Goal: Task Accomplishment & Management: Manage account settings

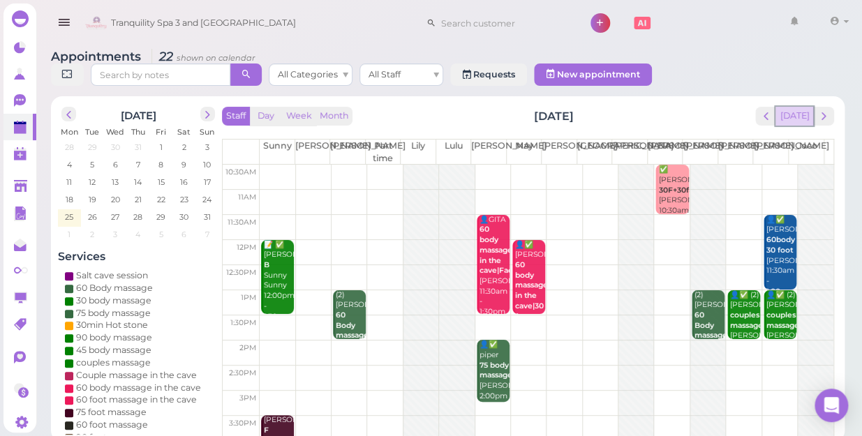
click at [795, 107] on button "[DATE]" at bounding box center [795, 116] width 38 height 19
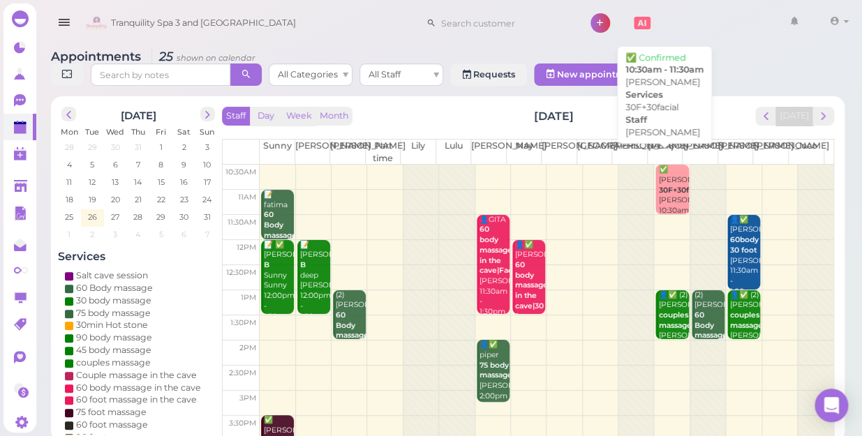
click at [658, 184] on div "✅ [PERSON_NAME] 30F+30facial [PERSON_NAME] 10:30am - 11:30am" at bounding box center [673, 201] width 31 height 72
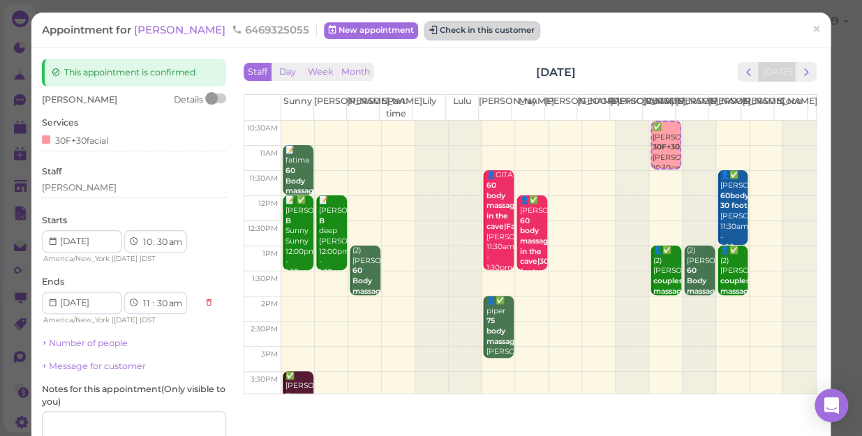
click at [482, 31] on button "Check in this customer" at bounding box center [482, 30] width 114 height 17
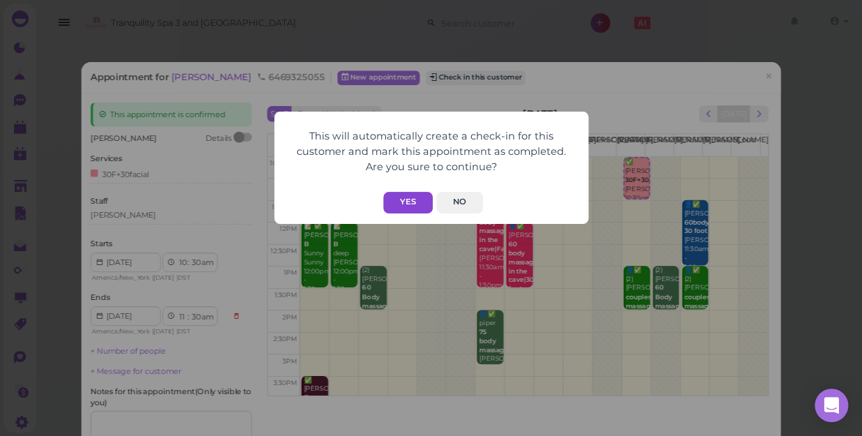
click at [416, 203] on button "Yes" at bounding box center [408, 203] width 50 height 22
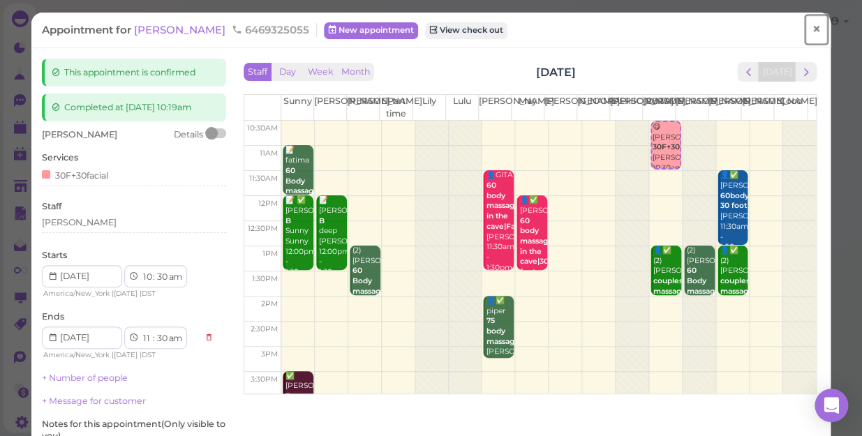
click at [812, 29] on span "×" at bounding box center [816, 30] width 9 height 20
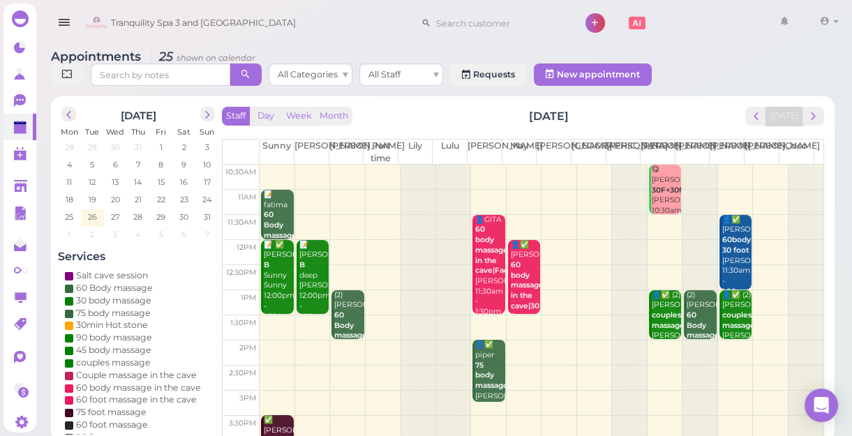
click at [274, 220] on div "📝 fatima 60 Body massage CBD$90 Sunny 11:00am - 12:00pm" at bounding box center [278, 241] width 30 height 103
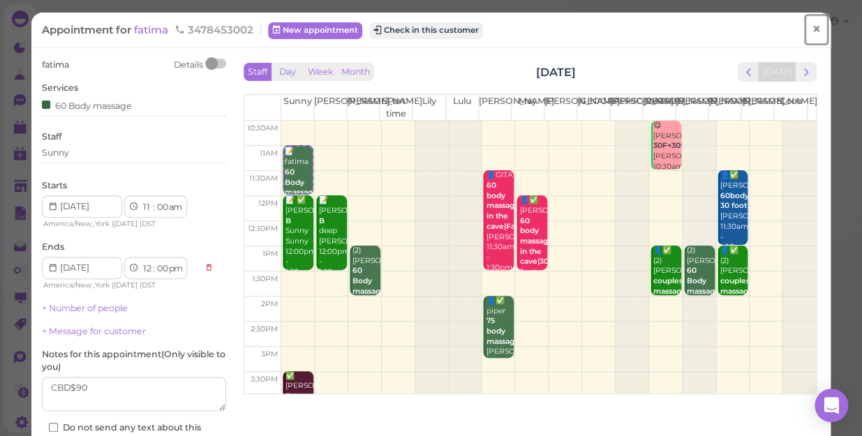
click at [804, 27] on link "×" at bounding box center [817, 29] width 26 height 33
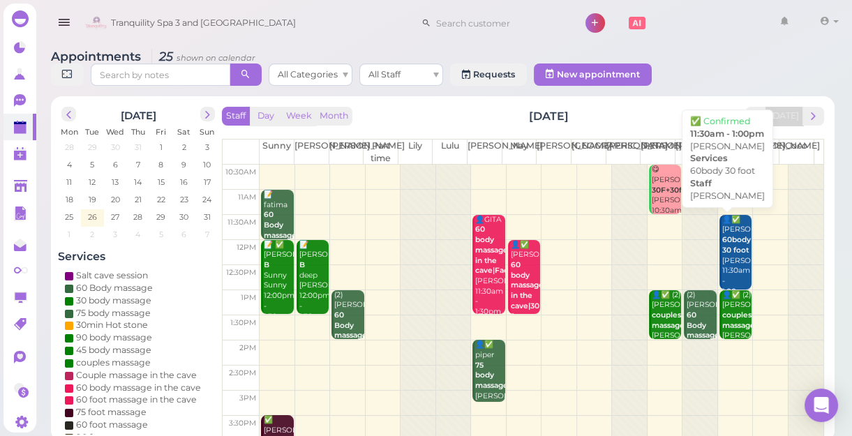
click at [738, 263] on div "👤✅ [PERSON_NAME] 60body 30 foot [PERSON_NAME] 11:30am - 1:00pm" at bounding box center [737, 256] width 30 height 82
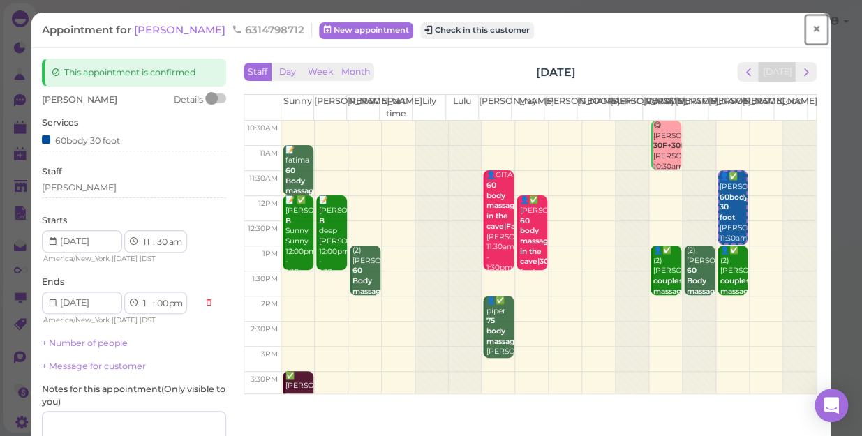
click at [812, 34] on span "×" at bounding box center [816, 30] width 9 height 20
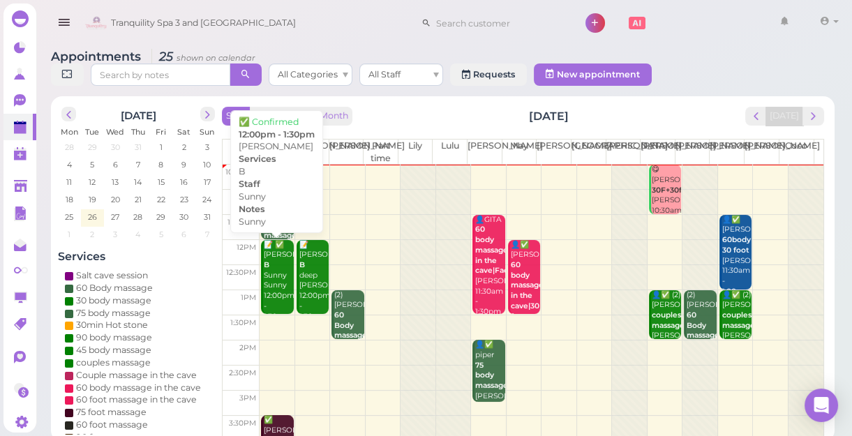
click at [268, 284] on div "📝 ✅ [PERSON_NAME] B Sunny Sunny 12:00pm - 1:30pm" at bounding box center [278, 281] width 30 height 82
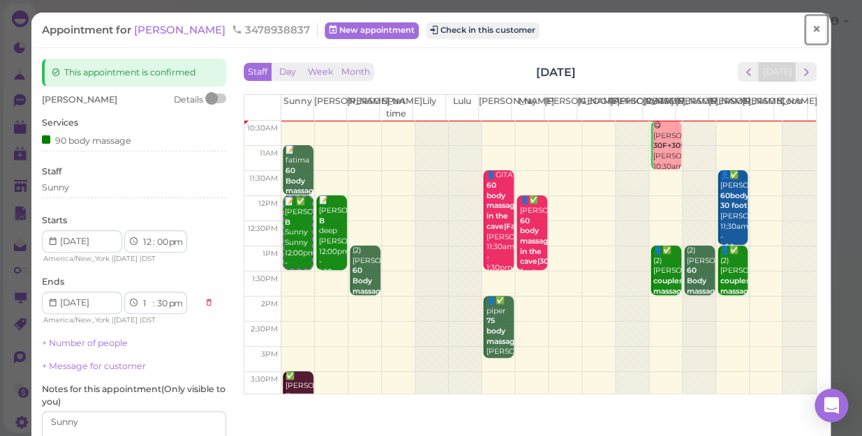
click at [812, 29] on span "×" at bounding box center [816, 30] width 9 height 20
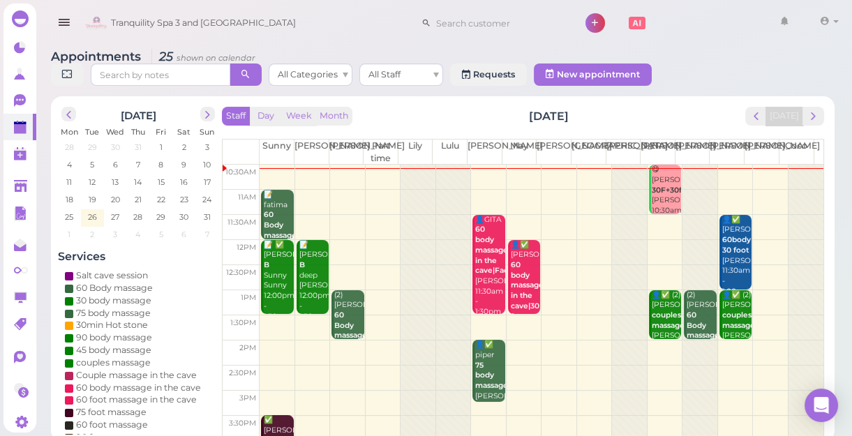
click at [341, 221] on td at bounding box center [542, 227] width 564 height 25
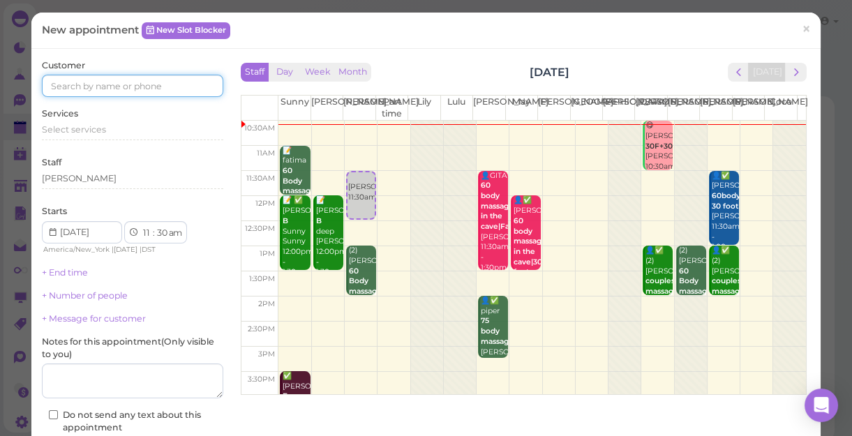
click at [145, 89] on input at bounding box center [133, 86] width 182 height 22
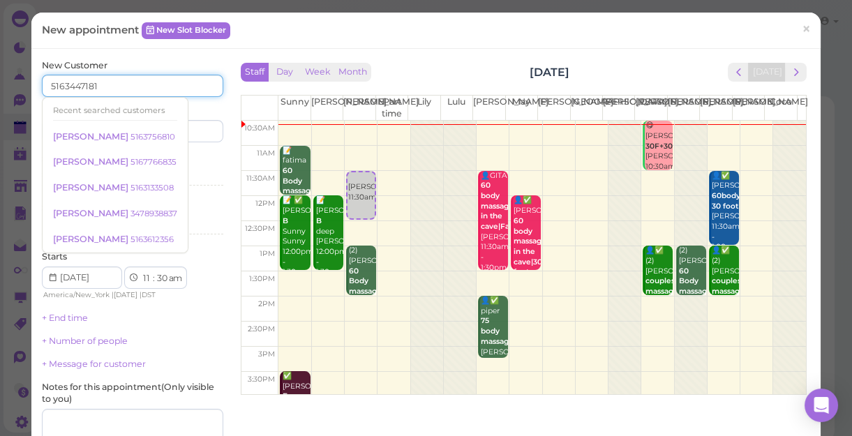
type input "5163447181"
click at [183, 156] on div "Services Select services" at bounding box center [133, 172] width 182 height 38
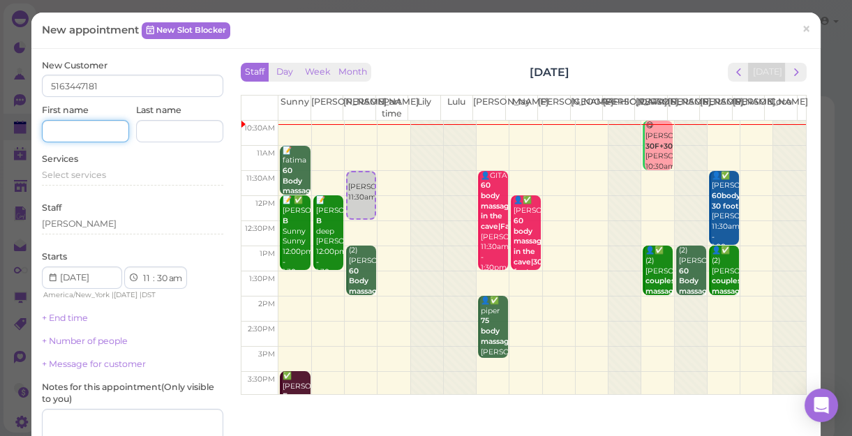
click at [97, 137] on input at bounding box center [85, 131] width 87 height 22
type input "Angely"
click at [87, 171] on span "Select services" at bounding box center [74, 175] width 64 height 10
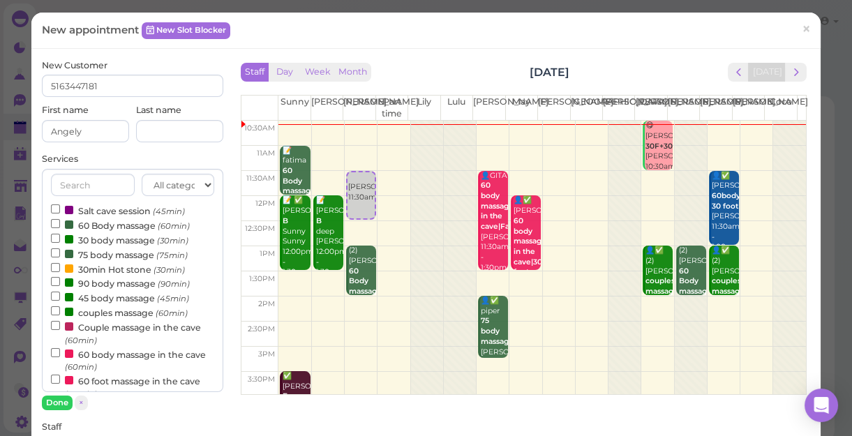
click at [92, 224] on label "60 Body massage (60min)" at bounding box center [120, 225] width 139 height 15
click at [60, 224] on input "60 Body massage (60min)" at bounding box center [55, 223] width 9 height 9
click at [59, 397] on button "Done" at bounding box center [57, 403] width 31 height 15
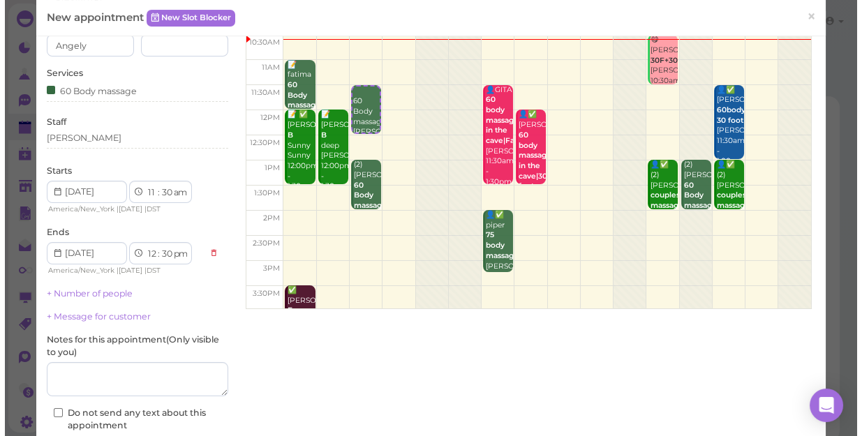
scroll to position [190, 0]
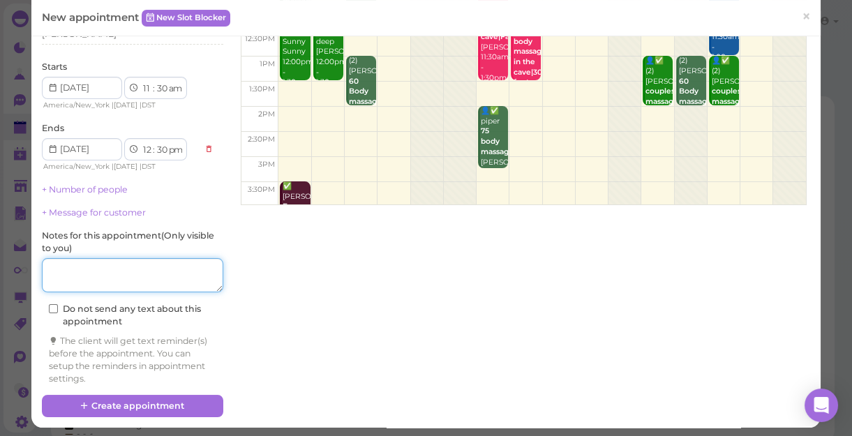
click at [81, 273] on textarea at bounding box center [133, 275] width 182 height 35
type textarea "deep"
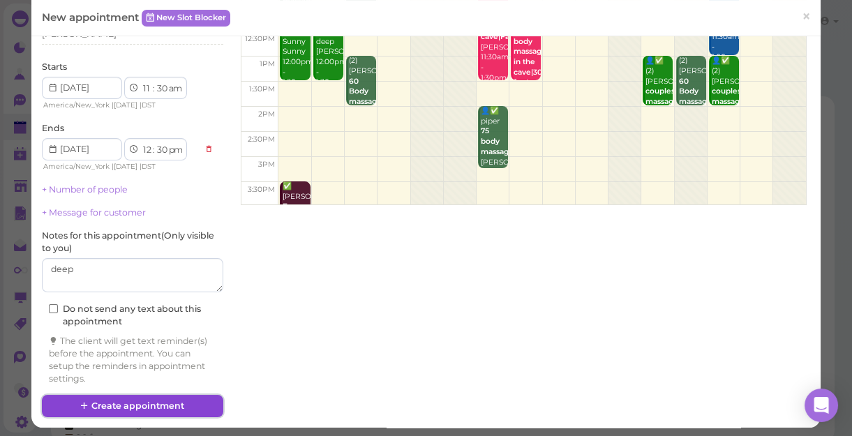
click at [138, 405] on button "Create appointment" at bounding box center [133, 406] width 182 height 22
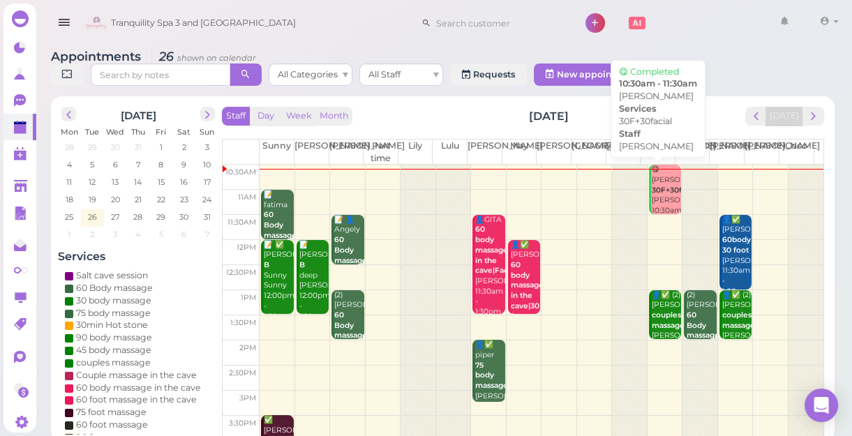
click at [658, 184] on div "😋 [PERSON_NAME] 30F+30facial [PERSON_NAME] 10:30am - 11:30am" at bounding box center [666, 201] width 30 height 72
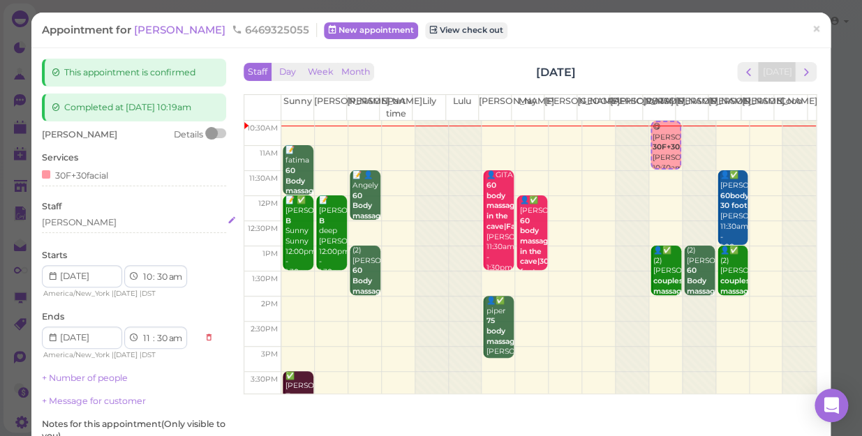
click at [61, 224] on div "[PERSON_NAME]" at bounding box center [79, 222] width 75 height 13
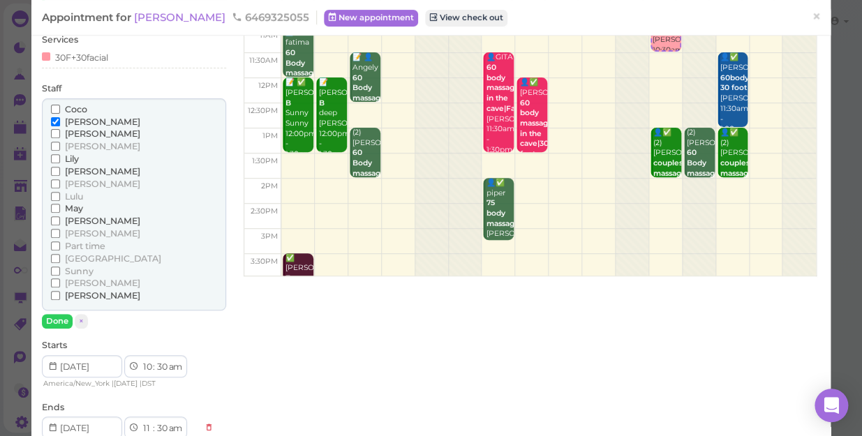
scroll to position [126, 0]
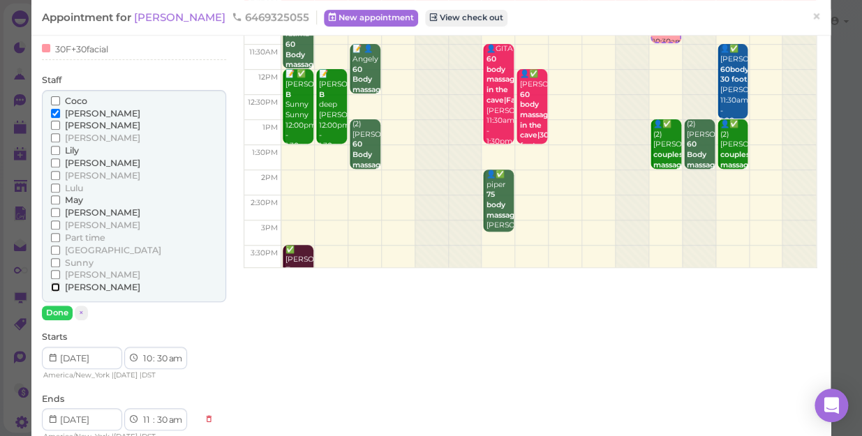
click at [52, 286] on input "[PERSON_NAME]" at bounding box center [55, 287] width 9 height 9
click at [54, 112] on input "[PERSON_NAME]" at bounding box center [55, 113] width 9 height 9
click at [57, 310] on button "Done" at bounding box center [57, 313] width 31 height 15
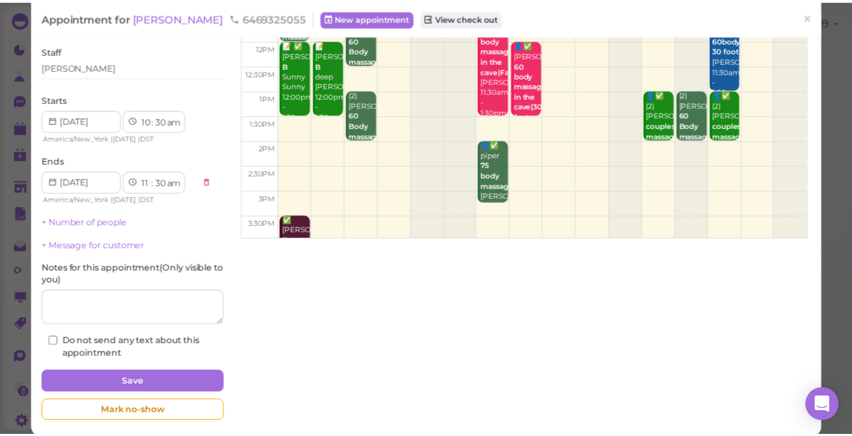
scroll to position [171, 0]
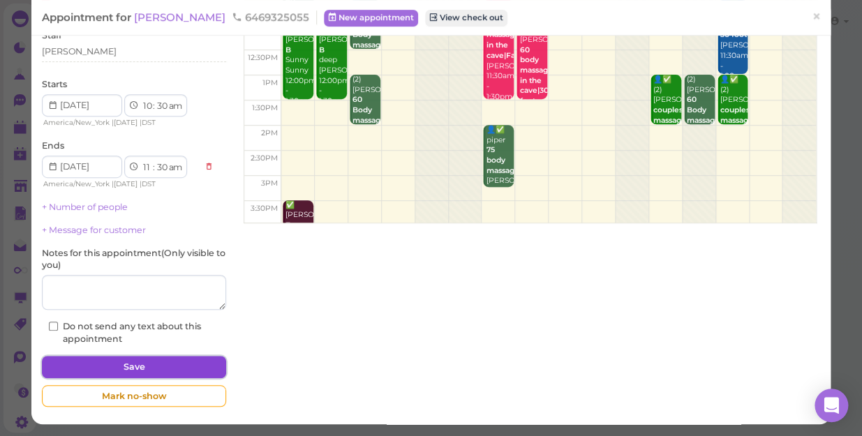
click at [166, 361] on button "Save" at bounding box center [134, 367] width 184 height 22
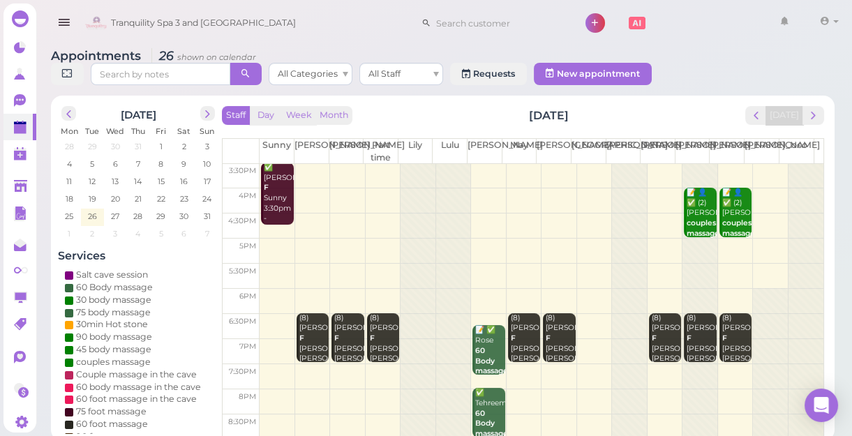
scroll to position [5, 0]
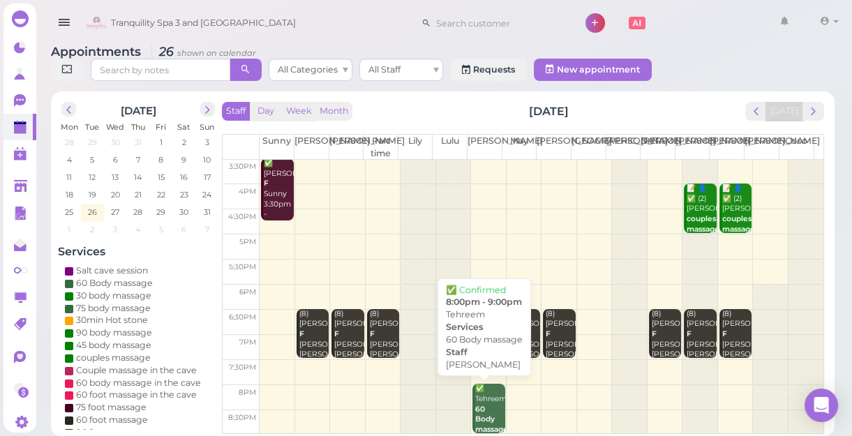
click at [485, 392] on div "✅ Tehreem 60 Body massage [PERSON_NAME] 8:00pm - 9:00pm" at bounding box center [490, 430] width 30 height 92
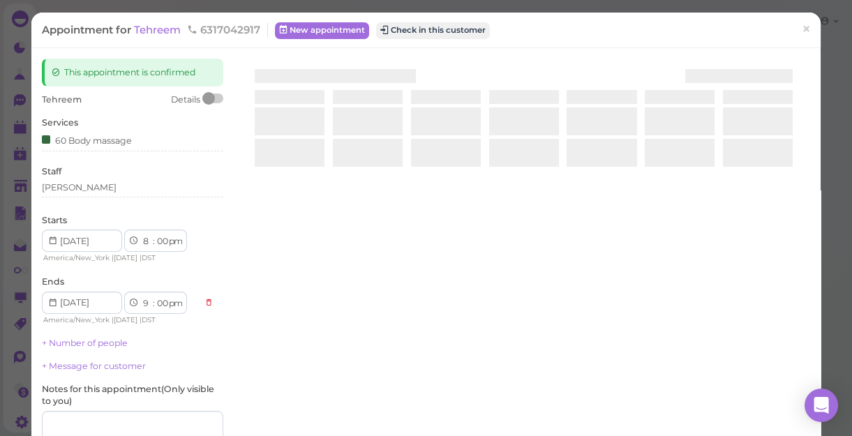
click at [485, 392] on div "This appointment is confirmed [GEOGRAPHIC_DATA] Details Services 60 Body massag…" at bounding box center [426, 305] width 783 height 492
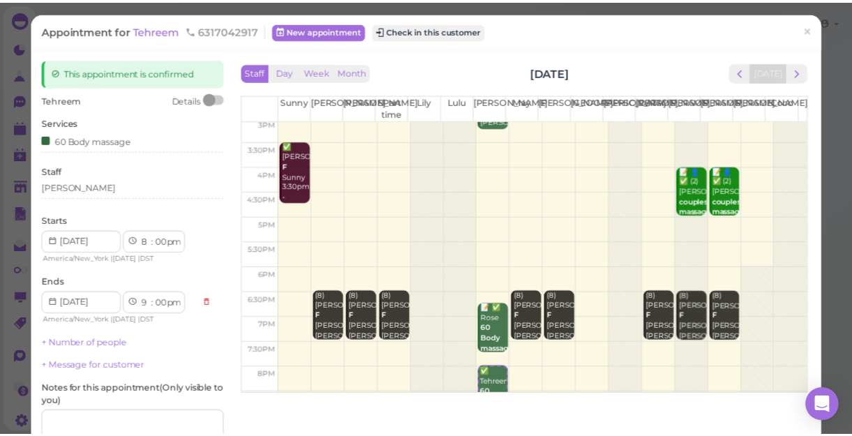
scroll to position [252, 0]
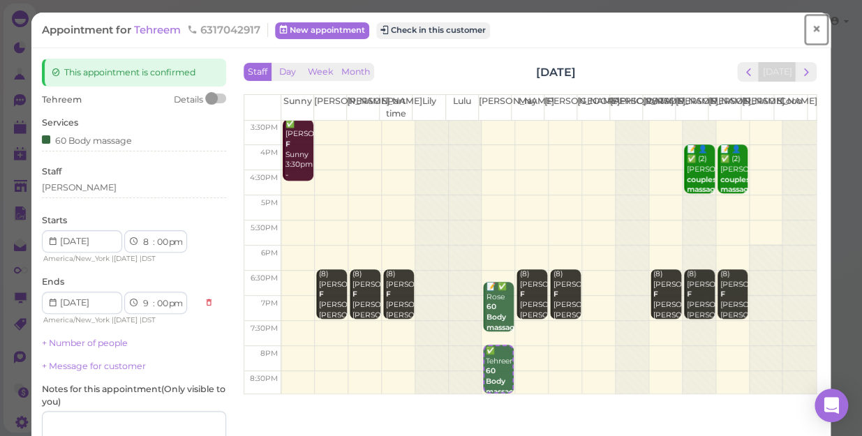
click at [812, 23] on span "×" at bounding box center [816, 30] width 9 height 20
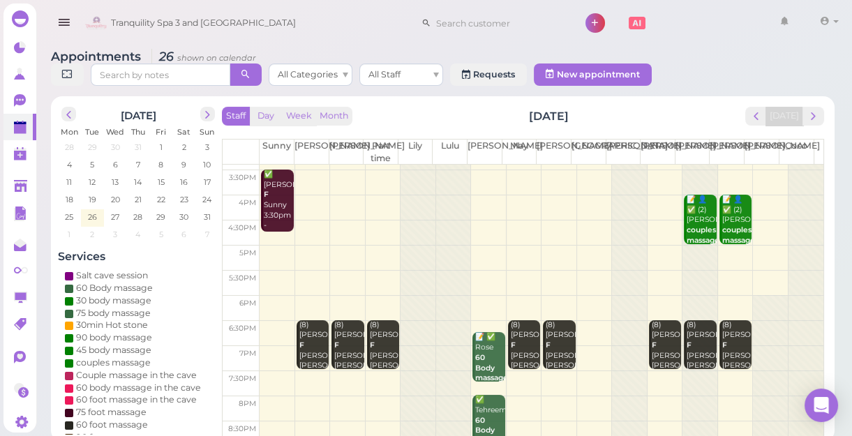
scroll to position [252, 0]
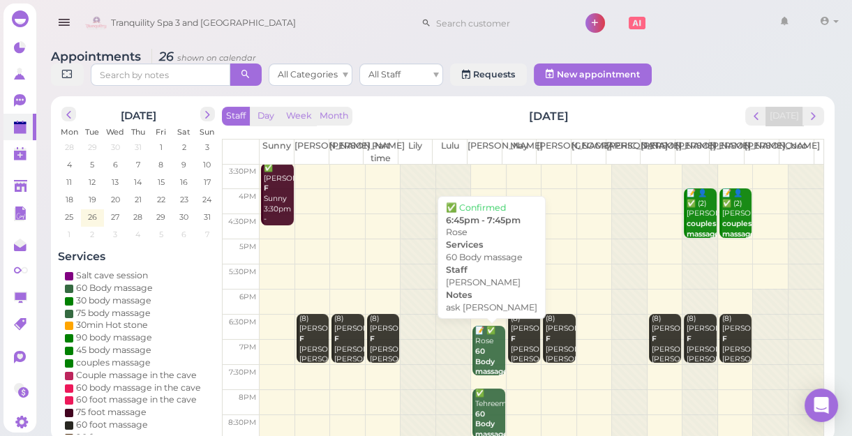
click at [483, 338] on div "📝 ✅ Rose 60 Body massage ask [PERSON_NAME] [PERSON_NAME] 6:45pm - 7:45pm" at bounding box center [490, 382] width 30 height 113
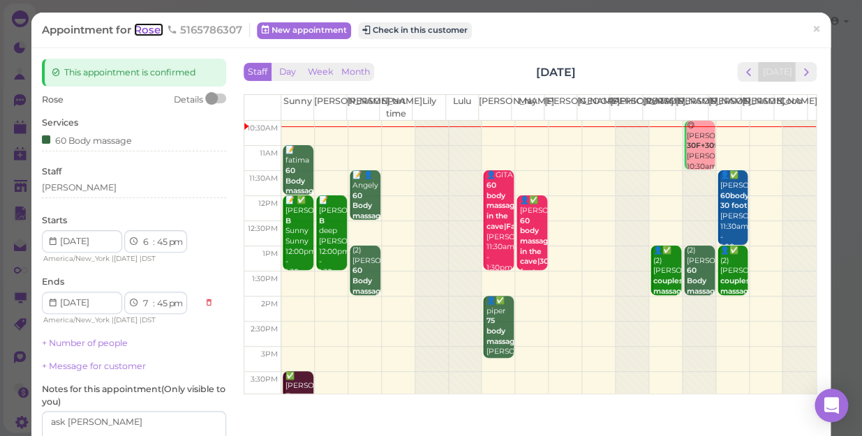
click at [153, 31] on span "Rose" at bounding box center [148, 29] width 29 height 13
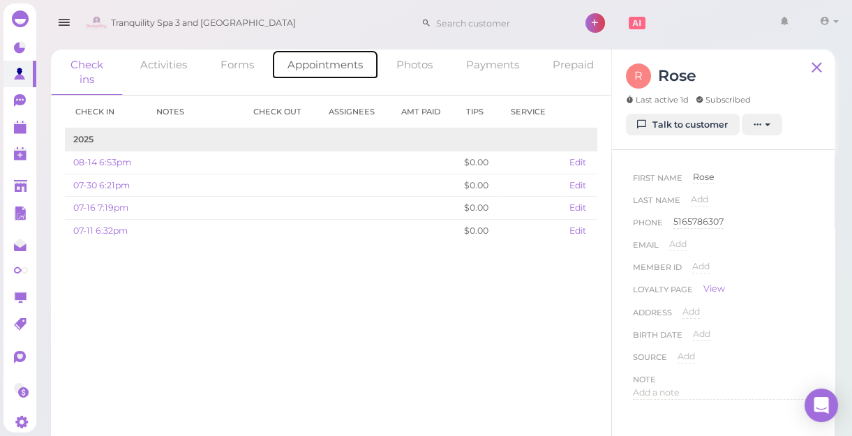
click at [327, 68] on link "Appointments" at bounding box center [326, 65] width 108 height 30
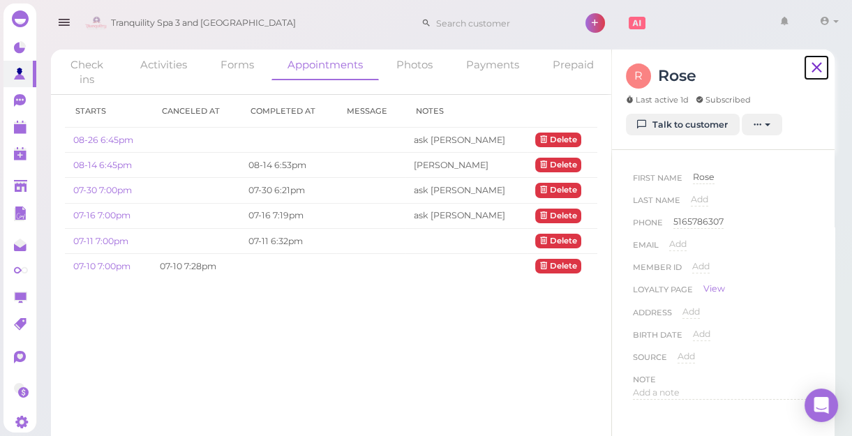
click at [815, 66] on icon at bounding box center [816, 67] width 17 height 21
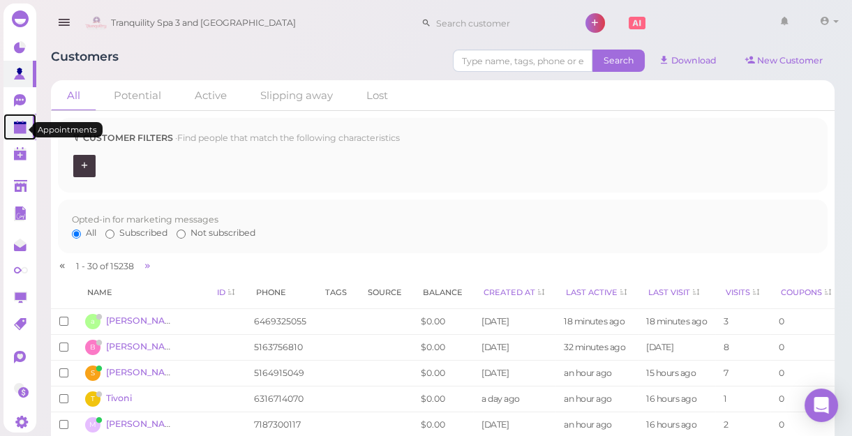
click at [20, 133] on polygon at bounding box center [20, 129] width 13 height 10
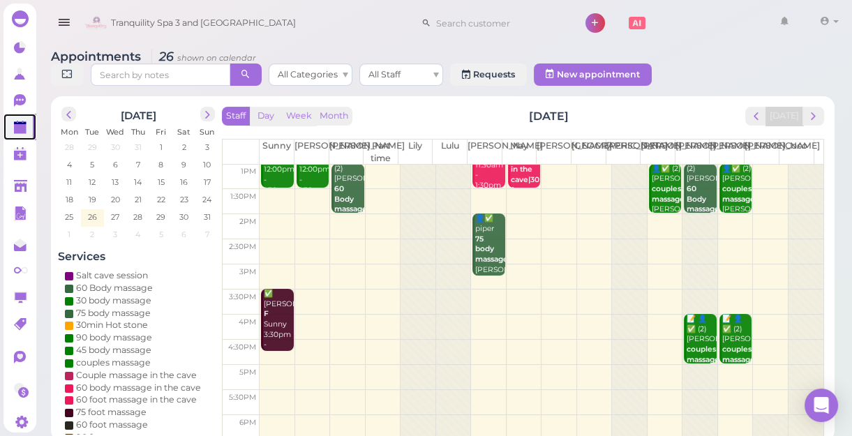
scroll to position [63, 0]
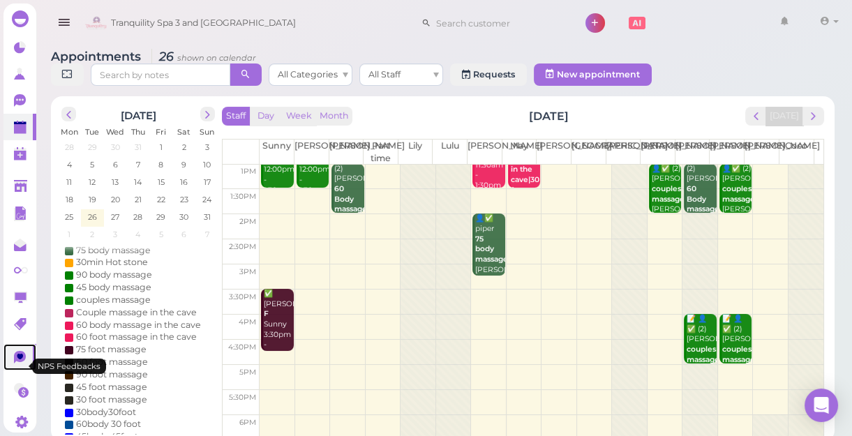
click at [20, 360] on icon at bounding box center [20, 357] width 6 height 6
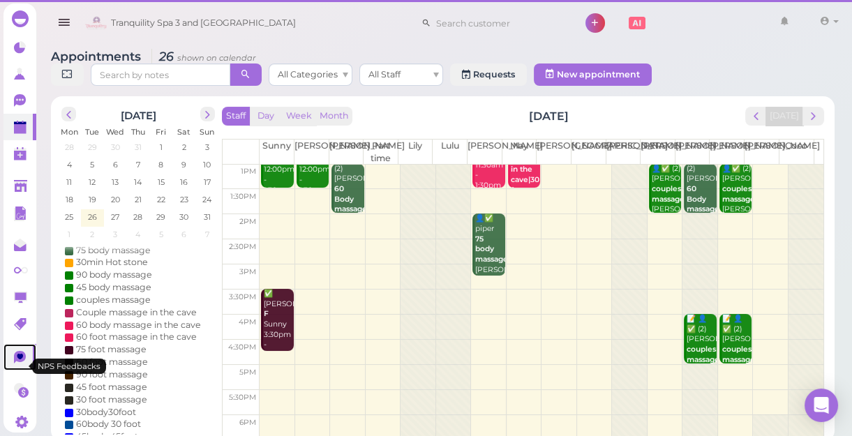
click at [20, 360] on icon at bounding box center [20, 357] width 6 height 6
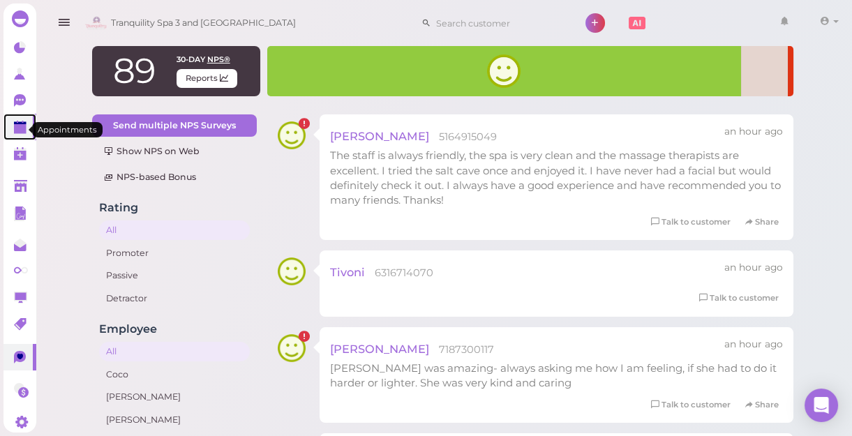
click at [20, 129] on polygon at bounding box center [20, 129] width 13 height 10
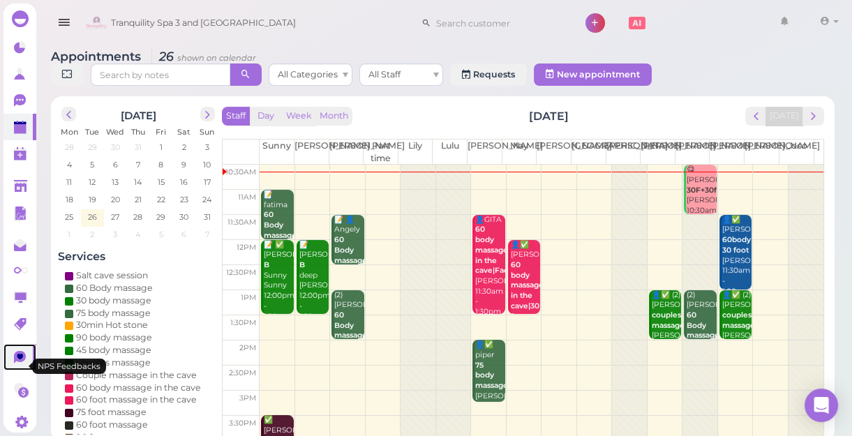
click at [22, 362] on icon at bounding box center [20, 357] width 12 height 13
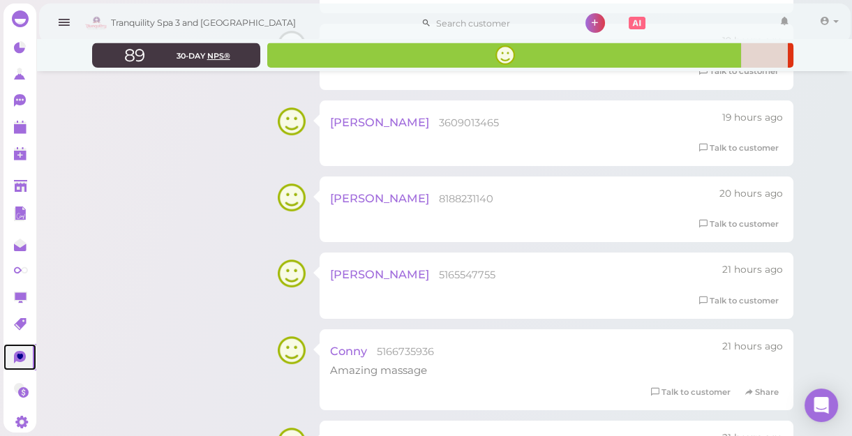
scroll to position [761, 0]
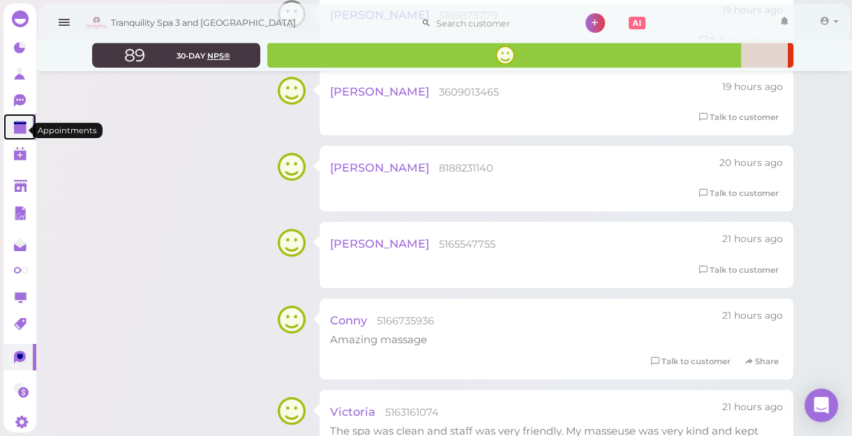
click at [16, 133] on polygon at bounding box center [20, 129] width 13 height 10
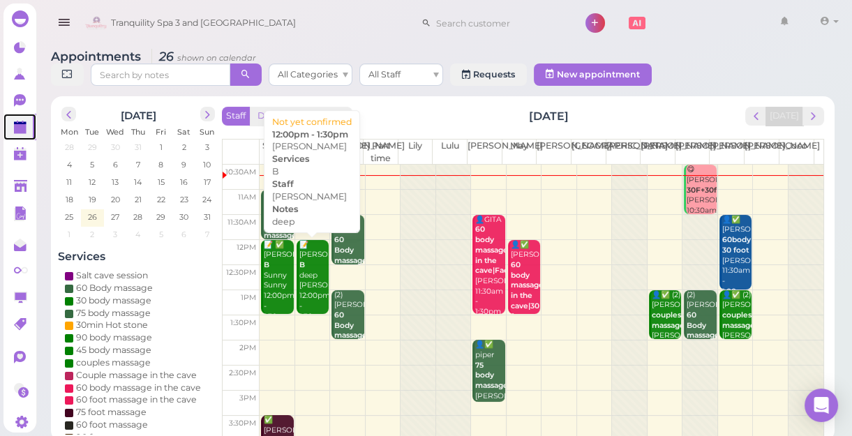
click at [309, 287] on div "📝 [PERSON_NAME] B deep [PERSON_NAME] 12:00pm - 1:30pm" at bounding box center [314, 281] width 30 height 82
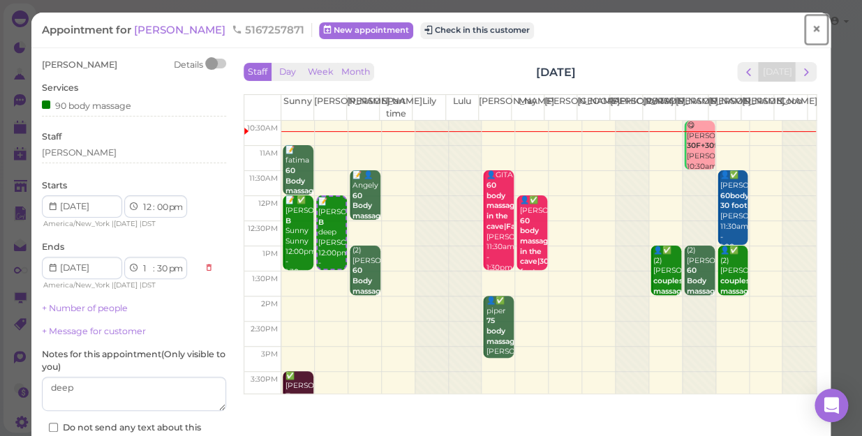
click at [812, 31] on span "×" at bounding box center [816, 30] width 9 height 20
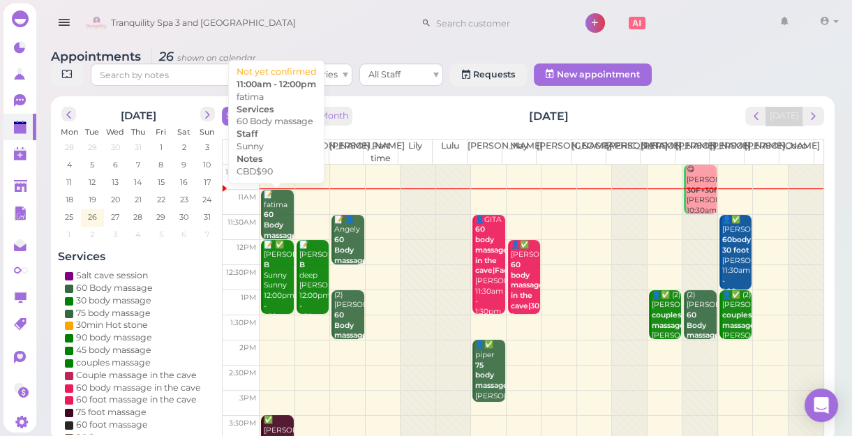
click at [283, 208] on div "📝 fatima 60 Body massage CBD$90 Sunny 11:00am - 12:00pm" at bounding box center [278, 241] width 30 height 103
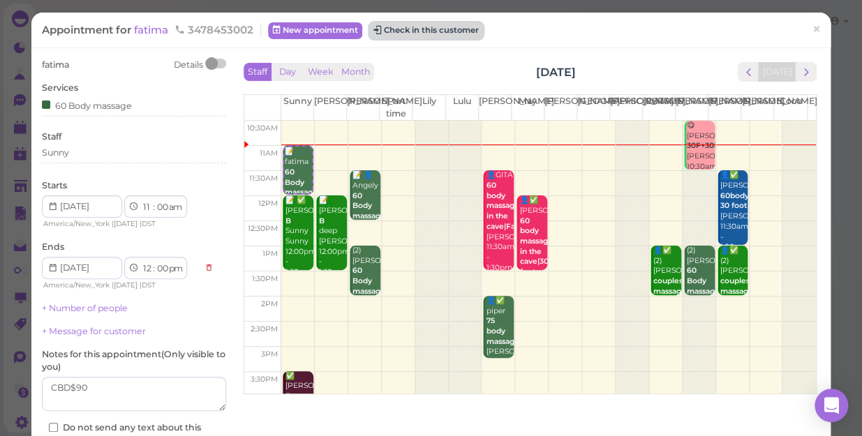
click at [459, 36] on button "Check in this customer" at bounding box center [426, 30] width 114 height 17
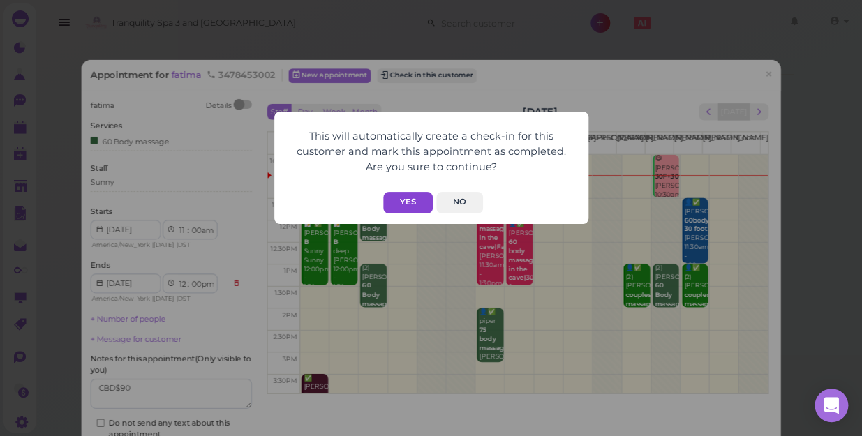
click at [398, 200] on button "Yes" at bounding box center [408, 203] width 50 height 22
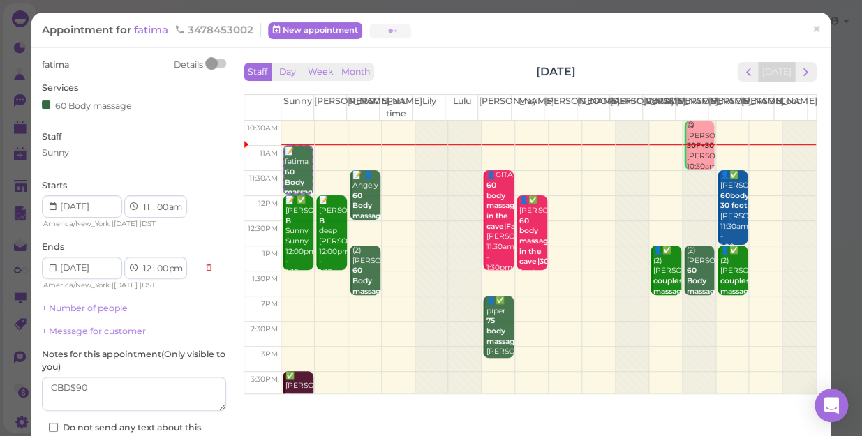
click at [398, 186] on button "Yes" at bounding box center [408, 175] width 50 height 22
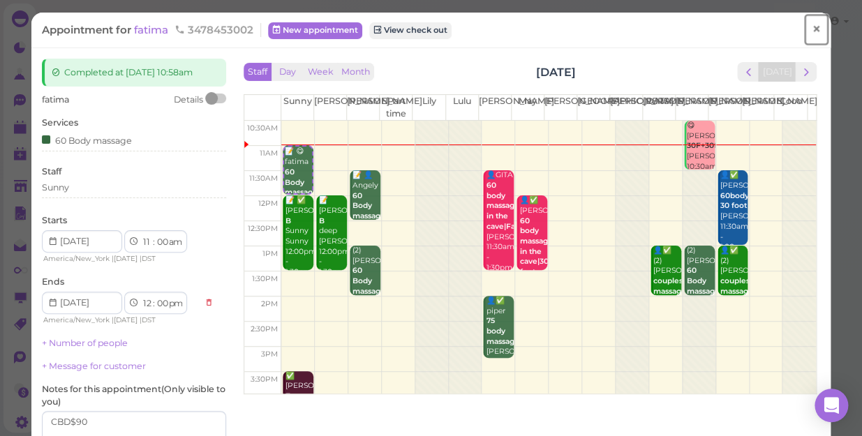
click at [811, 25] on link "×" at bounding box center [817, 29] width 26 height 33
click at [811, 25] on link at bounding box center [794, 22] width 40 height 39
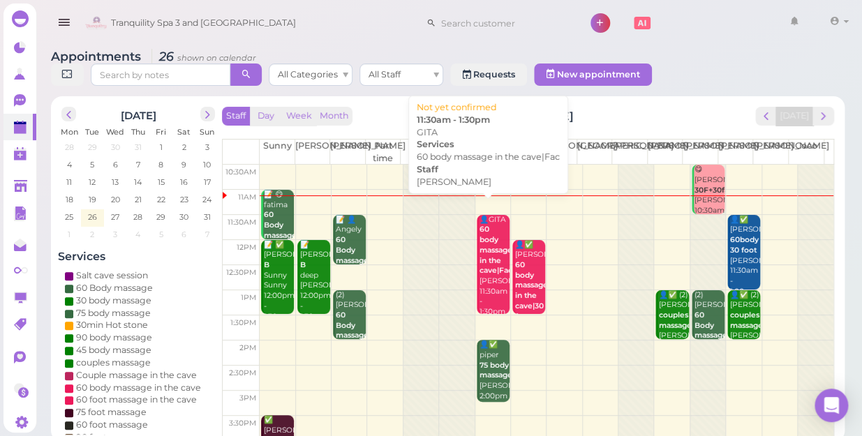
click at [480, 276] on div "👤GITA 60 body massage in the cave|Fac [PERSON_NAME] 11:30am - 1:30pm" at bounding box center [494, 266] width 31 height 103
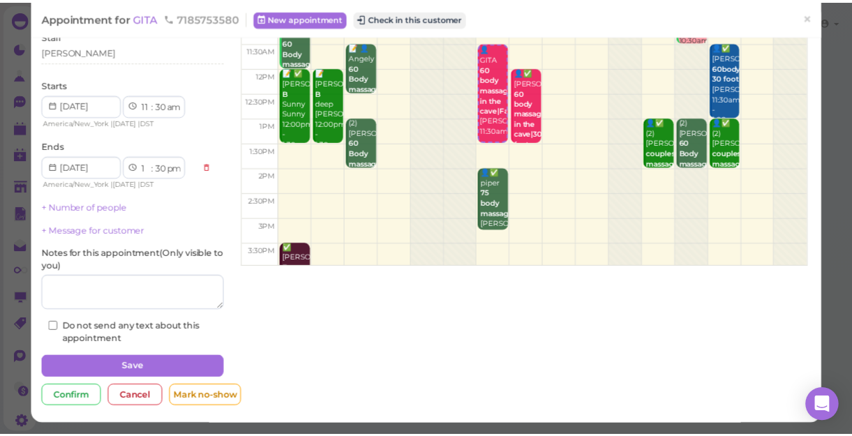
scroll to position [1, 0]
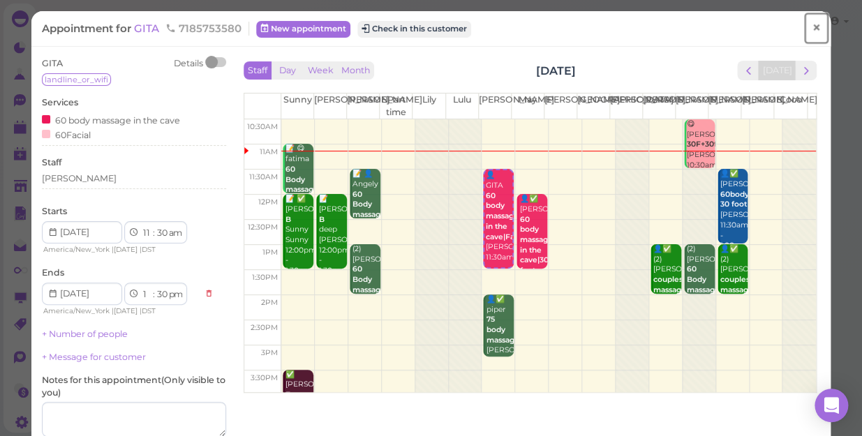
click at [812, 27] on span "×" at bounding box center [816, 28] width 9 height 20
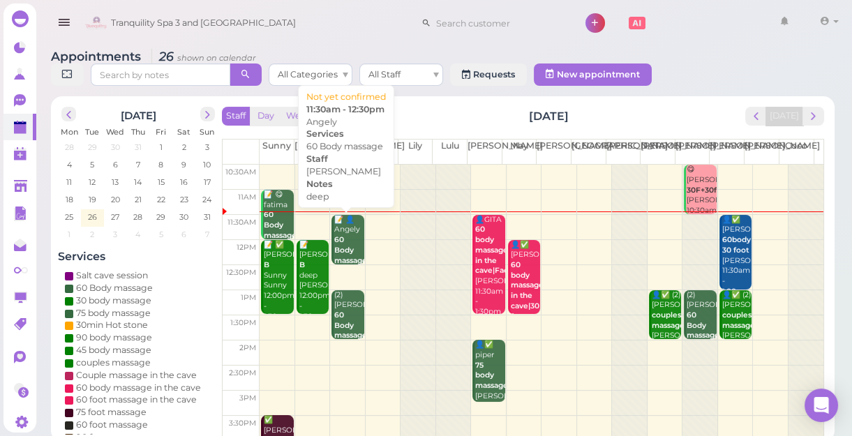
click at [349, 247] on b "60 Body massage" at bounding box center [350, 249] width 33 height 29
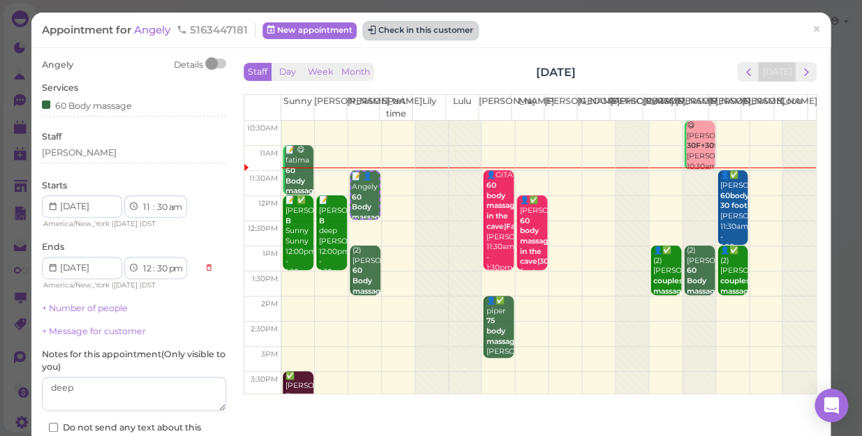
click at [431, 36] on button "Check in this customer" at bounding box center [421, 30] width 114 height 17
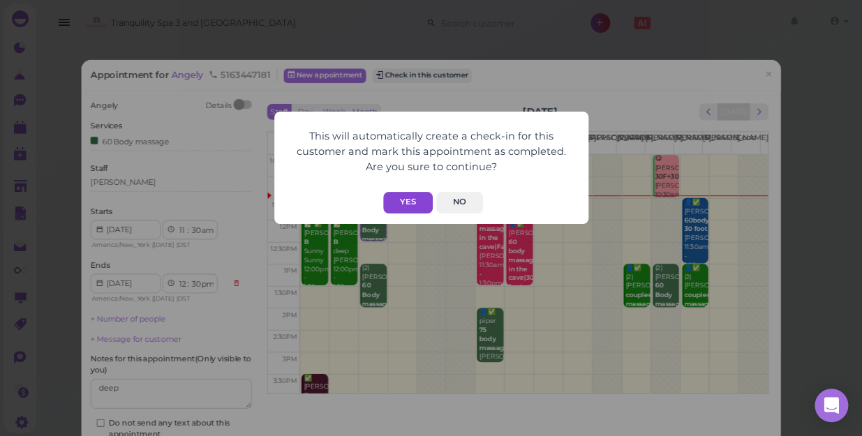
click at [408, 200] on button "Yes" at bounding box center [408, 203] width 50 height 22
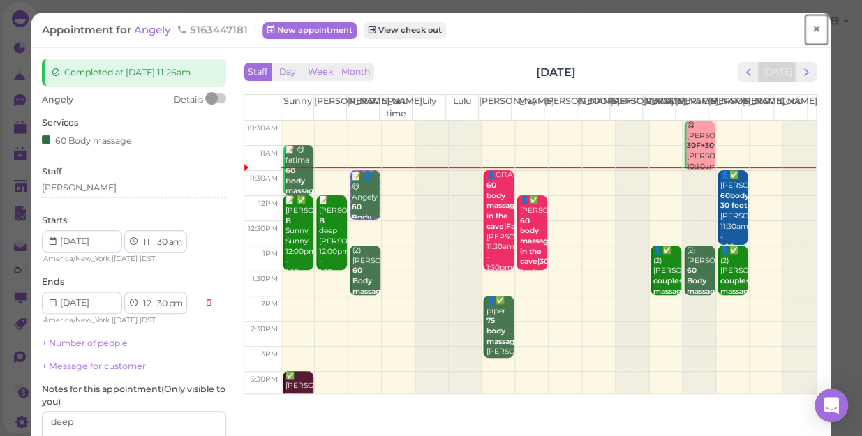
click at [812, 30] on span "×" at bounding box center [816, 30] width 9 height 20
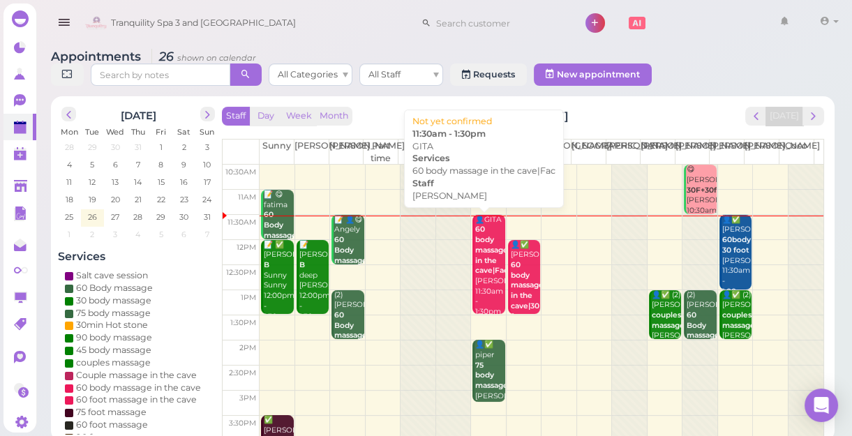
click at [482, 283] on div "👤GITA 60 body massage in the cave|Fac [PERSON_NAME] 11:30am - 1:30pm" at bounding box center [490, 266] width 30 height 103
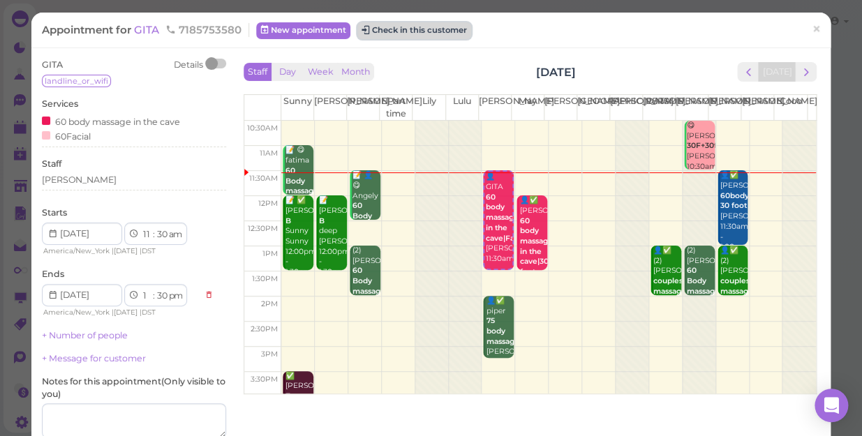
click at [438, 32] on button "Check in this customer" at bounding box center [414, 30] width 114 height 17
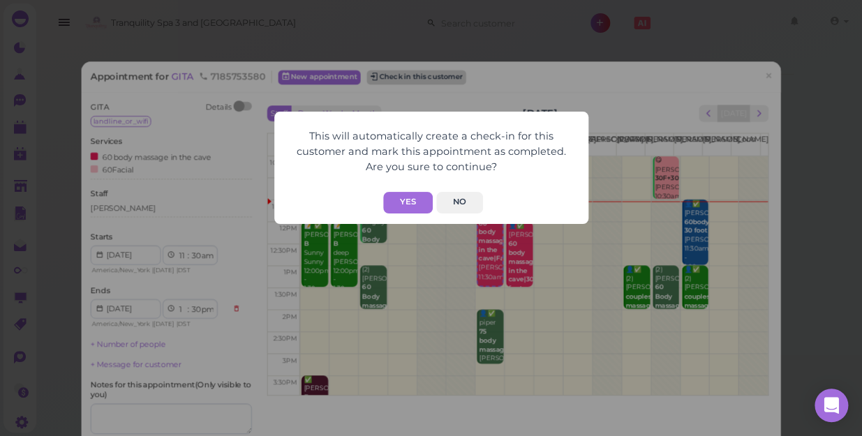
click at [438, 32] on div "This will automatically create a check-in for this customer and mark this appoi…" at bounding box center [431, 218] width 862 height 436
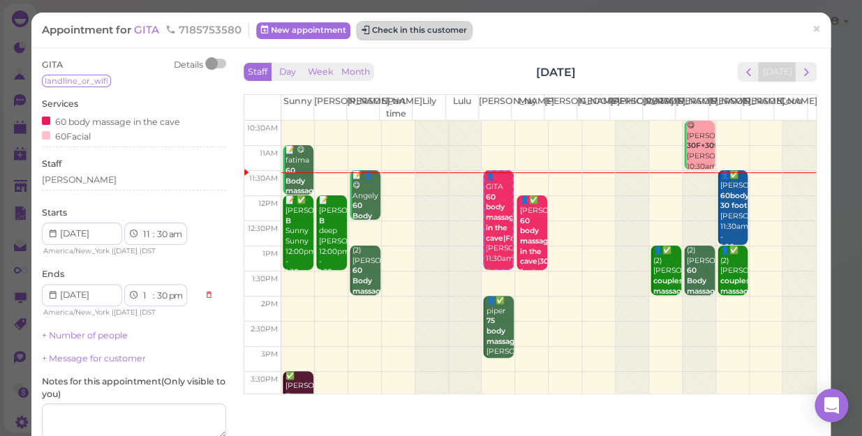
drag, startPoint x: 438, startPoint y: 32, endPoint x: 401, endPoint y: 30, distance: 37.1
click at [401, 30] on button "Check in this customer" at bounding box center [414, 30] width 114 height 17
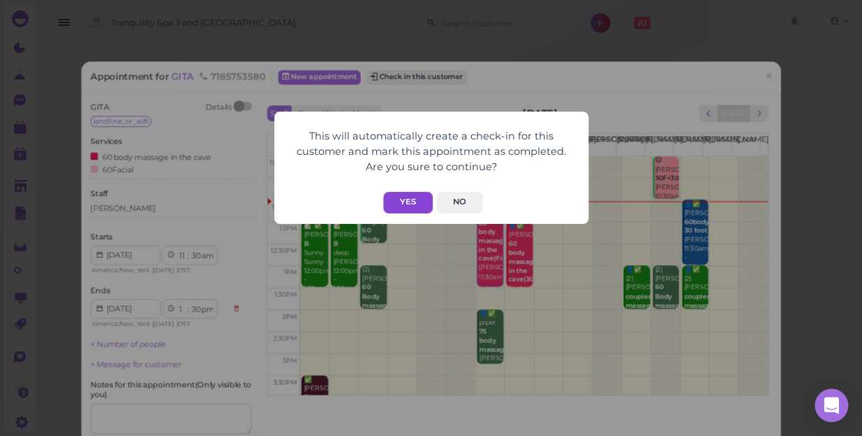
click at [397, 195] on button "Yes" at bounding box center [408, 203] width 50 height 22
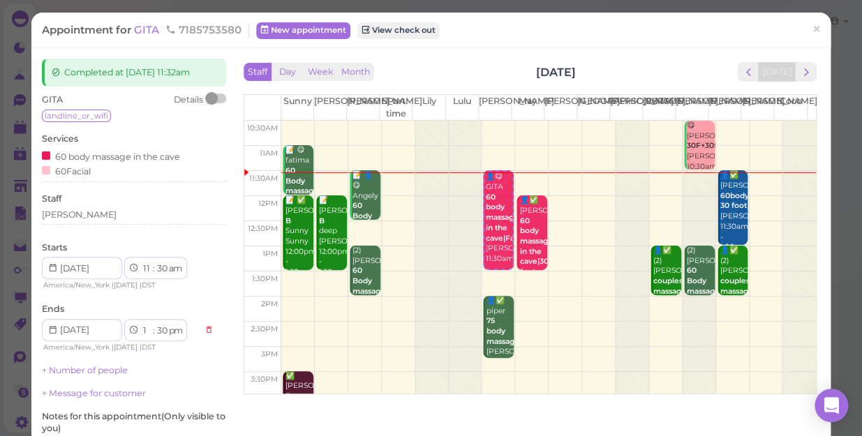
click at [823, 34] on div "Appointment for GITA 7185753580 New appointment View check out × Completed at […" at bounding box center [431, 218] width 862 height 436
drag, startPoint x: 823, startPoint y: 34, endPoint x: 804, endPoint y: 31, distance: 19.2
click at [812, 31] on span "×" at bounding box center [816, 30] width 9 height 20
click at [804, 31] on link at bounding box center [794, 22] width 40 height 39
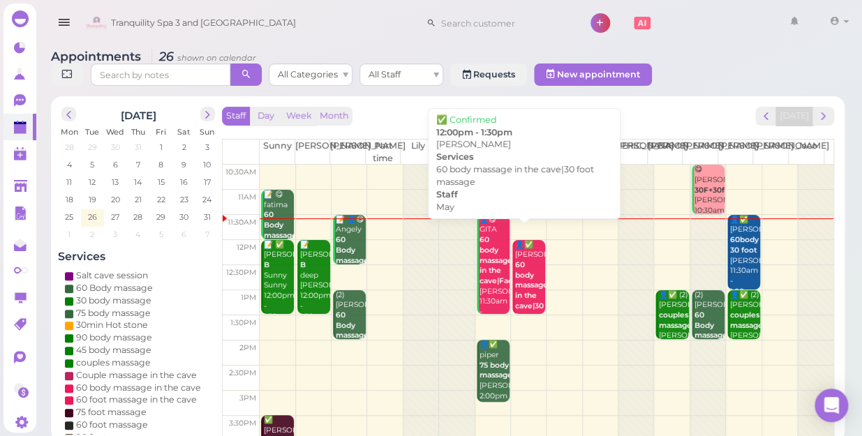
click at [526, 265] on b "60 body massage in the cave|30 foot massage" at bounding box center [531, 295] width 33 height 71
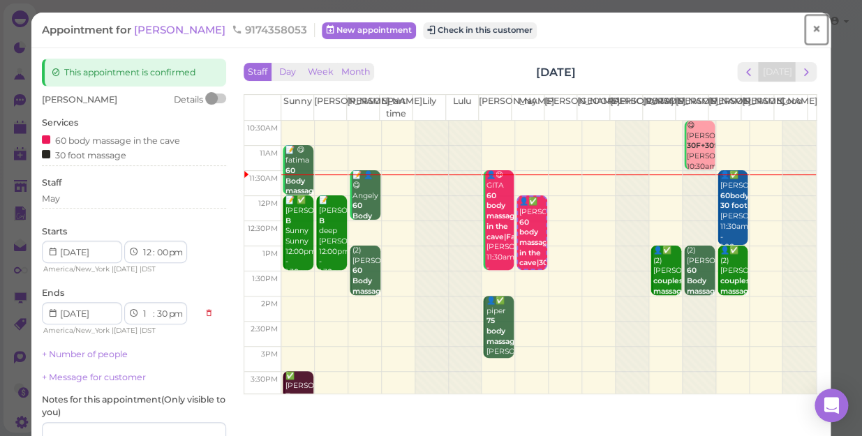
click at [812, 30] on span "×" at bounding box center [816, 30] width 9 height 20
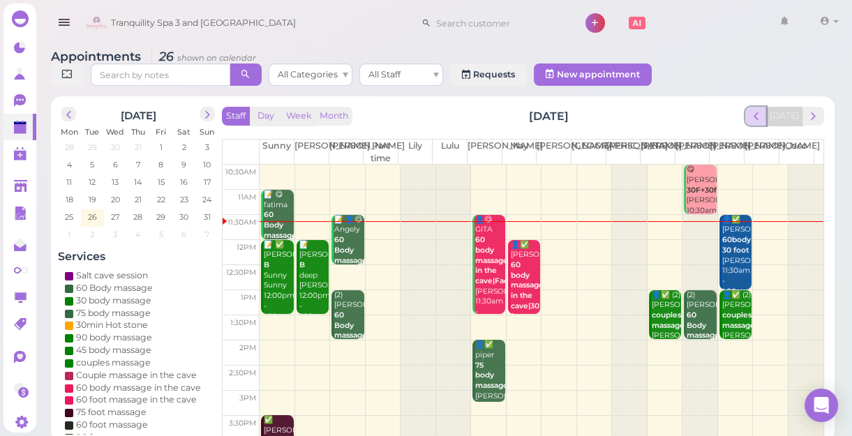
click at [760, 118] on span "prev" at bounding box center [756, 116] width 13 height 13
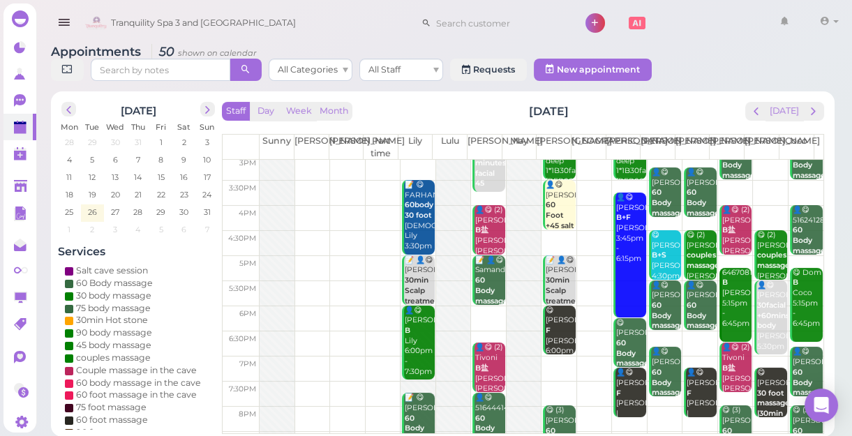
scroll to position [252, 0]
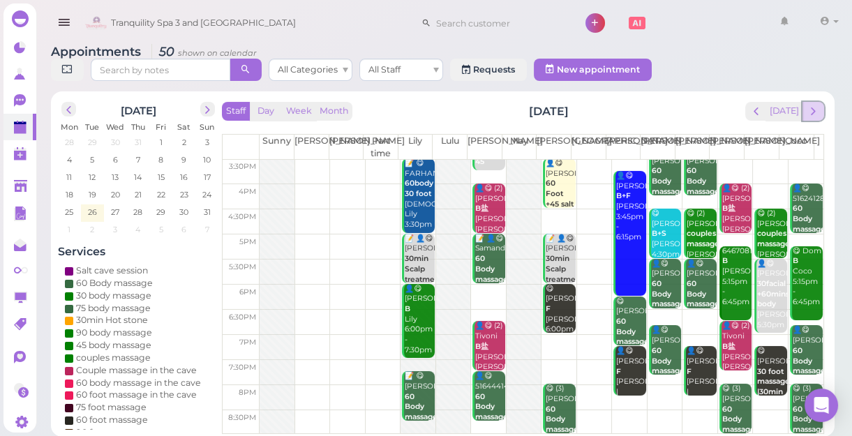
click at [823, 112] on button "next" at bounding box center [814, 111] width 22 height 19
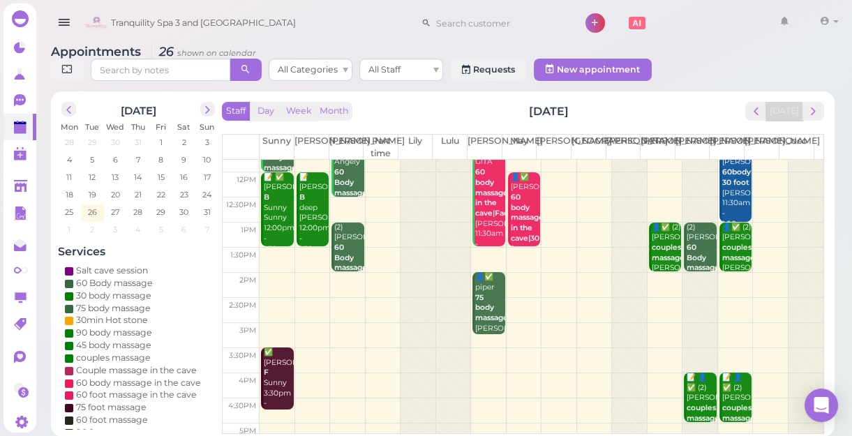
scroll to position [0, 0]
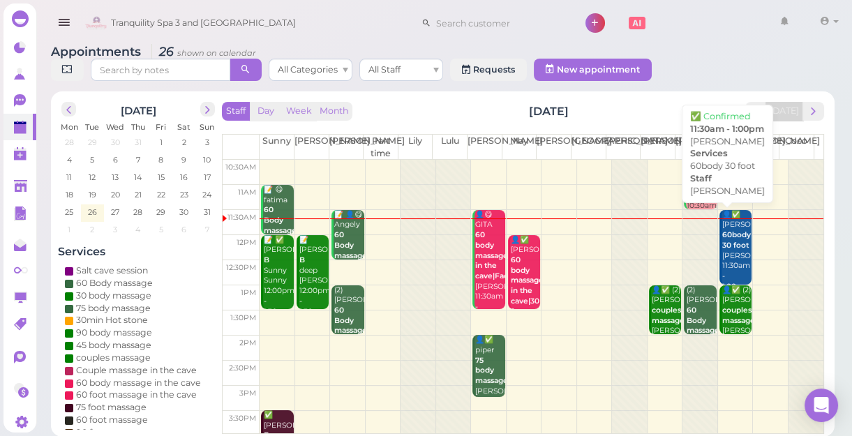
click at [737, 249] on b "60body 30 foot" at bounding box center [737, 240] width 29 height 20
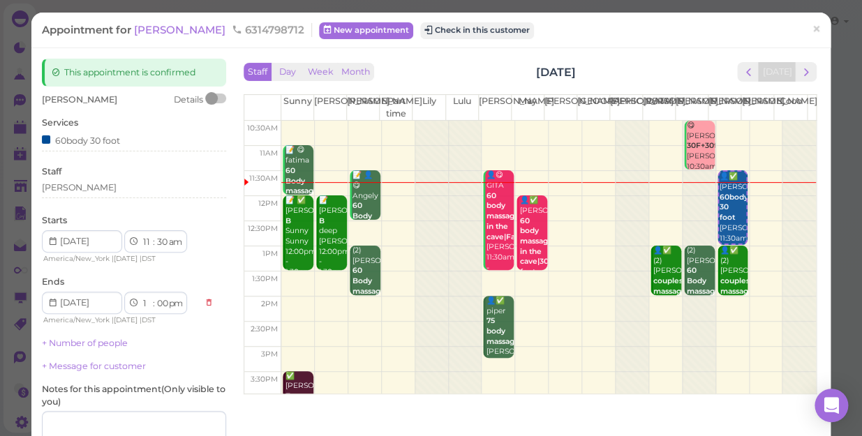
click at [732, 31] on div "Appointment for [PERSON_NAME] 6314798712 New appointment Check in this customer" at bounding box center [424, 30] width 764 height 14
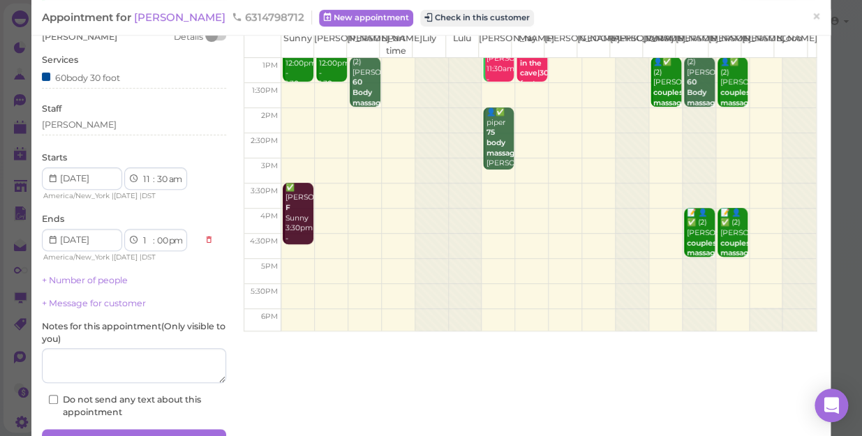
scroll to position [126, 0]
click at [145, 177] on select "1 2 3 4 5 6 7 8 9 10 11 12" at bounding box center [147, 179] width 12 height 15
select select "3"
click at [141, 172] on select "1 2 3 4 5 6 7 8 9 10 11 12" at bounding box center [147, 179] width 12 height 15
select select "pm"
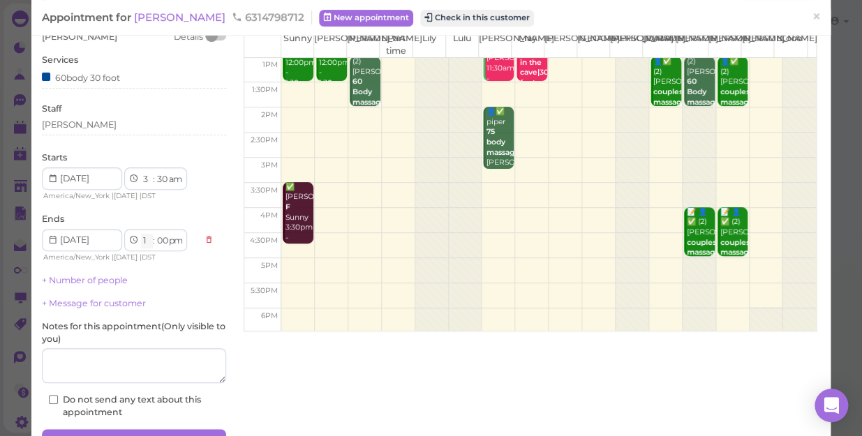
select select "5"
click at [161, 181] on select "00 05 10 15 20 25 30 35 40 45 50 55" at bounding box center [162, 179] width 14 height 15
select select "00"
click at [155, 172] on select "00 05 10 15 20 25 30 35 40 45 50 55" at bounding box center [162, 179] width 14 height 15
drag, startPoint x: 161, startPoint y: 187, endPoint x: 167, endPoint y: 213, distance: 26.6
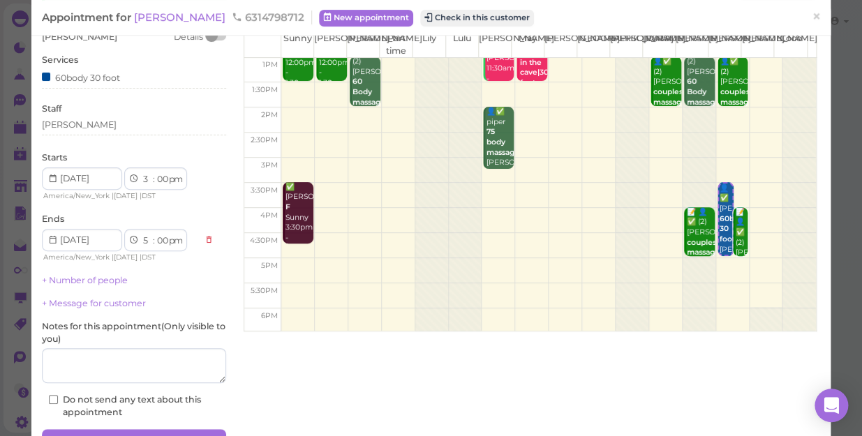
click at [167, 213] on div "Ends 1 2 3 4 5 6 7 8 9 10 11 12 : 00 05 10 15 20 25 30 35 40 45 50 55 am pm Ame…" at bounding box center [134, 238] width 184 height 51
select select "4"
select select "30"
click at [69, 128] on div "[PERSON_NAME]" at bounding box center [134, 125] width 184 height 13
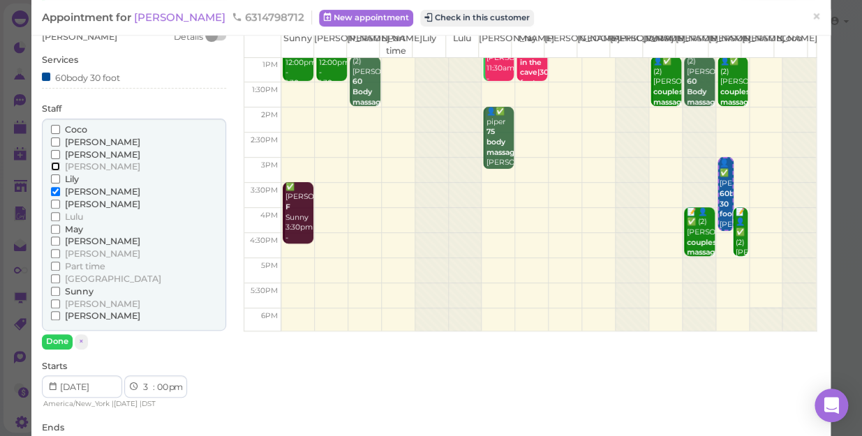
click at [51, 165] on input "[PERSON_NAME]" at bounding box center [55, 166] width 9 height 9
click at [57, 164] on input "[PERSON_NAME]" at bounding box center [55, 166] width 9 height 9
click at [53, 168] on input "[PERSON_NAME]" at bounding box center [55, 166] width 9 height 9
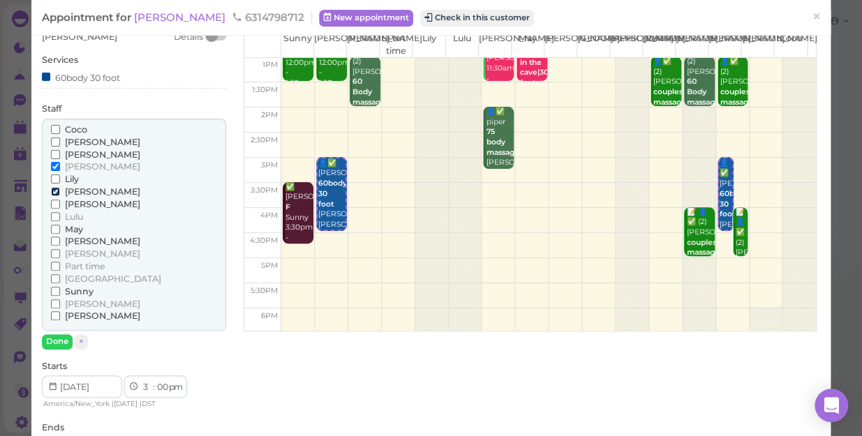
click at [56, 189] on input "[PERSON_NAME]" at bounding box center [55, 191] width 9 height 9
click at [61, 337] on button "Done" at bounding box center [57, 341] width 31 height 15
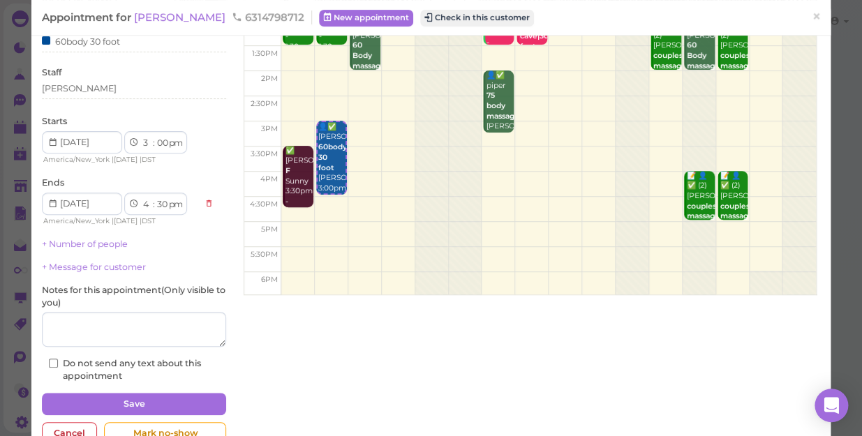
scroll to position [136, 0]
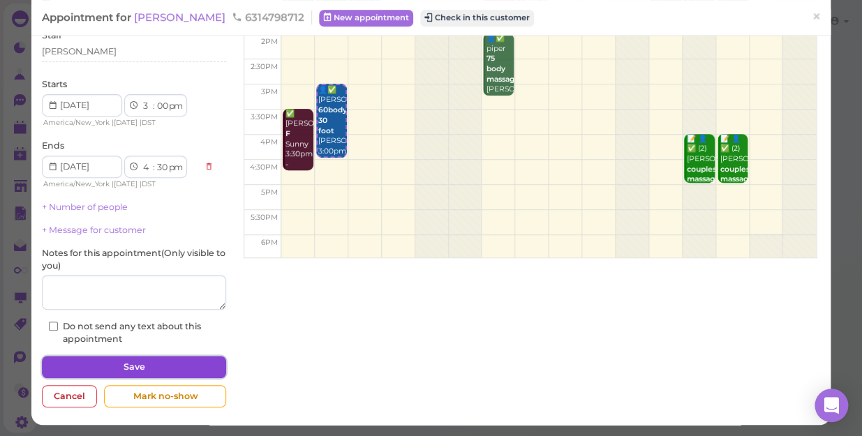
click at [130, 362] on button "Save" at bounding box center [134, 367] width 184 height 22
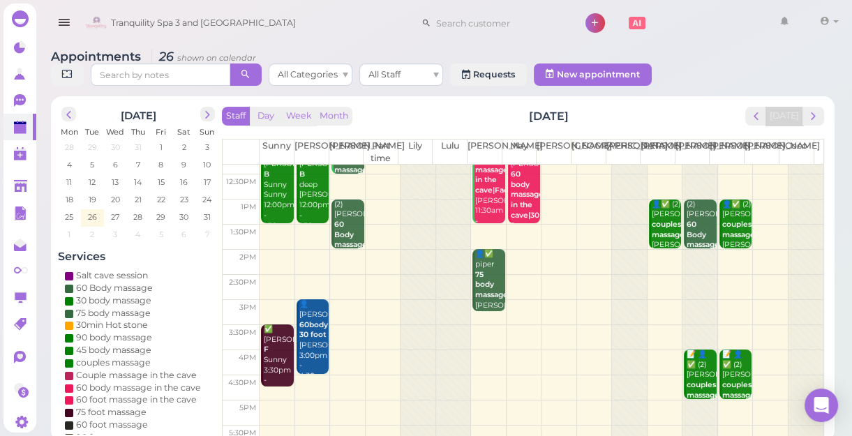
scroll to position [190, 0]
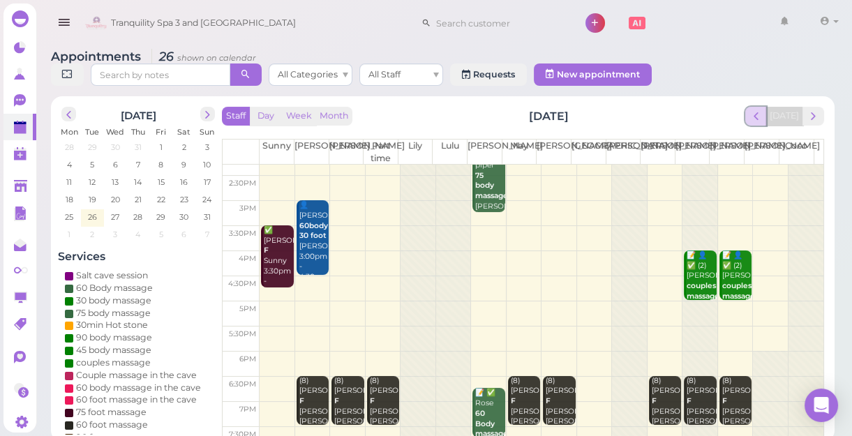
click at [761, 118] on span "prev" at bounding box center [756, 116] width 13 height 13
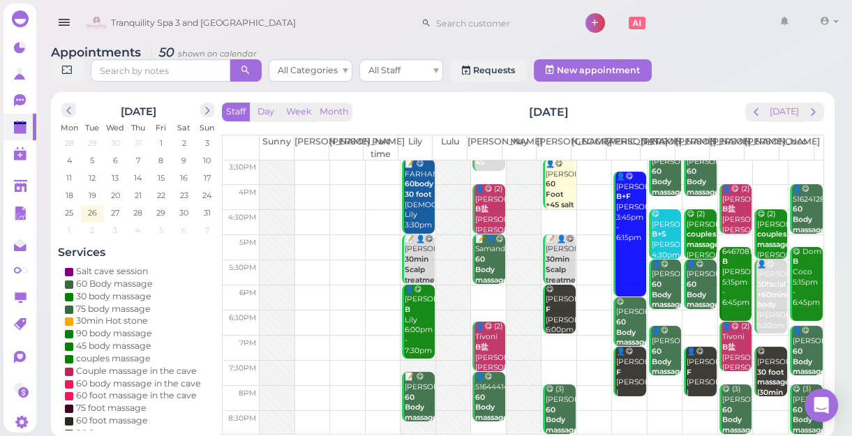
scroll to position [5, 0]
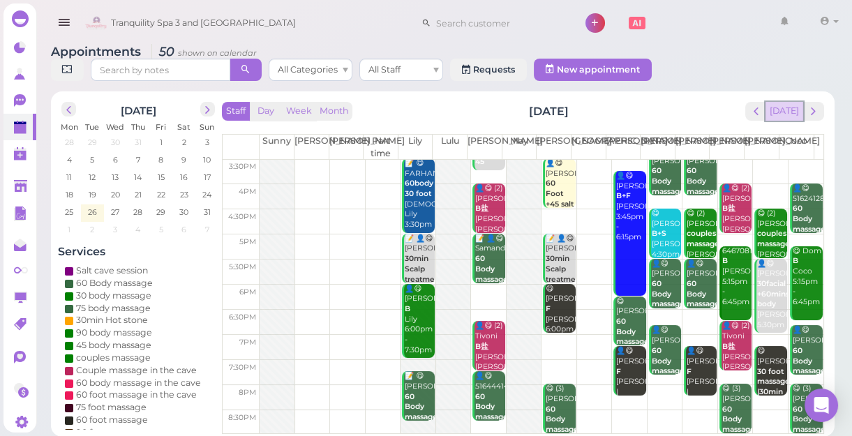
click at [791, 113] on button "[DATE]" at bounding box center [785, 111] width 38 height 19
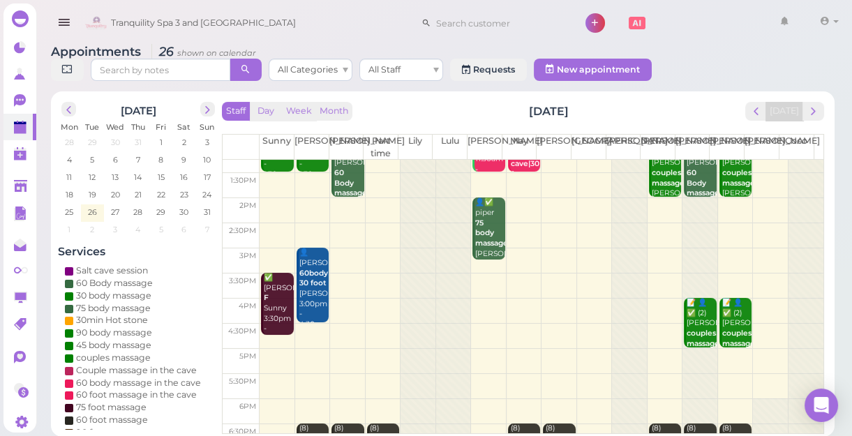
scroll to position [0, 0]
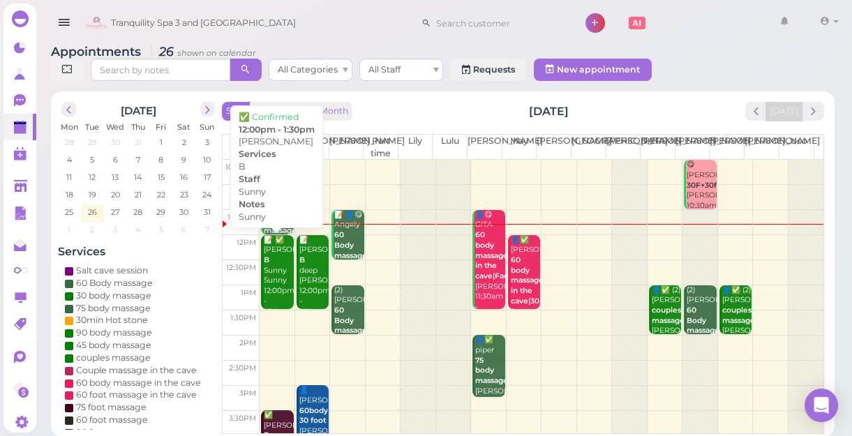
click at [269, 261] on b "B" at bounding box center [267, 260] width 6 height 9
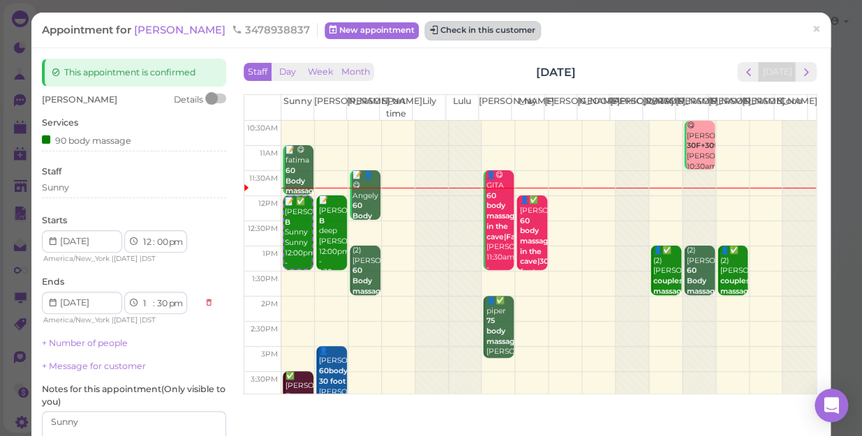
click at [426, 29] on button "Check in this customer" at bounding box center [483, 30] width 114 height 17
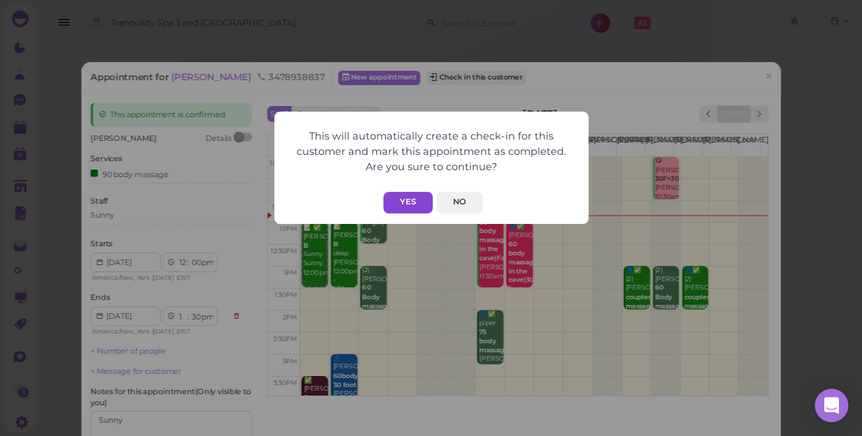
click at [411, 202] on button "Yes" at bounding box center [408, 203] width 50 height 22
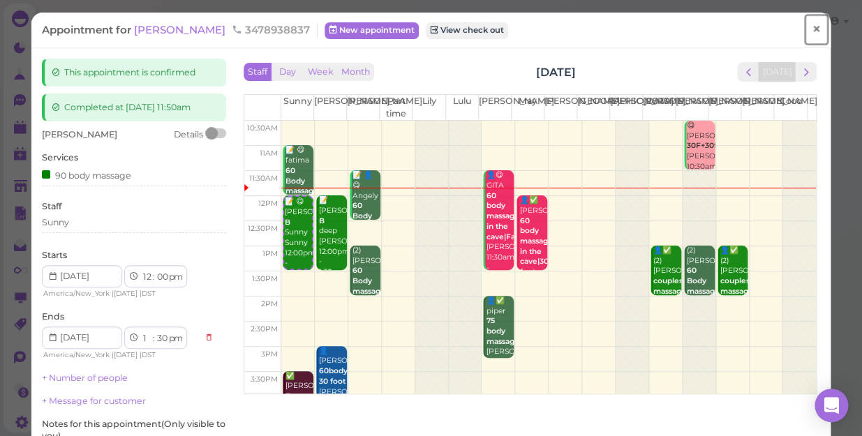
click at [812, 29] on span "×" at bounding box center [816, 30] width 9 height 20
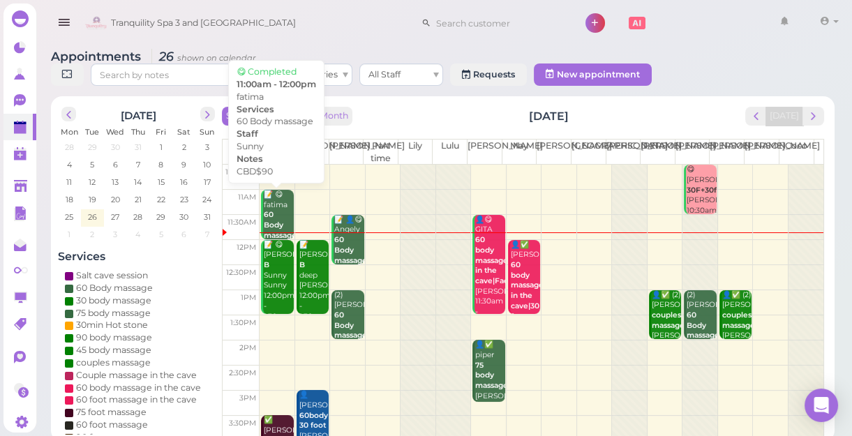
click at [284, 216] on div "📝 😋 fatima 60 Body massage CBD$90 Sunny 11:00am - 12:00pm" at bounding box center [278, 241] width 30 height 103
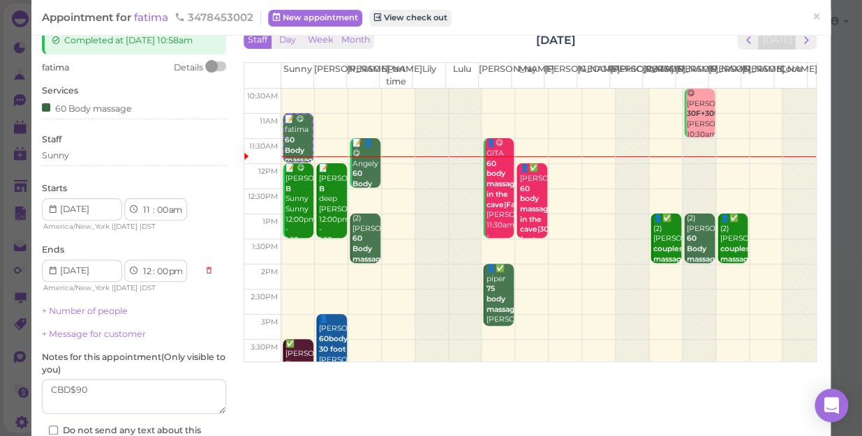
scroll to position [63, 0]
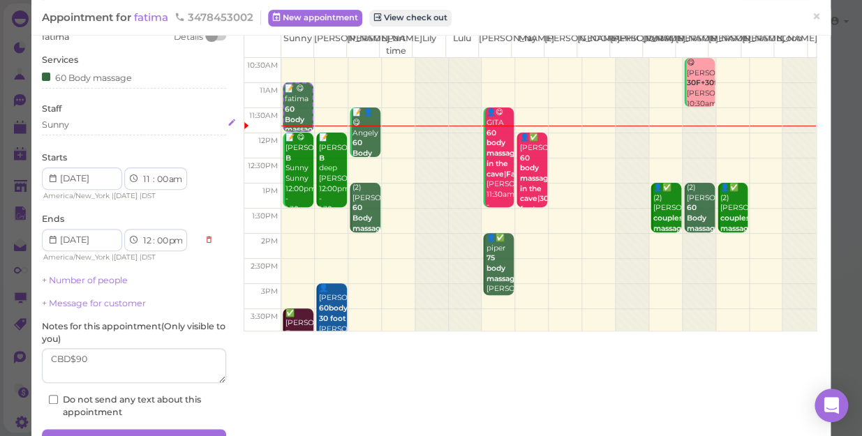
click at [75, 125] on div "Sunny" at bounding box center [134, 125] width 184 height 13
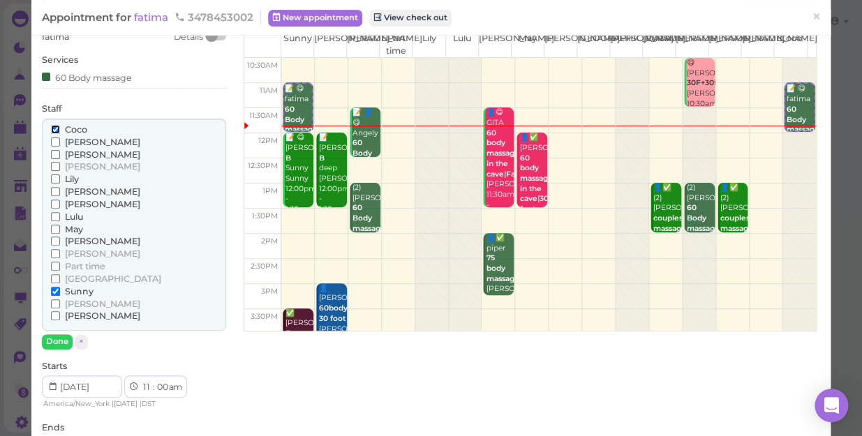
click at [52, 131] on input "Coco" at bounding box center [55, 129] width 9 height 9
click at [55, 253] on input "[PERSON_NAME]" at bounding box center [55, 253] width 9 height 9
click at [54, 252] on input "[PERSON_NAME]" at bounding box center [55, 253] width 9 height 9
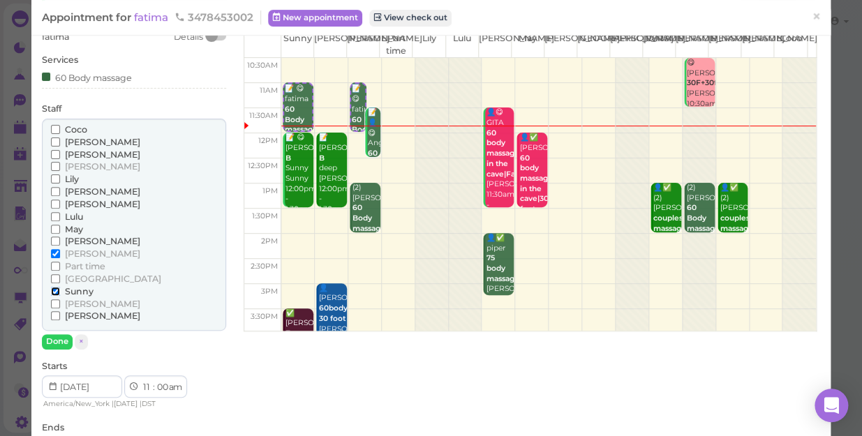
click at [54, 288] on input "Sunny" at bounding box center [55, 291] width 9 height 9
click at [64, 341] on button "Done" at bounding box center [57, 341] width 31 height 15
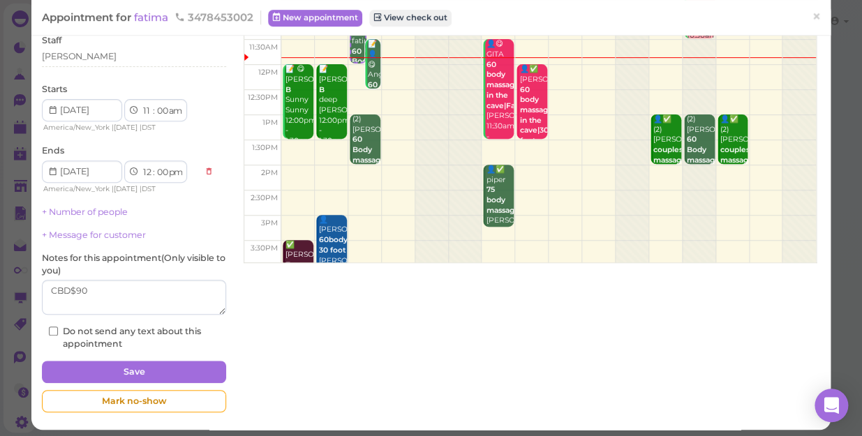
scroll to position [136, 0]
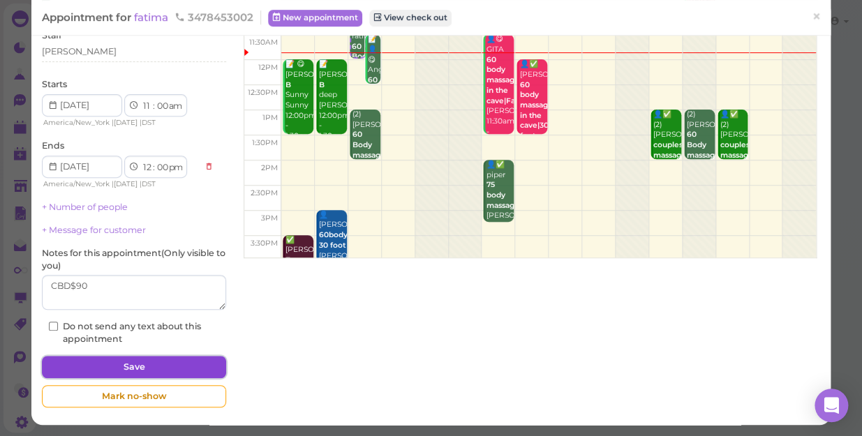
click at [108, 361] on button "Save" at bounding box center [134, 367] width 184 height 22
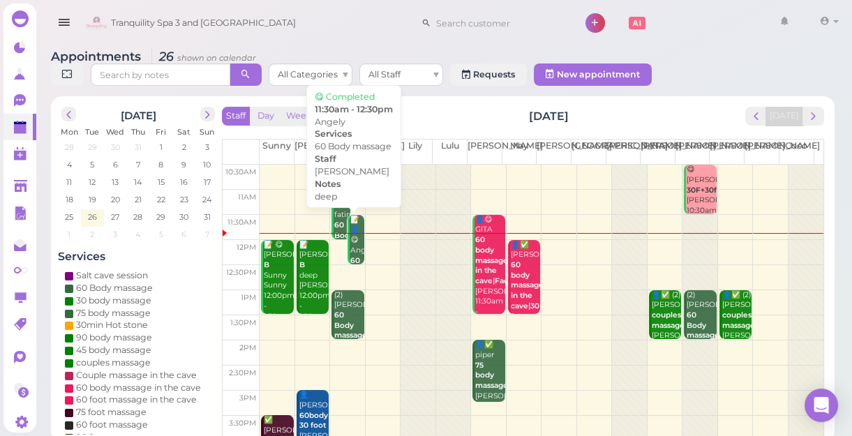
click at [348, 239] on link "📝 👤😋 Angely 60 Body massage deep [PERSON_NAME] 11:30am - 12:30pm" at bounding box center [356, 240] width 16 height 50
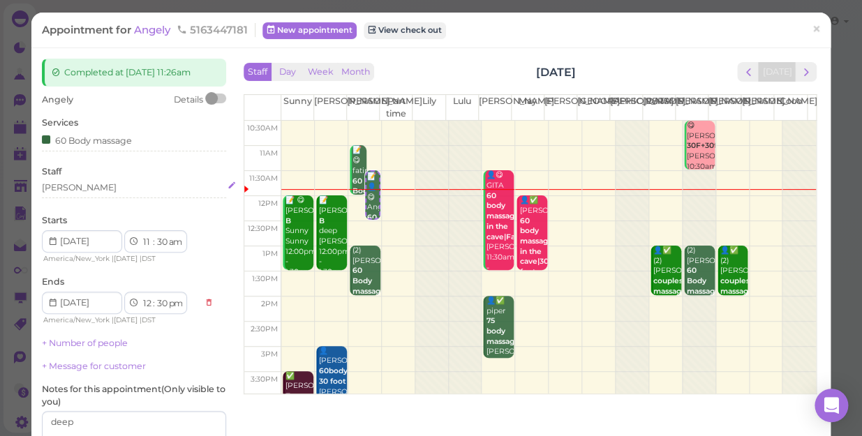
click at [73, 191] on div "[PERSON_NAME]" at bounding box center [134, 188] width 184 height 13
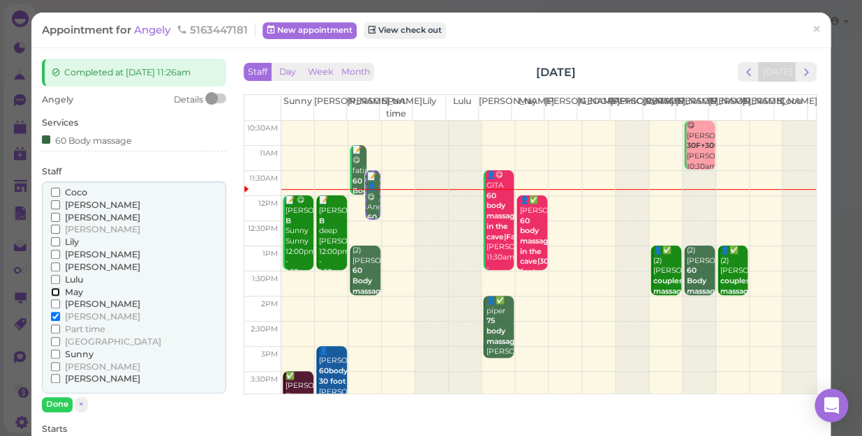
click at [53, 290] on input "May" at bounding box center [55, 292] width 9 height 9
click at [55, 313] on input "[PERSON_NAME]" at bounding box center [55, 316] width 9 height 9
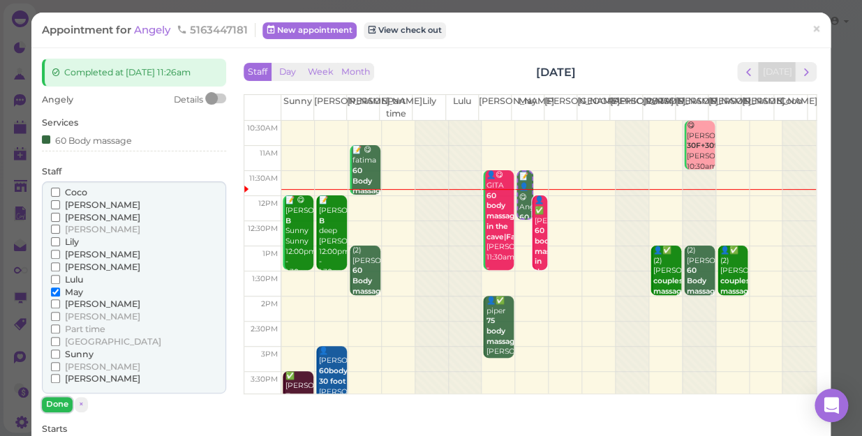
click at [57, 401] on button "Done" at bounding box center [57, 404] width 31 height 15
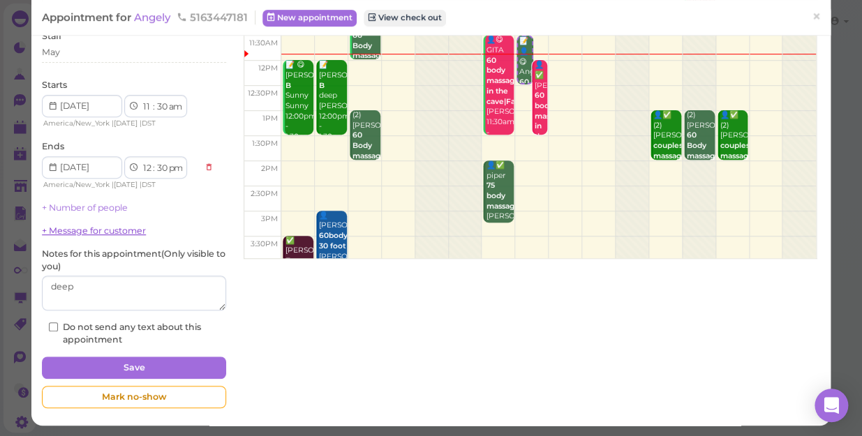
scroll to position [136, 0]
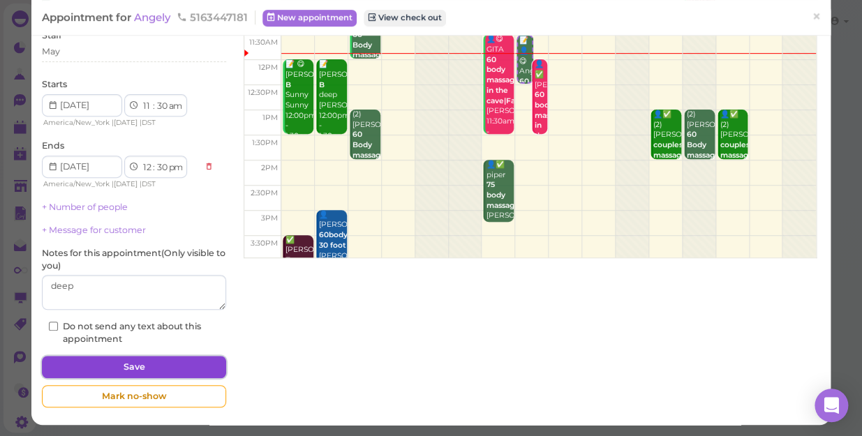
click at [156, 362] on button "Save" at bounding box center [134, 367] width 184 height 22
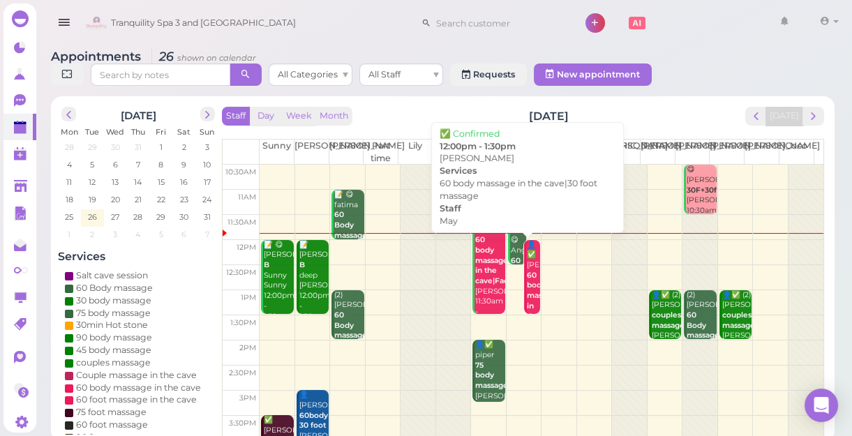
click at [527, 293] on b "60 body massage in the cave|30 foot massage" at bounding box center [543, 311] width 33 height 81
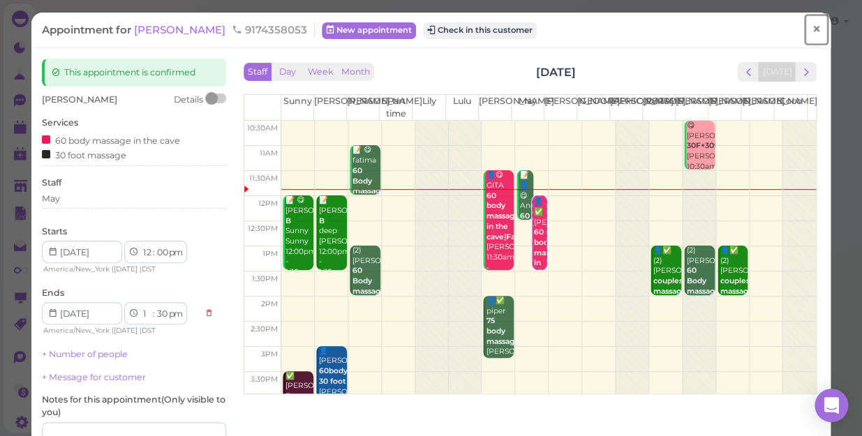
click at [812, 29] on span "×" at bounding box center [816, 30] width 9 height 20
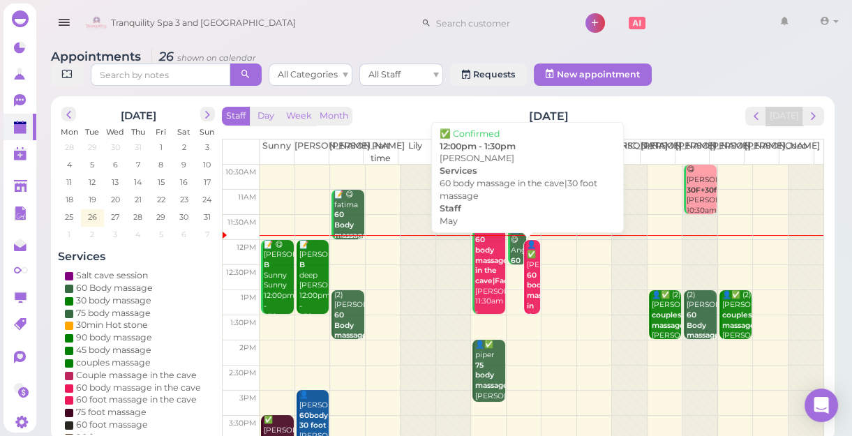
click at [529, 307] on b "60 body massage in the cave|30 foot massage" at bounding box center [543, 311] width 33 height 81
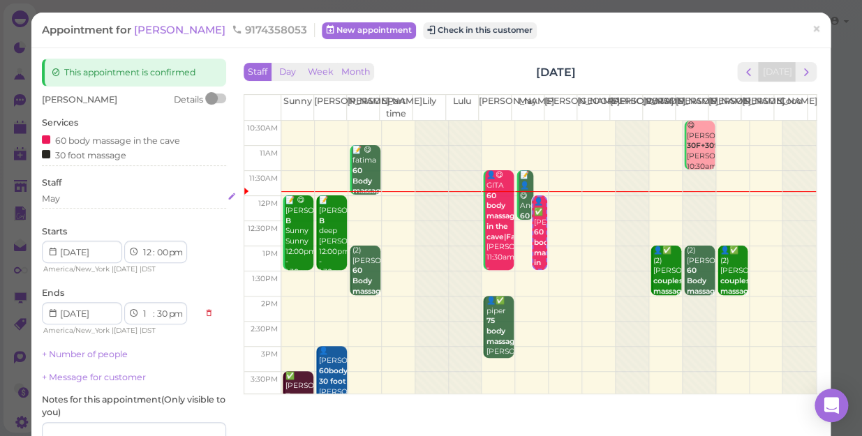
click at [83, 198] on div "May" at bounding box center [134, 199] width 184 height 13
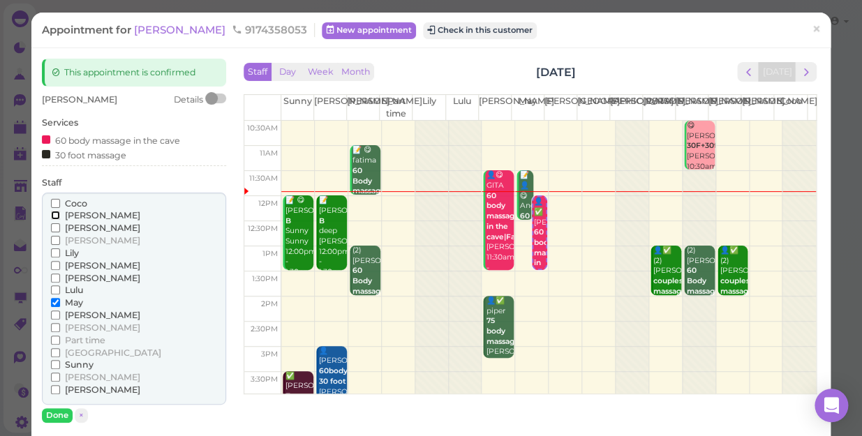
click at [55, 216] on input "[PERSON_NAME]" at bounding box center [55, 215] width 9 height 9
click at [56, 302] on input "May" at bounding box center [55, 302] width 9 height 9
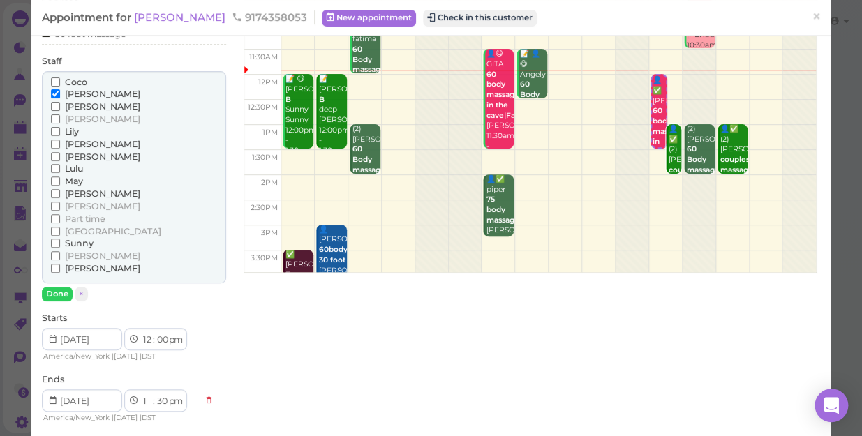
scroll to position [126, 0]
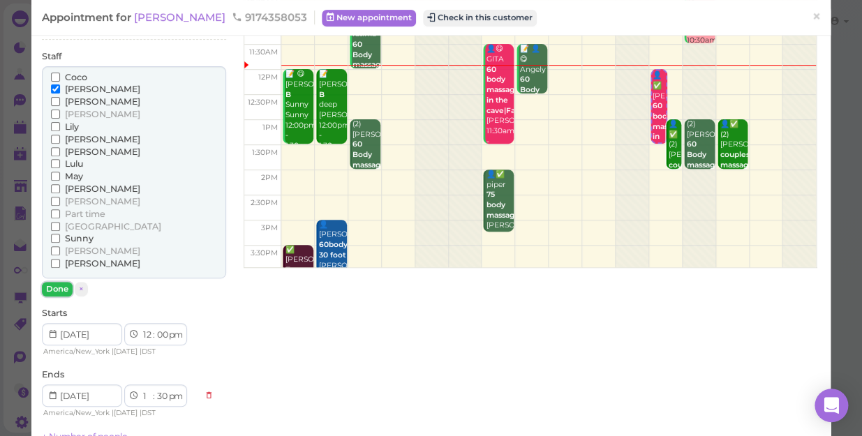
click at [59, 283] on button "Done" at bounding box center [57, 289] width 31 height 15
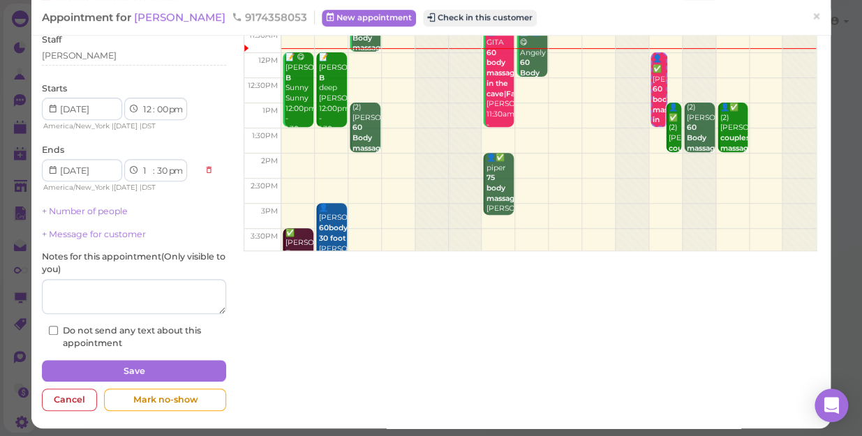
scroll to position [147, 0]
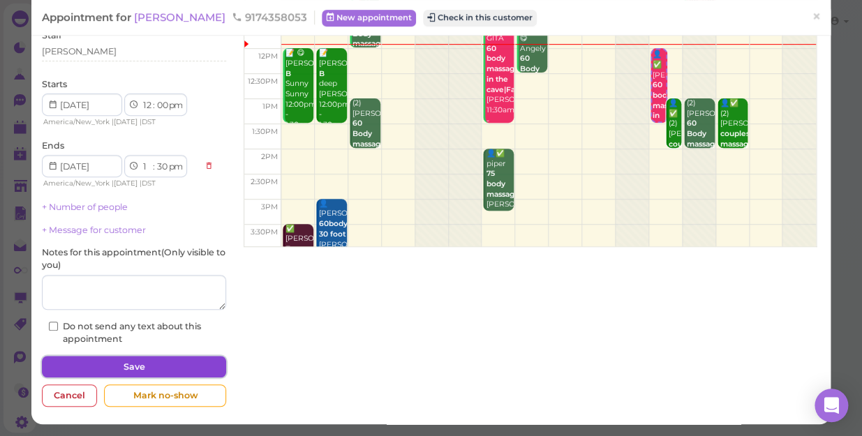
click at [153, 368] on button "Save" at bounding box center [134, 367] width 184 height 22
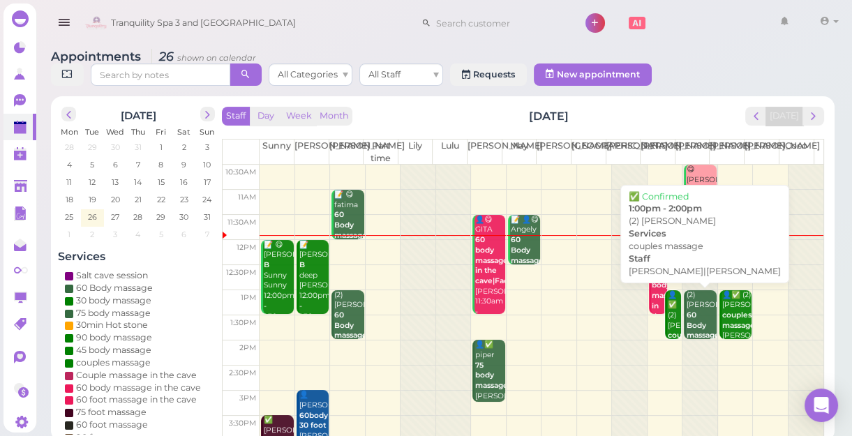
click at [667, 323] on div "👤✅ (2) [PERSON_NAME] couples massage [PERSON_NAME]|[PERSON_NAME] 1:00pm - 2:00pm" at bounding box center [674, 346] width 14 height 113
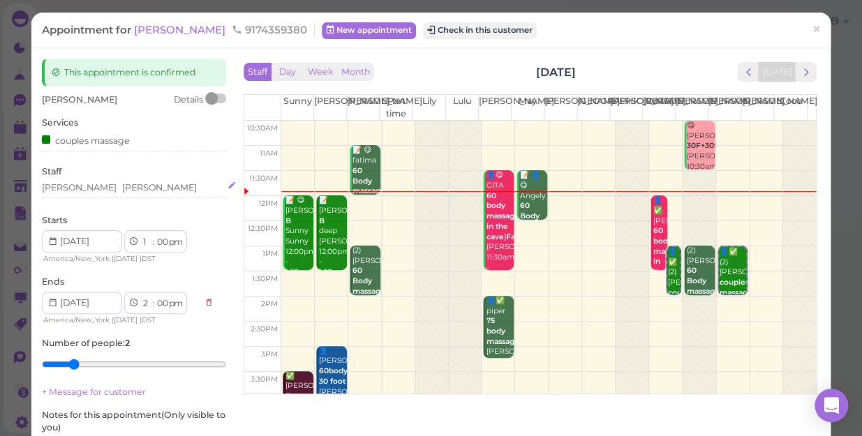
click at [108, 186] on div "[PERSON_NAME] [PERSON_NAME]" at bounding box center [134, 188] width 184 height 13
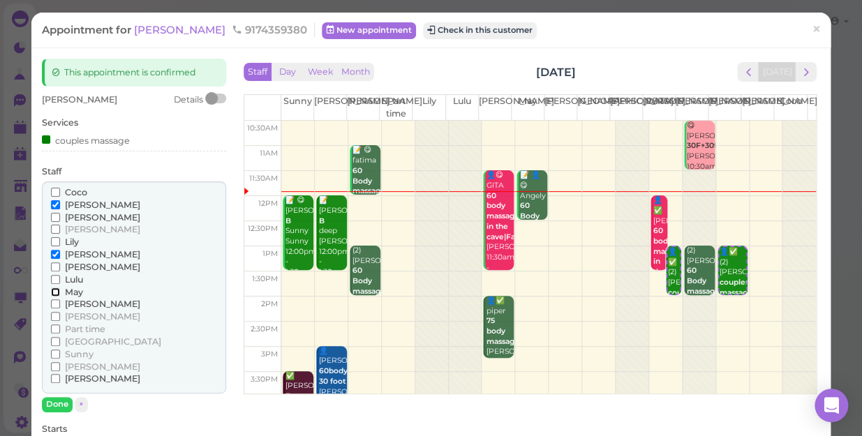
click at [55, 288] on input "May" at bounding box center [55, 292] width 9 height 9
click at [55, 206] on input "[PERSON_NAME]" at bounding box center [55, 204] width 9 height 9
click at [51, 206] on input "[PERSON_NAME]" at bounding box center [55, 204] width 9 height 9
click at [51, 205] on input "[PERSON_NAME]" at bounding box center [55, 204] width 9 height 9
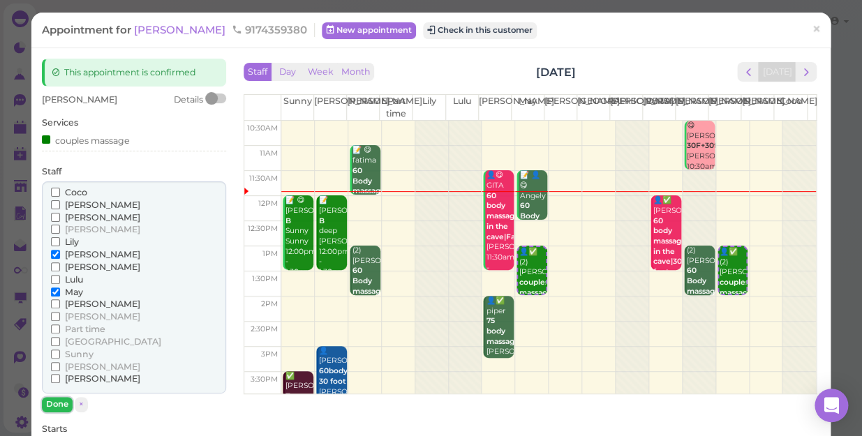
click at [56, 404] on button "Done" at bounding box center [57, 404] width 31 height 15
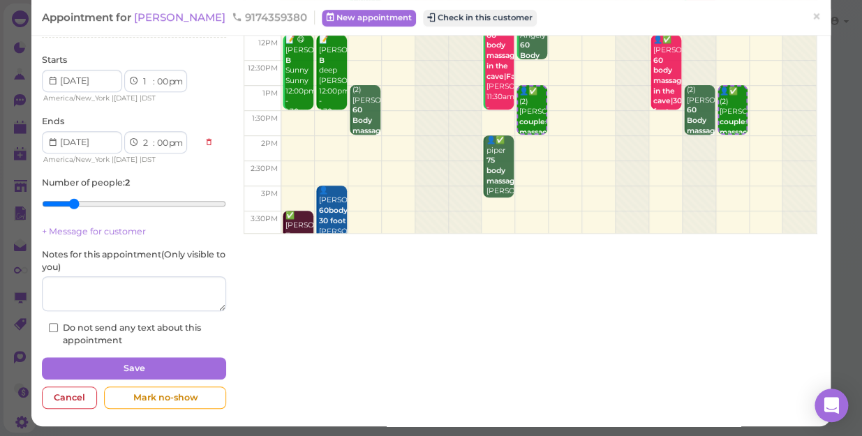
scroll to position [162, 0]
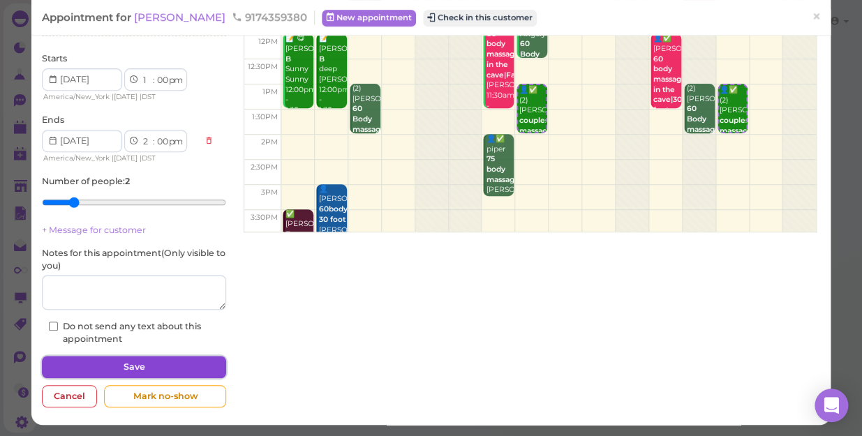
click at [165, 364] on button "Save" at bounding box center [134, 367] width 184 height 22
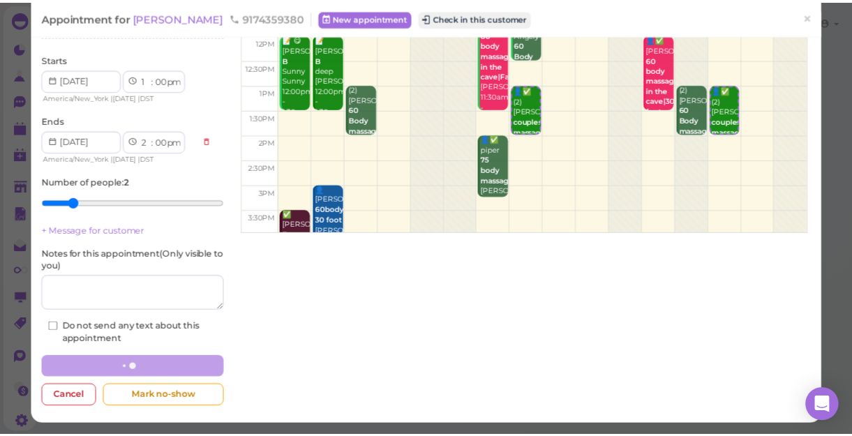
scroll to position [161, 0]
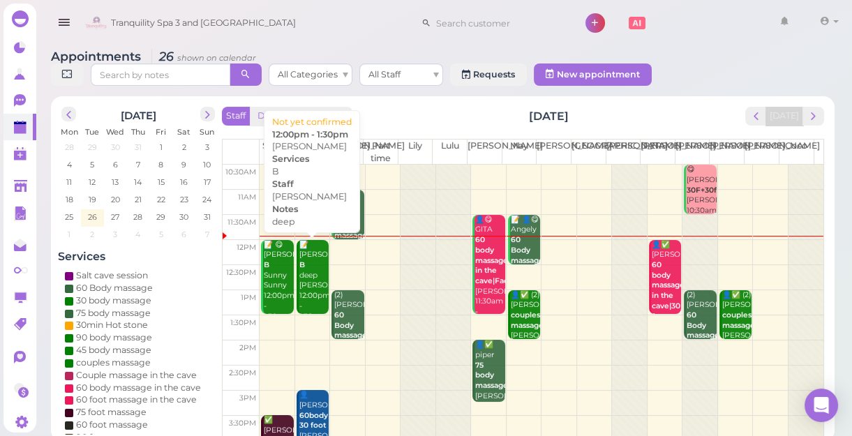
click at [313, 291] on div "📝 [PERSON_NAME] B deep [PERSON_NAME] 12:00pm - 1:30pm" at bounding box center [314, 281] width 30 height 82
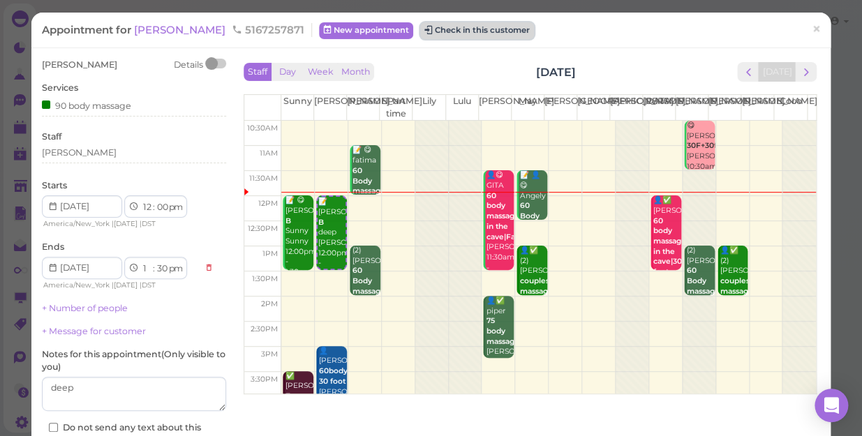
click at [427, 30] on button "Check in this customer" at bounding box center [477, 30] width 114 height 17
drag, startPoint x: 427, startPoint y: 30, endPoint x: 413, endPoint y: 29, distance: 14.0
click at [420, 29] on button "Check in this customer" at bounding box center [477, 30] width 114 height 17
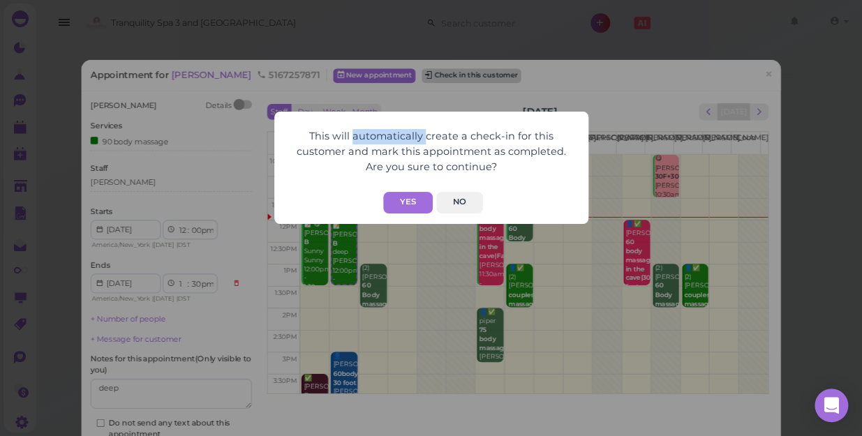
click at [413, 29] on div "This will automatically create a check-in for this customer and mark this appoi…" at bounding box center [431, 218] width 862 height 436
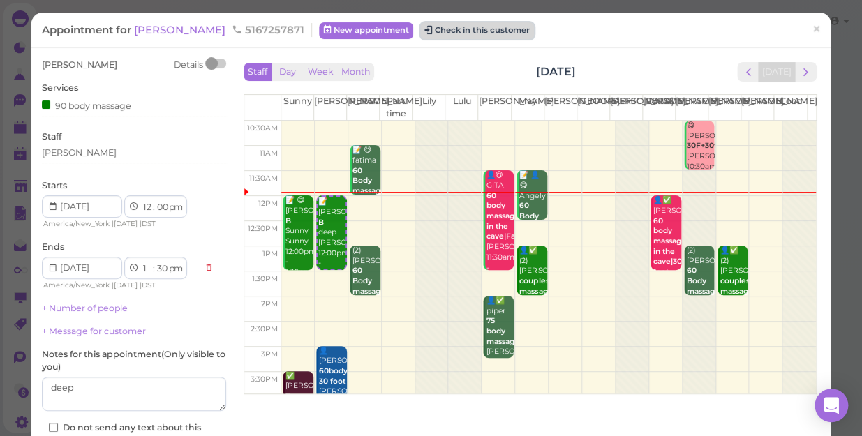
click at [420, 29] on button "Check in this customer" at bounding box center [477, 30] width 114 height 17
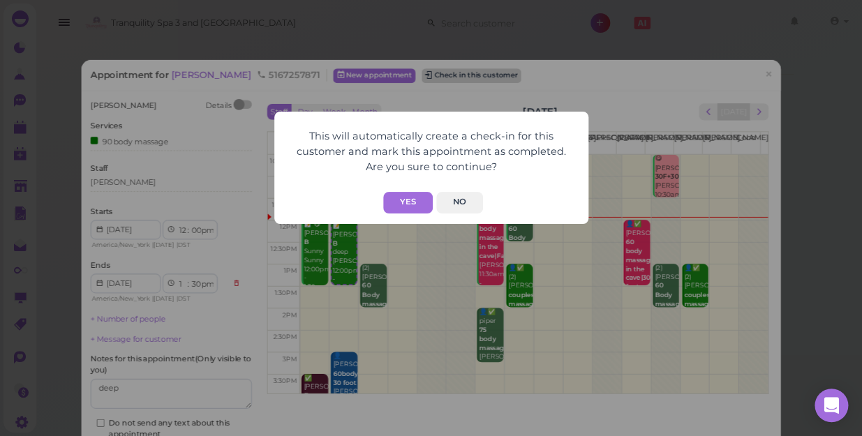
click at [413, 29] on div "This will automatically create a check-in for this customer and mark this appoi…" at bounding box center [431, 218] width 862 height 436
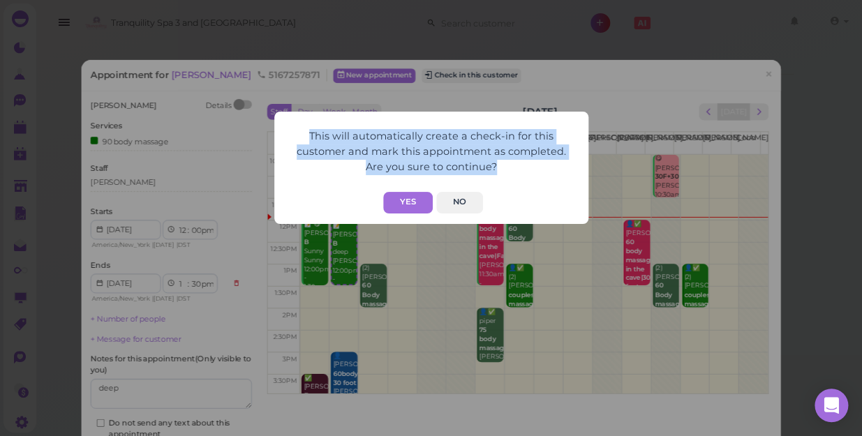
click at [413, 29] on div "This will automatically create a check-in for this customer and mark this appoi…" at bounding box center [431, 218] width 862 height 436
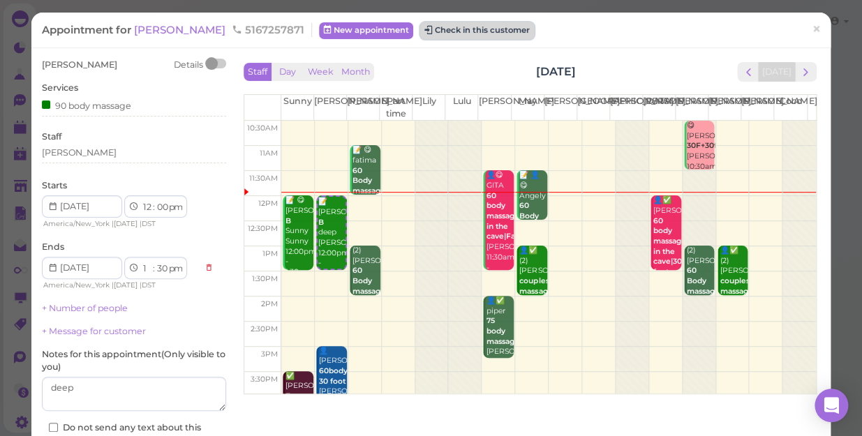
click at [420, 29] on button "Check in this customer" at bounding box center [477, 30] width 114 height 17
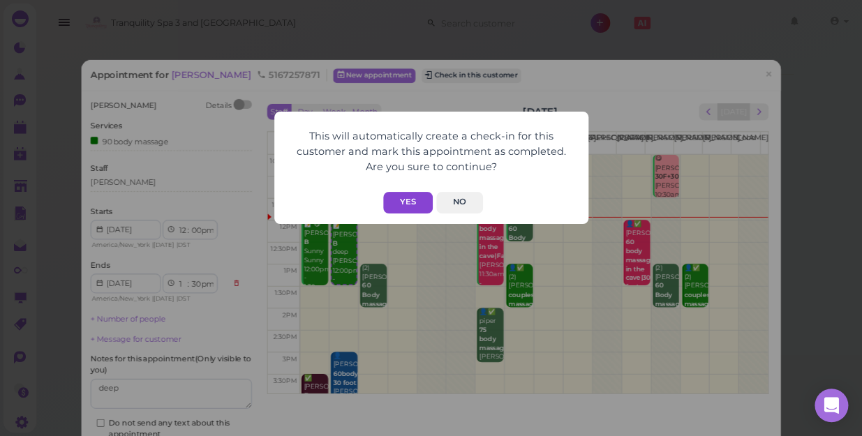
click at [409, 192] on button "Yes" at bounding box center [408, 203] width 50 height 22
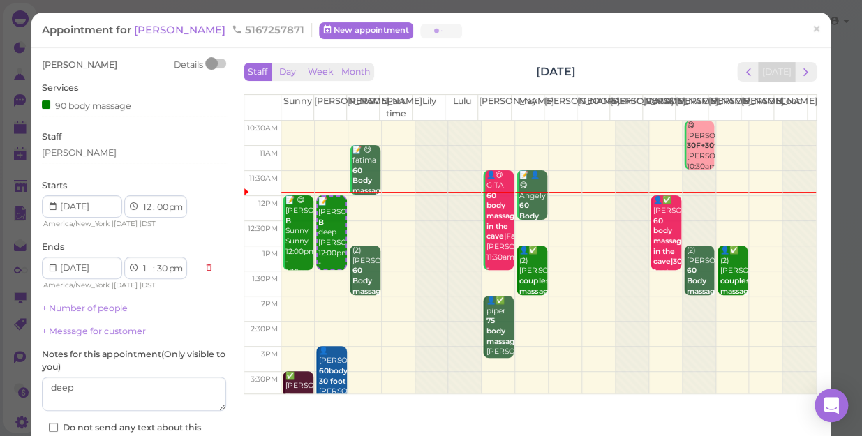
click at [409, 186] on button "Yes" at bounding box center [408, 175] width 50 height 22
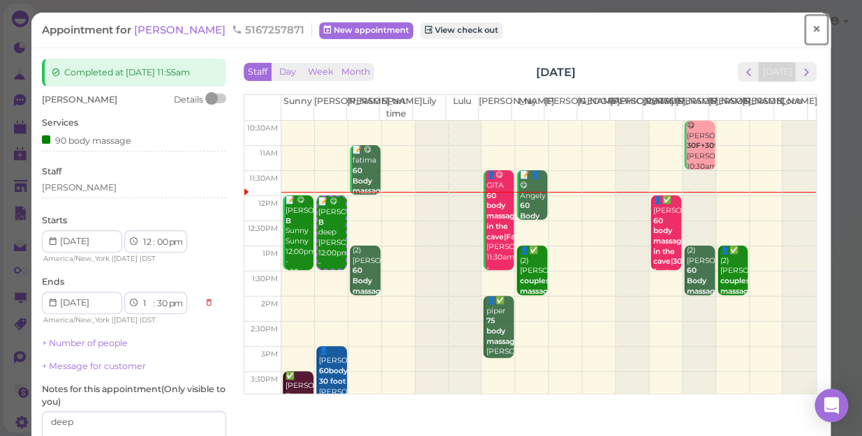
click at [812, 31] on span "×" at bounding box center [816, 30] width 9 height 20
click at [811, 31] on link at bounding box center [794, 22] width 40 height 39
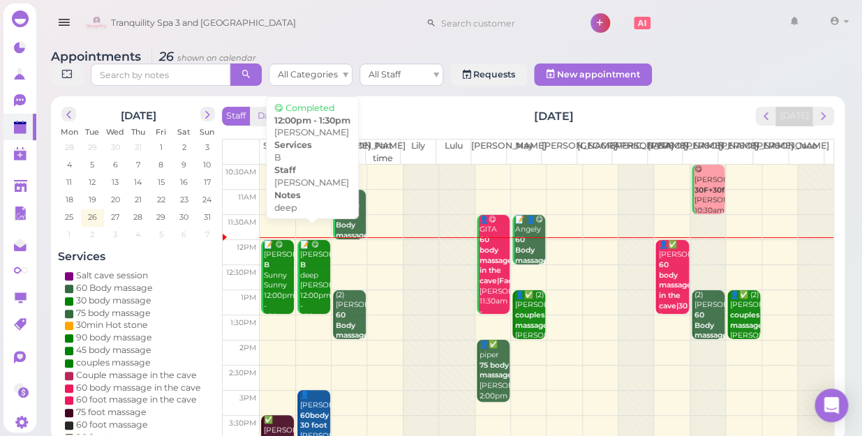
click at [307, 272] on div "📝 😋 [PERSON_NAME] B deep [PERSON_NAME] 12:00pm - 1:30pm" at bounding box center [315, 281] width 31 height 82
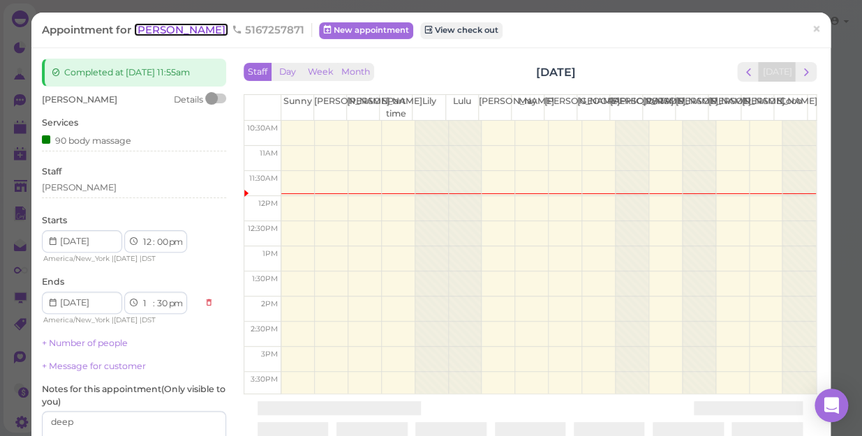
click at [158, 34] on span "[PERSON_NAME]" at bounding box center [181, 29] width 94 height 13
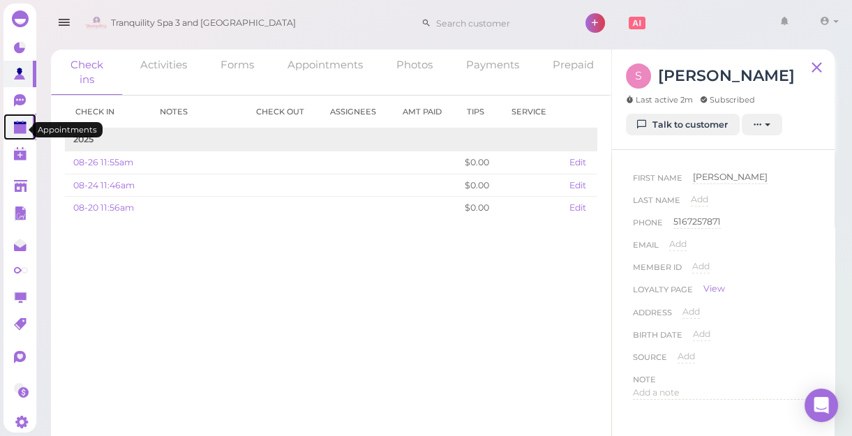
click at [15, 133] on polygon at bounding box center [20, 129] width 13 height 10
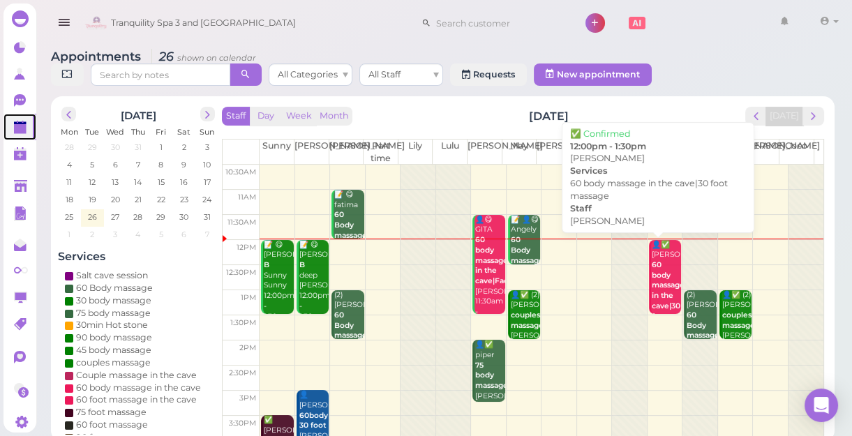
click at [660, 291] on b "60 body massage in the cave|30 foot massage" at bounding box center [668, 295] width 33 height 71
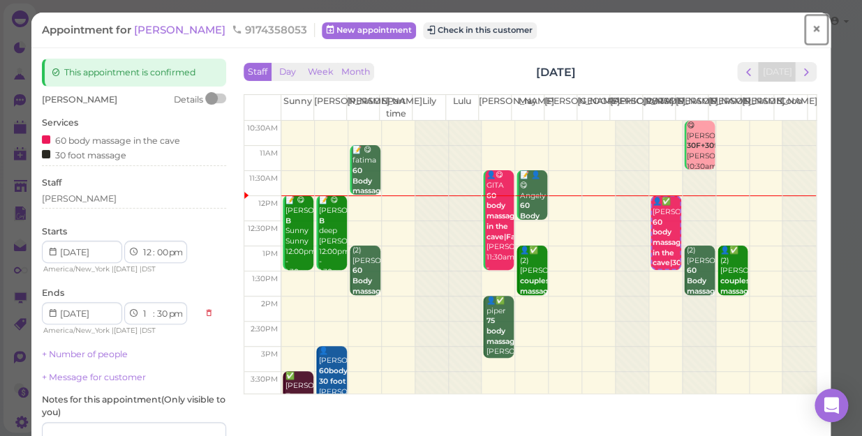
click at [812, 29] on span "×" at bounding box center [816, 30] width 9 height 20
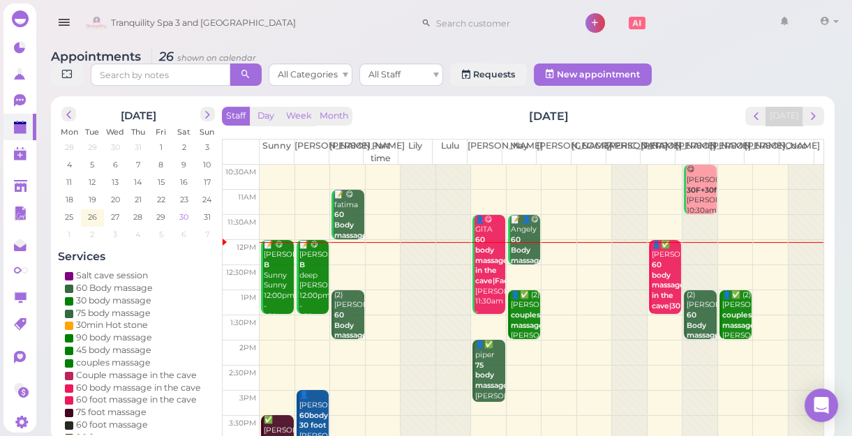
click at [182, 219] on span "30" at bounding box center [184, 217] width 12 height 13
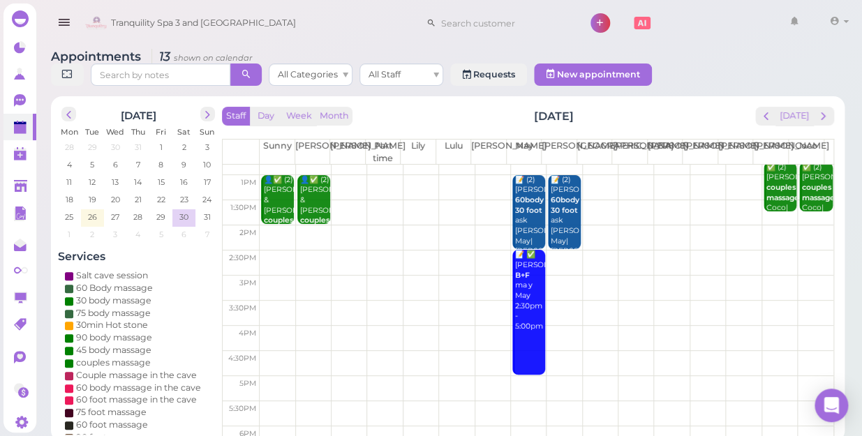
scroll to position [190, 0]
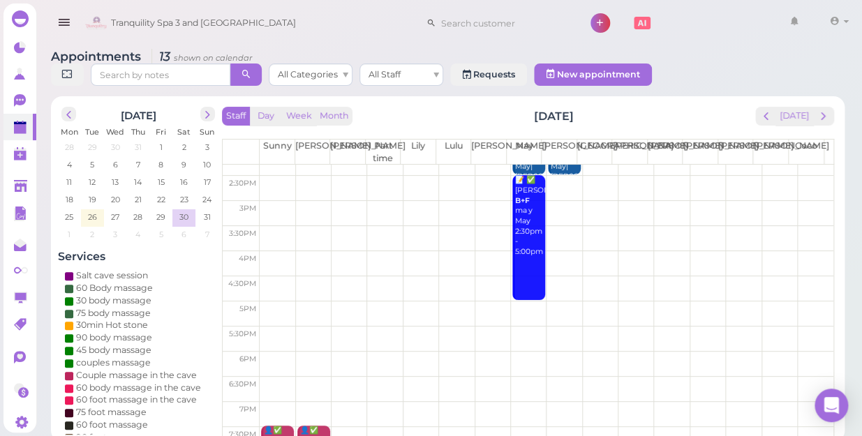
click at [765, 226] on td at bounding box center [547, 238] width 574 height 25
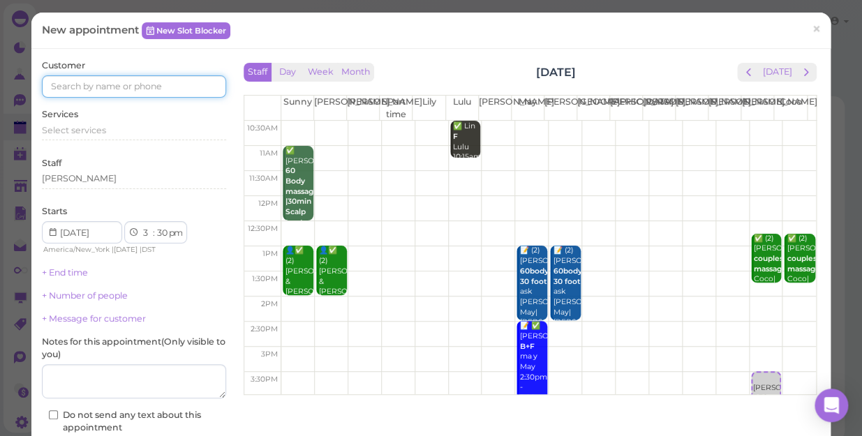
click at [172, 82] on input at bounding box center [134, 86] width 184 height 22
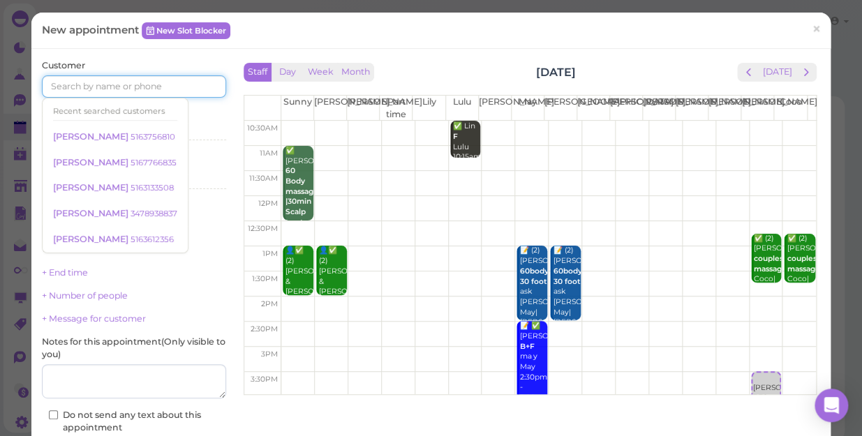
click at [616, 377] on td at bounding box center [548, 384] width 535 height 25
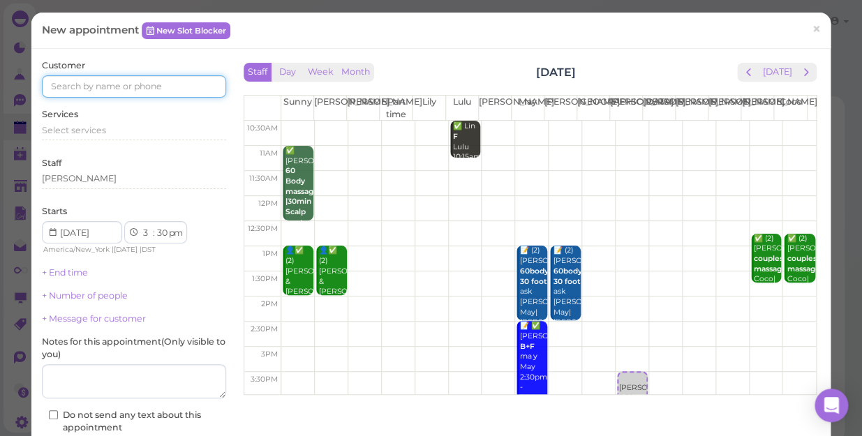
click at [170, 87] on input at bounding box center [134, 86] width 184 height 22
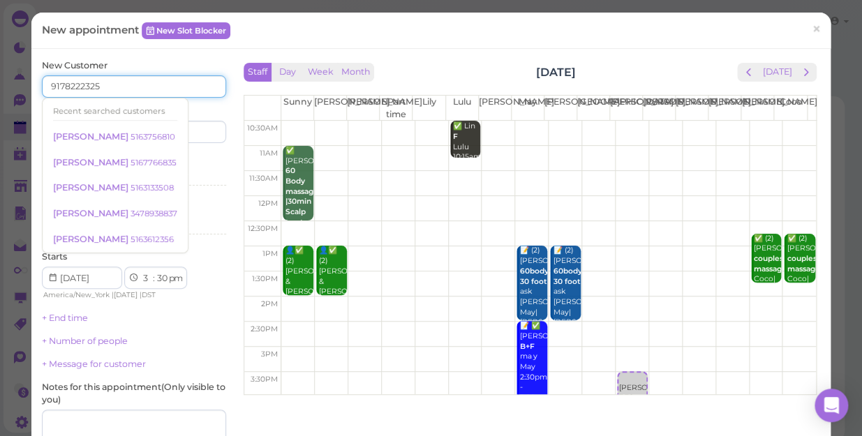
type input "9178222325"
click at [185, 167] on div "Services Select services" at bounding box center [134, 173] width 184 height 38
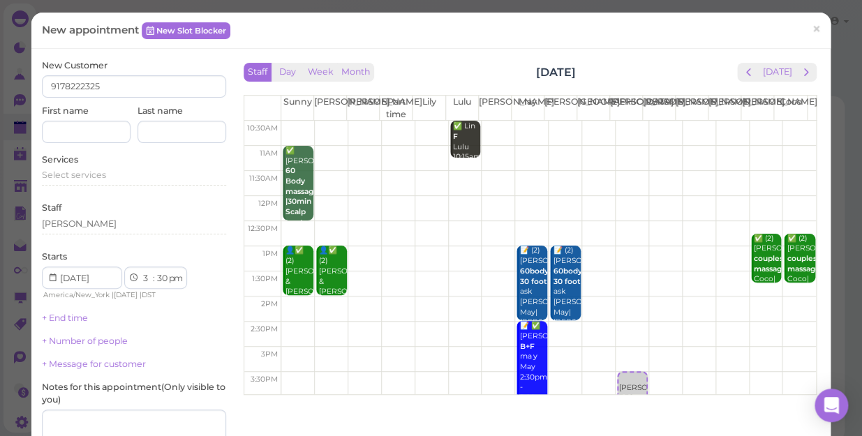
click at [185, 167] on div "Services Select services" at bounding box center [134, 173] width 184 height 38
click at [91, 135] on input at bounding box center [86, 132] width 89 height 22
type input "Cambria"
click at [108, 179] on div "Select services" at bounding box center [134, 175] width 184 height 13
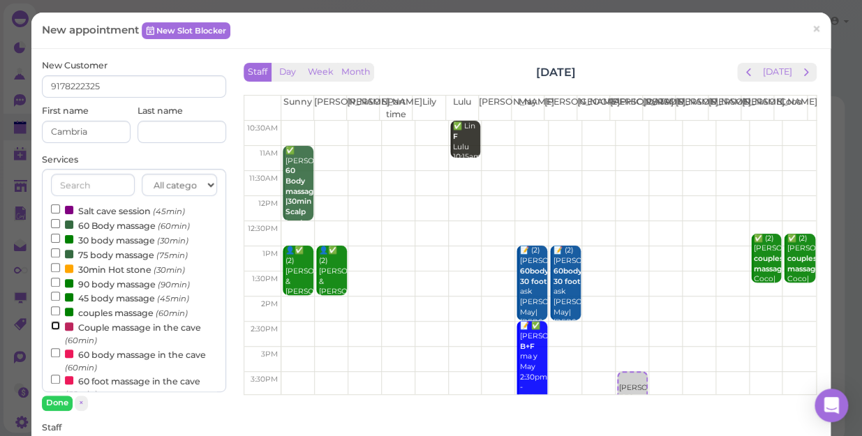
click at [54, 325] on input "Couple massage in the cave (60min)" at bounding box center [55, 325] width 9 height 9
click at [55, 399] on button "Done" at bounding box center [57, 403] width 31 height 15
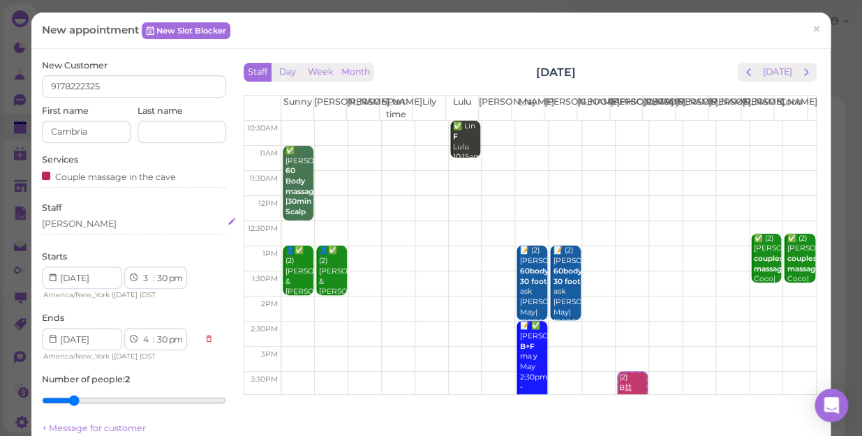
click at [76, 223] on div "[PERSON_NAME]" at bounding box center [134, 224] width 184 height 13
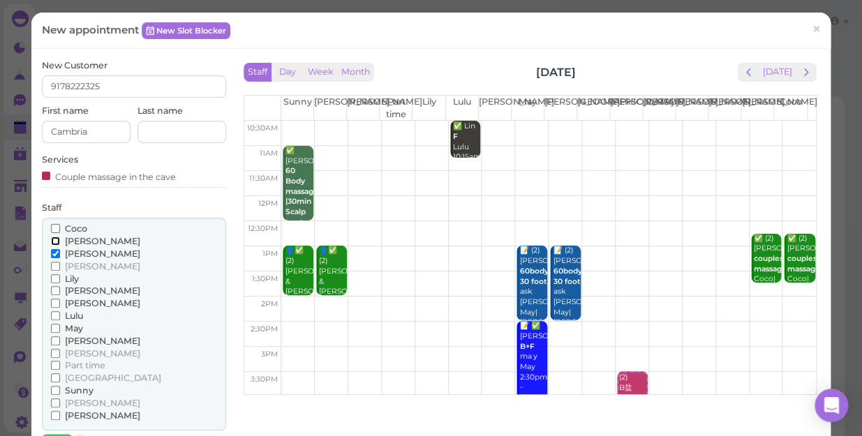
click at [53, 237] on input "[PERSON_NAME]" at bounding box center [55, 241] width 9 height 9
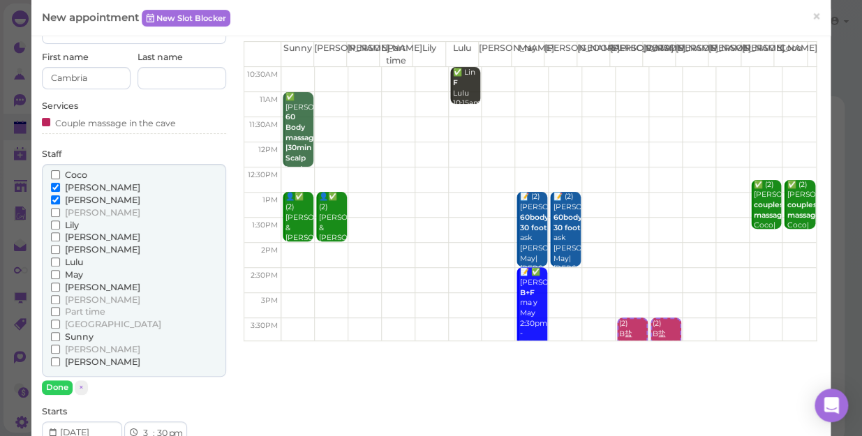
scroll to position [126, 0]
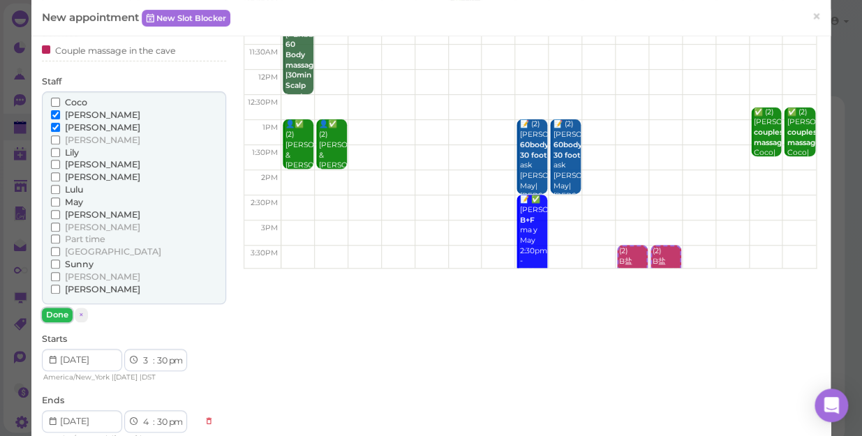
click at [55, 312] on button "Done" at bounding box center [57, 315] width 31 height 15
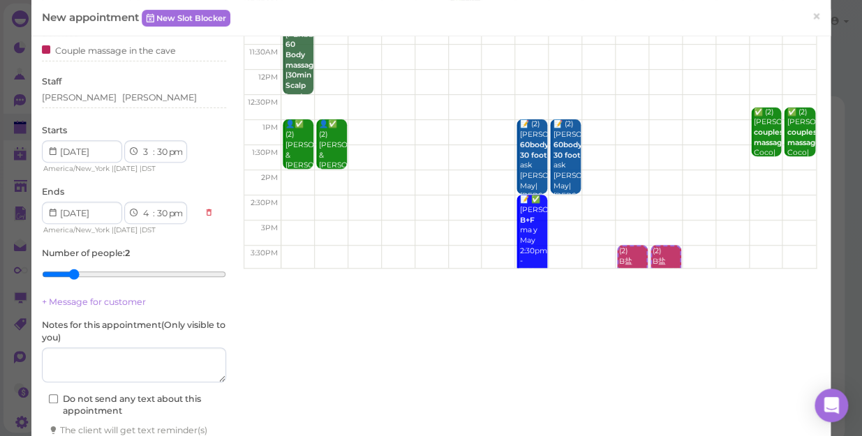
click at [55, 312] on div "New Customer 9178222325 First name [GEOGRAPHIC_DATA] Last name Services Couple …" at bounding box center [134, 197] width 184 height 529
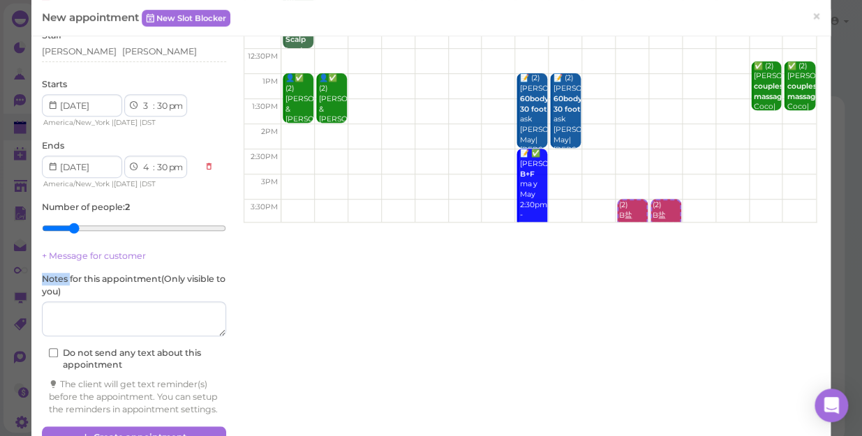
scroll to position [219, 0]
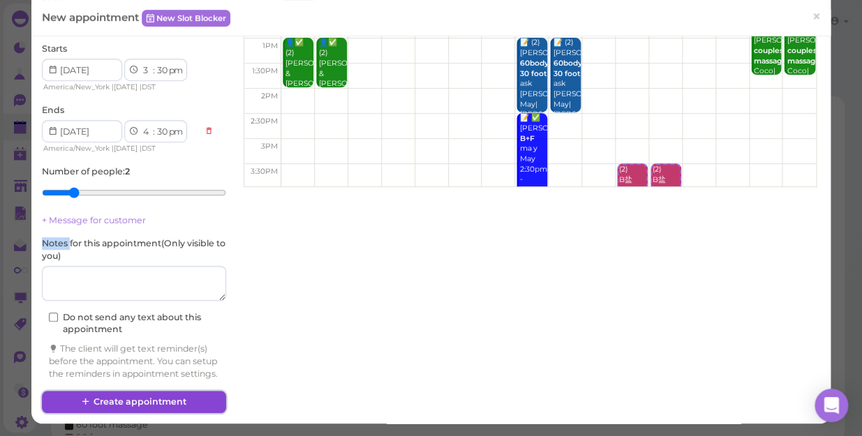
click at [120, 403] on button "Create appointment" at bounding box center [134, 402] width 184 height 22
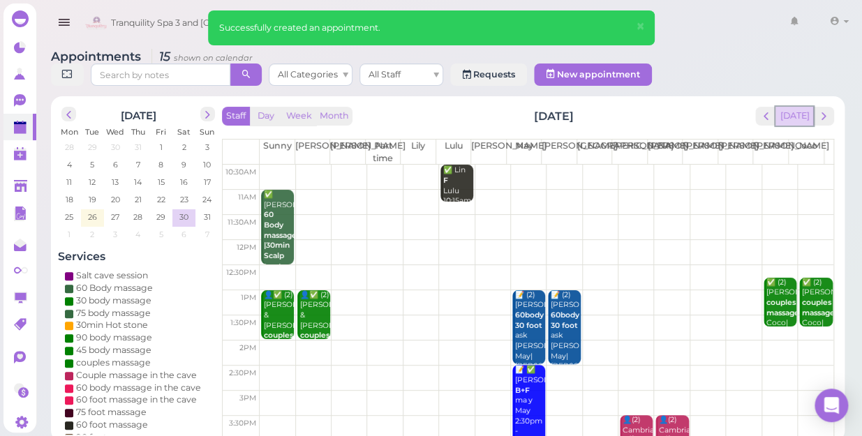
click at [796, 107] on button "[DATE]" at bounding box center [795, 116] width 38 height 19
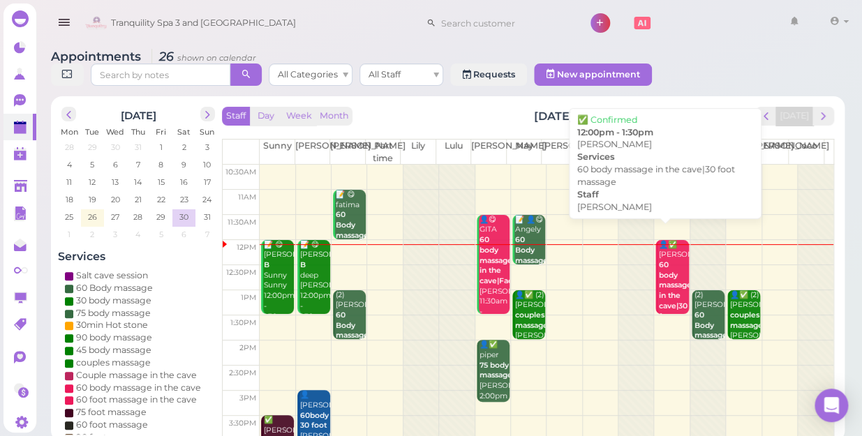
click at [662, 265] on b "60 body massage in the cave|30 foot massage" at bounding box center [674, 295] width 33 height 71
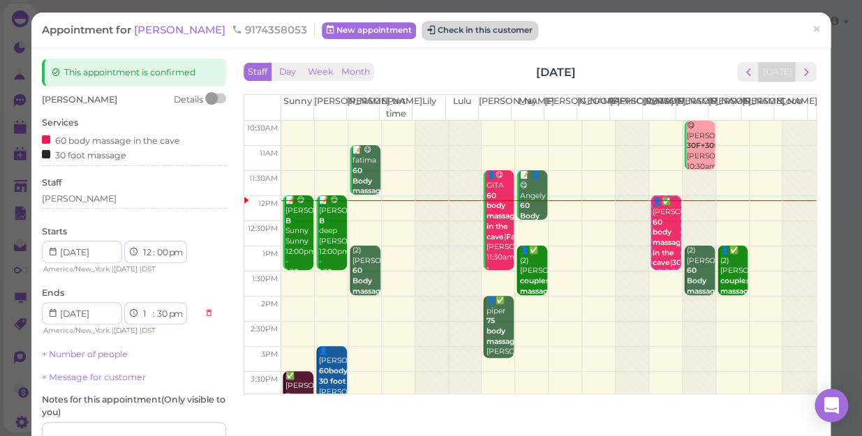
click at [423, 35] on button "Check in this customer" at bounding box center [480, 30] width 114 height 17
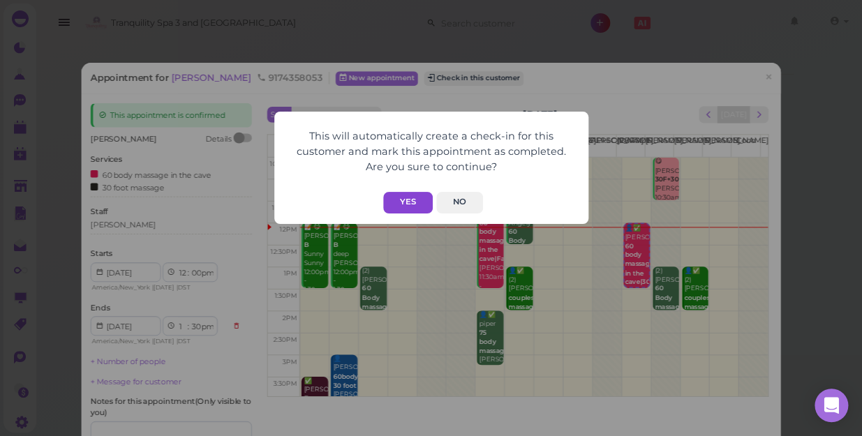
click at [407, 205] on button "Yes" at bounding box center [408, 203] width 50 height 22
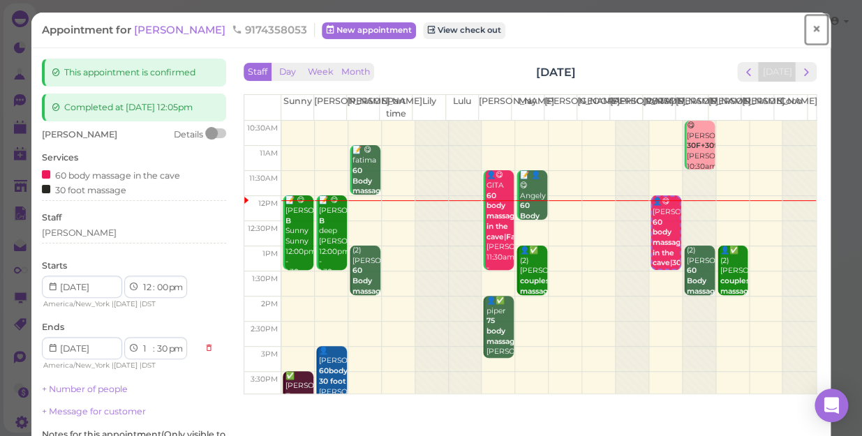
click at [812, 31] on span "×" at bounding box center [816, 30] width 9 height 20
click at [804, 31] on link at bounding box center [794, 22] width 40 height 39
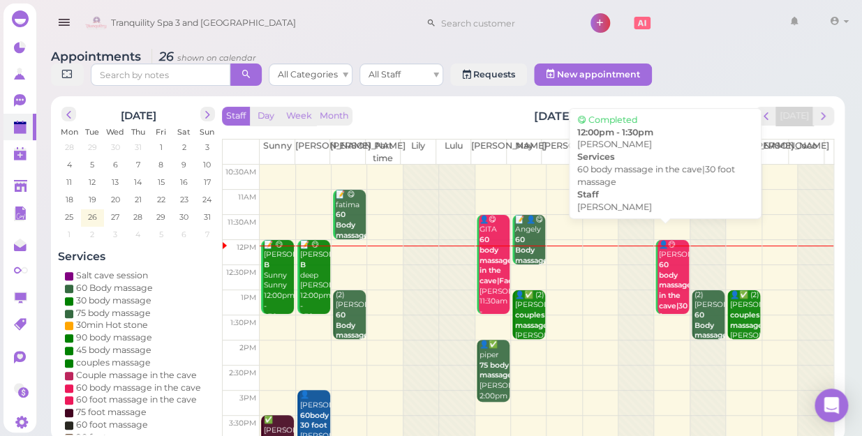
click at [668, 283] on b "60 body massage in the cave|30 foot massage" at bounding box center [674, 295] width 33 height 71
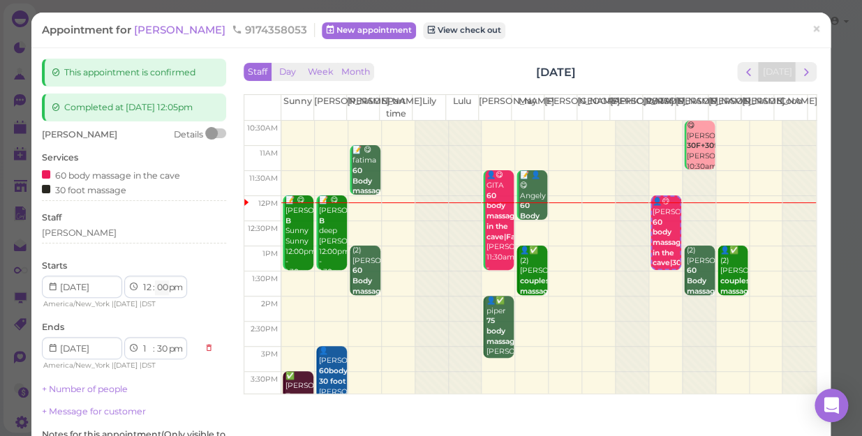
click at [164, 292] on select "00 05 10 15 20 25 30 35 40 45 50 55" at bounding box center [162, 288] width 14 height 15
select select "10"
click at [155, 281] on select "00 05 10 15 20 25 30 35 40 45 50 55" at bounding box center [162, 288] width 14 height 15
click at [165, 121] on div "This appointment is confirmed Completed at [DATE] 12:05pm [PERSON_NAME] Details…" at bounding box center [134, 328] width 198 height 538
select select "40"
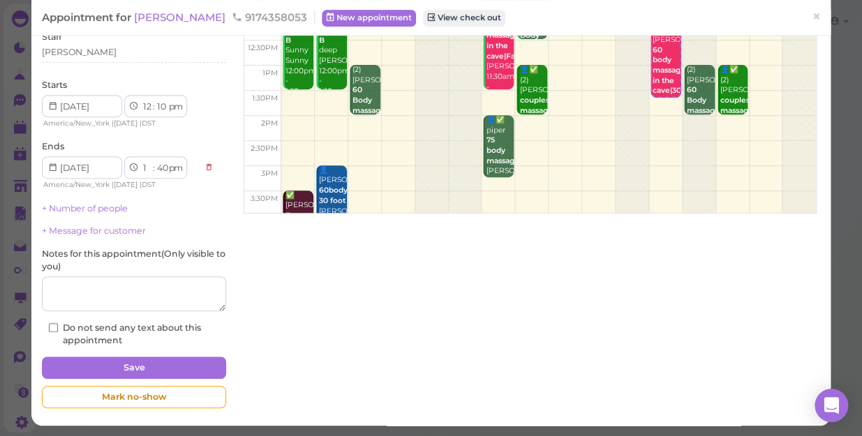
scroll to position [182, 0]
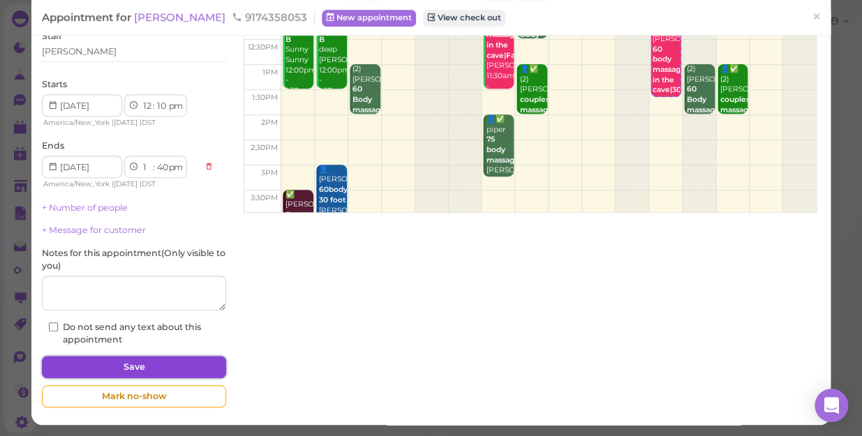
click at [147, 367] on button "Save" at bounding box center [134, 367] width 184 height 22
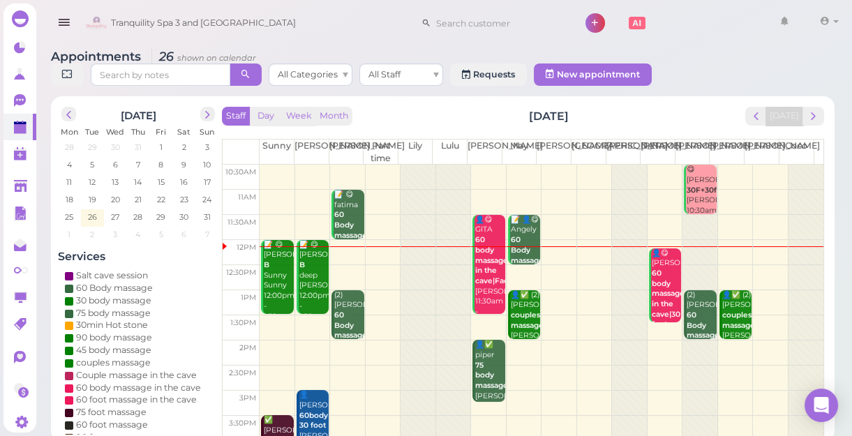
scroll to position [63, 0]
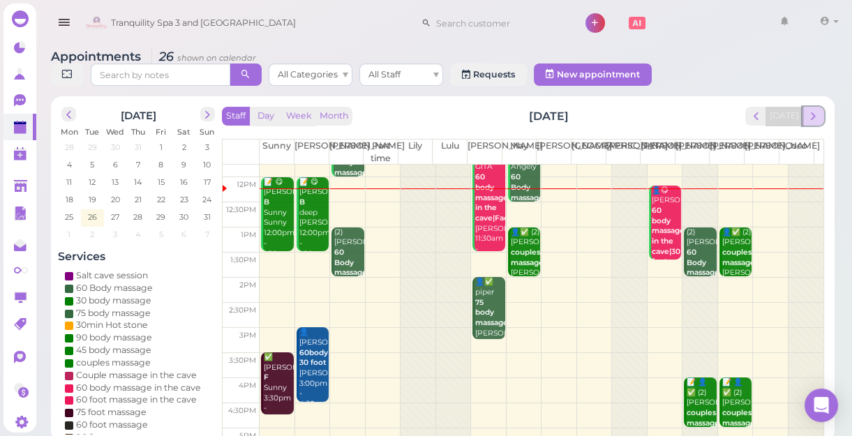
click at [820, 124] on button "next" at bounding box center [814, 116] width 22 height 19
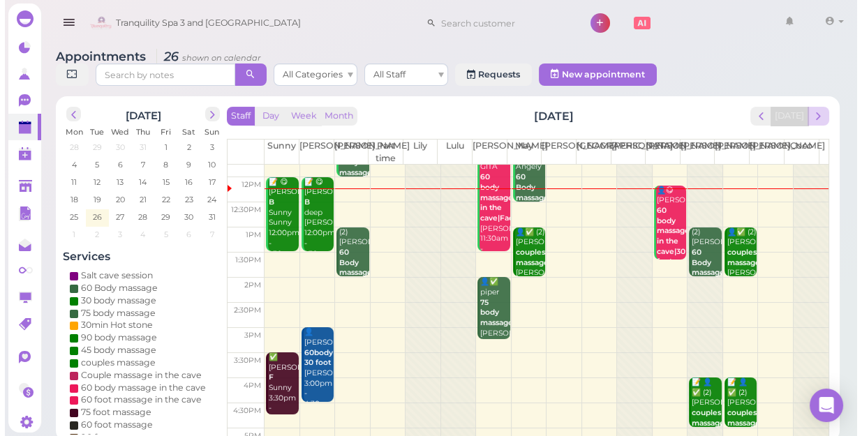
scroll to position [0, 0]
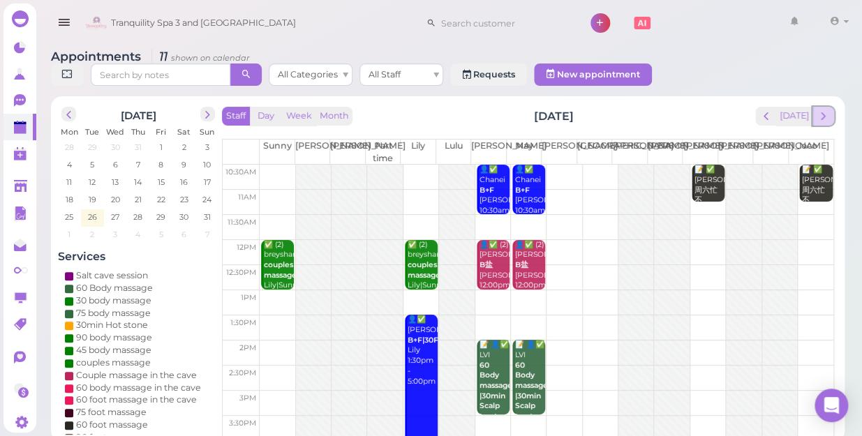
click at [821, 110] on span "next" at bounding box center [823, 116] width 13 height 13
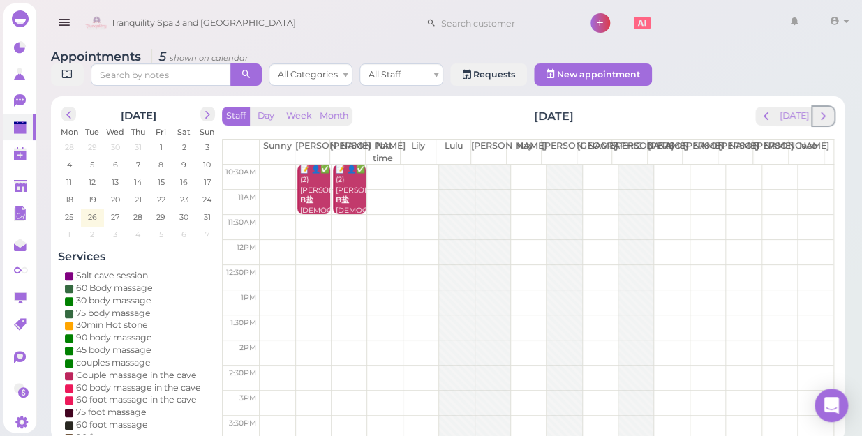
click at [821, 110] on span "next" at bounding box center [823, 116] width 13 height 13
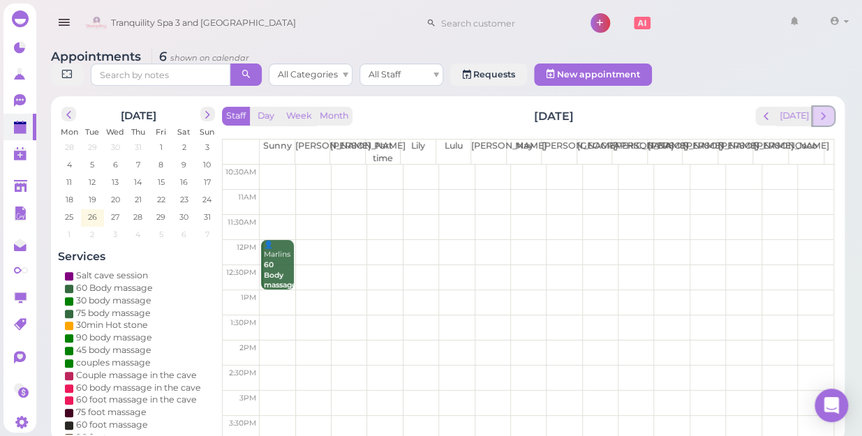
click at [824, 110] on span "next" at bounding box center [823, 116] width 13 height 13
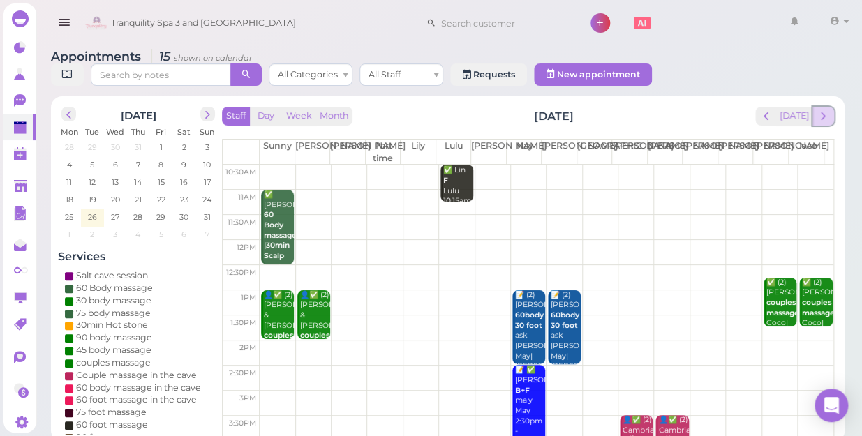
click at [824, 110] on span "next" at bounding box center [823, 116] width 13 height 13
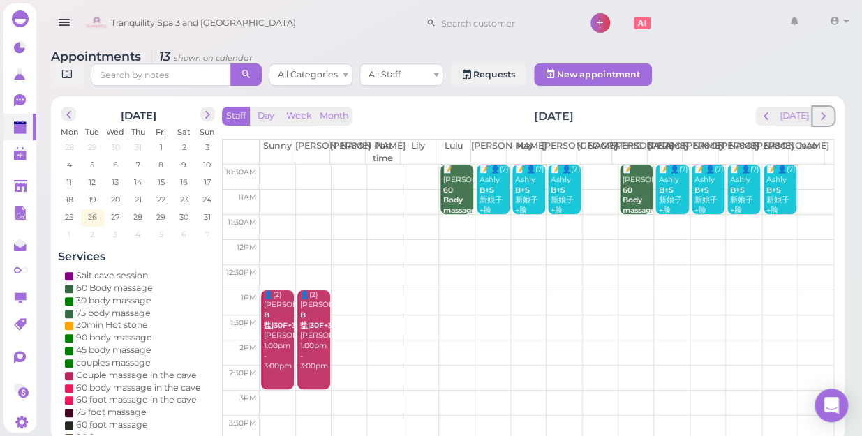
click at [824, 110] on span "next" at bounding box center [823, 116] width 13 height 13
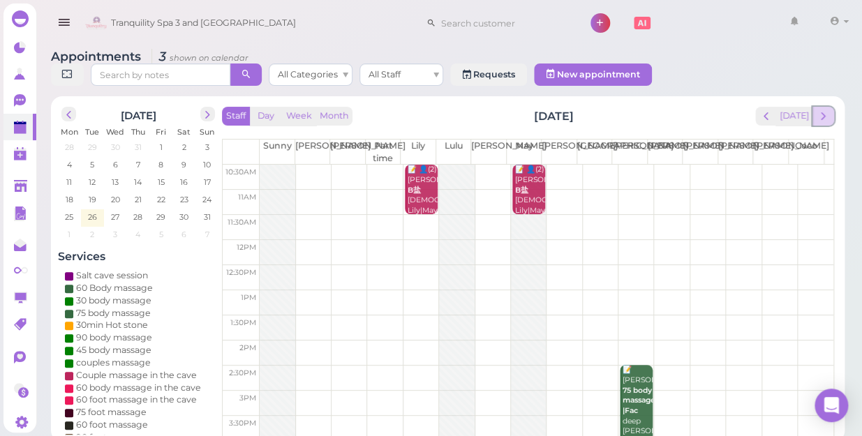
click at [831, 107] on button "next" at bounding box center [824, 116] width 22 height 19
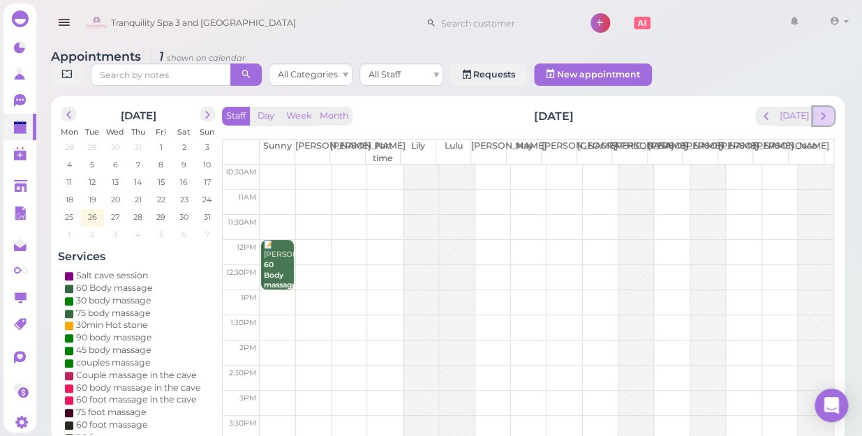
click at [827, 110] on span "next" at bounding box center [823, 116] width 13 height 13
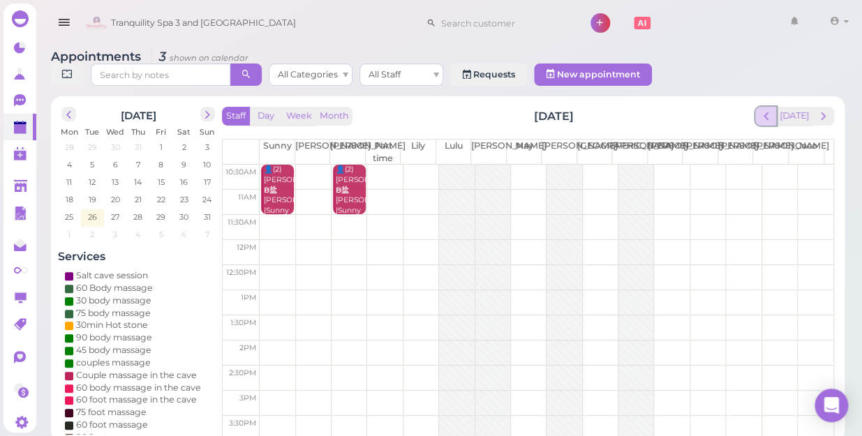
click at [773, 110] on span "prev" at bounding box center [766, 116] width 13 height 13
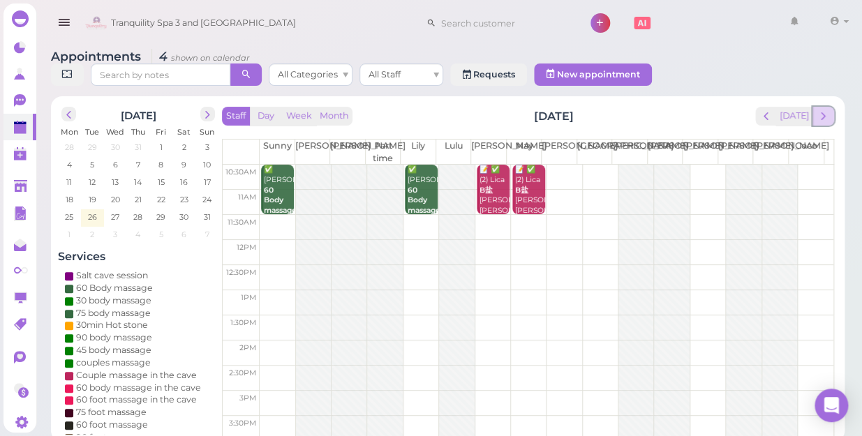
click at [826, 110] on span "next" at bounding box center [823, 116] width 13 height 13
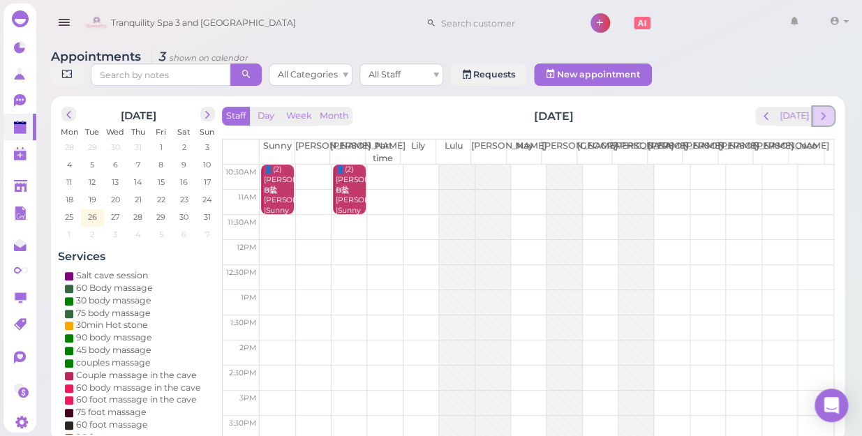
click at [822, 110] on span "next" at bounding box center [823, 116] width 13 height 13
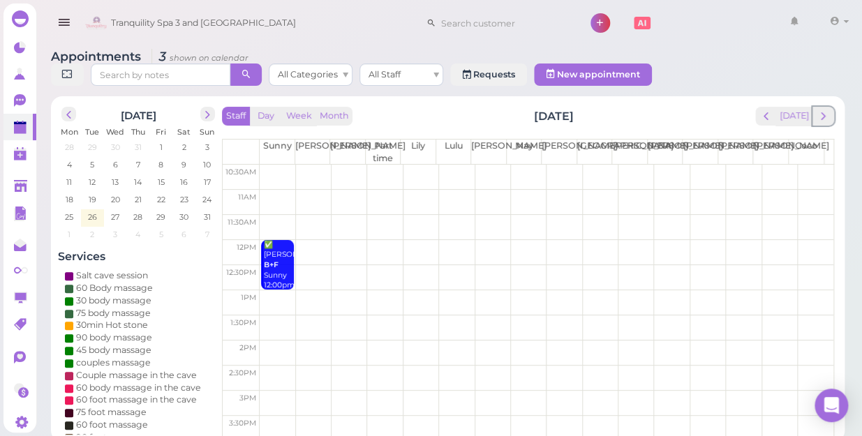
click at [822, 110] on span "next" at bounding box center [823, 116] width 13 height 13
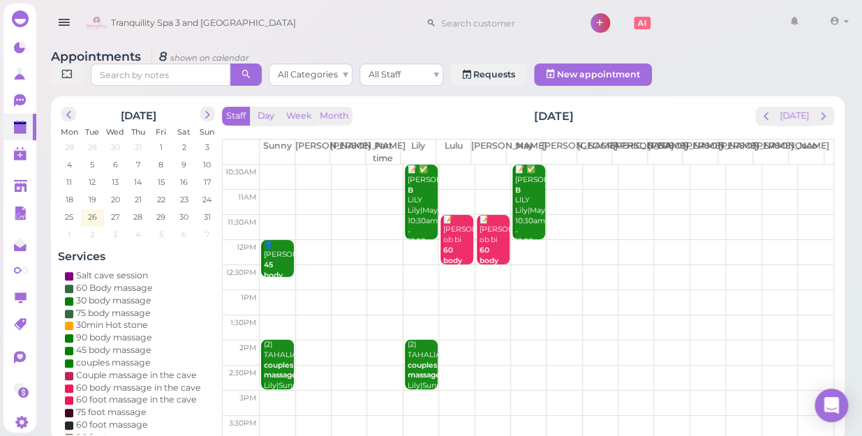
click at [492, 237] on div "📝 [PERSON_NAME] ob bi 60 body massage in the [PERSON_NAME] 大盐屋 [PERSON_NAME]|Lu…" at bounding box center [494, 287] width 31 height 144
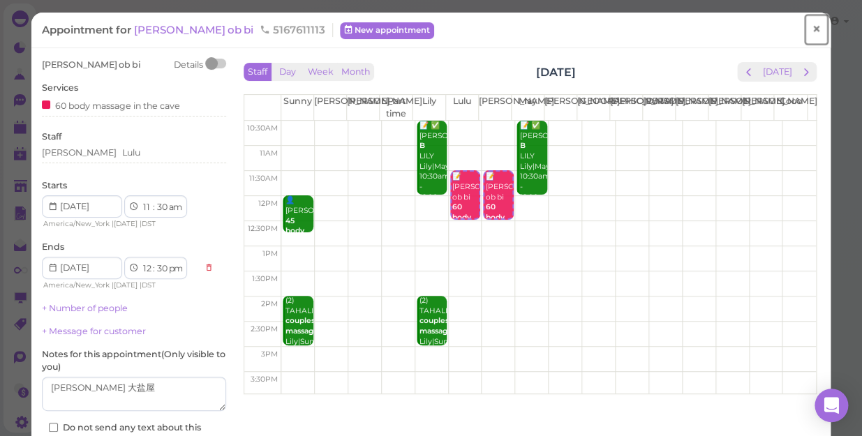
click at [811, 29] on link "×" at bounding box center [817, 29] width 26 height 33
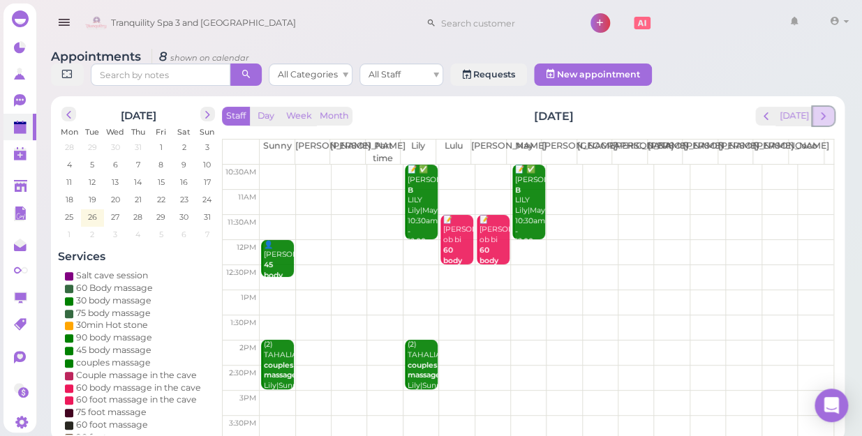
click at [821, 110] on span "next" at bounding box center [823, 116] width 13 height 13
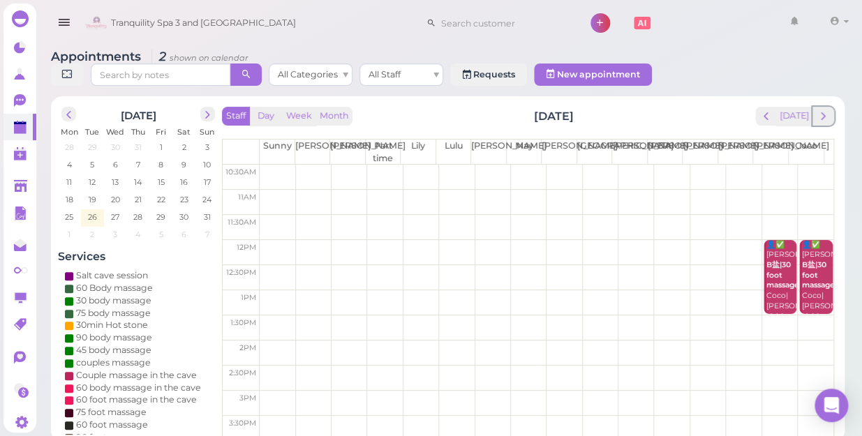
click at [821, 110] on span "next" at bounding box center [823, 116] width 13 height 13
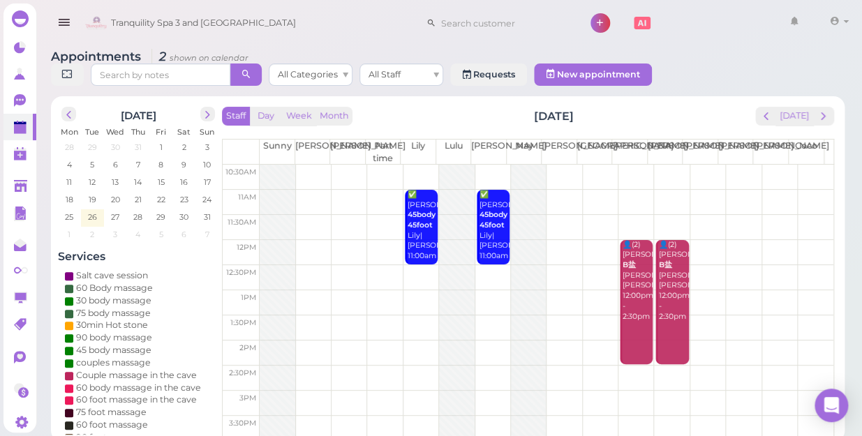
click at [821, 110] on span "next" at bounding box center [823, 116] width 13 height 13
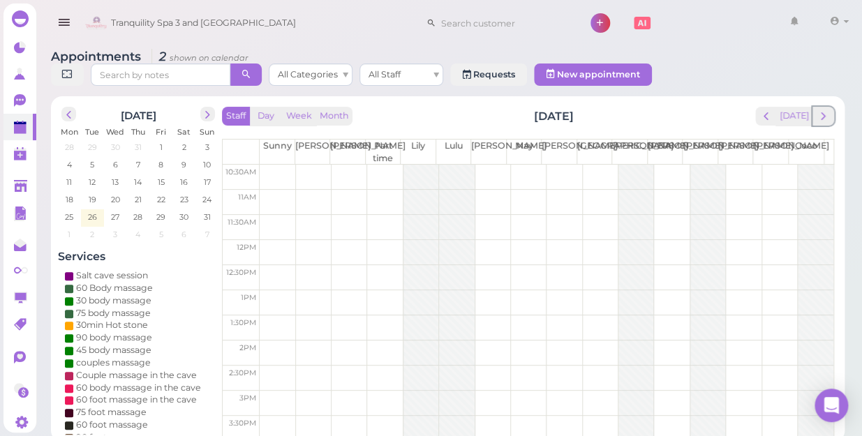
click at [821, 110] on span "next" at bounding box center [823, 116] width 13 height 13
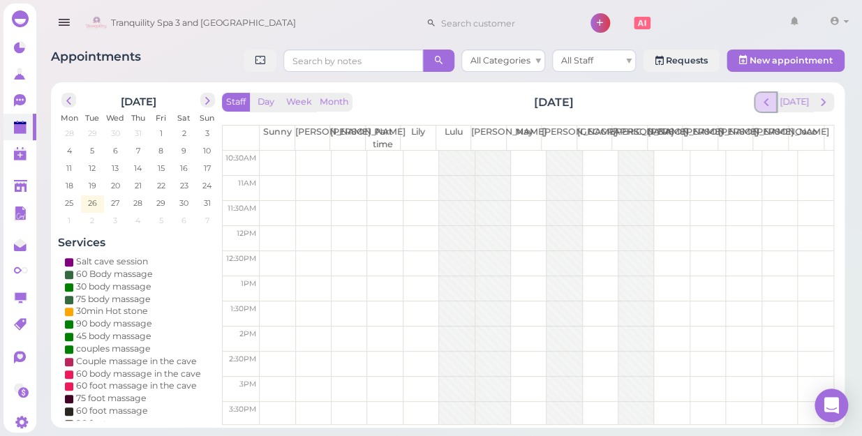
click at [773, 103] on span "prev" at bounding box center [766, 102] width 13 height 13
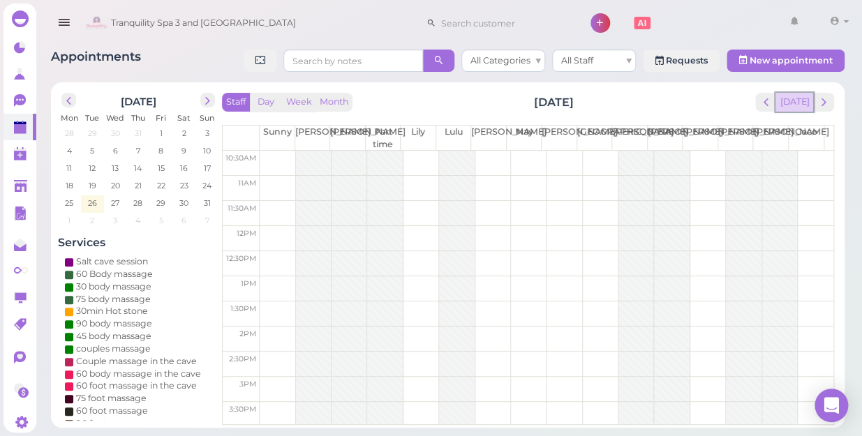
click at [803, 105] on button "[DATE]" at bounding box center [795, 102] width 38 height 19
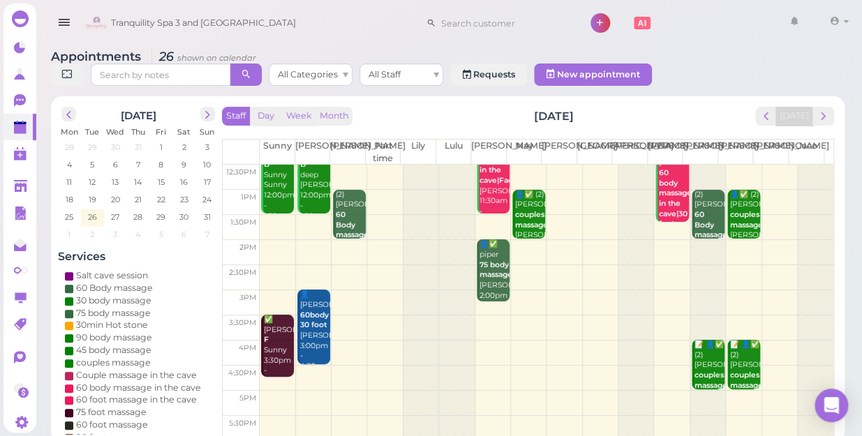
scroll to position [62, 0]
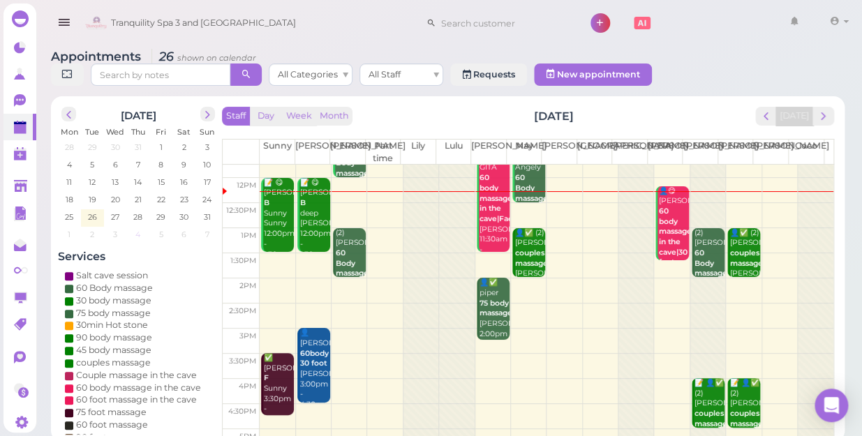
click at [138, 228] on span "4" at bounding box center [138, 234] width 8 height 13
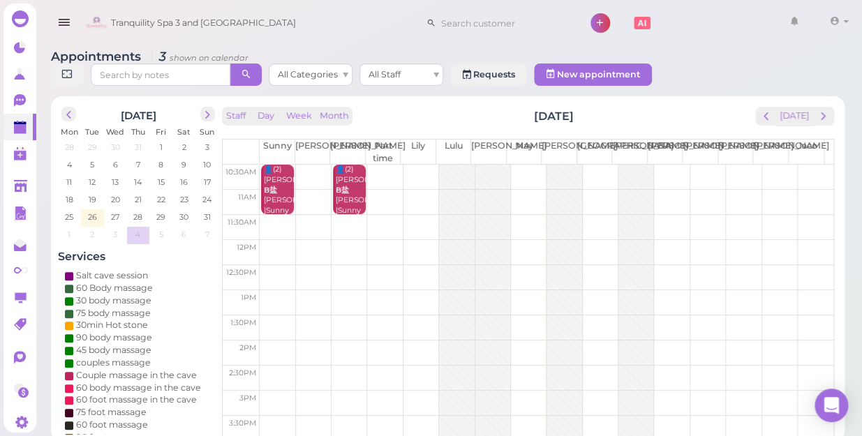
click at [806, 165] on td at bounding box center [547, 177] width 574 height 25
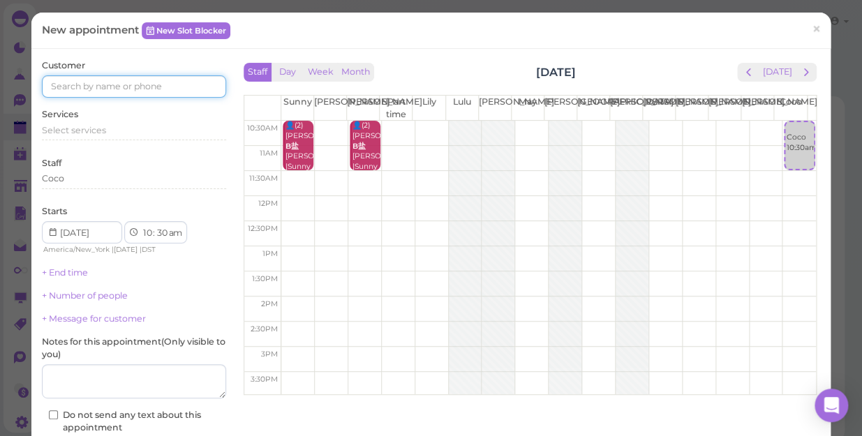
click at [213, 84] on input at bounding box center [134, 86] width 184 height 22
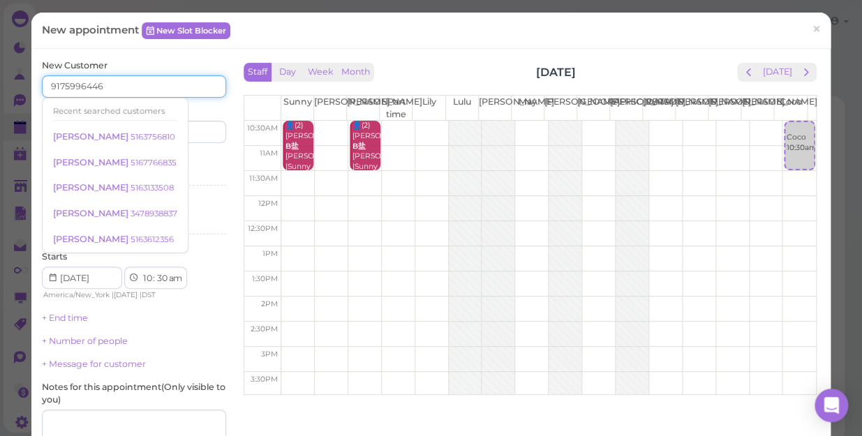
type input "9175996446"
click at [201, 161] on div "Services Select services" at bounding box center [134, 173] width 184 height 38
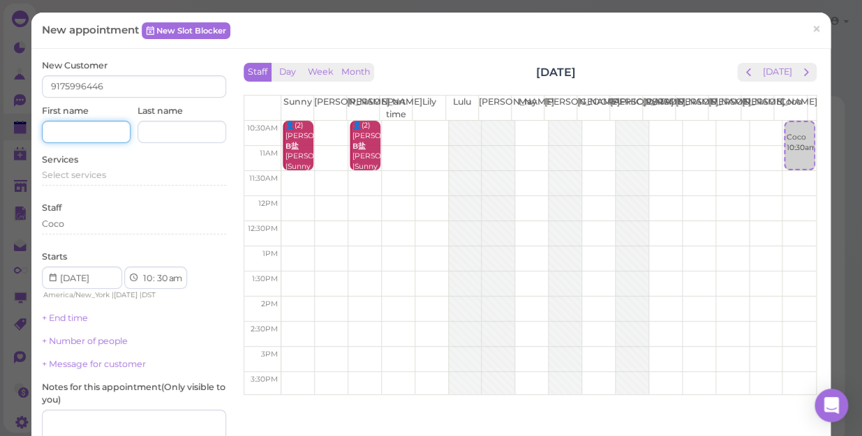
click at [105, 135] on input at bounding box center [86, 132] width 89 height 22
type input "[PERSON_NAME]"
click at [111, 177] on div "Select services" at bounding box center [134, 175] width 184 height 13
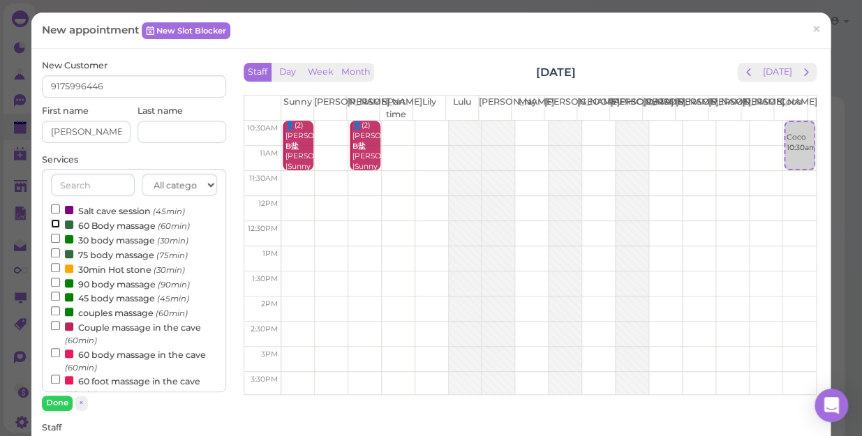
click at [54, 226] on input "60 Body massage (60min)" at bounding box center [55, 223] width 9 height 9
click at [63, 401] on button "Done" at bounding box center [57, 403] width 31 height 15
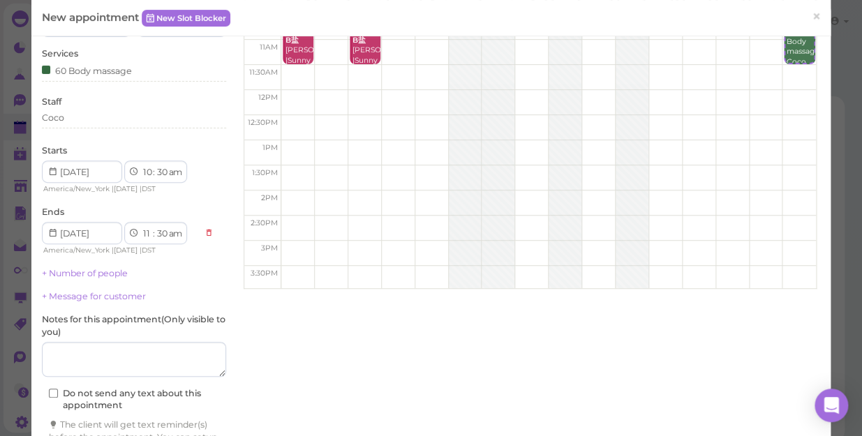
scroll to position [193, 0]
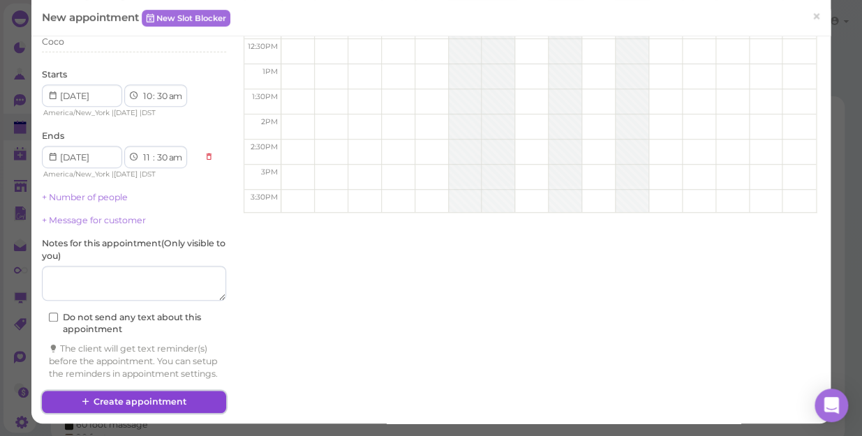
click at [192, 398] on button "Create appointment" at bounding box center [134, 402] width 184 height 22
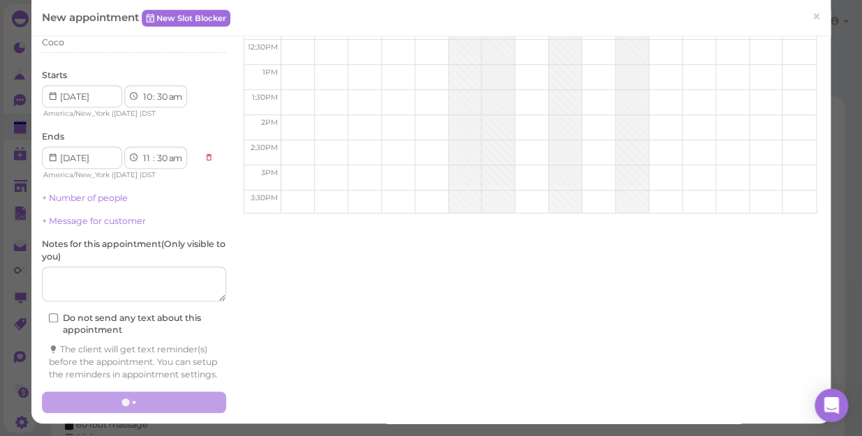
scroll to position [193, 0]
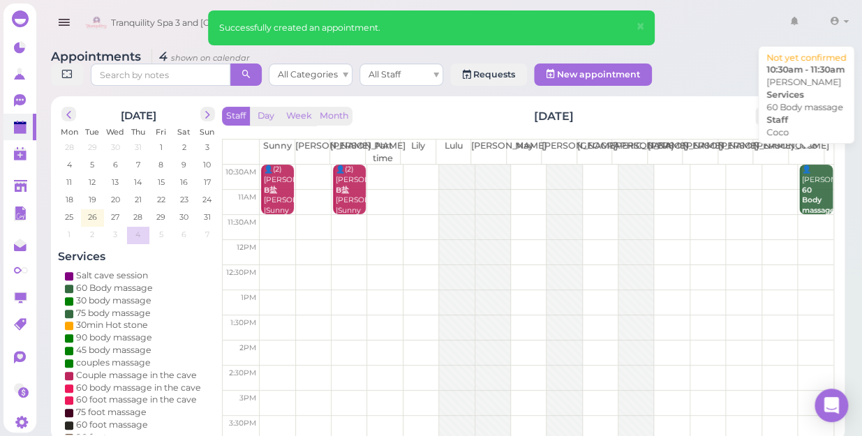
click at [808, 169] on div "👤[PERSON_NAME] 60 Body massage Coco 10:30am - 11:30am" at bounding box center [816, 211] width 31 height 92
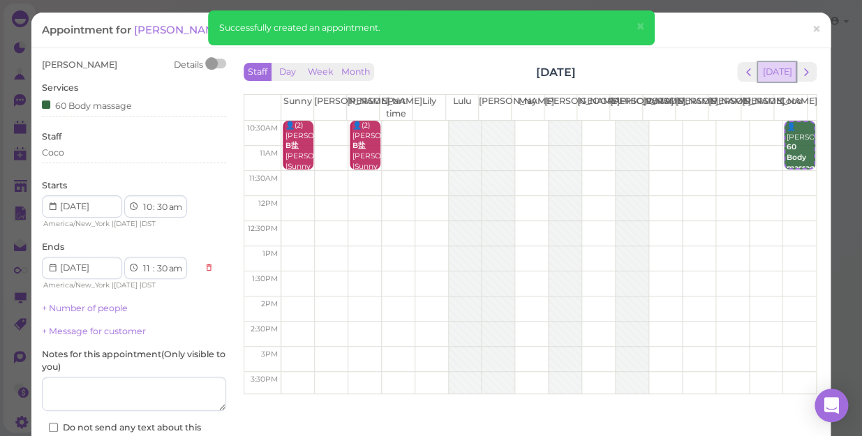
click at [760, 70] on button "[DATE]" at bounding box center [777, 71] width 38 height 19
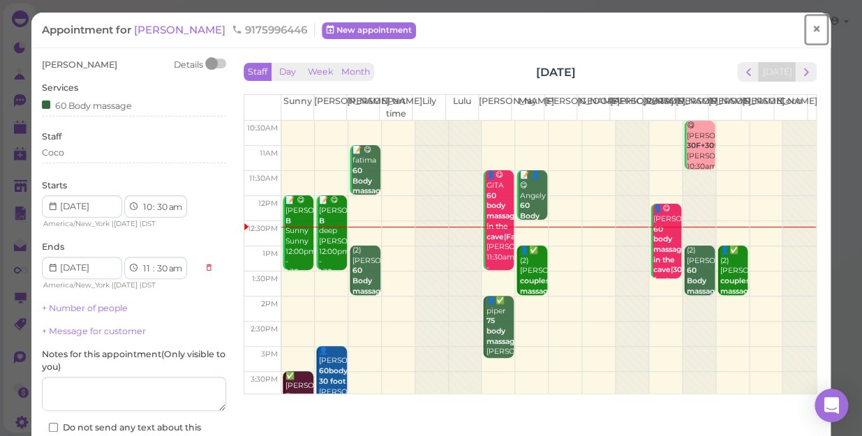
click at [812, 32] on span "×" at bounding box center [816, 30] width 9 height 20
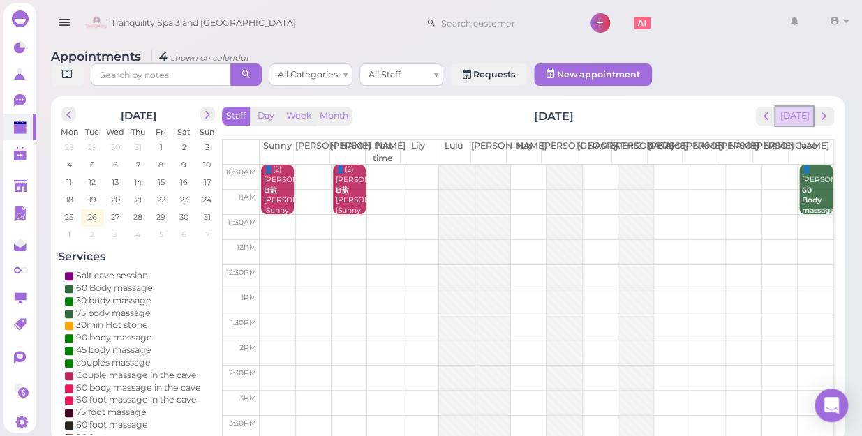
click at [806, 107] on button "[DATE]" at bounding box center [795, 116] width 38 height 19
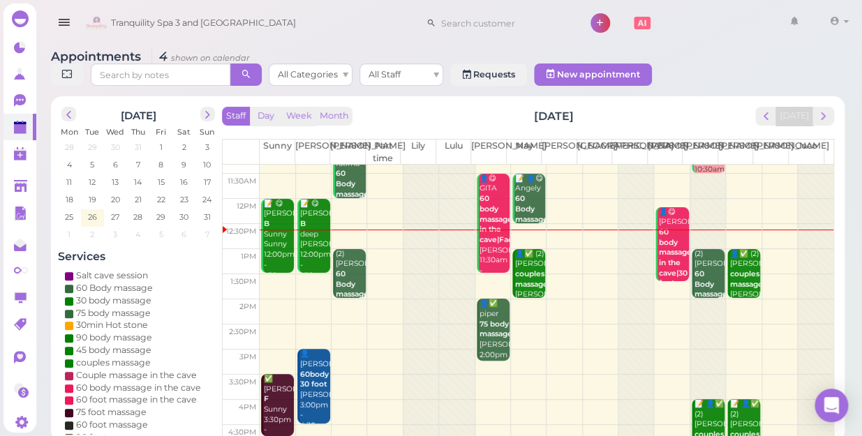
scroll to position [63, 0]
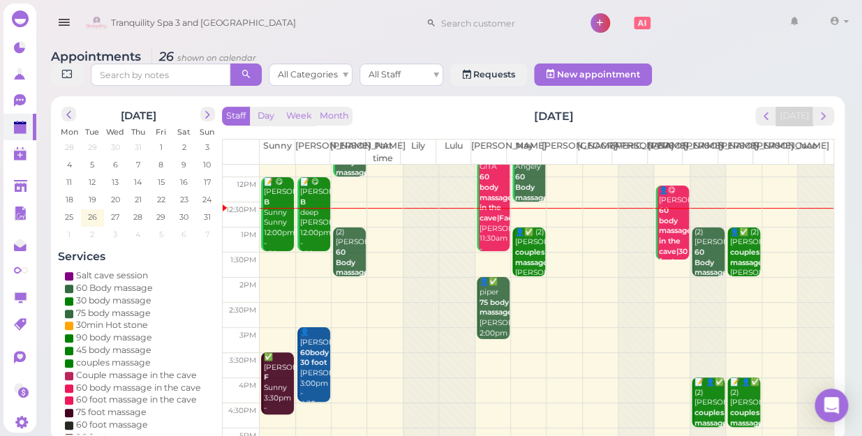
click at [384, 228] on td at bounding box center [547, 240] width 574 height 25
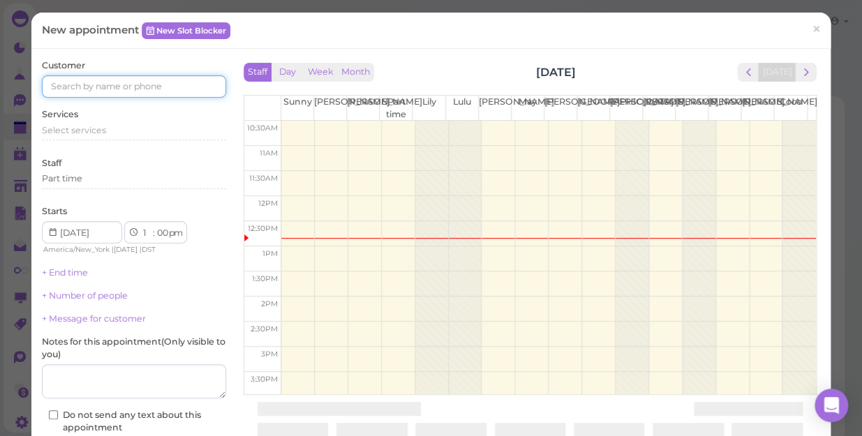
click at [184, 88] on input at bounding box center [134, 86] width 184 height 22
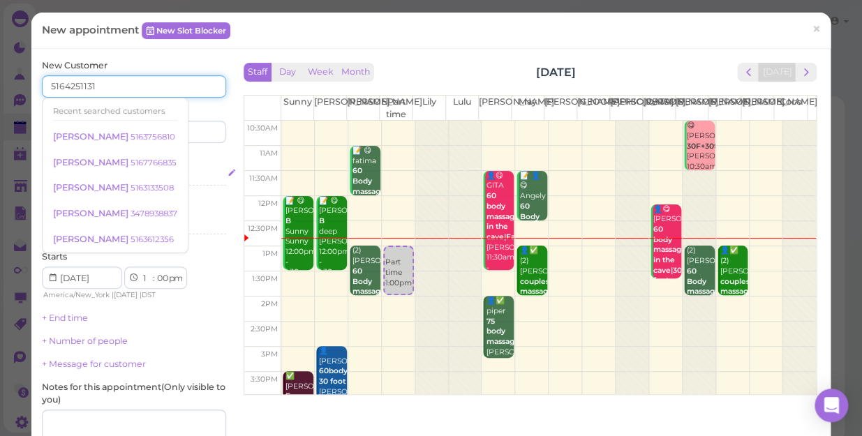
type input "5164251131"
click at [190, 170] on div "Select services" at bounding box center [134, 175] width 184 height 13
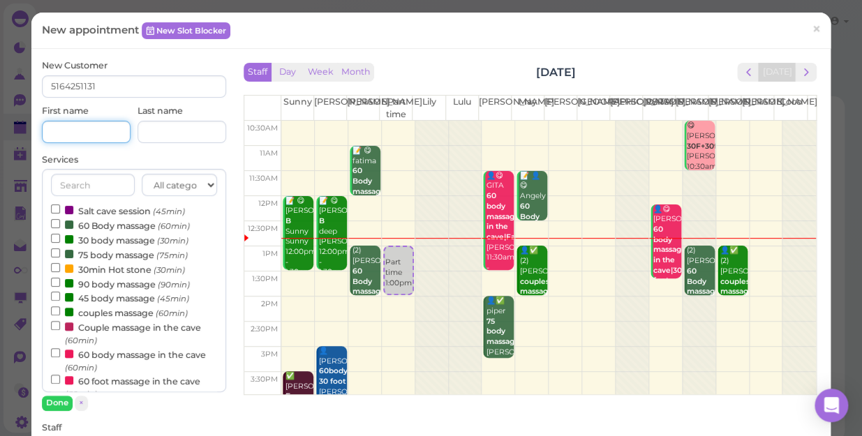
click at [95, 131] on input at bounding box center [86, 132] width 89 height 22
type input "[PERSON_NAME]"
click at [53, 225] on input "60 Body massage (60min)" at bounding box center [55, 223] width 9 height 9
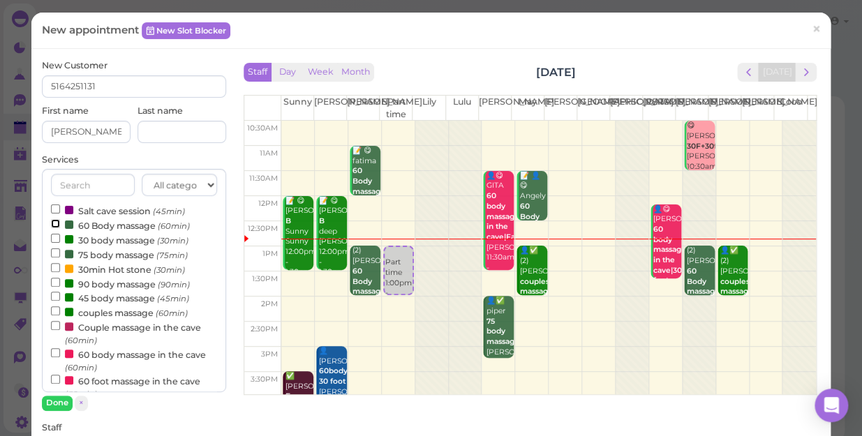
click at [53, 225] on input "60 Body massage (60min)" at bounding box center [55, 223] width 9 height 9
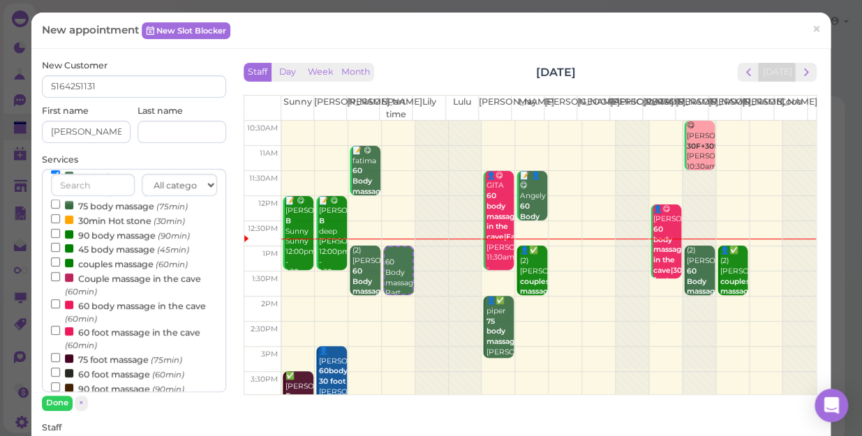
scroll to position [126, 0]
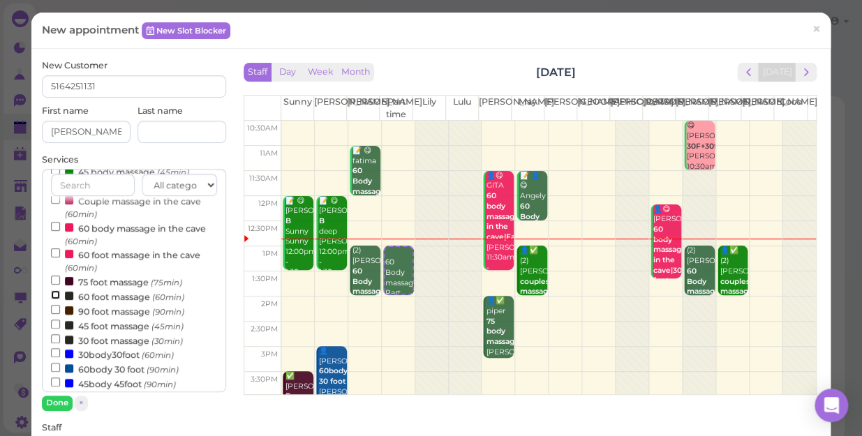
click at [52, 297] on input "60 foot massage (60min)" at bounding box center [55, 294] width 9 height 9
select select "3"
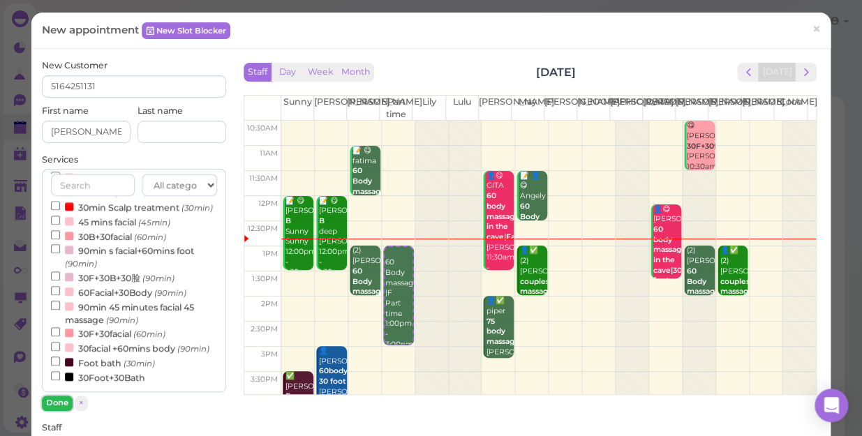
click at [56, 401] on button "Done" at bounding box center [57, 403] width 31 height 15
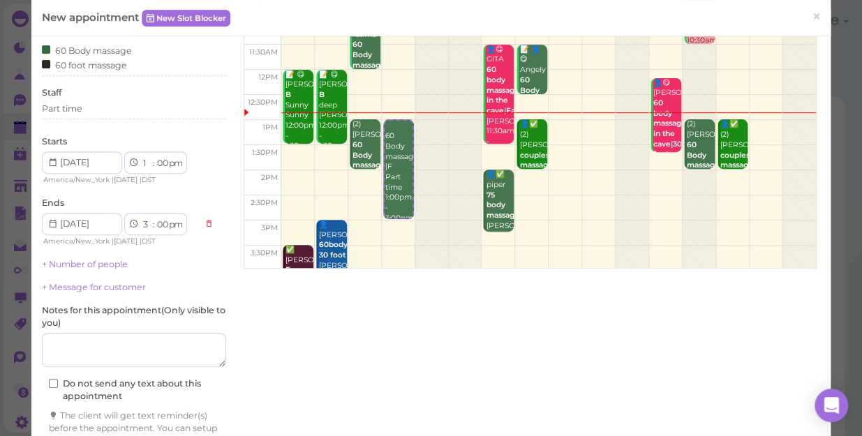
scroll to position [205, 0]
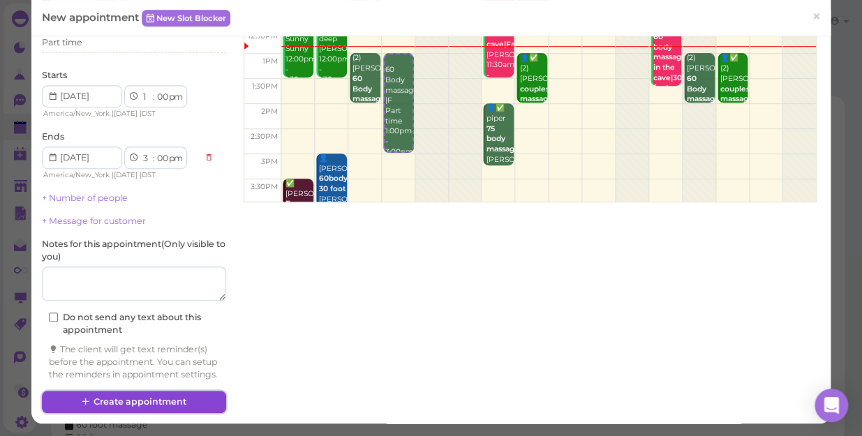
click at [159, 399] on button "Create appointment" at bounding box center [134, 402] width 184 height 22
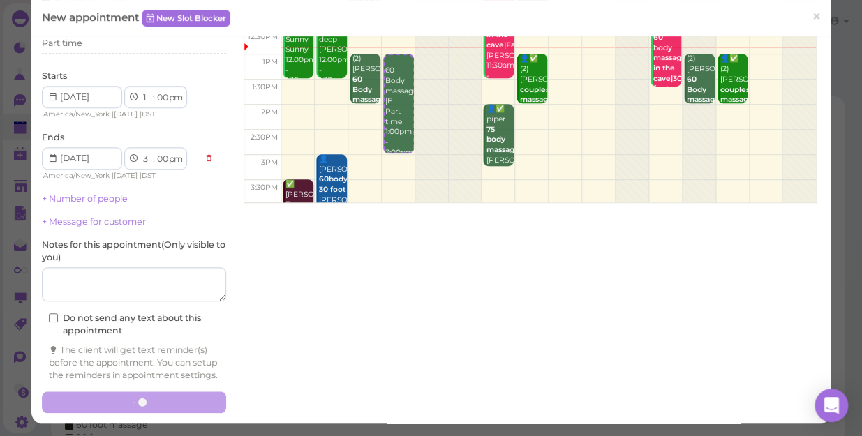
scroll to position [204, 0]
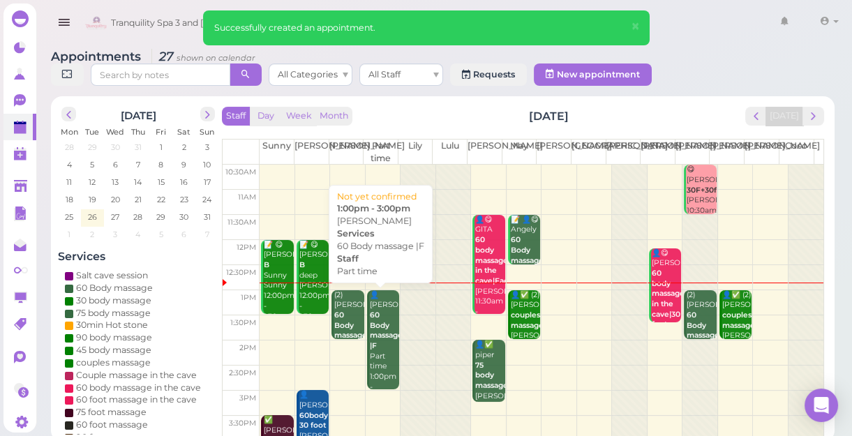
click at [377, 320] on b "60 Body massage |F" at bounding box center [386, 331] width 33 height 40
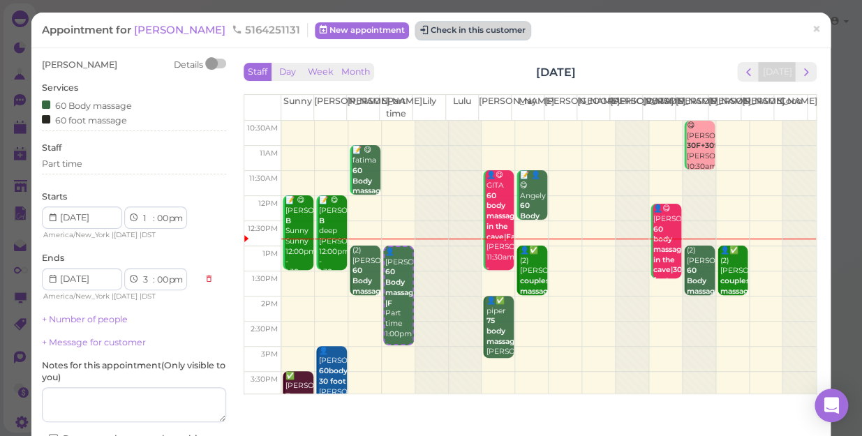
click at [416, 31] on button "Check in this customer" at bounding box center [473, 30] width 114 height 17
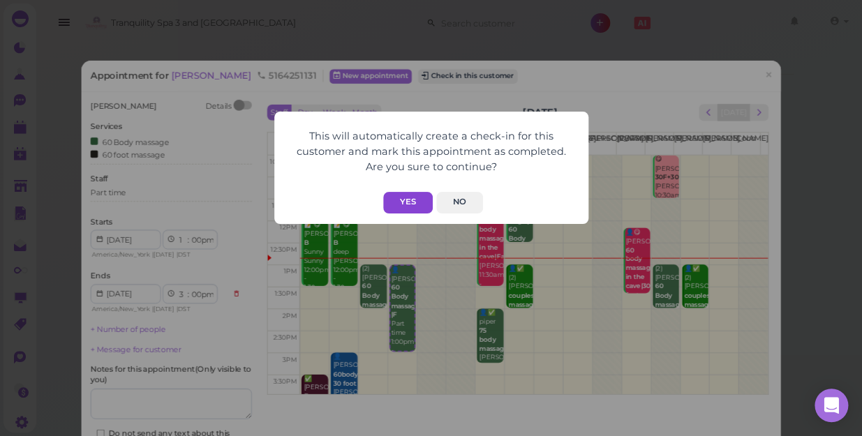
click at [411, 201] on button "Yes" at bounding box center [408, 203] width 50 height 22
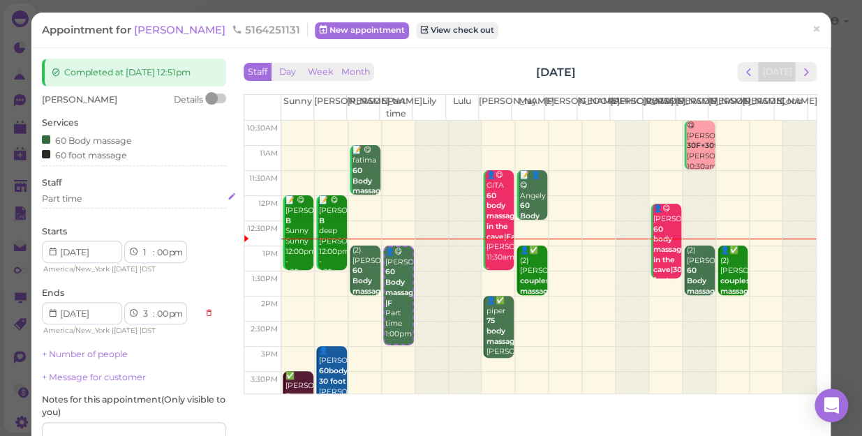
click at [84, 196] on div "Part time" at bounding box center [134, 199] width 184 height 13
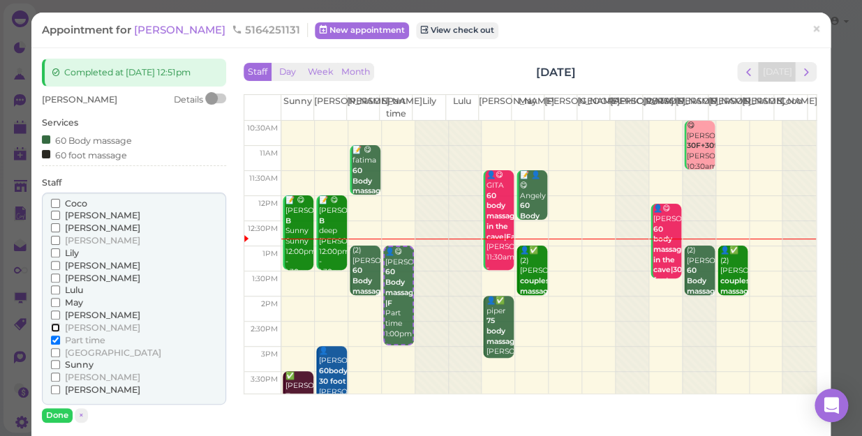
click at [53, 327] on input "[PERSON_NAME]" at bounding box center [55, 327] width 9 height 9
click at [55, 339] on input "Part time" at bounding box center [55, 340] width 9 height 9
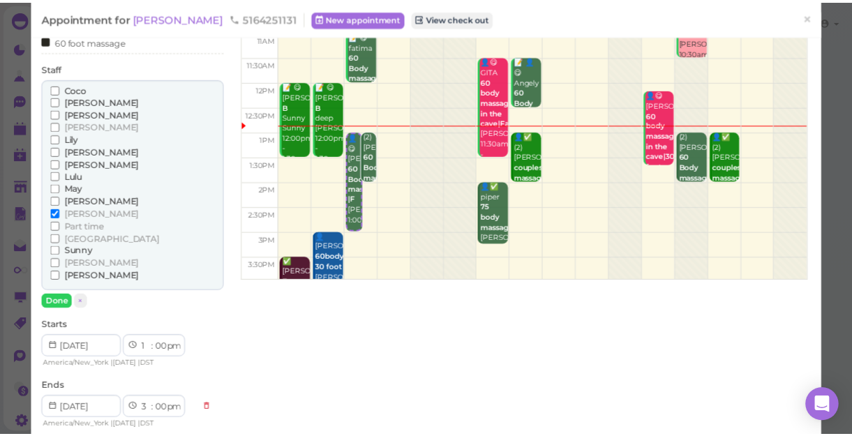
scroll to position [126, 0]
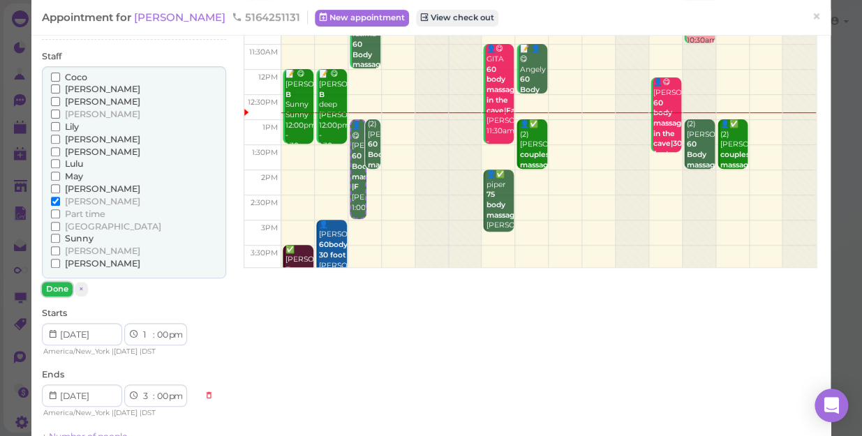
click at [54, 293] on button "Done" at bounding box center [57, 289] width 31 height 15
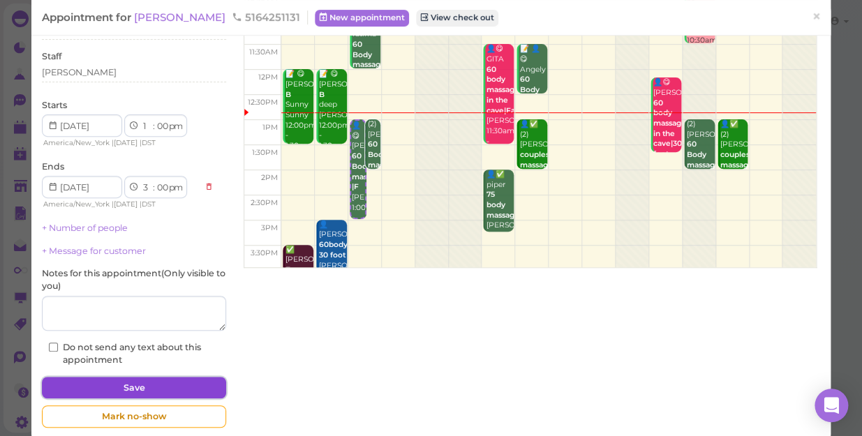
click at [132, 387] on button "Save" at bounding box center [134, 388] width 184 height 22
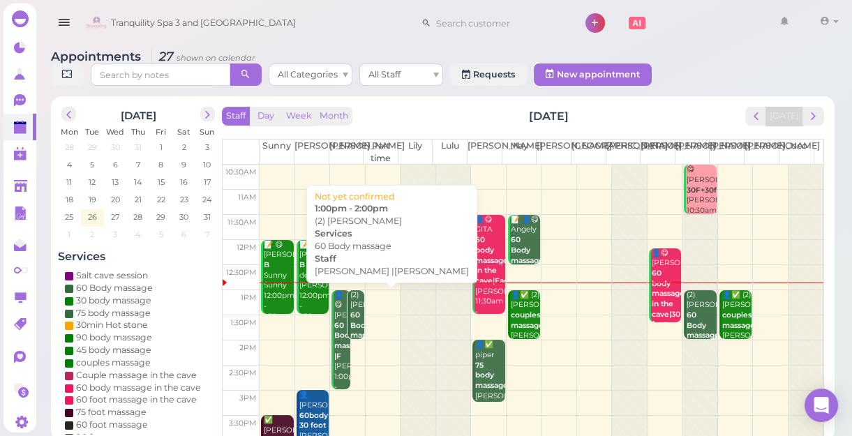
click at [350, 320] on div "(2) [PERSON_NAME] 60 Body massage [PERSON_NAME] |[PERSON_NAME] 1:00pm - 2:00pm" at bounding box center [357, 346] width 14 height 113
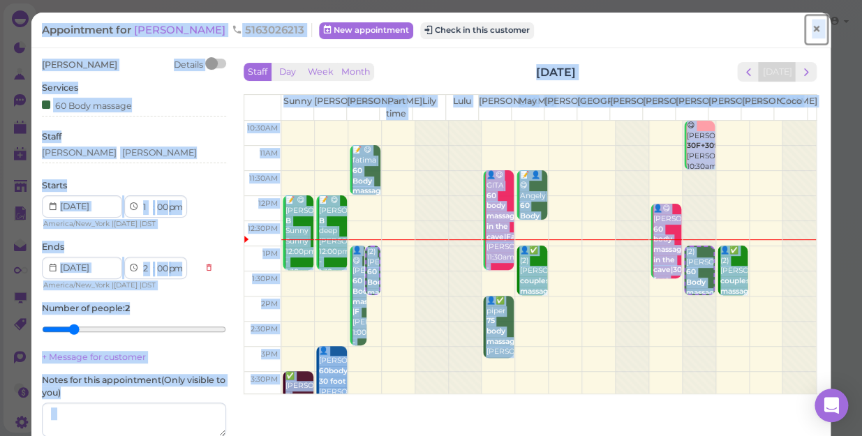
click at [812, 30] on span "×" at bounding box center [816, 30] width 9 height 20
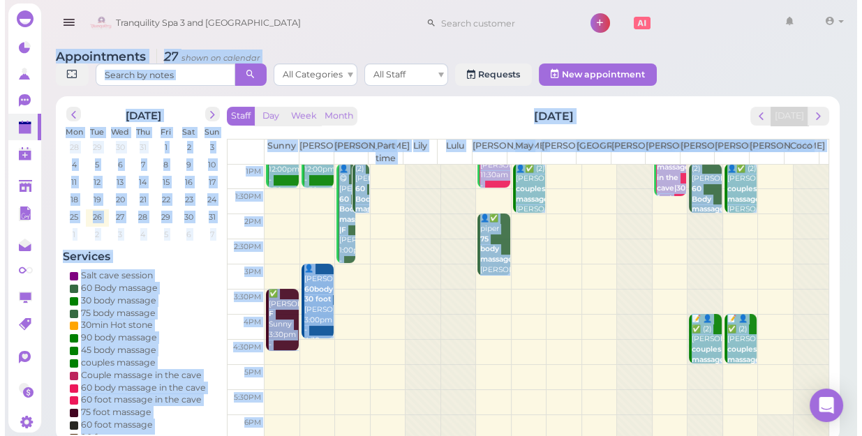
scroll to position [63, 0]
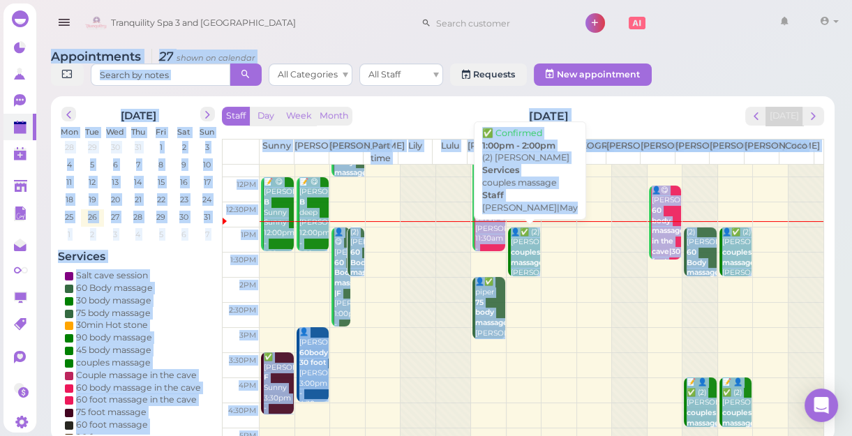
click at [524, 262] on b "couples massage" at bounding box center [527, 258] width 33 height 20
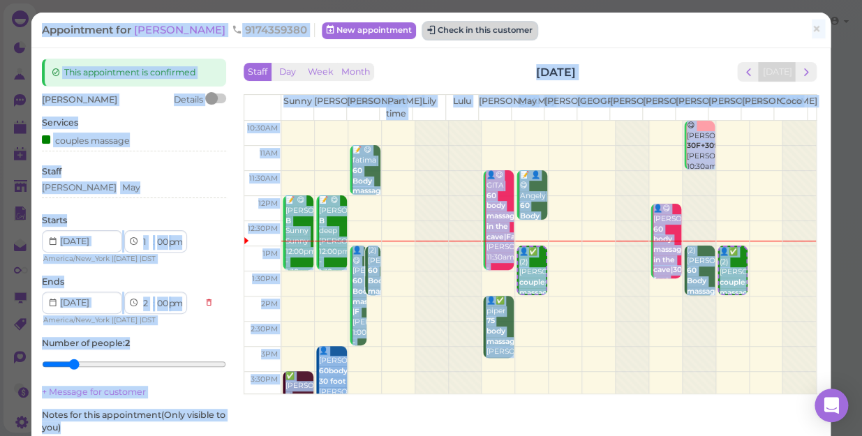
click at [434, 36] on button "Check in this customer" at bounding box center [480, 30] width 114 height 17
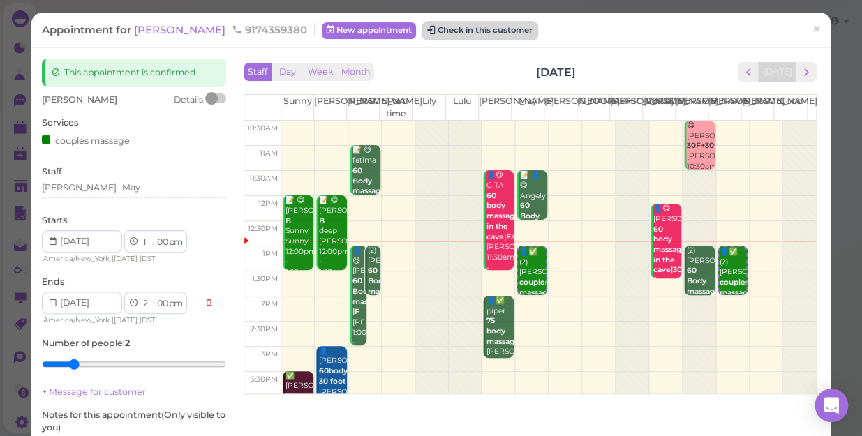
drag, startPoint x: 434, startPoint y: 36, endPoint x: 413, endPoint y: 31, distance: 21.5
click at [423, 31] on button "Check in this customer" at bounding box center [480, 30] width 114 height 17
drag, startPoint x: 413, startPoint y: 31, endPoint x: 401, endPoint y: 33, distance: 11.4
click at [423, 33] on button "Check in this customer" at bounding box center [480, 30] width 114 height 17
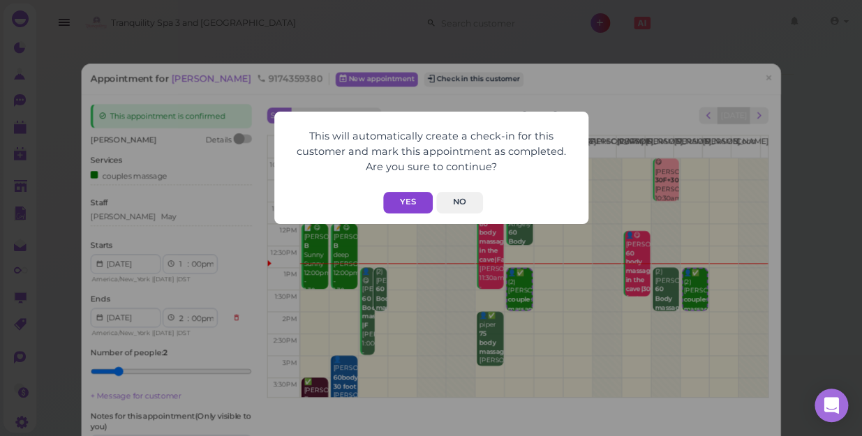
click at [409, 201] on button "Yes" at bounding box center [408, 203] width 50 height 22
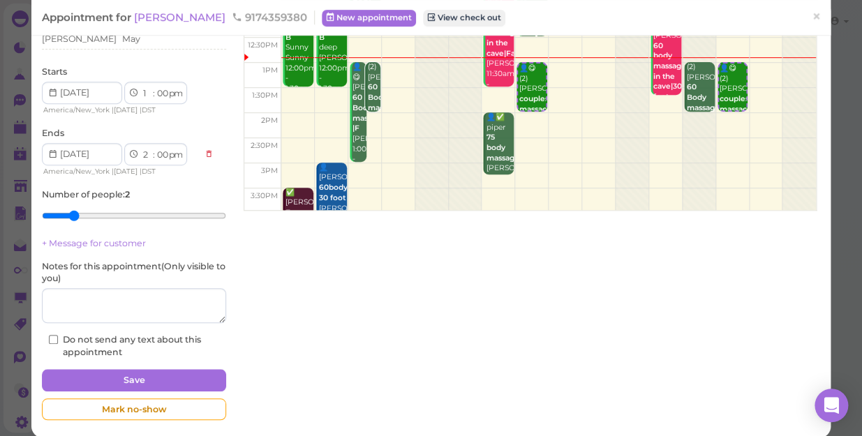
scroll to position [190, 0]
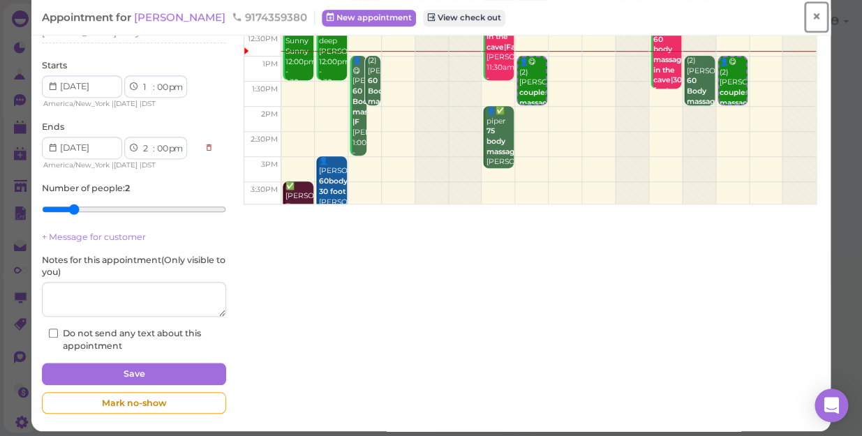
click at [813, 17] on link "×" at bounding box center [817, 17] width 26 height 33
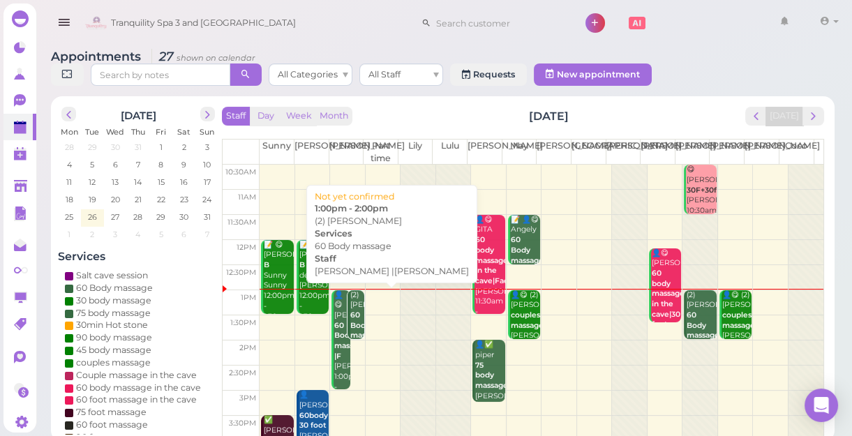
click at [357, 327] on b "60 Body massage" at bounding box center [366, 325] width 33 height 29
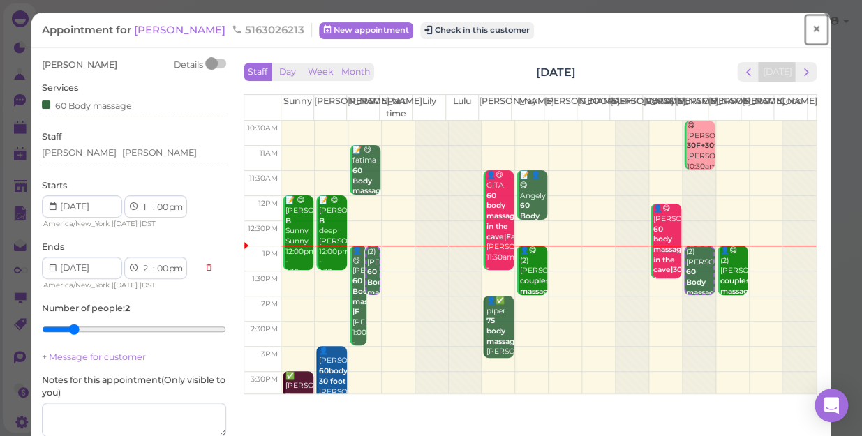
click at [812, 29] on span "×" at bounding box center [816, 30] width 9 height 20
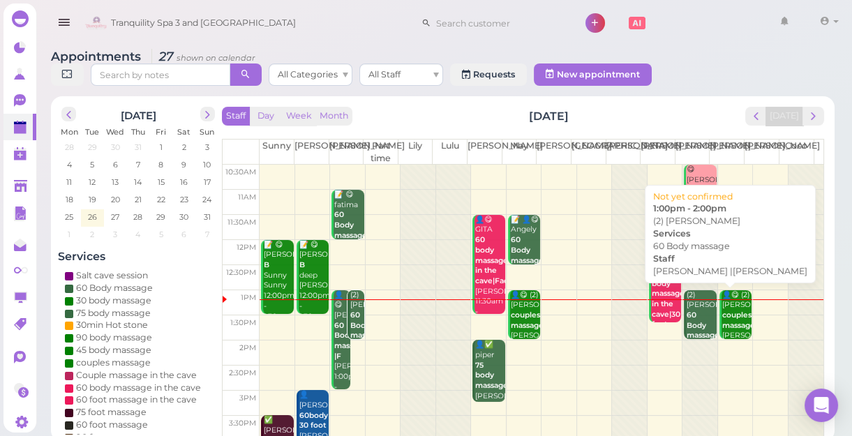
click at [693, 316] on div "(2) [PERSON_NAME] 60 Body massage [PERSON_NAME] |[PERSON_NAME] 1:00pm - 2:00pm" at bounding box center [701, 346] width 30 height 113
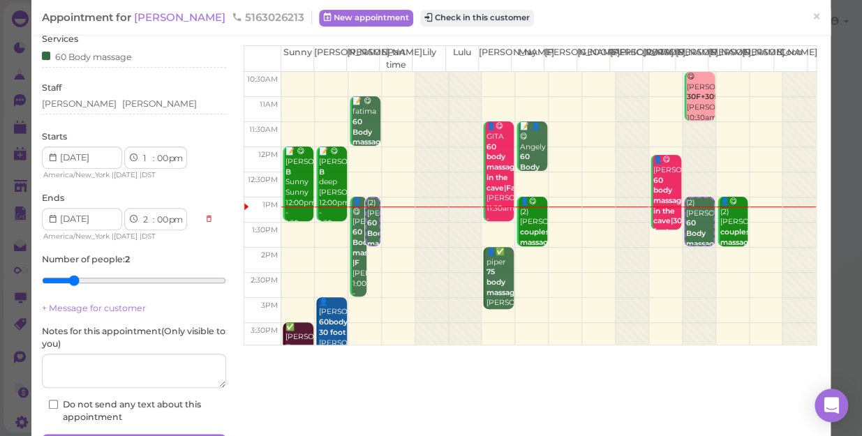
scroll to position [126, 0]
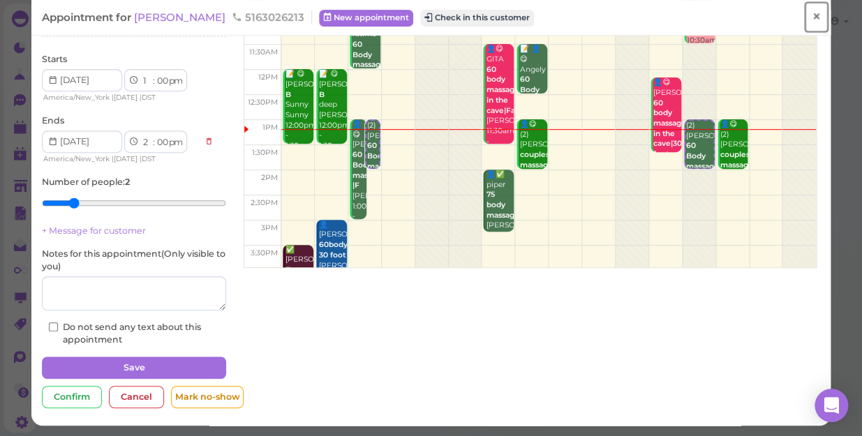
click at [812, 20] on span "×" at bounding box center [816, 17] width 9 height 20
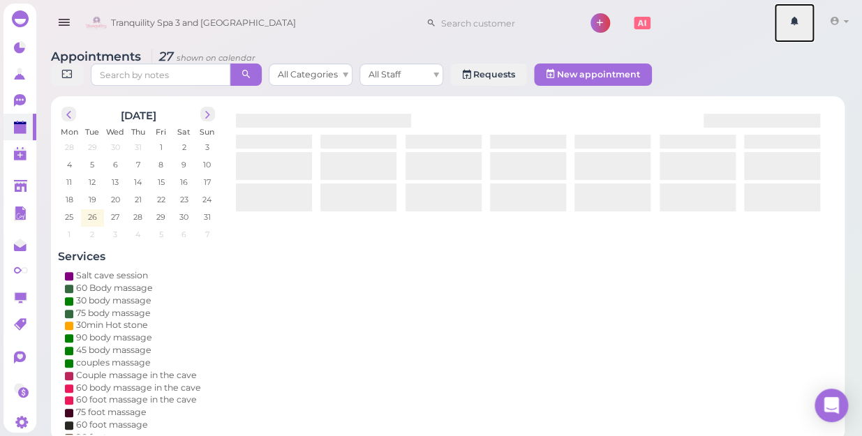
click at [810, 20] on link at bounding box center [794, 22] width 40 height 39
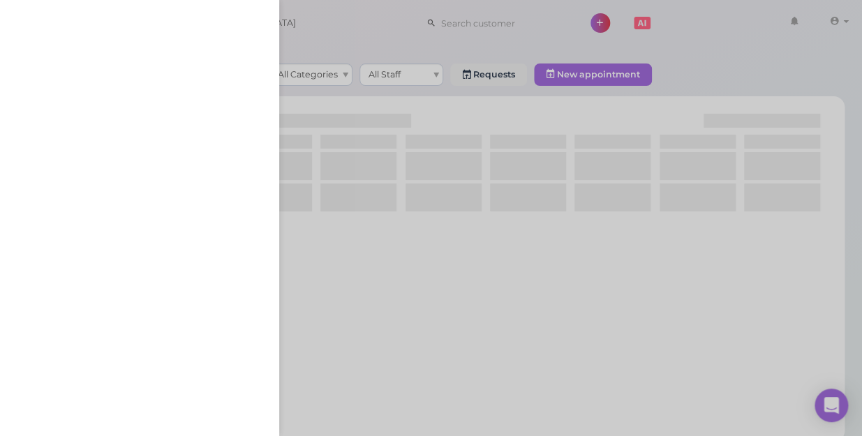
click at [810, 20] on div at bounding box center [431, 218] width 862 height 436
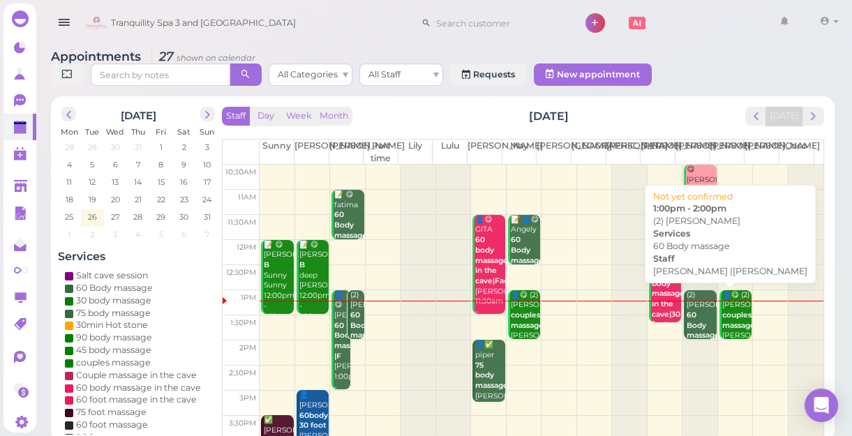
click at [687, 318] on b "60 Body massage" at bounding box center [703, 325] width 33 height 29
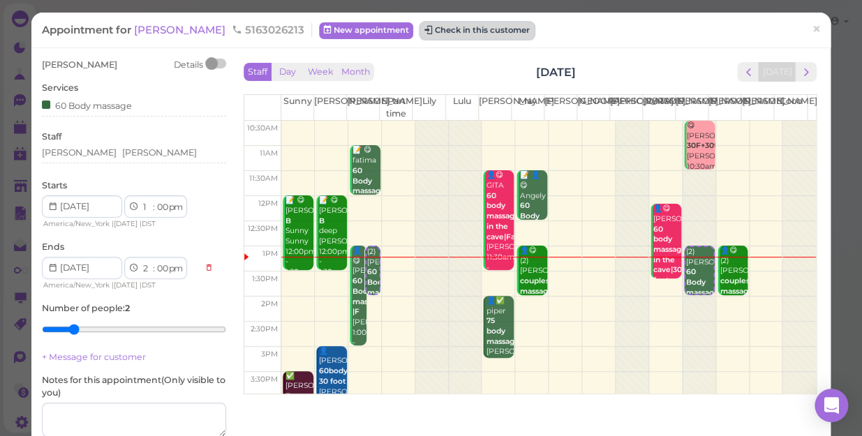
click at [420, 30] on button "Check in this customer" at bounding box center [477, 30] width 114 height 17
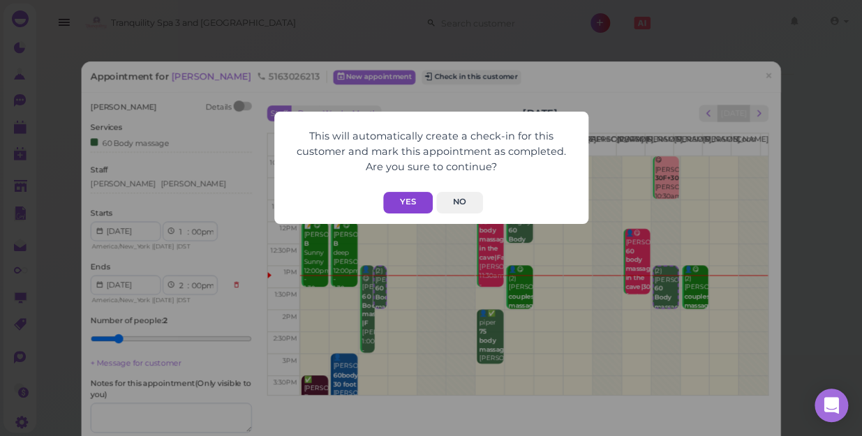
click at [409, 203] on button "Yes" at bounding box center [408, 203] width 50 height 22
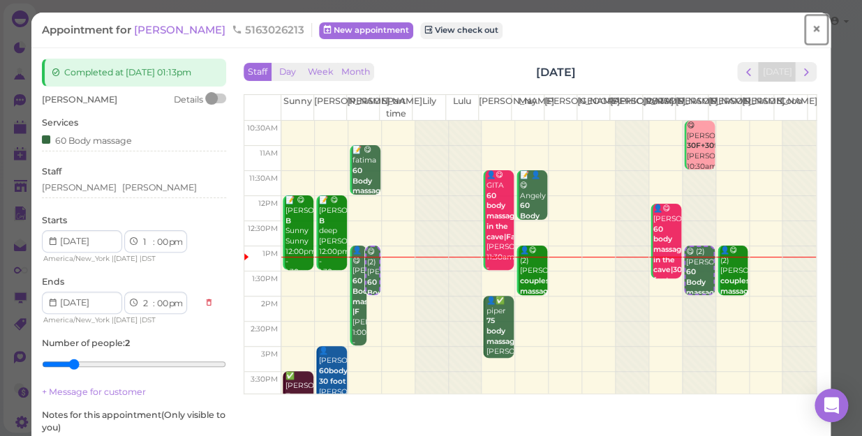
click at [812, 31] on span "×" at bounding box center [816, 30] width 9 height 20
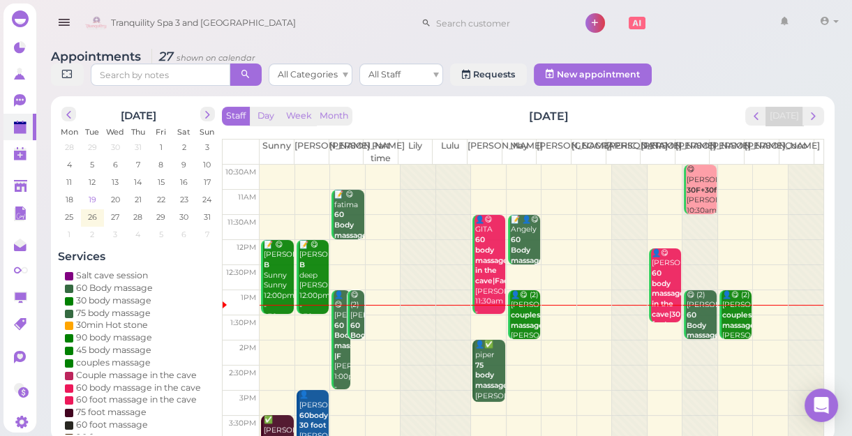
click at [91, 198] on span "19" at bounding box center [92, 199] width 10 height 13
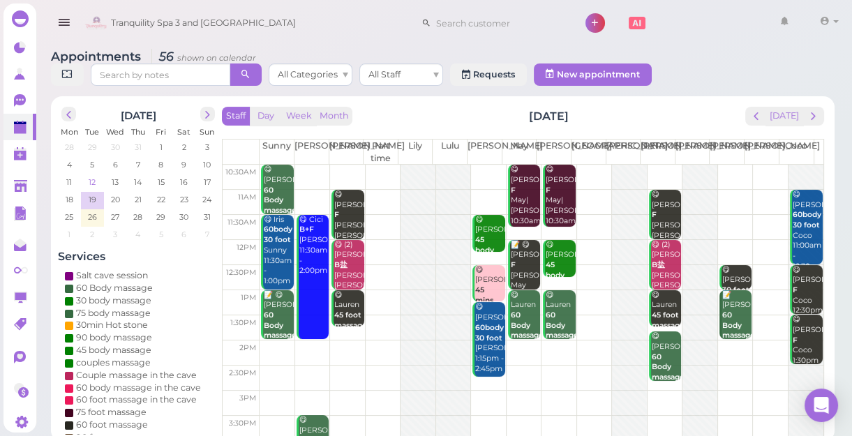
click at [94, 182] on span "12" at bounding box center [92, 182] width 10 height 13
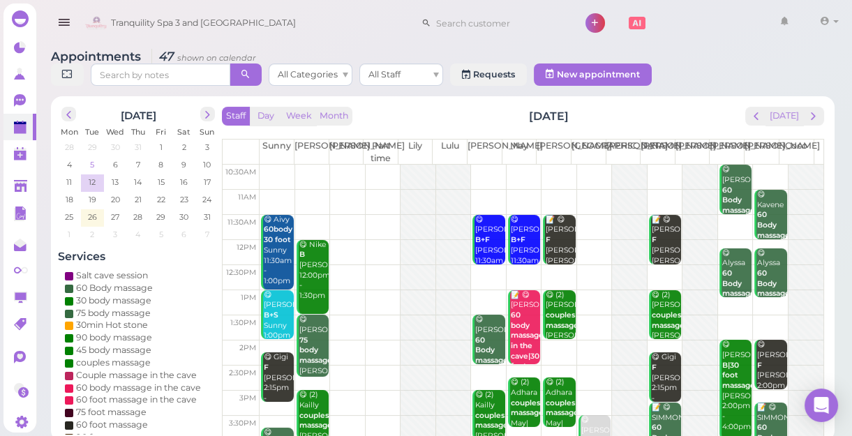
click at [93, 165] on span "5" at bounding box center [92, 164] width 7 height 13
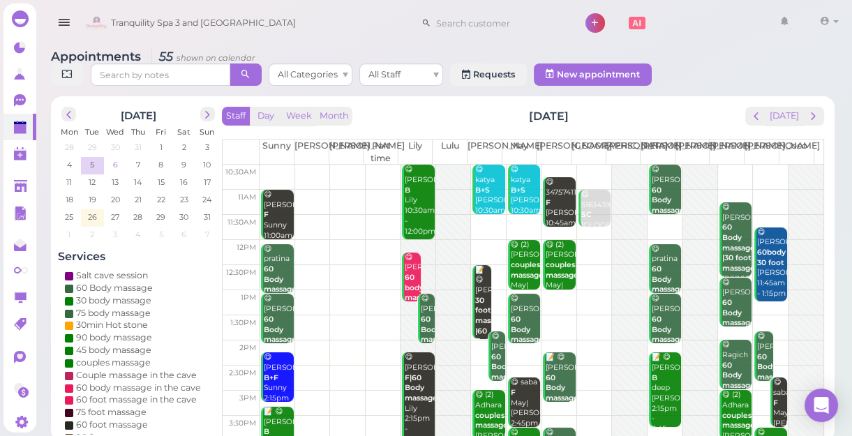
click at [117, 161] on span "6" at bounding box center [116, 164] width 8 height 13
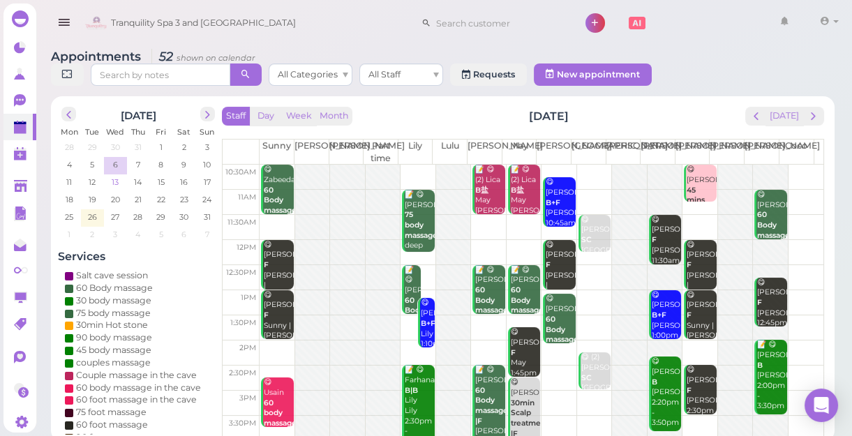
click at [112, 179] on span "13" at bounding box center [115, 182] width 10 height 13
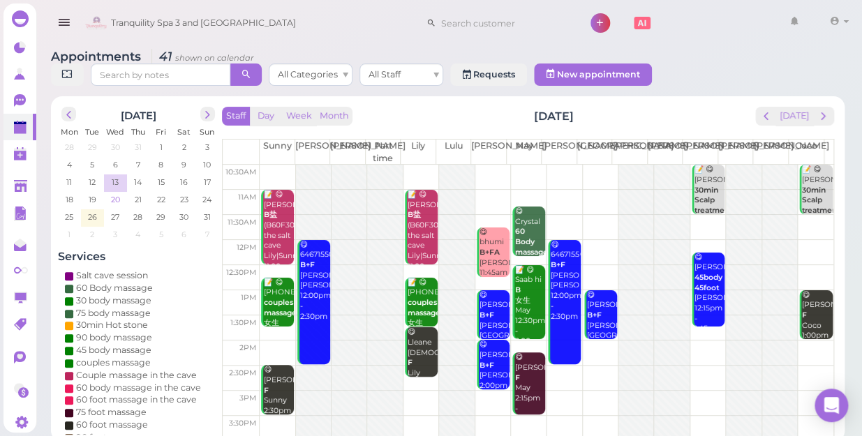
click at [116, 193] on span "20" at bounding box center [116, 199] width 12 height 13
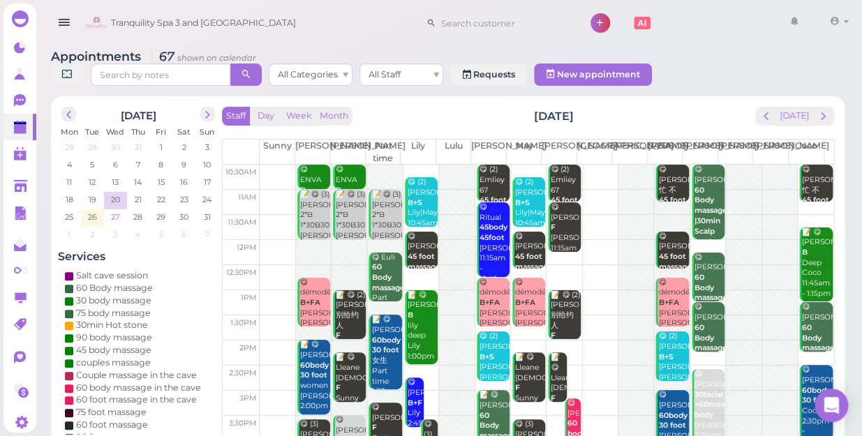
click at [114, 211] on span "27" at bounding box center [115, 217] width 11 height 13
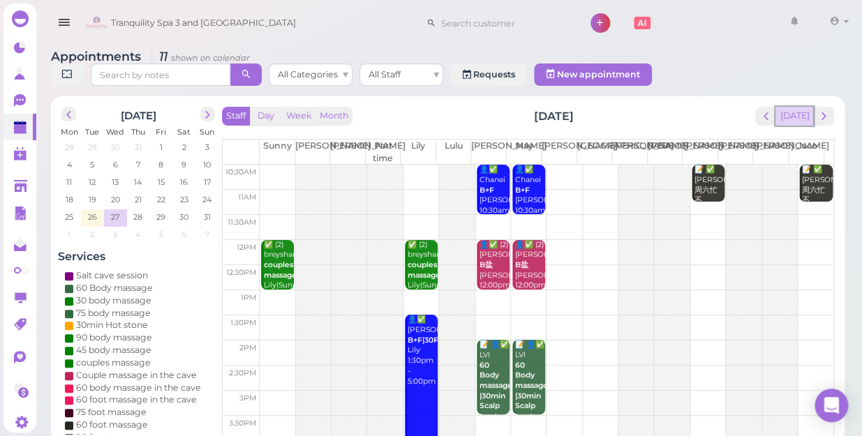
click at [800, 107] on button "[DATE]" at bounding box center [795, 116] width 38 height 19
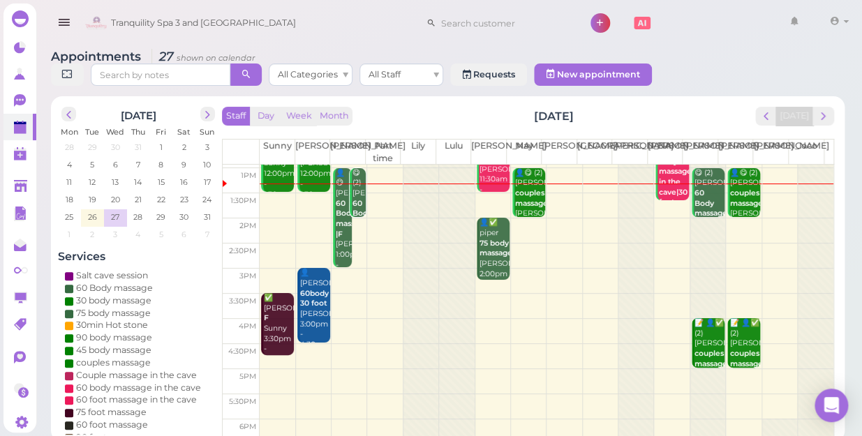
scroll to position [63, 0]
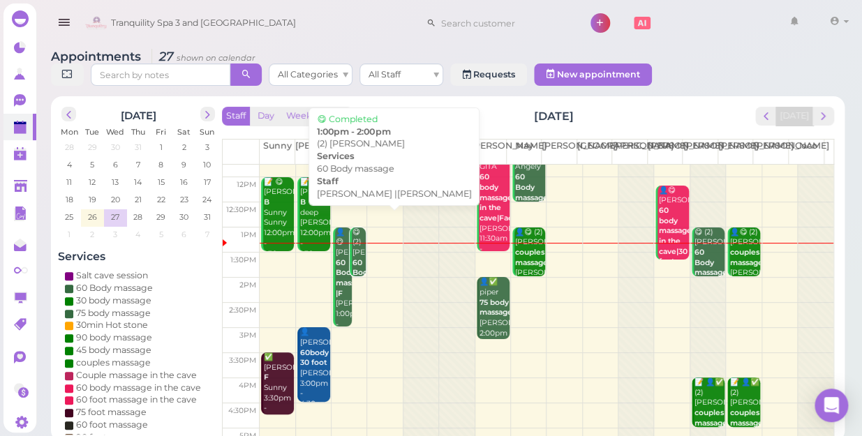
click at [358, 258] on b "60 Body massage" at bounding box center [369, 272] width 33 height 29
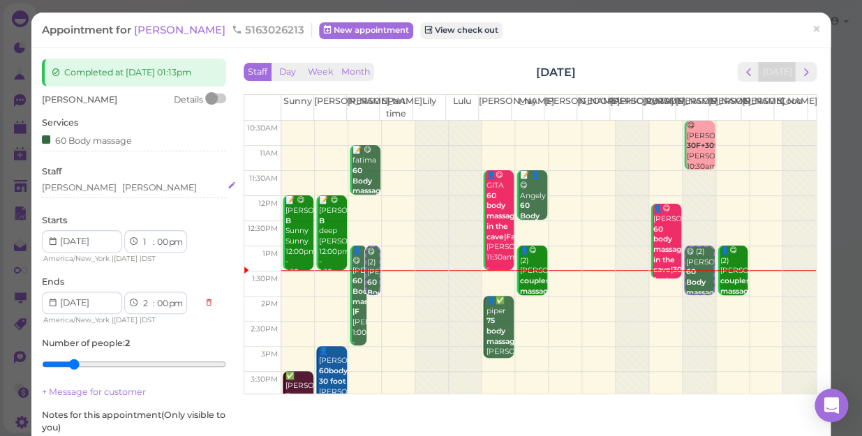
click at [95, 188] on div "[PERSON_NAME] [PERSON_NAME]" at bounding box center [134, 188] width 184 height 13
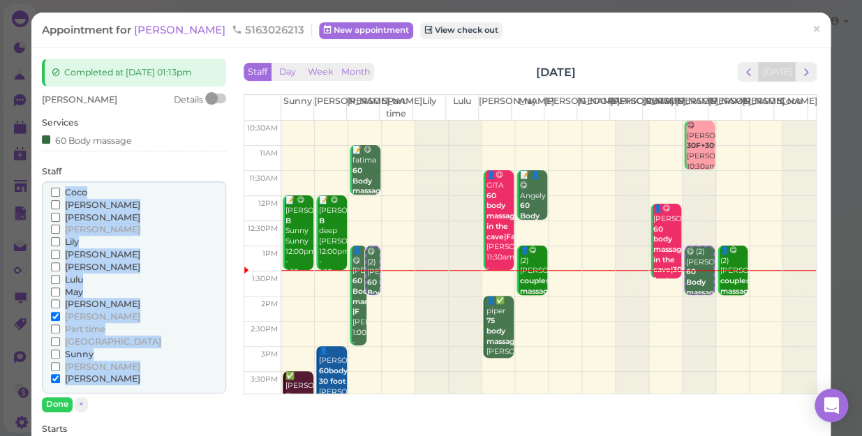
click at [95, 188] on div "Coco" at bounding box center [134, 192] width 166 height 13
click at [52, 252] on input "[PERSON_NAME]" at bounding box center [55, 254] width 9 height 9
click at [54, 255] on input "[PERSON_NAME]" at bounding box center [55, 254] width 9 height 9
click at [52, 256] on input "[PERSON_NAME]" at bounding box center [55, 254] width 9 height 9
click at [57, 313] on input "[PERSON_NAME]" at bounding box center [55, 316] width 9 height 9
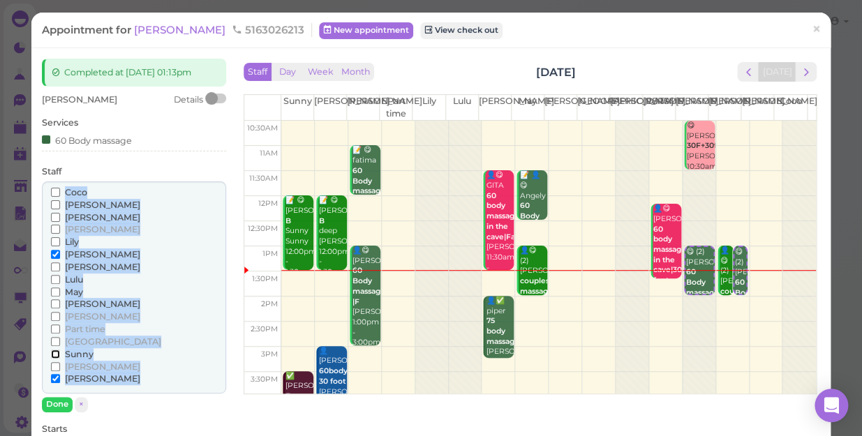
click at [56, 355] on input "Sunny" at bounding box center [55, 354] width 9 height 9
click at [54, 377] on input "[PERSON_NAME]" at bounding box center [55, 378] width 9 height 9
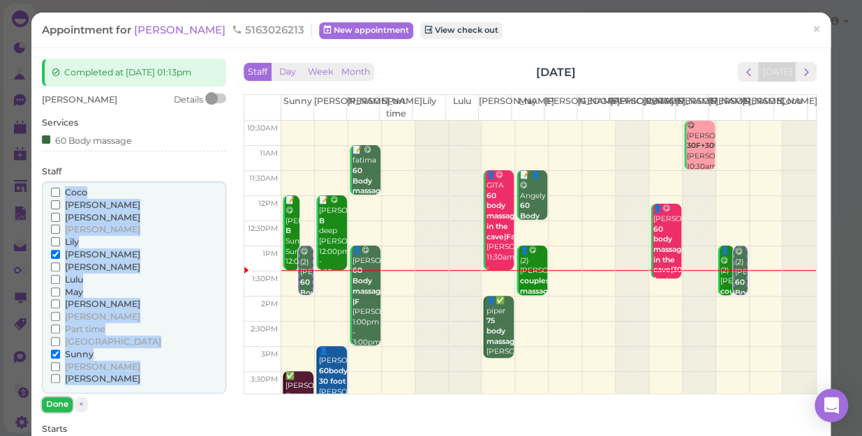
click at [59, 400] on button "Done" at bounding box center [57, 404] width 31 height 15
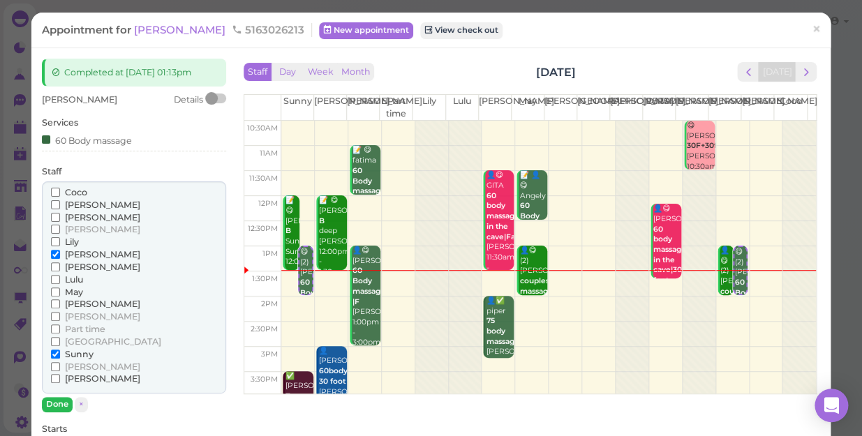
click at [59, 400] on div "[PERSON_NAME] Details Services 60 Body massage Staff [PERSON_NAME] [PERSON_NAME]" at bounding box center [134, 405] width 184 height 622
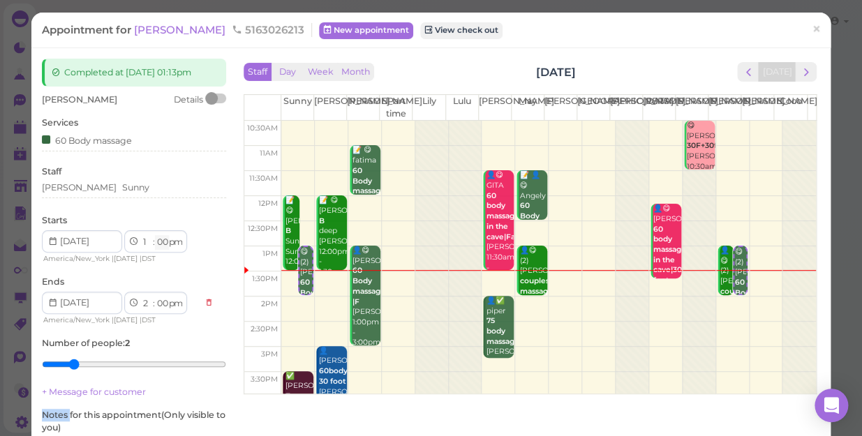
drag, startPoint x: 59, startPoint y: 400, endPoint x: 160, endPoint y: 237, distance: 191.6
click at [160, 237] on select "00 05 10 15 20 25 30 35 40 45 50 55" at bounding box center [162, 242] width 14 height 15
select select "30"
click at [155, 235] on select "00 05 10 15 20 25 30 35 40 45 50 55" at bounding box center [162, 242] width 14 height 15
select select "30"
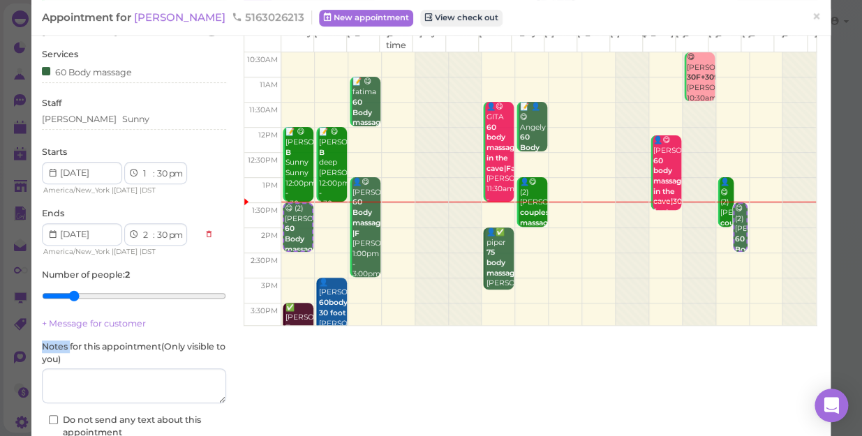
scroll to position [162, 0]
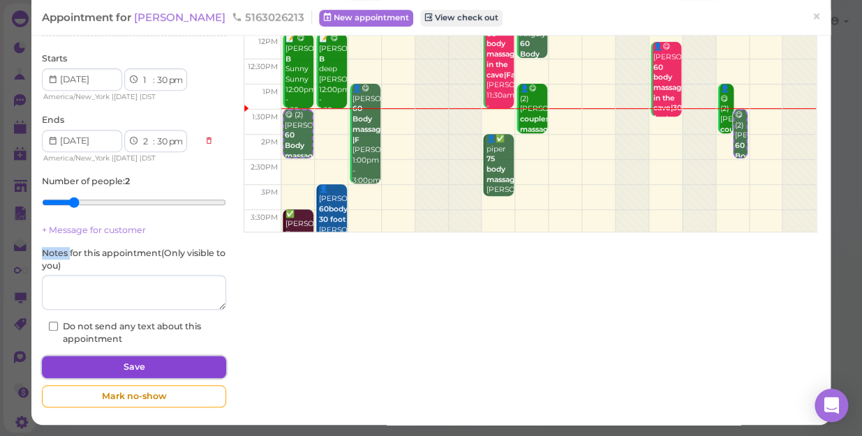
click at [182, 371] on button "Save" at bounding box center [134, 367] width 184 height 22
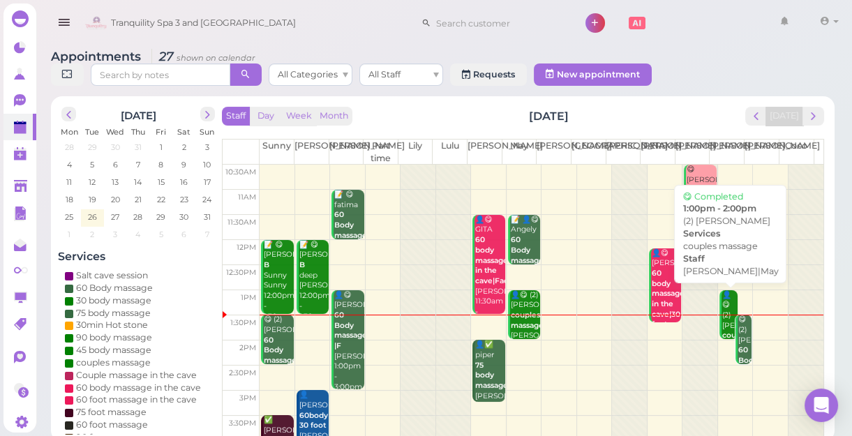
click at [722, 306] on div "👤😋 (2) [PERSON_NAME] couples massage [PERSON_NAME]|May 1:00pm - 2:00pm" at bounding box center [730, 341] width 16 height 103
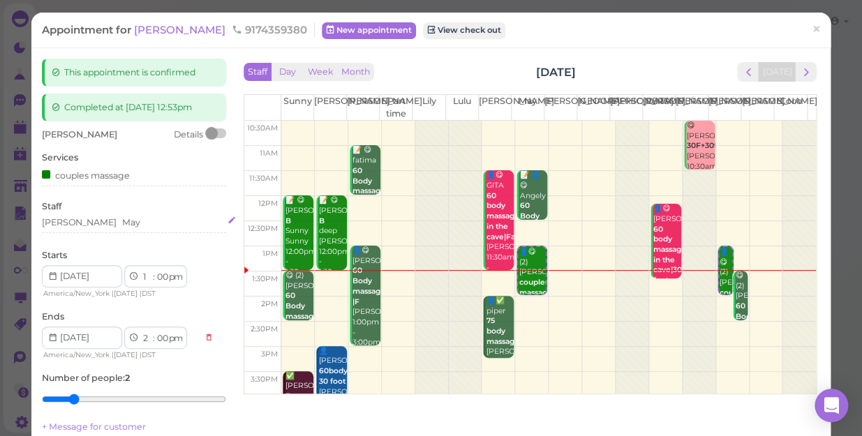
click at [102, 223] on div "[PERSON_NAME] May" at bounding box center [134, 222] width 184 height 13
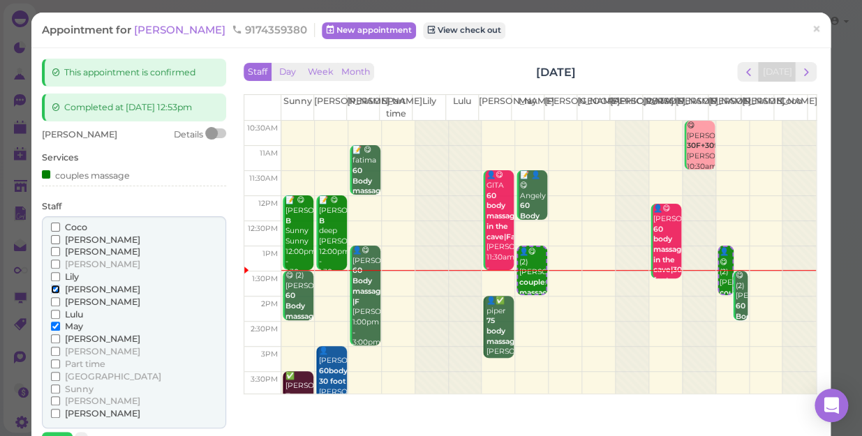
click at [52, 290] on input "[PERSON_NAME]" at bounding box center [55, 289] width 9 height 9
click at [51, 289] on input "[PERSON_NAME]" at bounding box center [55, 289] width 9 height 9
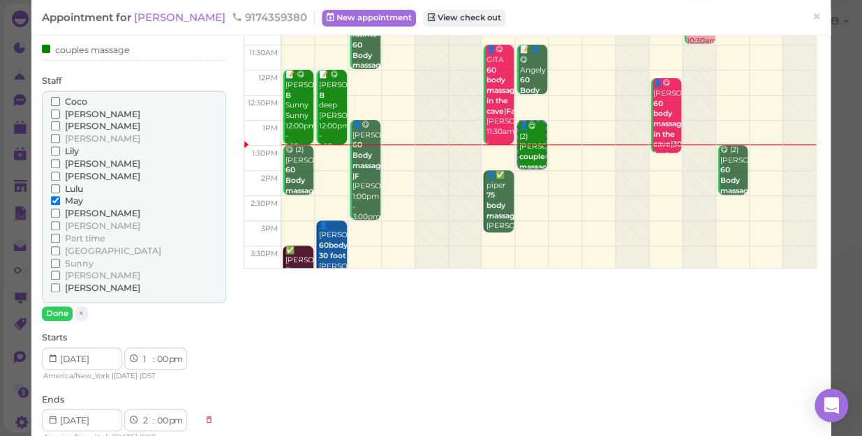
scroll to position [126, 0]
click at [52, 286] on input "[PERSON_NAME]" at bounding box center [55, 287] width 9 height 9
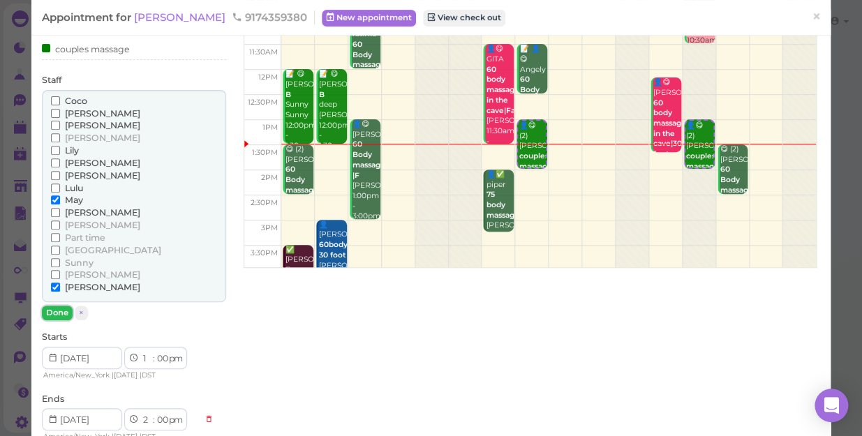
click at [59, 311] on button "Done" at bounding box center [57, 313] width 31 height 15
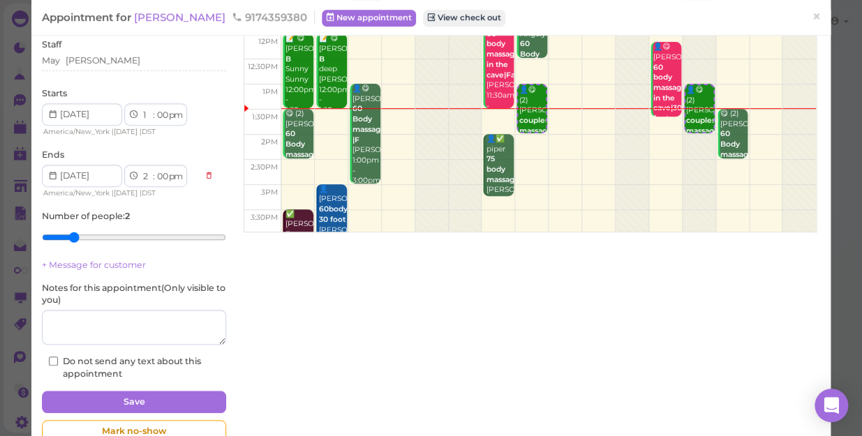
scroll to position [196, 0]
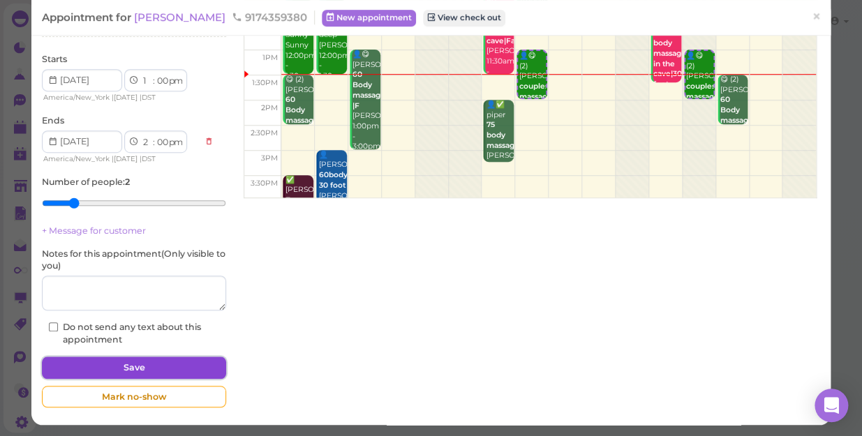
click at [183, 357] on button "Save" at bounding box center [134, 368] width 184 height 22
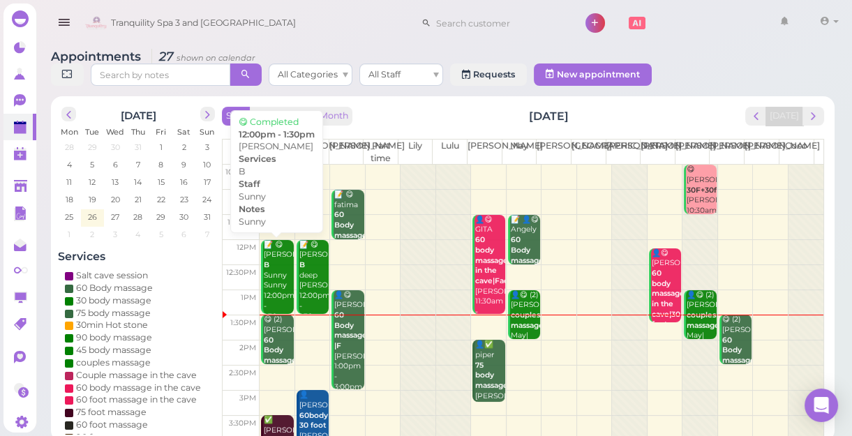
click at [279, 296] on div "📝 😋 [PERSON_NAME] B Sunny Sunny 12:00pm - 1:30pm" at bounding box center [278, 281] width 30 height 82
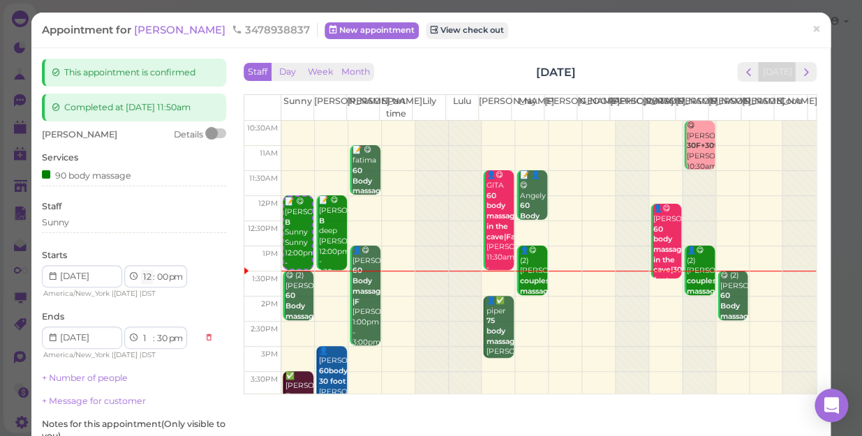
click at [148, 275] on select "1 2 3 4 5 6 7 8 9 10 11 12" at bounding box center [147, 277] width 12 height 15
select select "11"
click at [141, 270] on select "1 2 3 4 5 6 7 8 9 10 11 12" at bounding box center [147, 277] width 12 height 15
type input "[DATE]"
click at [147, 244] on div "[PERSON_NAME] Details Services 90 body massage Staff Sunny Starts 1 2 3 4 5 6 7…" at bounding box center [134, 322] width 184 height 388
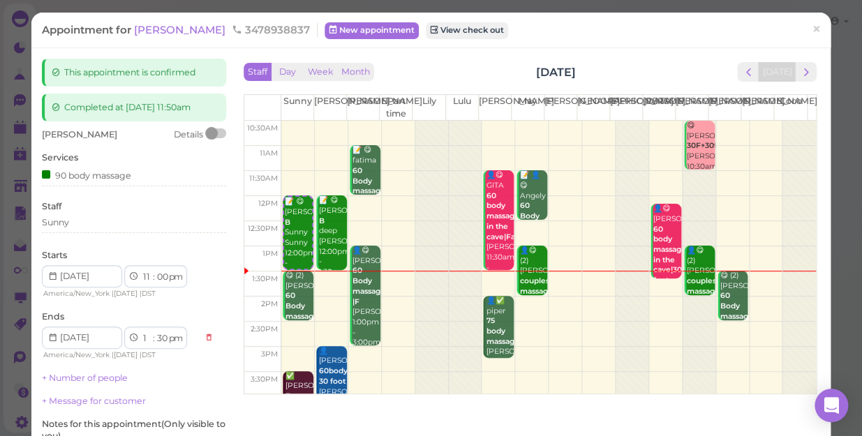
select select "12"
select select "am"
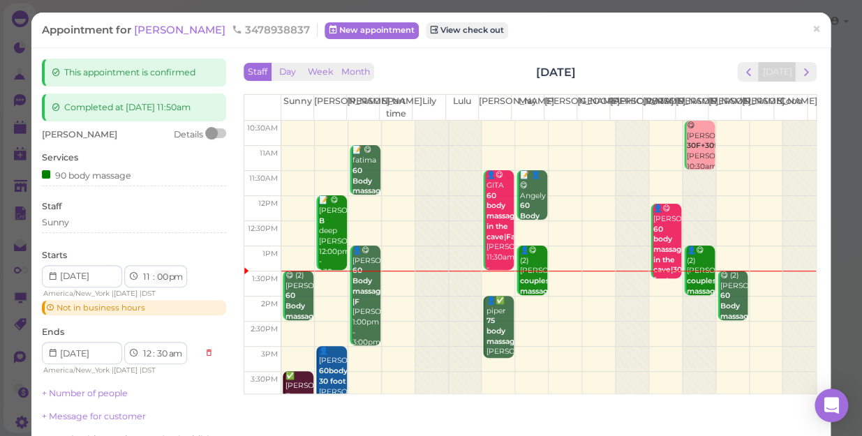
click at [165, 276] on select "00 05 10 15 20 25 30 35 40 45 50 55" at bounding box center [162, 277] width 14 height 15
select select "50"
click at [155, 270] on select "00 05 10 15 20 25 30 35 40 45 50 55" at bounding box center [162, 277] width 14 height 15
select select "1"
select select "20"
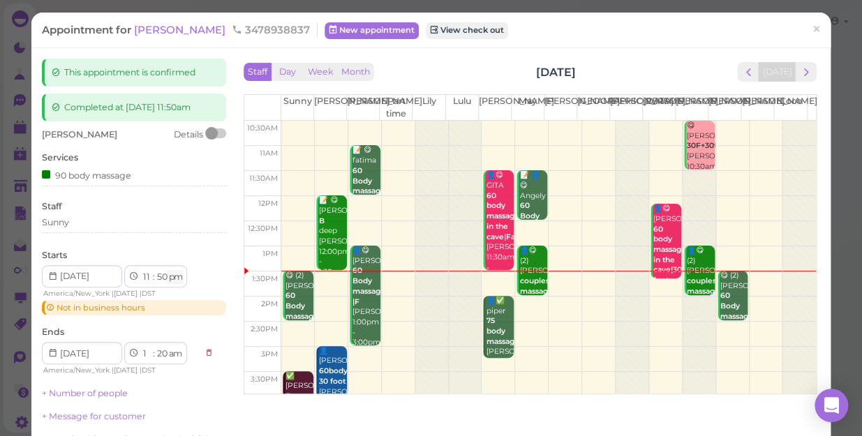
click at [178, 277] on select "am pm" at bounding box center [175, 277] width 16 height 15
select select "am"
click at [168, 270] on select "am pm" at bounding box center [175, 277] width 16 height 15
type input "[DATE]"
select select "pm"
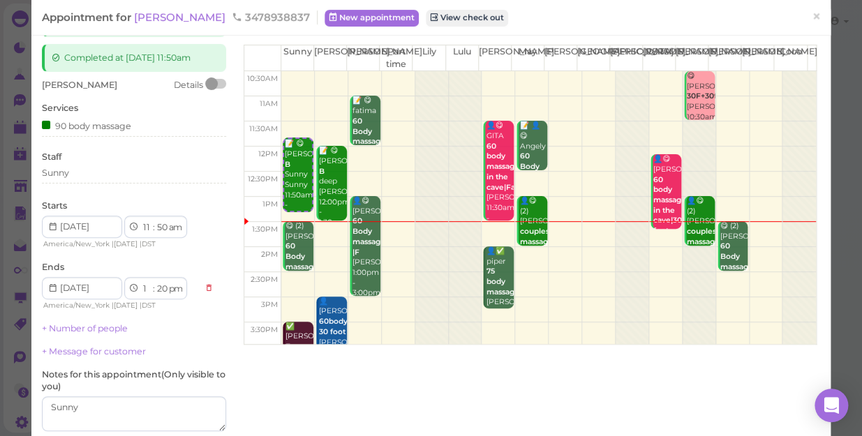
scroll to position [126, 0]
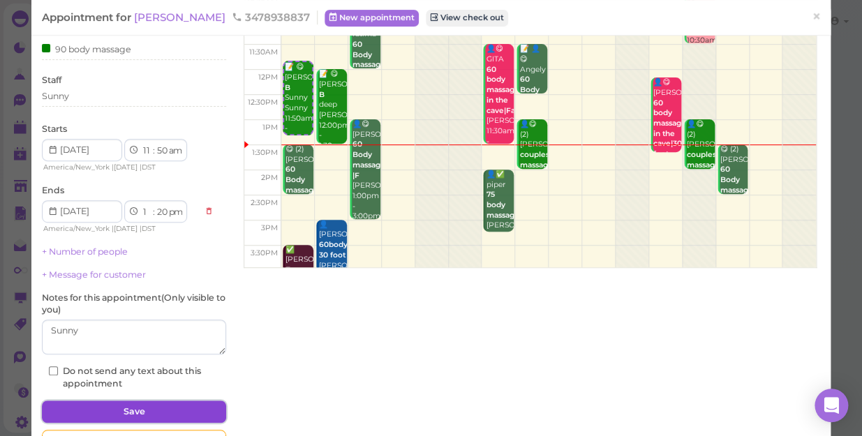
click at [201, 401] on button "Save" at bounding box center [134, 412] width 184 height 22
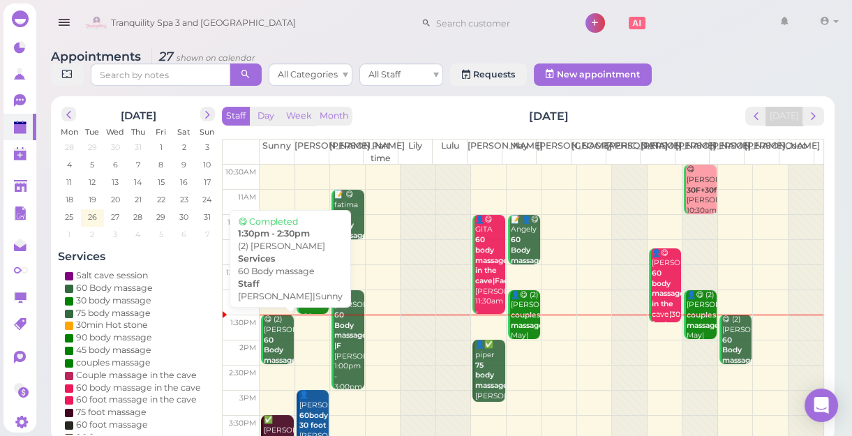
click at [279, 341] on div "😋 (2) [PERSON_NAME] 60 Body massage [PERSON_NAME]|Sunny 1:30pm - 2:30pm" at bounding box center [278, 361] width 30 height 92
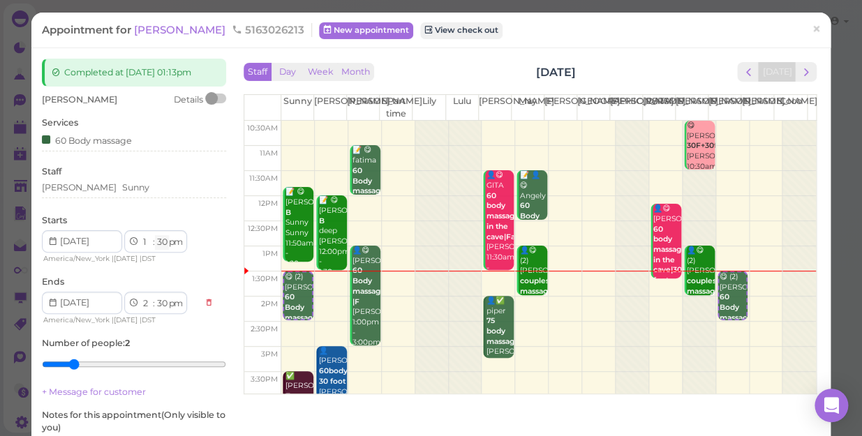
click at [161, 244] on select "00 05 10 15 20 25 30 35 40 45 50 55" at bounding box center [162, 242] width 14 height 15
select select "20"
click at [155, 235] on select "00 05 10 15 20 25 30 35 40 45 50 55" at bounding box center [162, 242] width 14 height 15
select select "20"
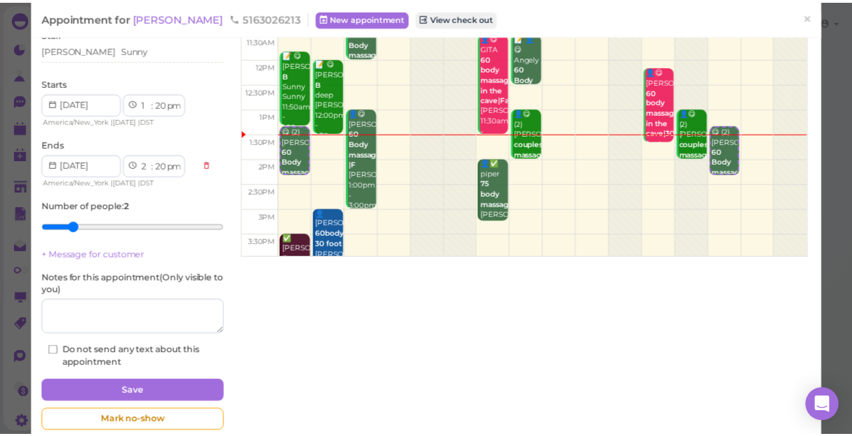
scroll to position [162, 0]
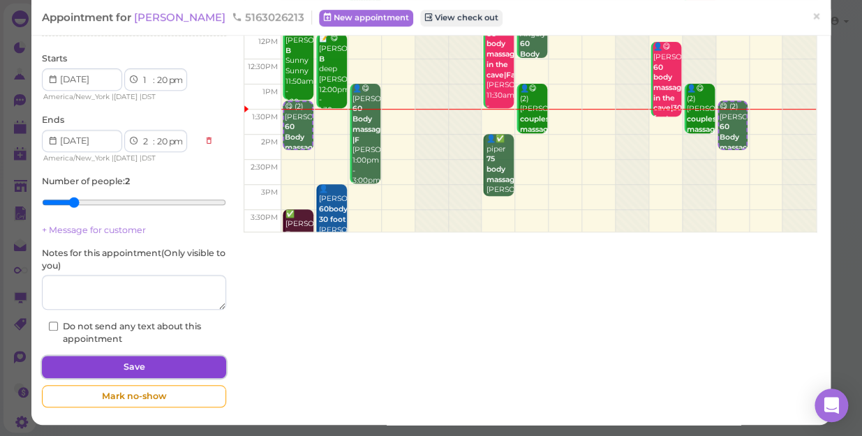
click at [160, 360] on button "Save" at bounding box center [134, 367] width 184 height 22
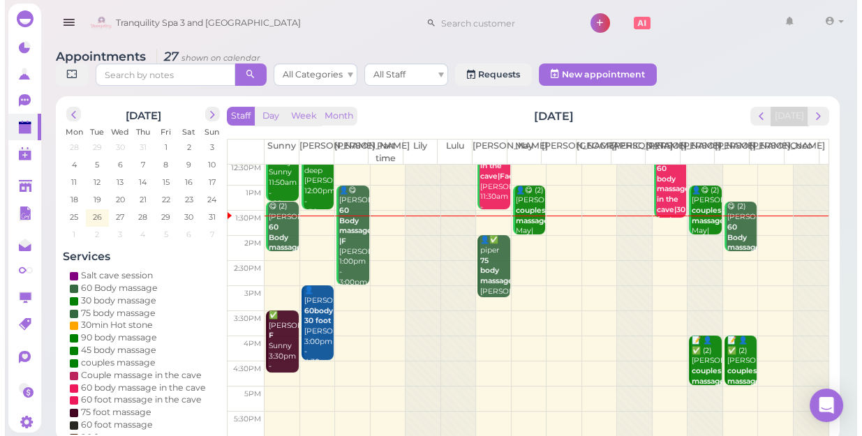
scroll to position [126, 0]
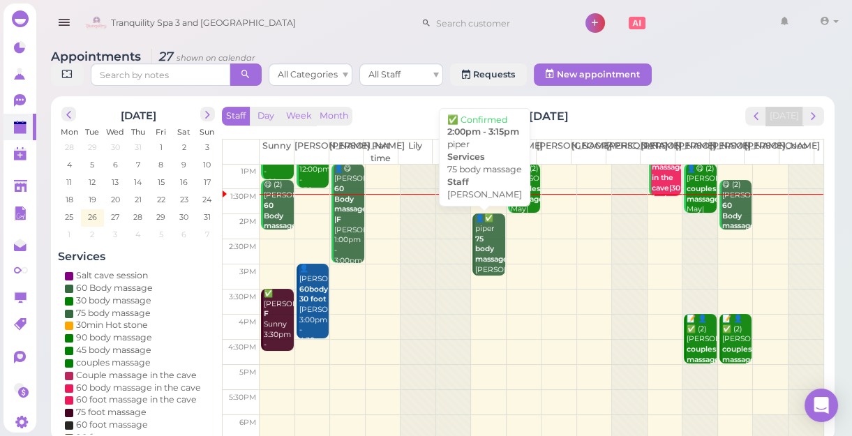
click at [489, 265] on div "👤✅ piper 75 body massage [PERSON_NAME] 2:00pm - 3:15pm" at bounding box center [490, 260] width 30 height 92
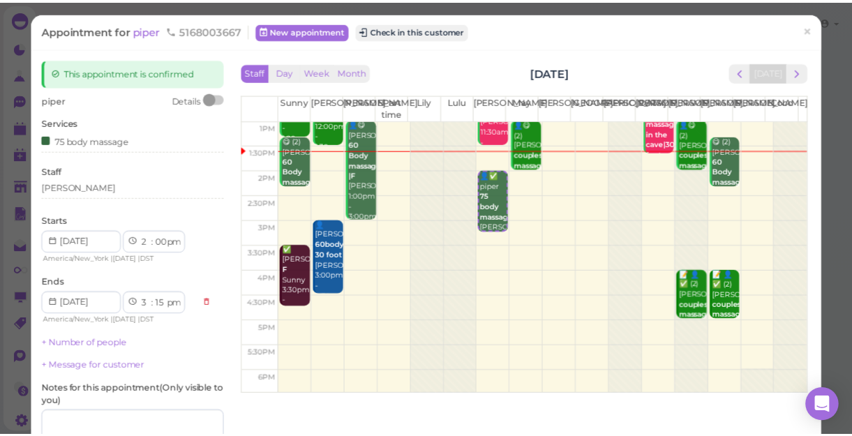
scroll to position [252, 0]
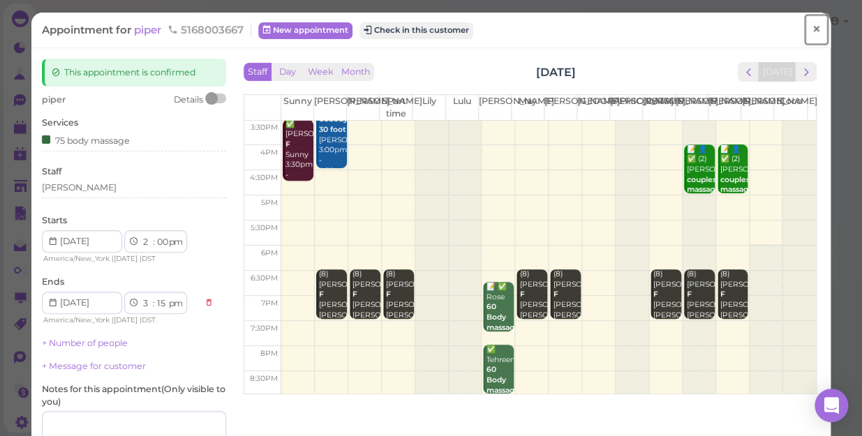
click at [812, 25] on span "×" at bounding box center [816, 30] width 9 height 20
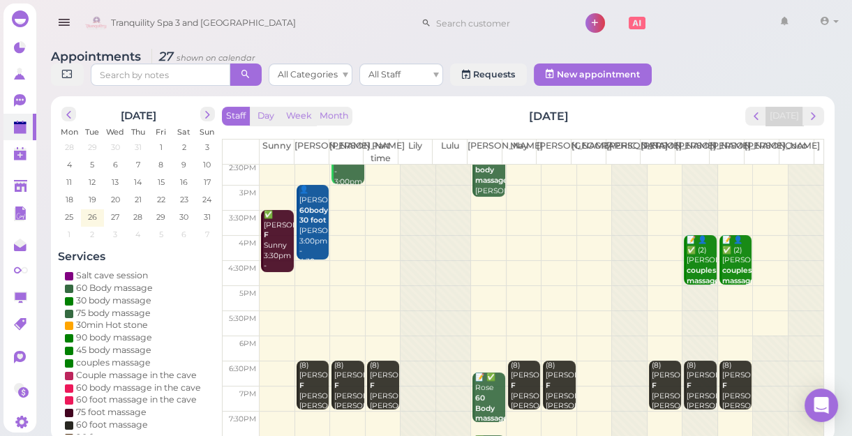
scroll to position [126, 0]
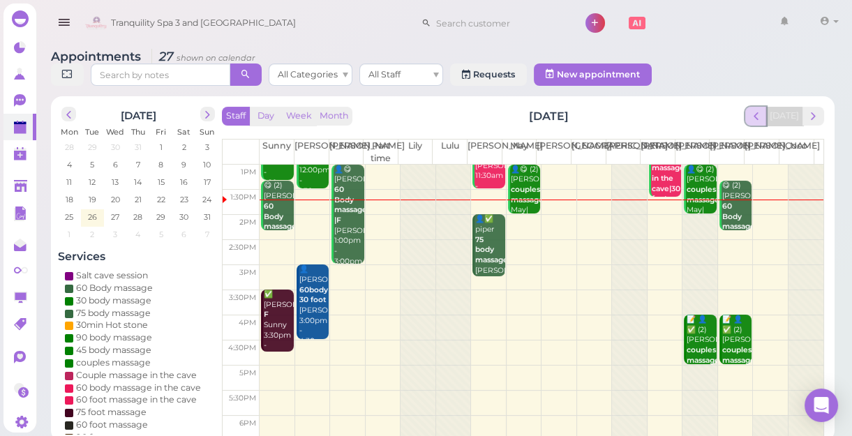
click at [763, 119] on span "prev" at bounding box center [756, 116] width 13 height 13
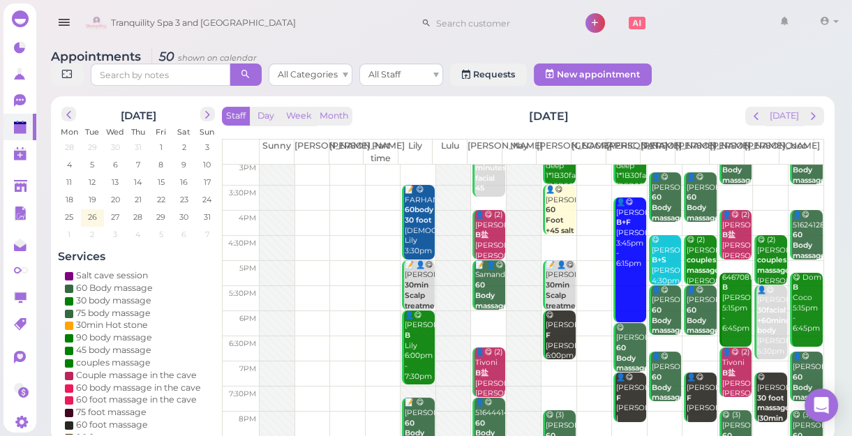
scroll to position [252, 0]
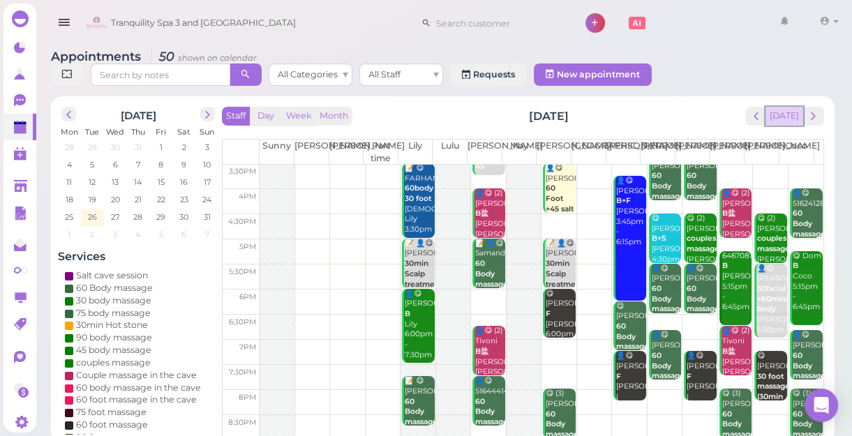
click at [788, 112] on button "[DATE]" at bounding box center [785, 116] width 38 height 19
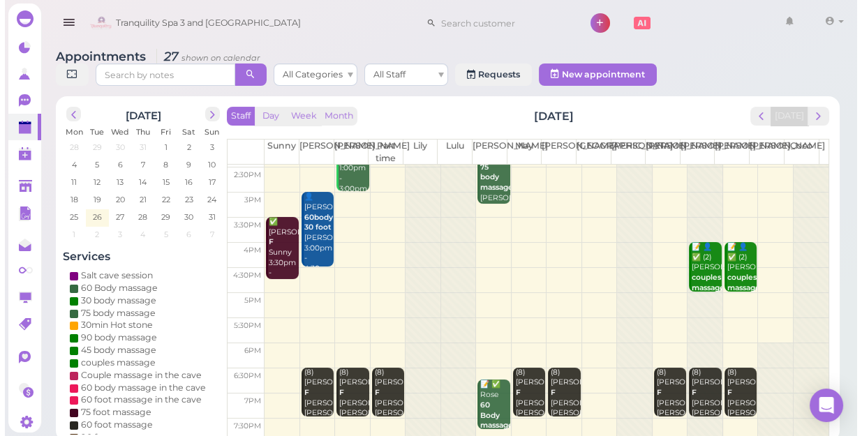
scroll to position [62, 0]
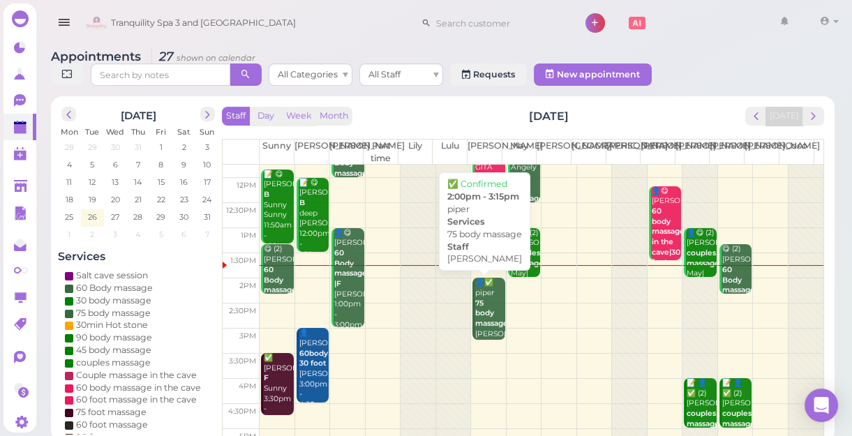
click at [477, 302] on b "75 body massage" at bounding box center [491, 313] width 33 height 29
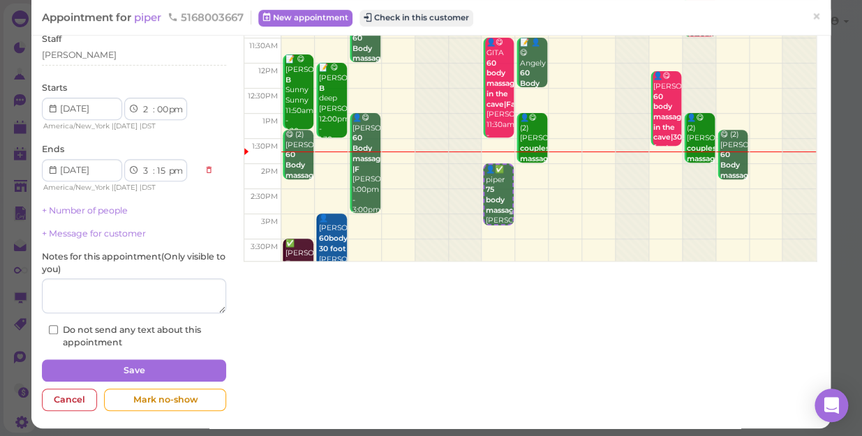
scroll to position [136, 0]
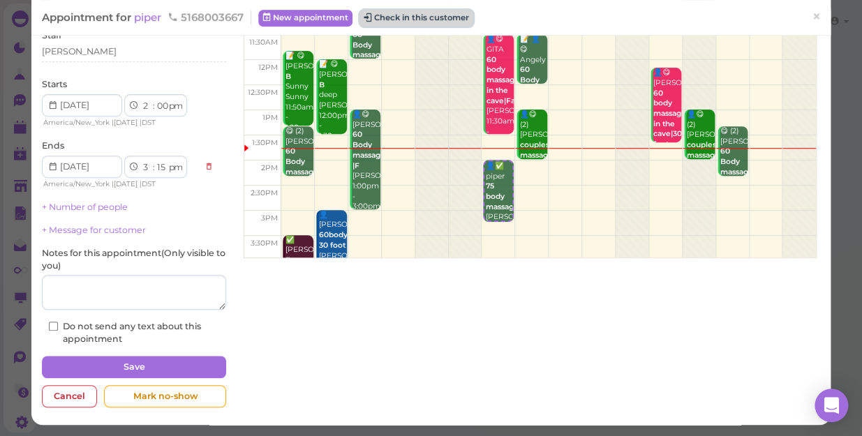
click at [421, 15] on button "Check in this customer" at bounding box center [417, 18] width 114 height 17
click at [415, 18] on button "Check in this customer" at bounding box center [417, 18] width 114 height 17
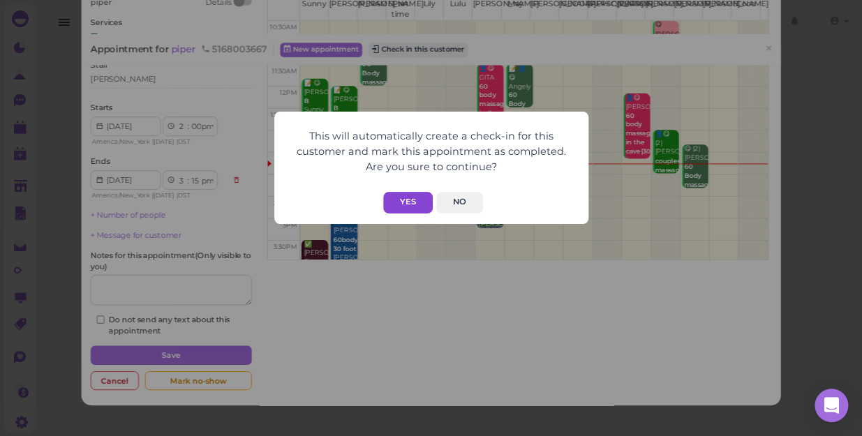
click at [405, 208] on button "Yes" at bounding box center [408, 203] width 50 height 22
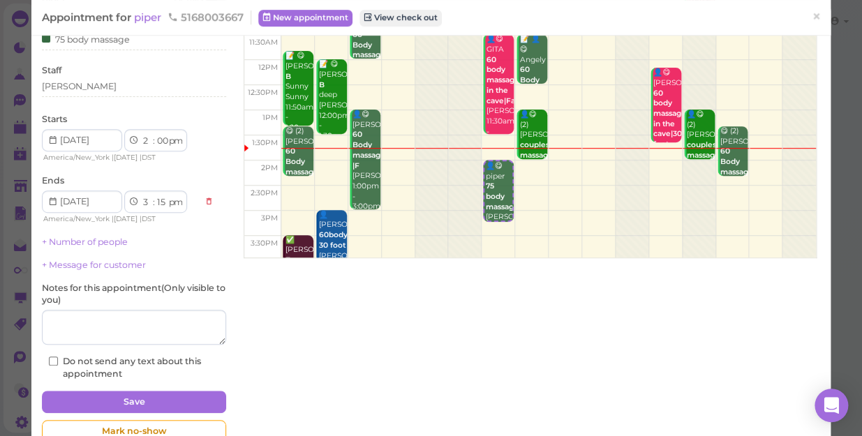
scroll to position [171, 0]
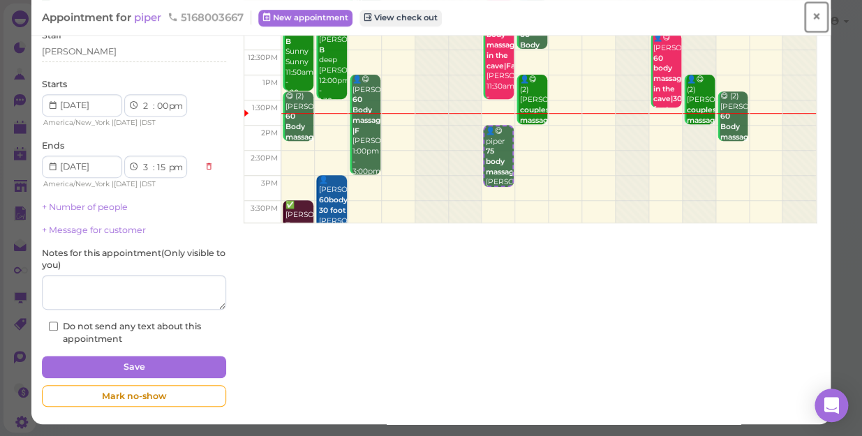
click at [812, 20] on span "×" at bounding box center [816, 17] width 9 height 20
click at [803, 20] on link at bounding box center [794, 22] width 40 height 39
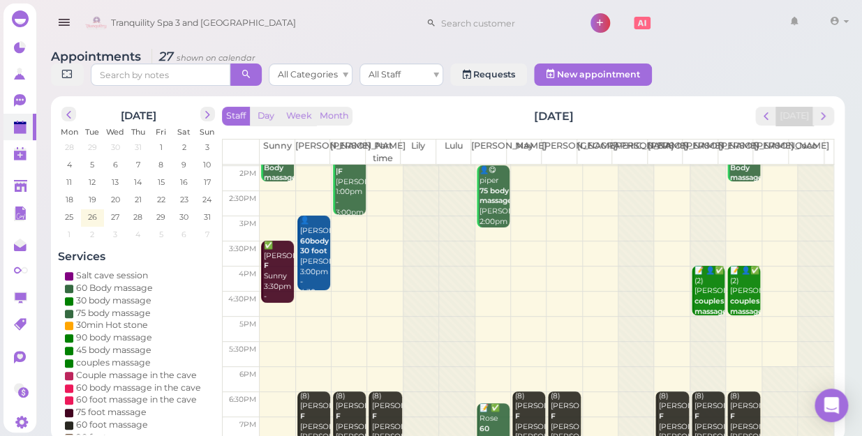
scroll to position [252, 0]
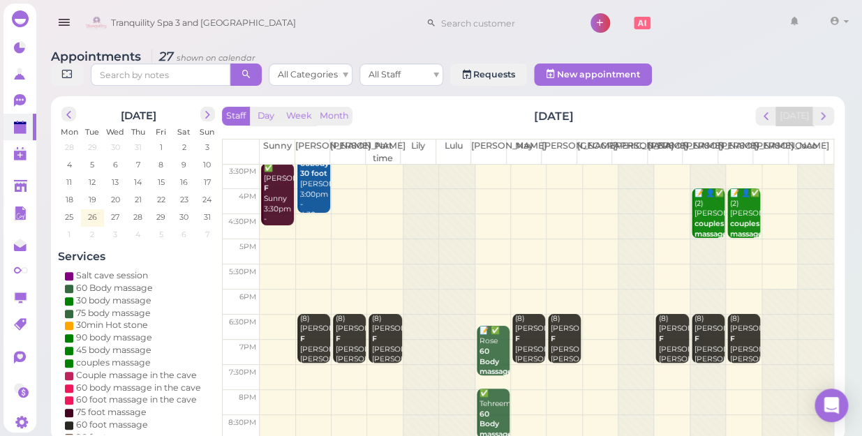
click at [487, 239] on td at bounding box center [547, 251] width 574 height 25
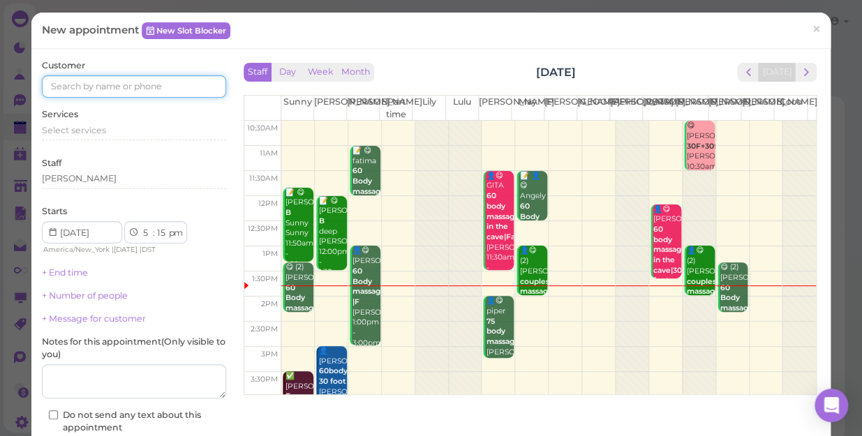
click at [176, 91] on input at bounding box center [134, 86] width 184 height 22
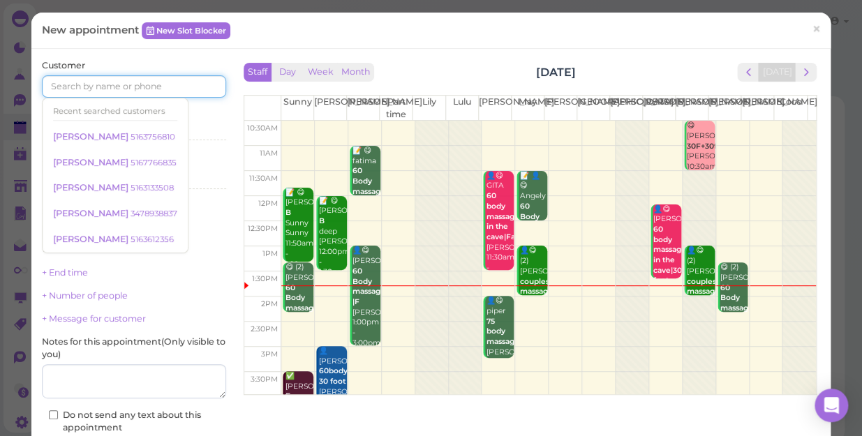
click at [176, 91] on input at bounding box center [134, 86] width 184 height 22
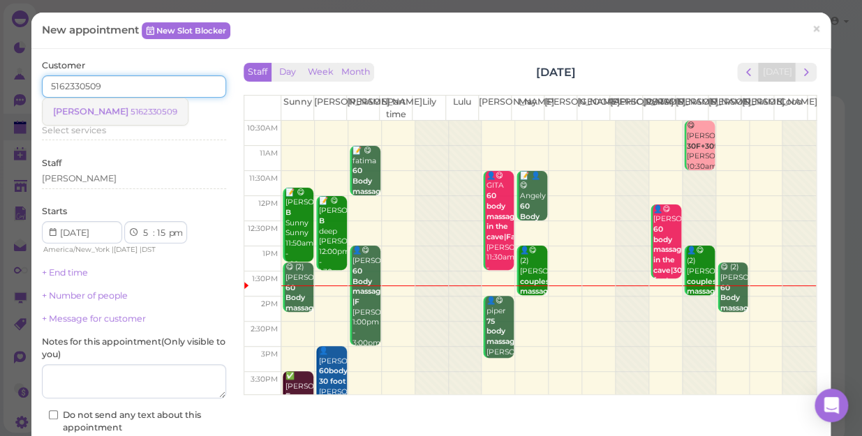
type input "5162330509"
click at [126, 118] on link "[PERSON_NAME] 5162330509" at bounding box center [115, 111] width 145 height 27
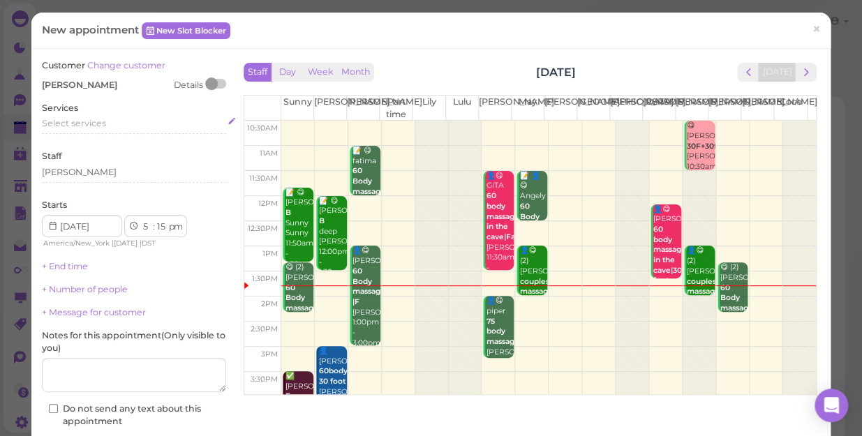
click at [107, 129] on div "Select services" at bounding box center [134, 123] width 184 height 13
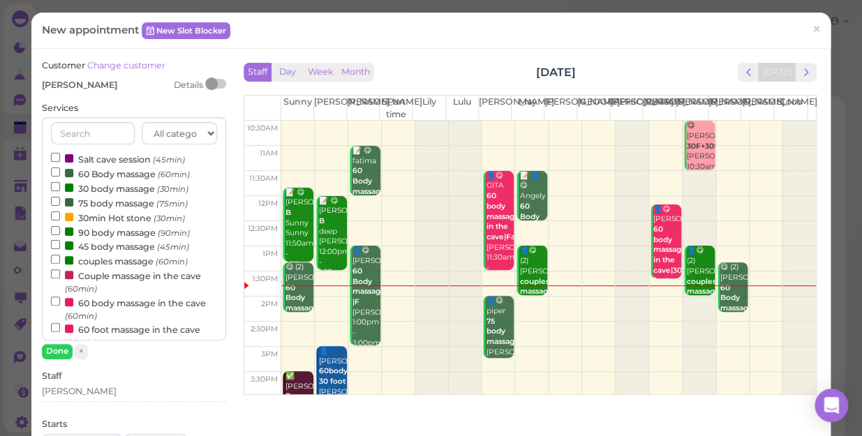
click at [98, 230] on label "90 body massage (90min)" at bounding box center [120, 232] width 139 height 15
click at [60, 230] on input "90 body massage (90min)" at bounding box center [55, 230] width 9 height 9
click at [59, 354] on button "Done" at bounding box center [57, 351] width 31 height 15
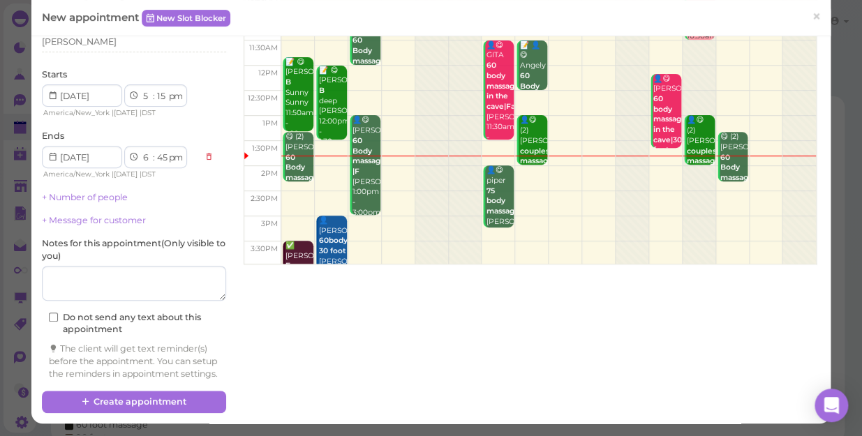
scroll to position [142, 0]
click at [112, 271] on textarea at bounding box center [134, 283] width 184 height 35
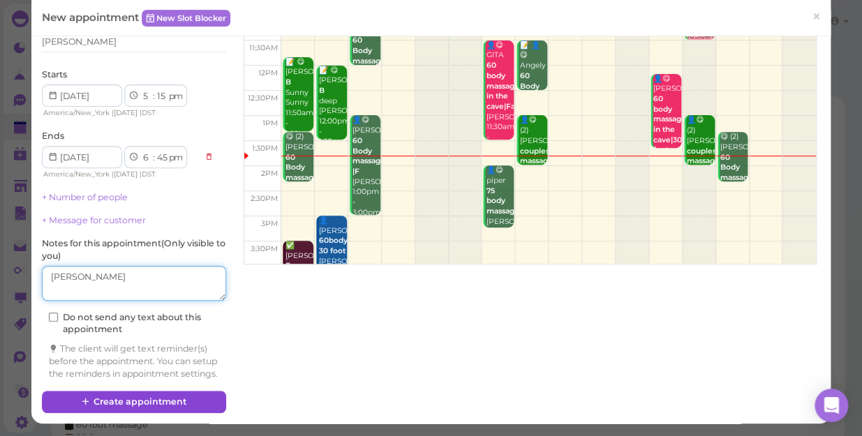
type textarea "[PERSON_NAME]"
click at [159, 398] on button "Create appointment" at bounding box center [134, 402] width 184 height 22
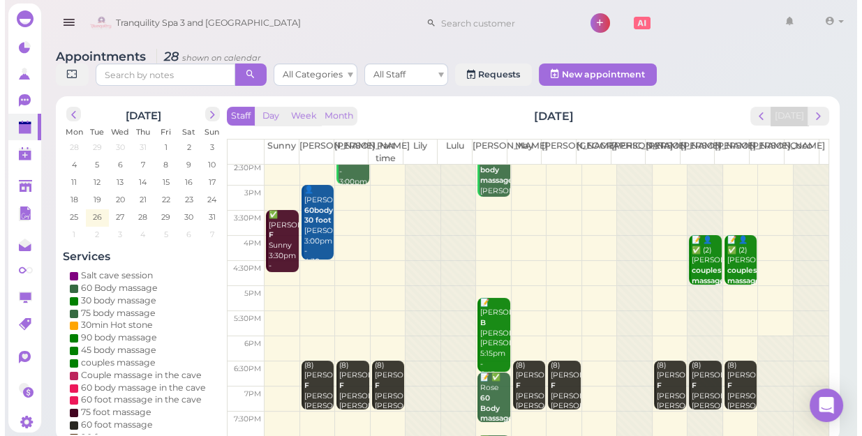
scroll to position [126, 0]
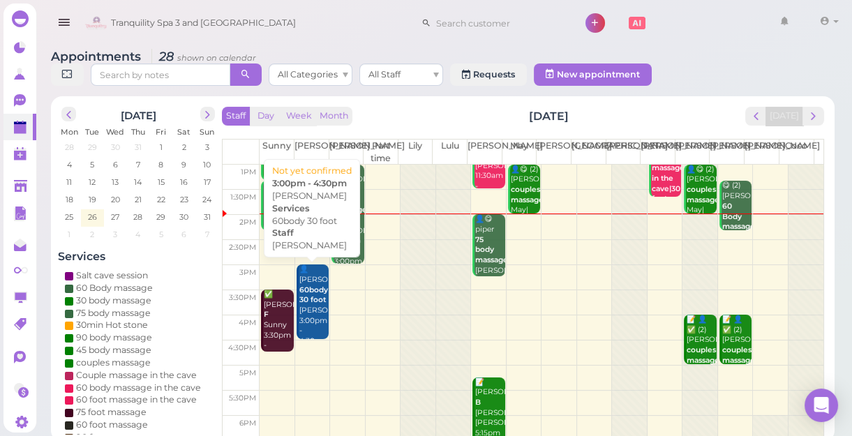
click at [311, 319] on div "👤[PERSON_NAME] 60body 30 foot [PERSON_NAME] 3:00pm - 4:30pm" at bounding box center [314, 306] width 30 height 82
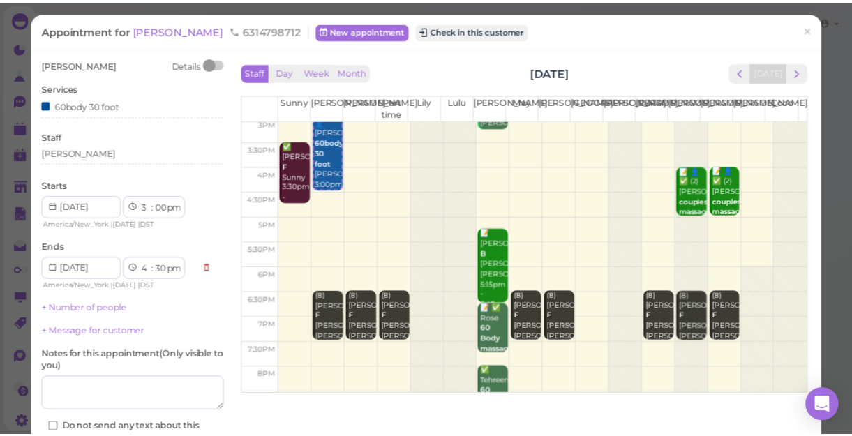
scroll to position [252, 0]
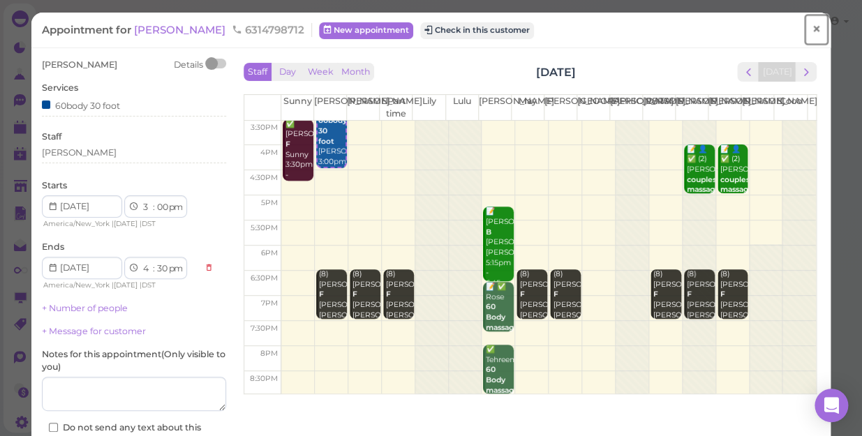
click at [812, 26] on span "×" at bounding box center [816, 30] width 9 height 20
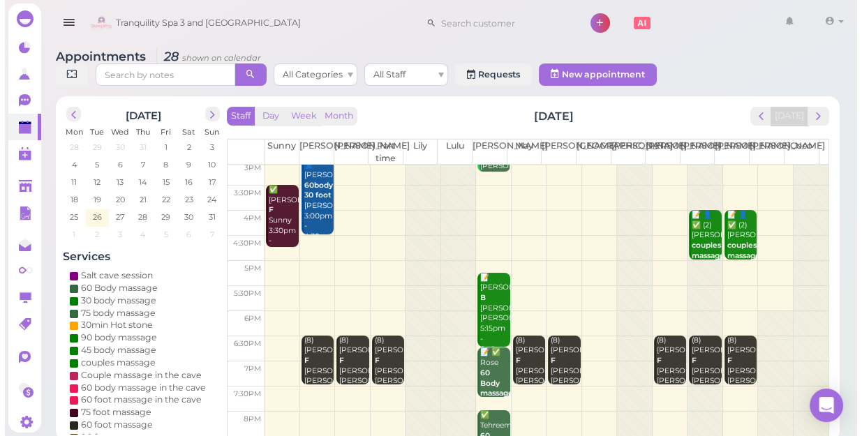
scroll to position [252, 0]
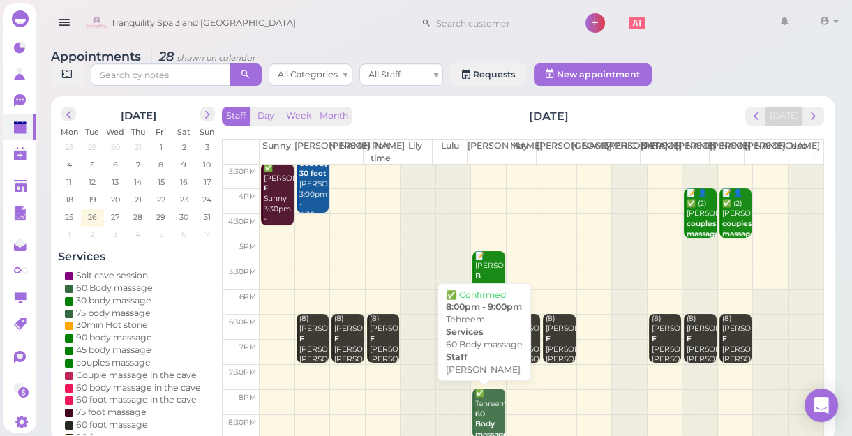
click at [490, 397] on div "✅ Tehreem 60 Body massage [PERSON_NAME] 8:00pm - 9:00pm" at bounding box center [490, 435] width 30 height 92
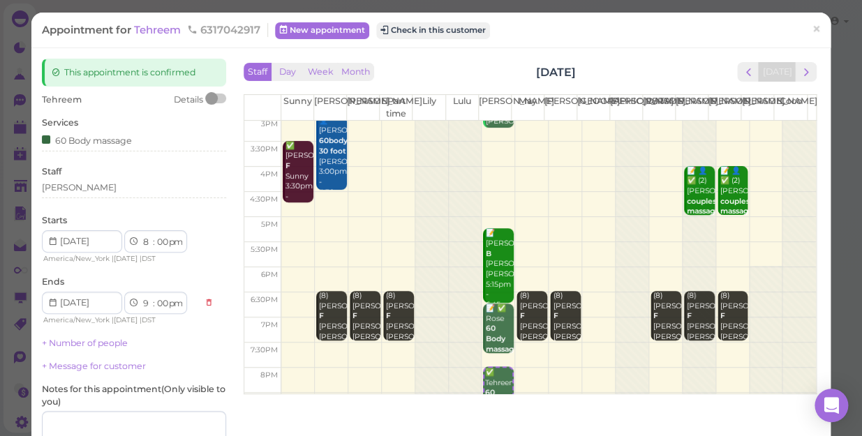
scroll to position [252, 0]
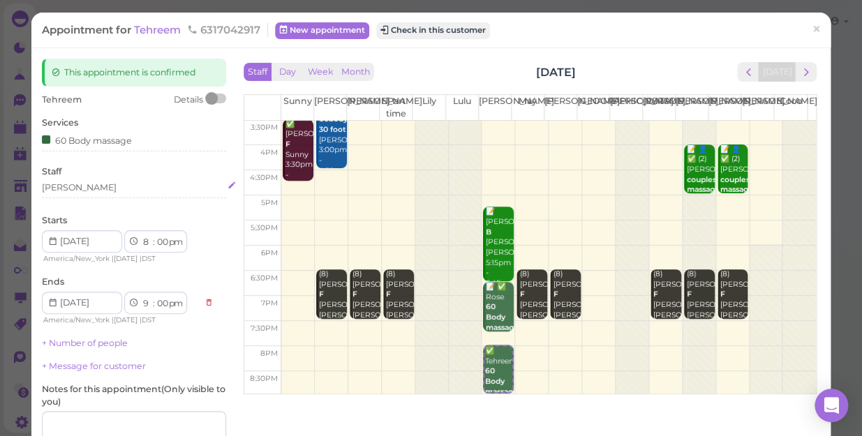
click at [66, 188] on div "[PERSON_NAME]" at bounding box center [134, 188] width 184 height 13
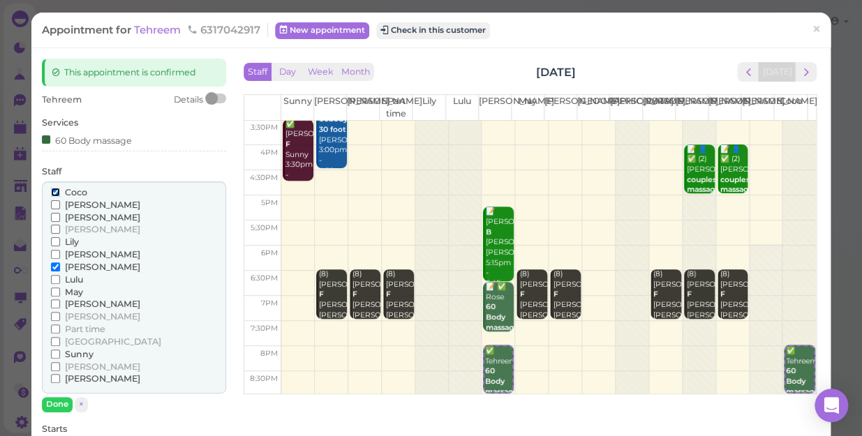
click at [54, 193] on input "Coco" at bounding box center [55, 192] width 9 height 9
click at [53, 192] on input "Coco" at bounding box center [55, 192] width 9 height 9
click at [53, 290] on input "May" at bounding box center [55, 292] width 9 height 9
click at [52, 290] on input "May" at bounding box center [55, 292] width 9 height 9
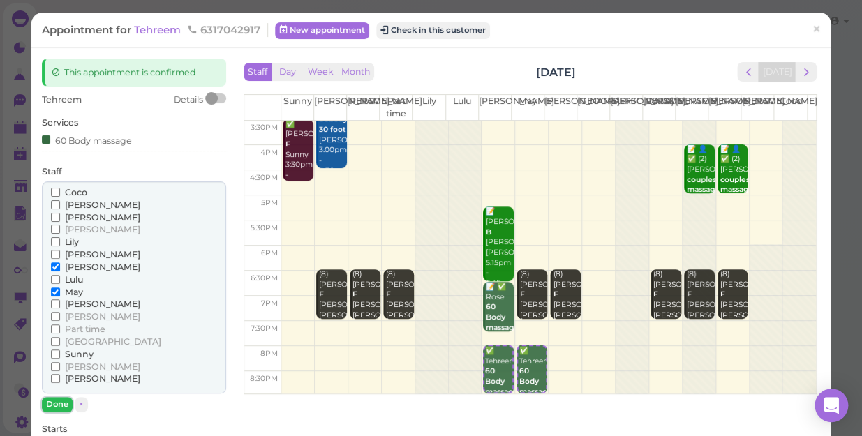
click at [63, 400] on button "Done" at bounding box center [57, 404] width 31 height 15
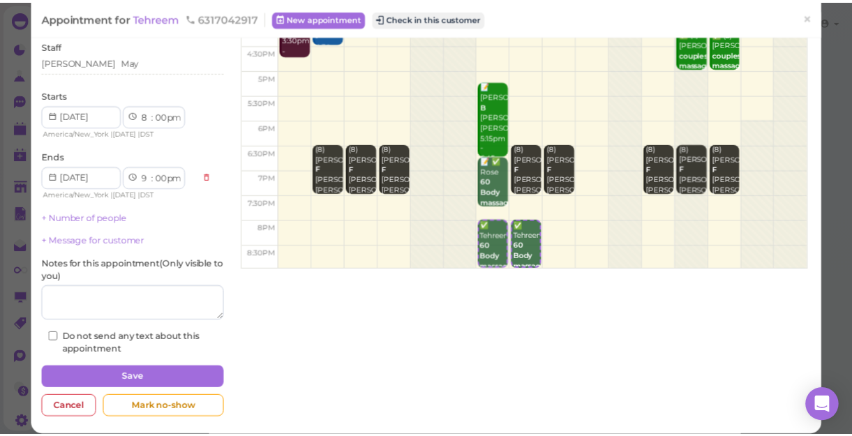
scroll to position [126, 0]
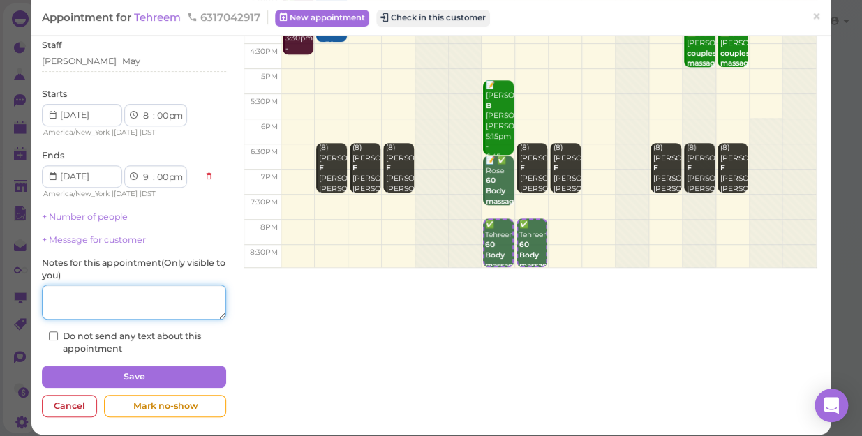
click at [112, 302] on textarea at bounding box center [134, 302] width 184 height 35
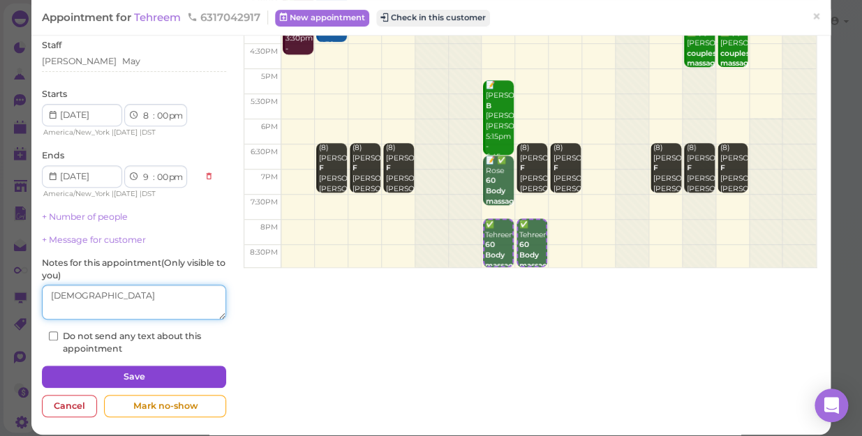
type textarea "[DEMOGRAPHIC_DATA]"
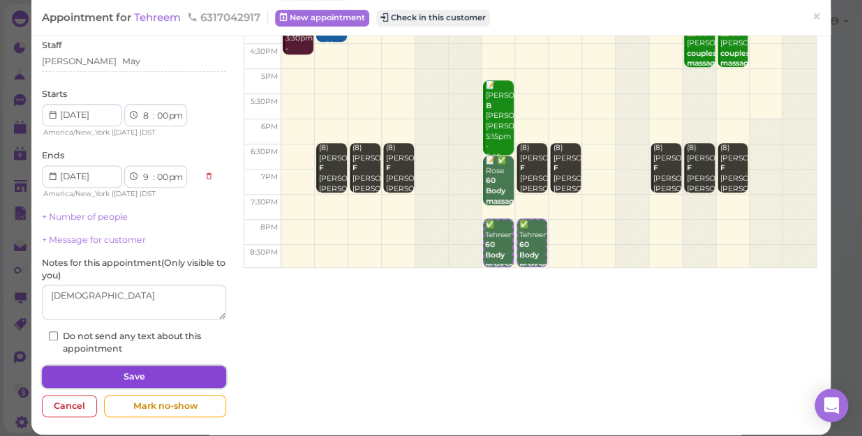
click at [146, 372] on button "Save" at bounding box center [134, 377] width 184 height 22
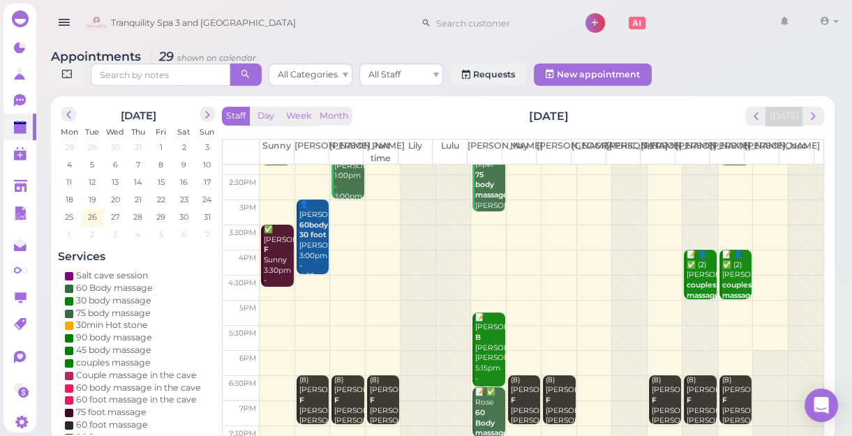
scroll to position [126, 0]
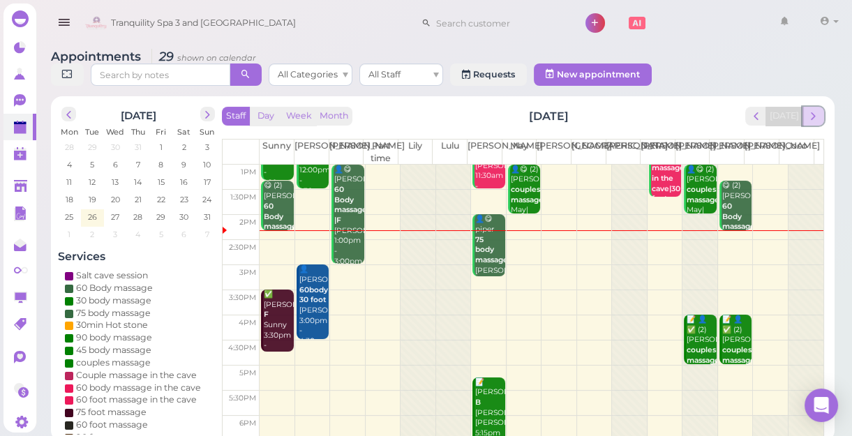
click at [811, 118] on span "next" at bounding box center [813, 116] width 13 height 13
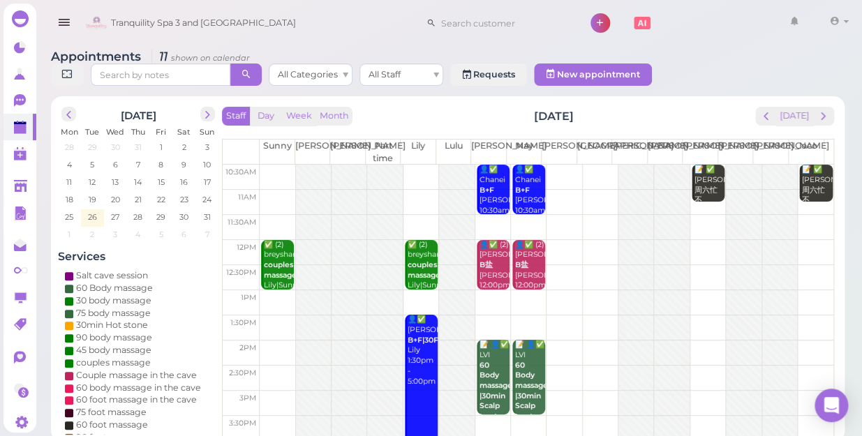
scroll to position [0, 0]
click at [804, 107] on button "[DATE]" at bounding box center [795, 116] width 38 height 19
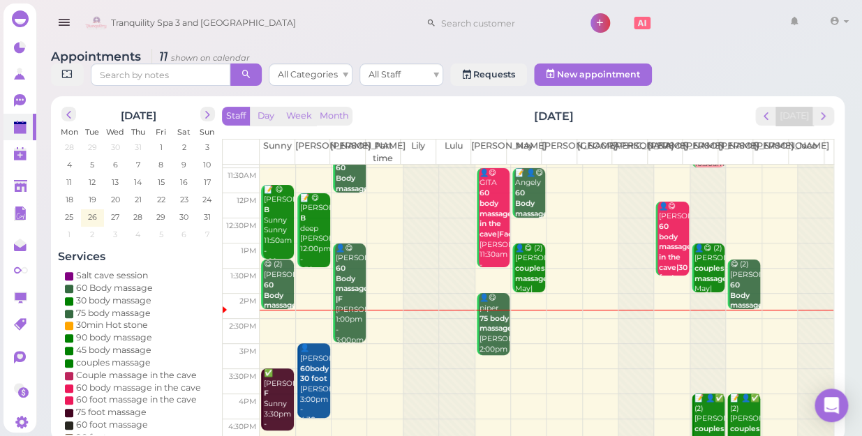
scroll to position [126, 0]
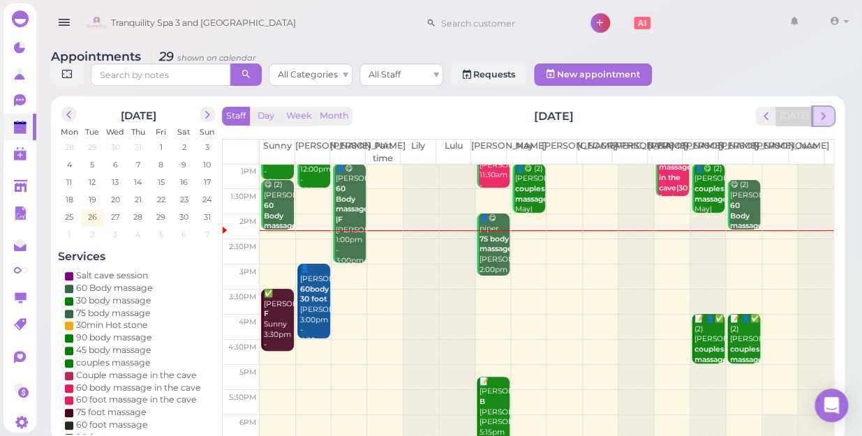
click at [823, 110] on span "next" at bounding box center [823, 116] width 13 height 13
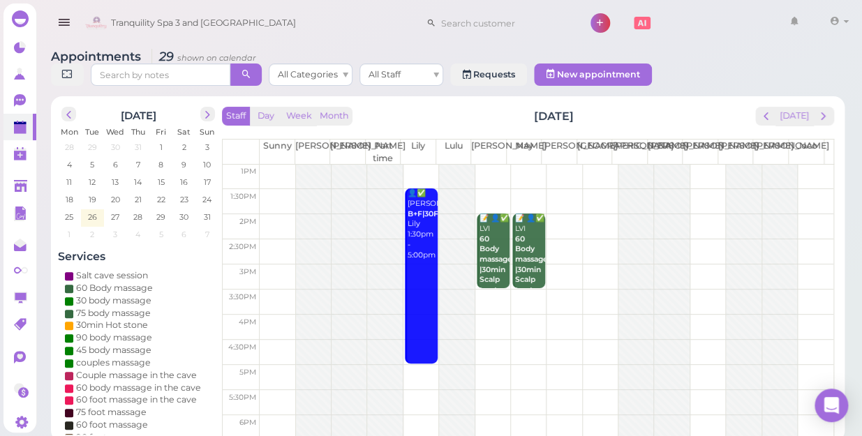
scroll to position [0, 0]
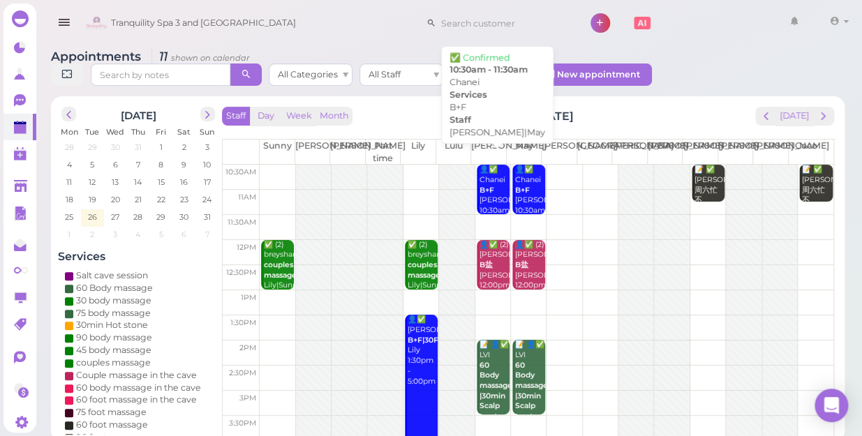
click at [496, 183] on div "👤✅ Chanei B+F [PERSON_NAME]|May 10:30am - 11:30am" at bounding box center [494, 201] width 31 height 72
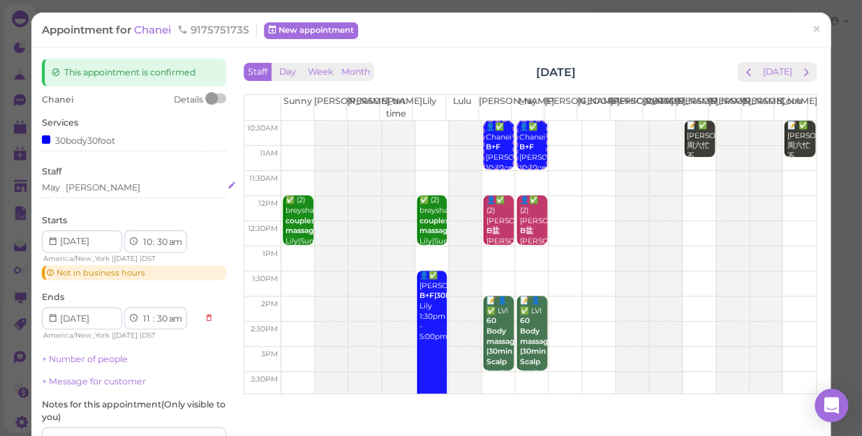
click at [92, 189] on div "May [PERSON_NAME]" at bounding box center [134, 188] width 184 height 13
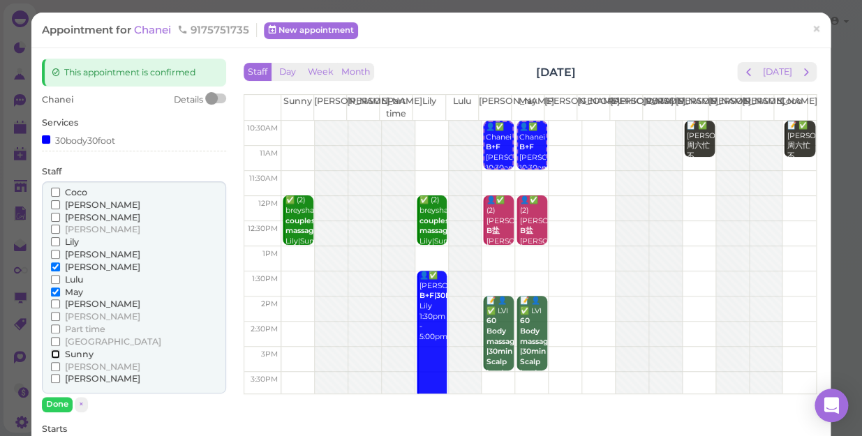
click at [54, 353] on input "Sunny" at bounding box center [55, 354] width 9 height 9
click at [55, 317] on input "[PERSON_NAME]" at bounding box center [55, 316] width 9 height 9
click at [51, 316] on input "[PERSON_NAME]" at bounding box center [55, 316] width 9 height 9
click at [54, 315] on input "[PERSON_NAME]" at bounding box center [55, 316] width 9 height 9
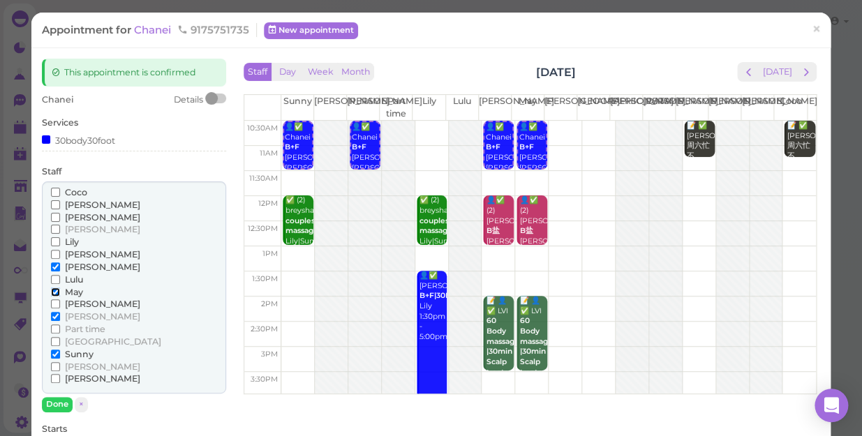
click at [53, 293] on input "May" at bounding box center [55, 292] width 9 height 9
click at [55, 267] on input "[PERSON_NAME]" at bounding box center [55, 267] width 9 height 9
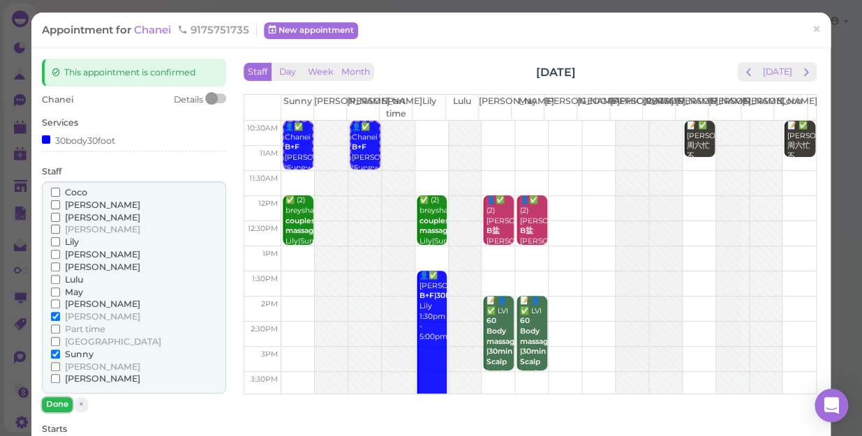
click at [56, 399] on button "Done" at bounding box center [57, 404] width 31 height 15
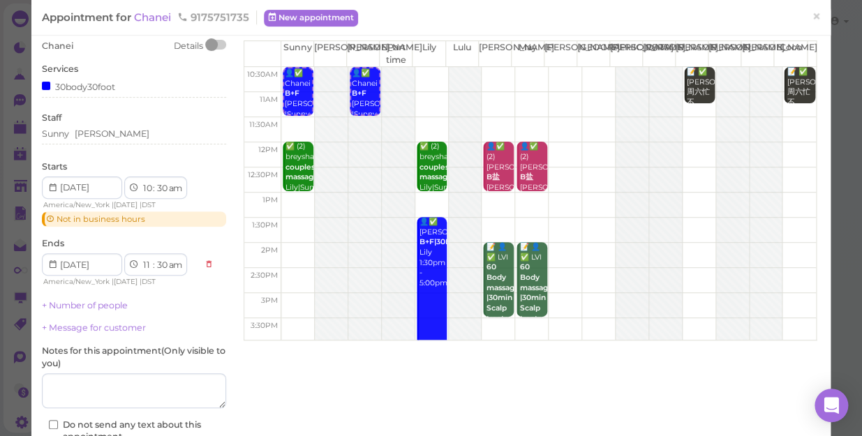
scroll to position [126, 0]
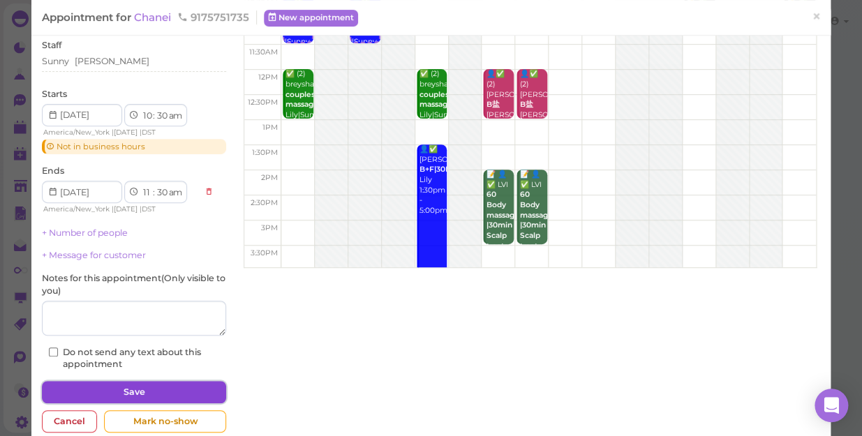
click at [170, 386] on button "Save" at bounding box center [134, 392] width 184 height 22
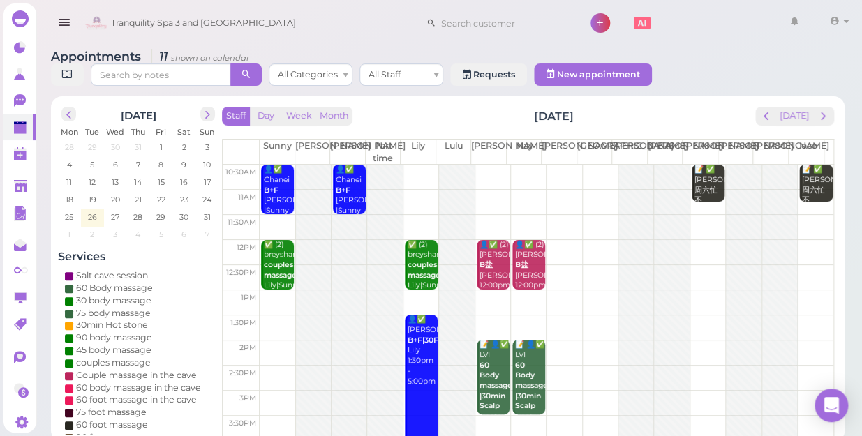
click at [417, 165] on td at bounding box center [547, 177] width 574 height 25
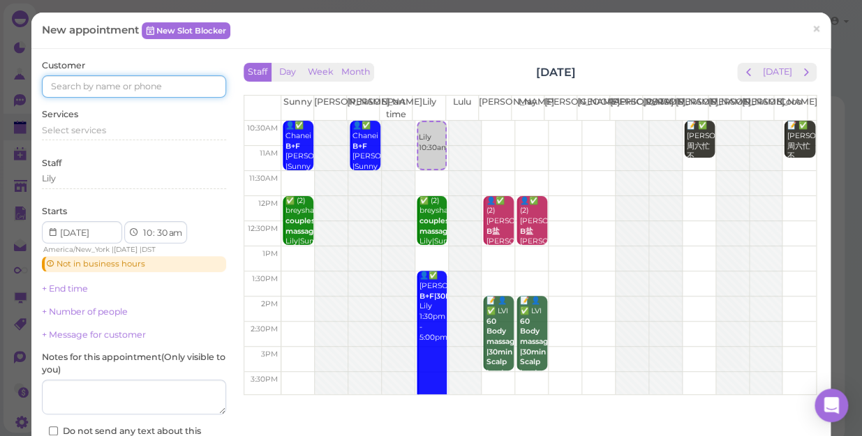
click at [195, 91] on input at bounding box center [134, 86] width 184 height 22
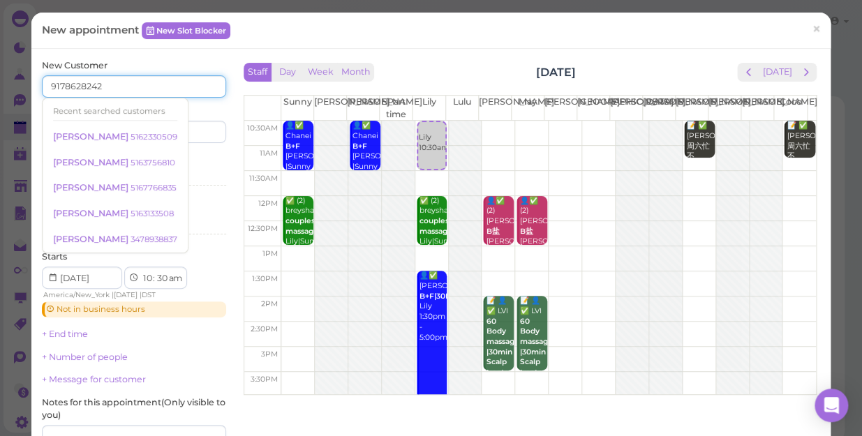
type input "9178628242"
click at [191, 162] on div "Services Select services" at bounding box center [134, 173] width 184 height 38
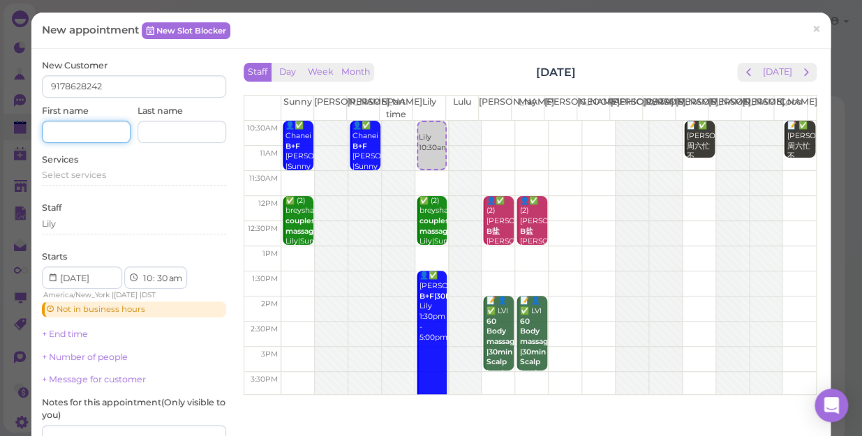
click at [95, 134] on input at bounding box center [86, 132] width 89 height 22
type input "Lyselle"
click at [105, 179] on span "Select services" at bounding box center [74, 175] width 64 height 10
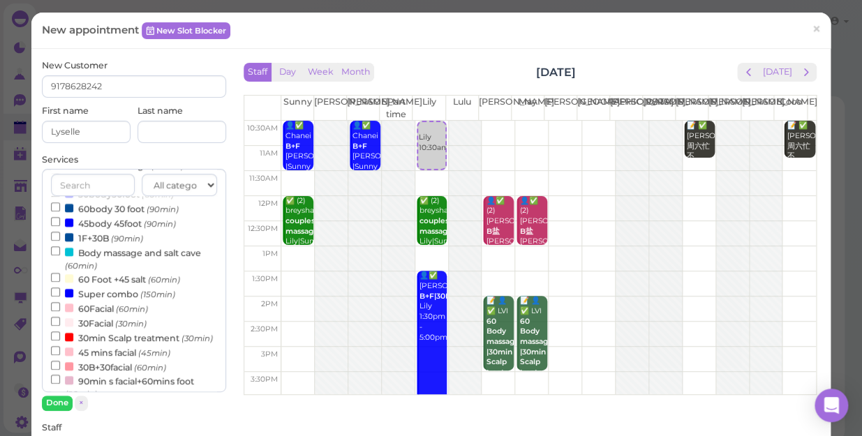
scroll to position [317, 0]
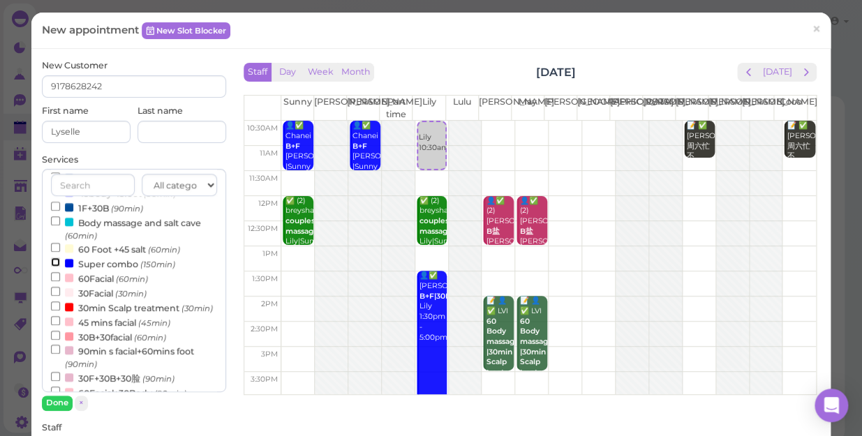
click at [52, 266] on input "Super combo (150min)" at bounding box center [55, 262] width 9 height 9
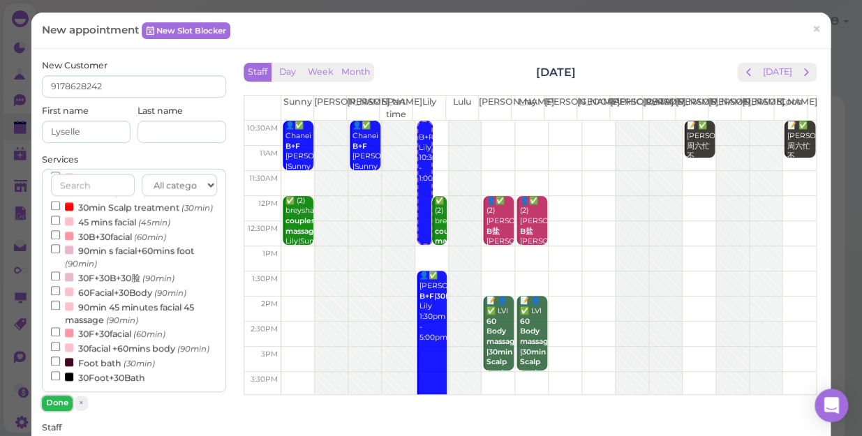
click at [63, 397] on button "Done" at bounding box center [57, 403] width 31 height 15
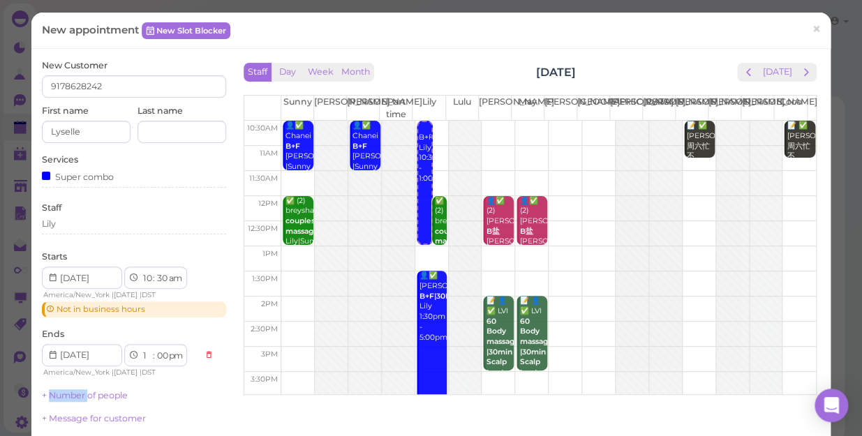
click at [63, 397] on link "+ Number of people" at bounding box center [85, 395] width 86 height 10
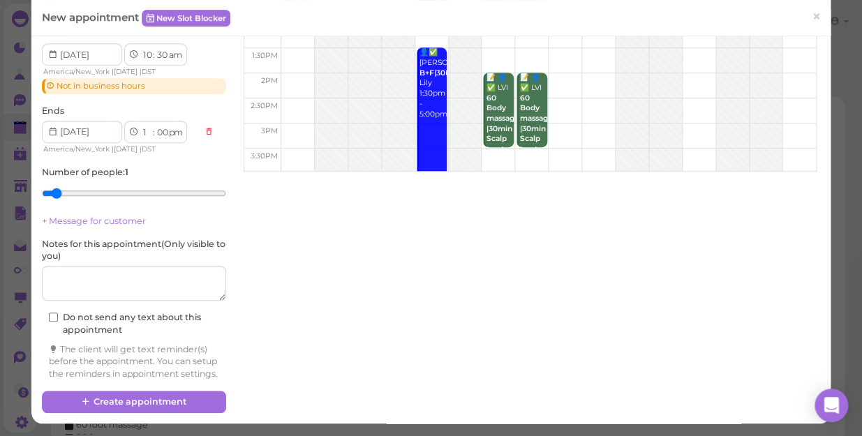
scroll to position [235, 0]
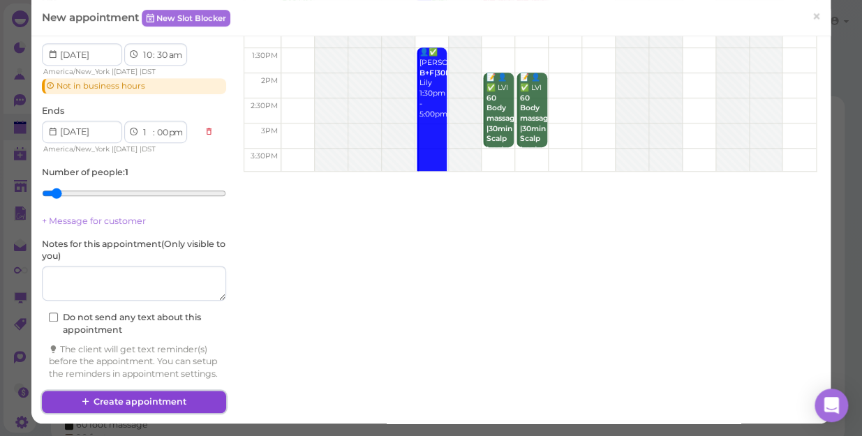
click at [183, 397] on button "Create appointment" at bounding box center [134, 402] width 184 height 22
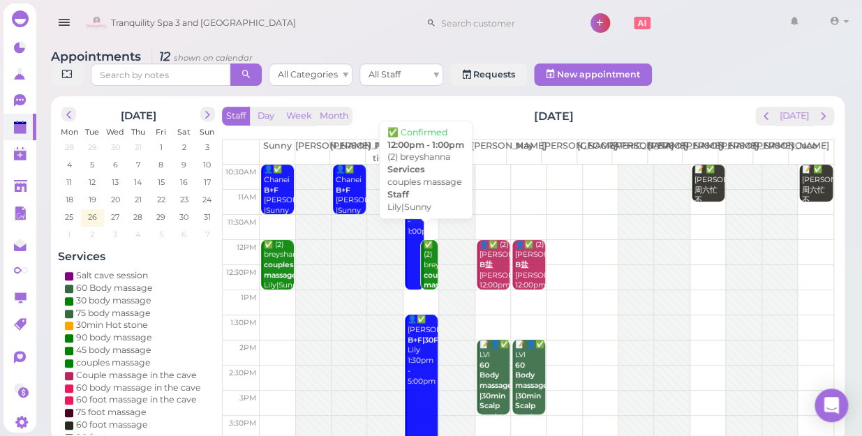
click at [424, 271] on b "couples massage" at bounding box center [440, 281] width 33 height 20
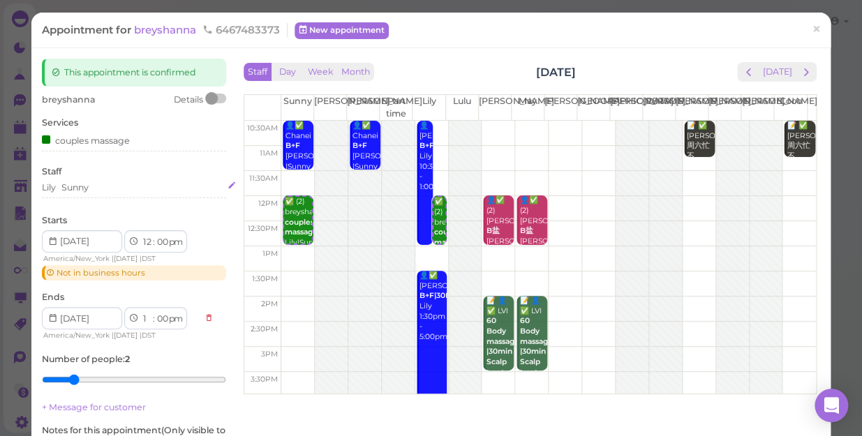
click at [85, 189] on div "Sunny" at bounding box center [74, 188] width 27 height 13
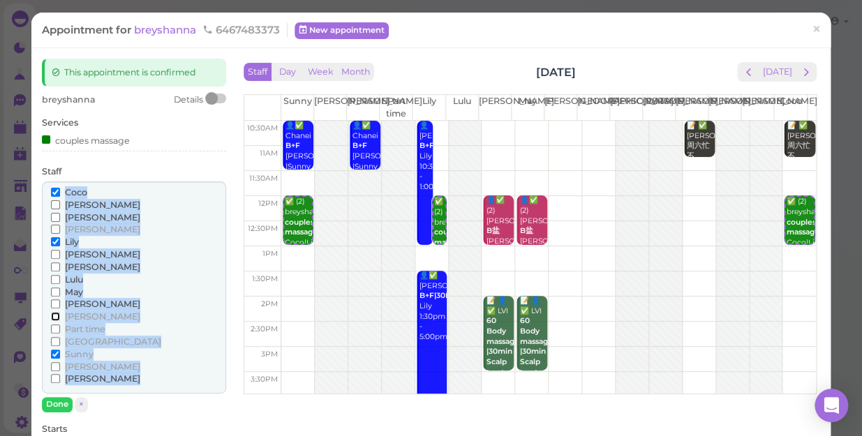
click at [52, 318] on input "[PERSON_NAME]" at bounding box center [55, 316] width 9 height 9
click at [56, 191] on input "Coco" at bounding box center [55, 192] width 9 height 9
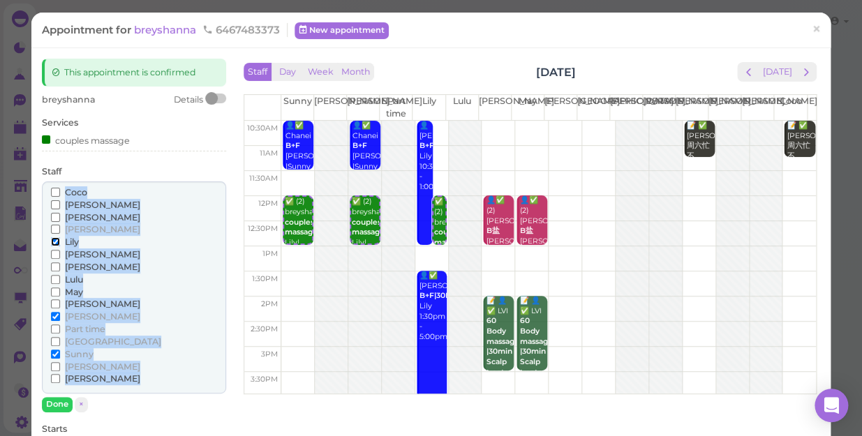
click at [52, 241] on input "Lily" at bounding box center [55, 241] width 9 height 9
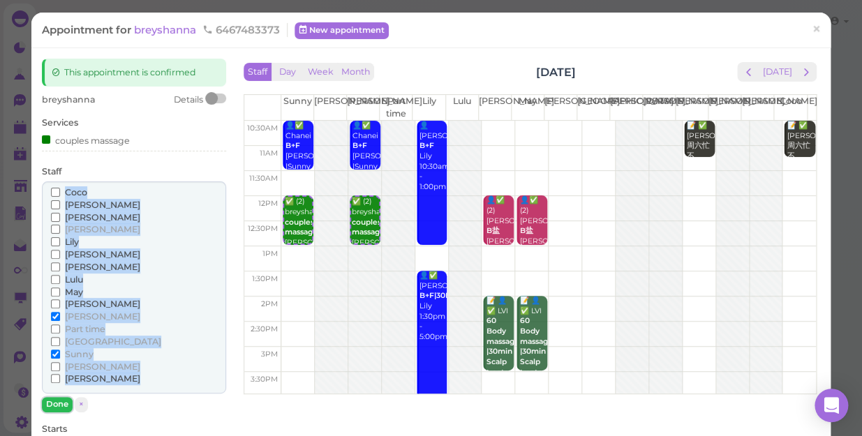
click at [59, 401] on button "Done" at bounding box center [57, 404] width 31 height 15
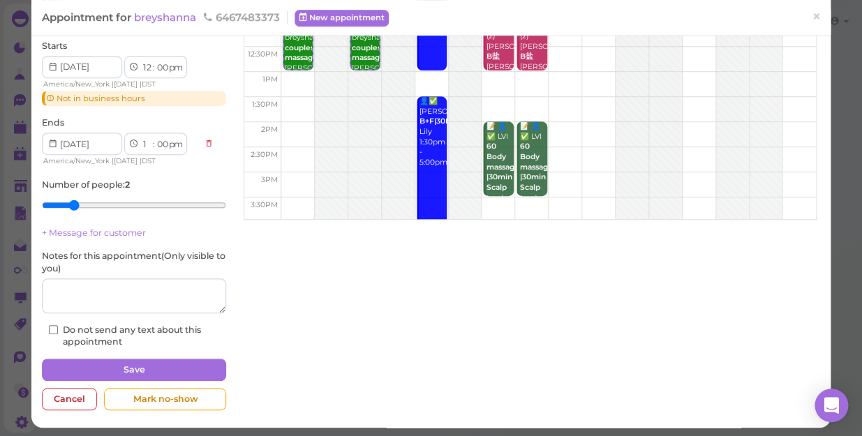
scroll to position [177, 0]
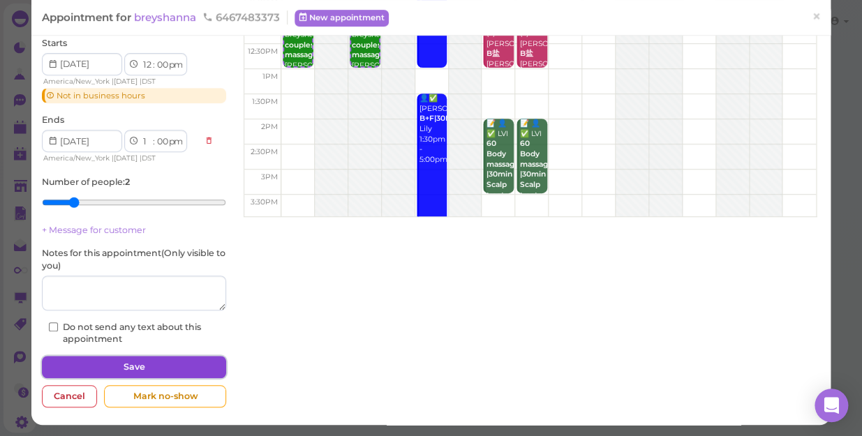
click at [198, 369] on button "Save" at bounding box center [134, 367] width 184 height 22
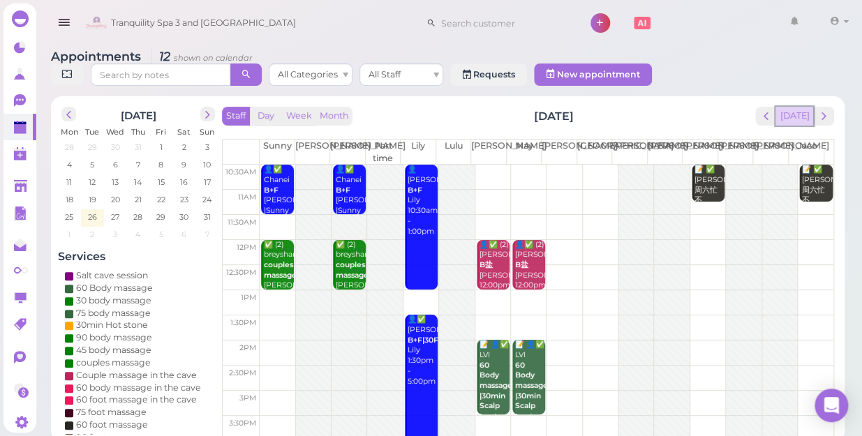
click at [795, 107] on button "[DATE]" at bounding box center [795, 116] width 38 height 19
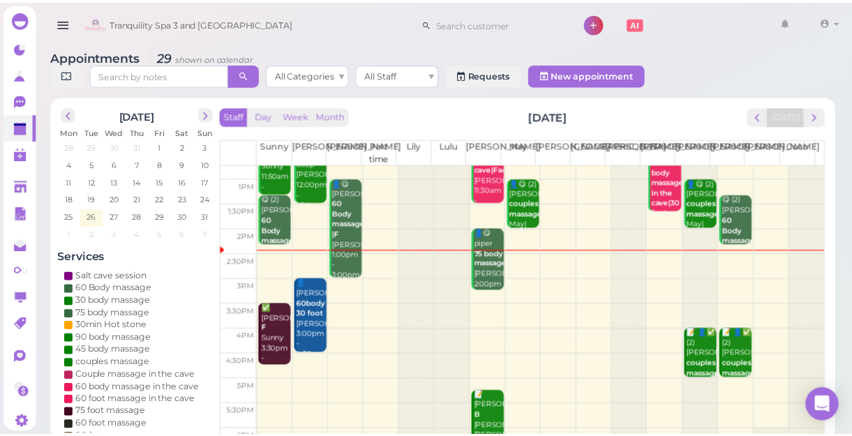
scroll to position [126, 0]
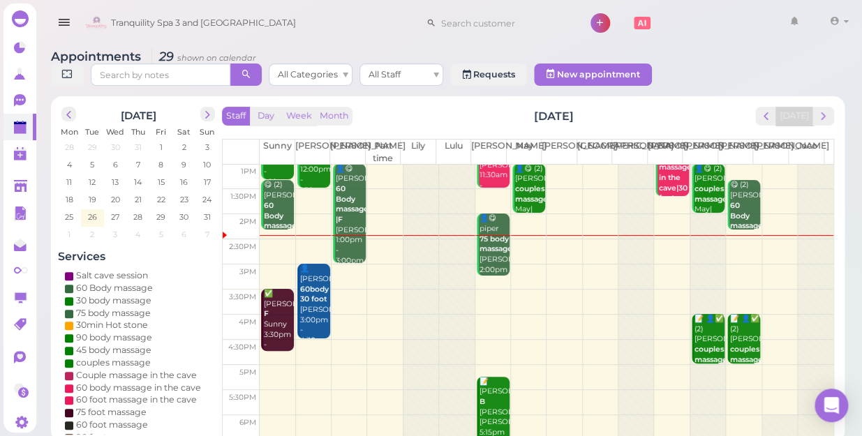
click at [535, 298] on td at bounding box center [547, 302] width 574 height 25
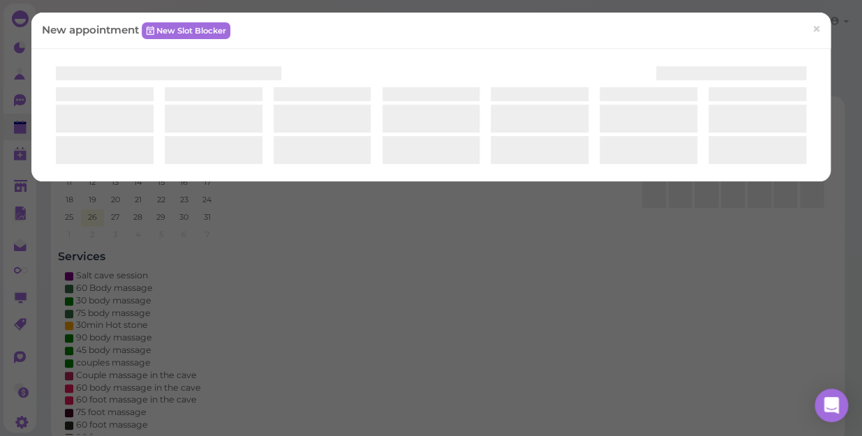
click at [535, 298] on div "New appointment New Slot Blocker ×" at bounding box center [431, 218] width 862 height 436
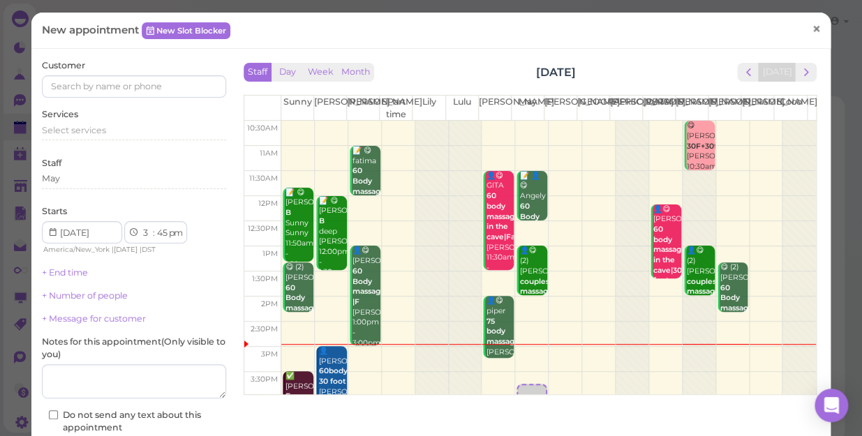
click at [812, 31] on span "×" at bounding box center [816, 30] width 9 height 20
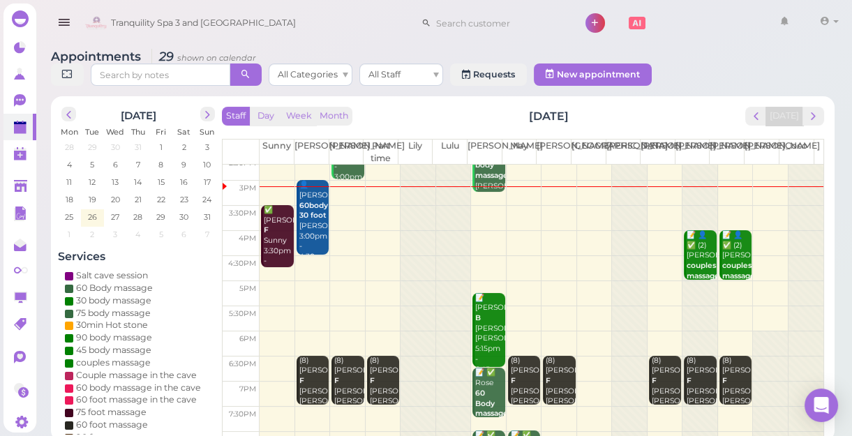
scroll to position [189, 0]
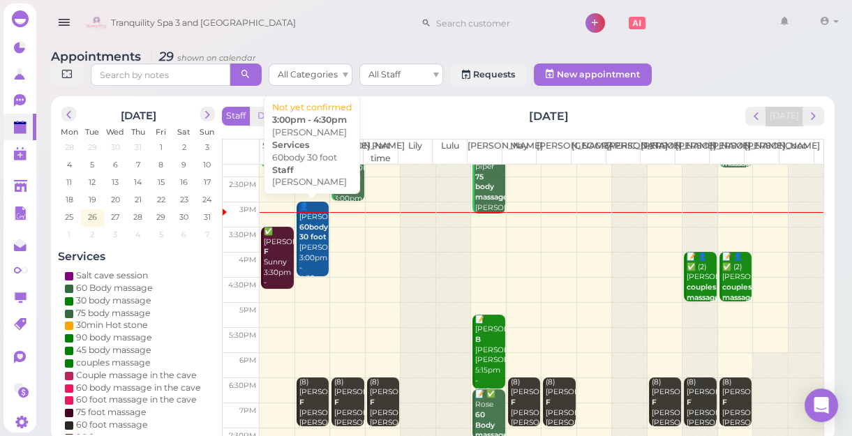
click at [310, 240] on b "60body 30 foot" at bounding box center [314, 233] width 29 height 20
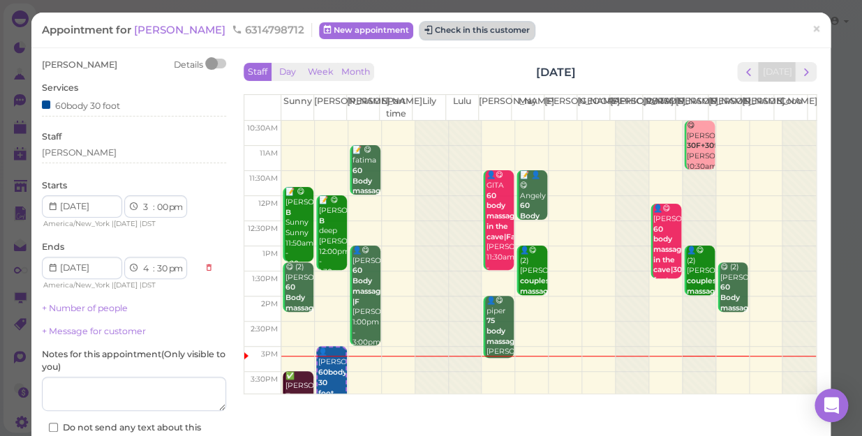
click at [476, 30] on button "Check in this customer" at bounding box center [477, 30] width 114 height 17
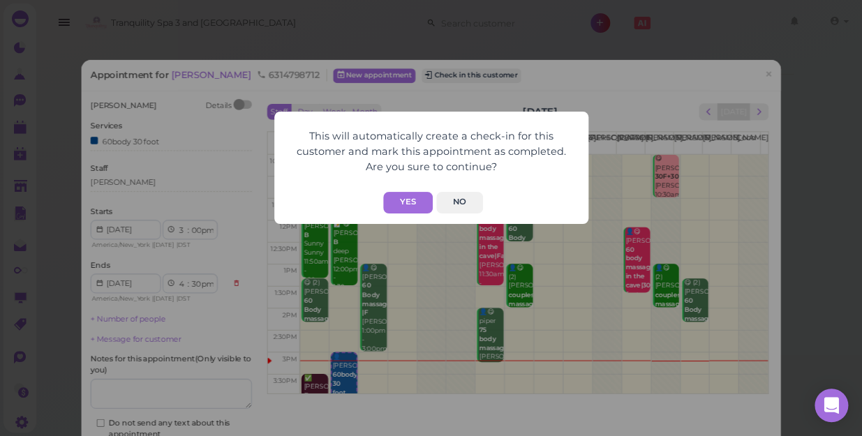
click at [670, 39] on div "This will automatically create a check-in for this customer and mark this appoi…" at bounding box center [431, 218] width 862 height 436
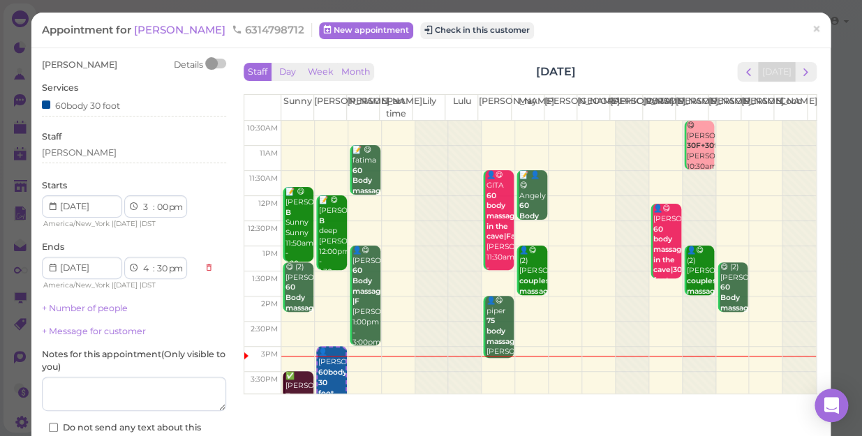
click at [670, 39] on div "This will automatically create a check-in for this customer and mark this appoi…" at bounding box center [431, 218] width 862 height 436
click at [812, 30] on span "×" at bounding box center [816, 30] width 9 height 20
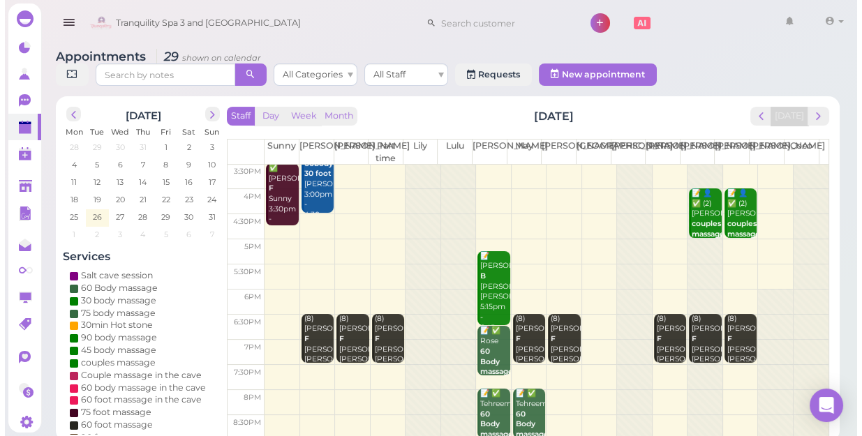
scroll to position [126, 0]
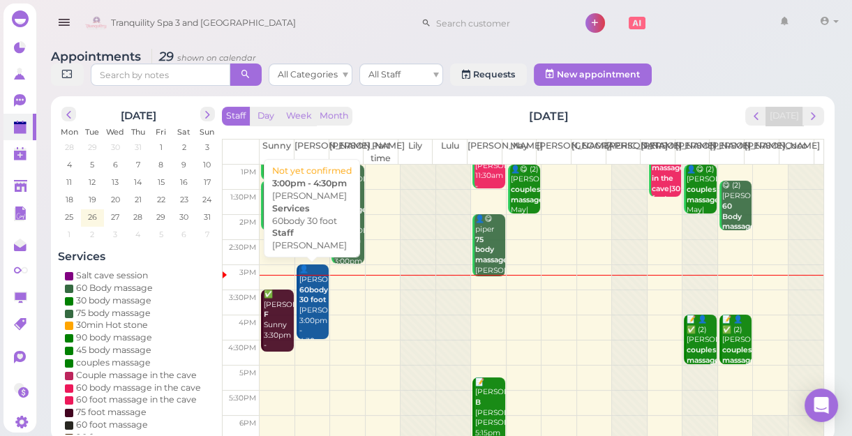
click at [302, 283] on div "👤[PERSON_NAME] 60body 30 foot [PERSON_NAME] 3:00pm - 4:30pm" at bounding box center [314, 306] width 30 height 82
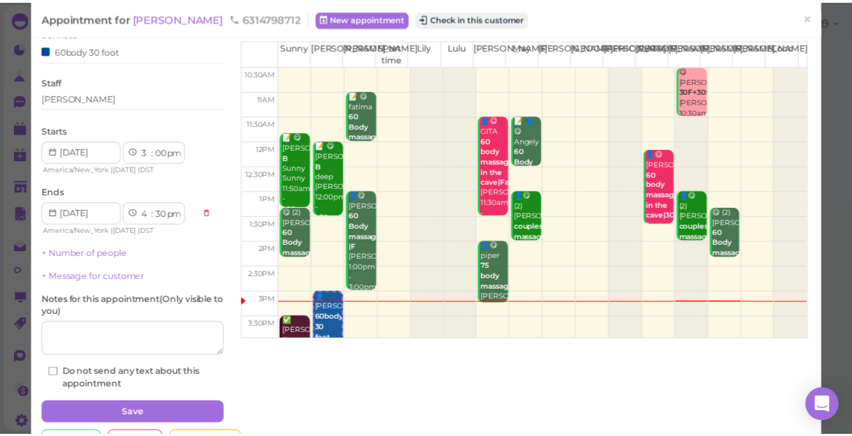
scroll to position [101, 0]
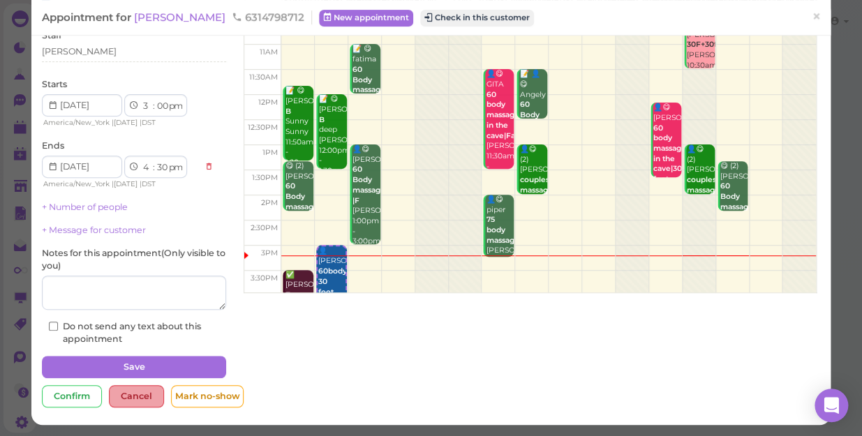
click at [130, 395] on div "Cancel" at bounding box center [136, 396] width 55 height 22
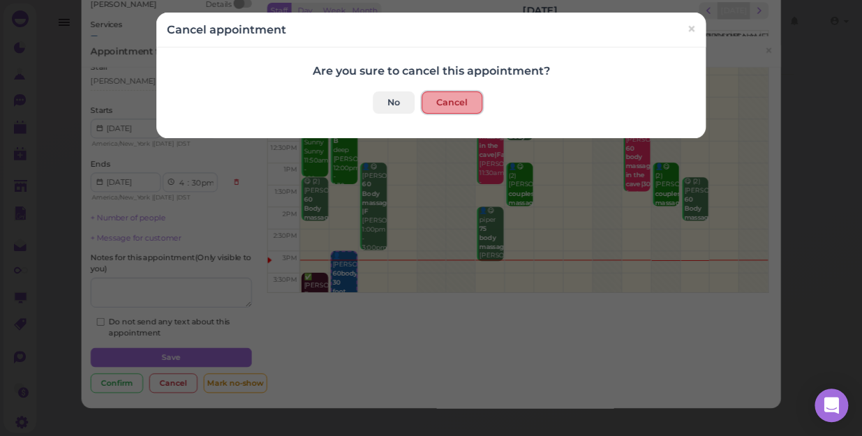
click at [443, 98] on button "Cancel" at bounding box center [452, 102] width 61 height 22
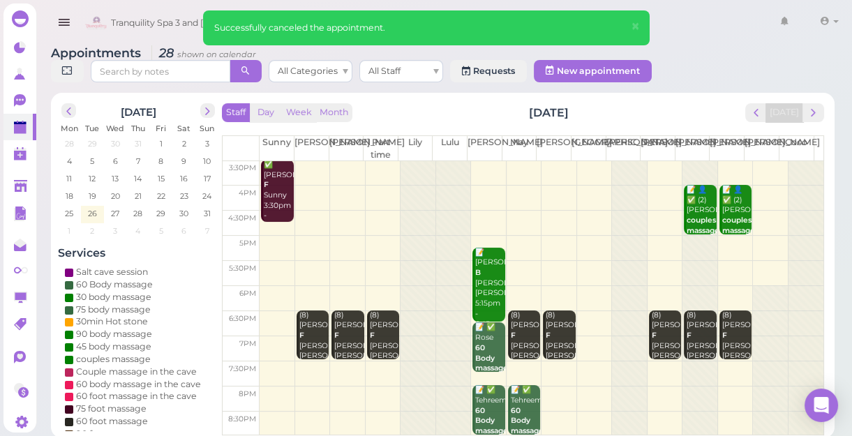
scroll to position [5, 0]
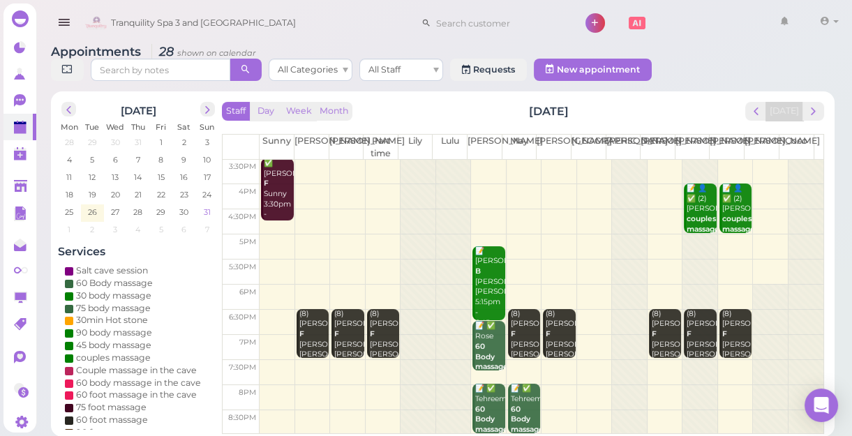
click at [210, 215] on span "31" at bounding box center [207, 212] width 10 height 13
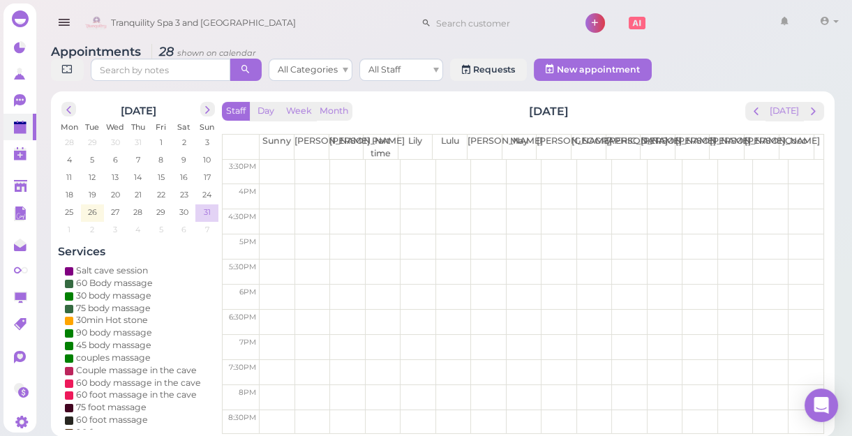
click at [210, 215] on span "31" at bounding box center [207, 212] width 10 height 13
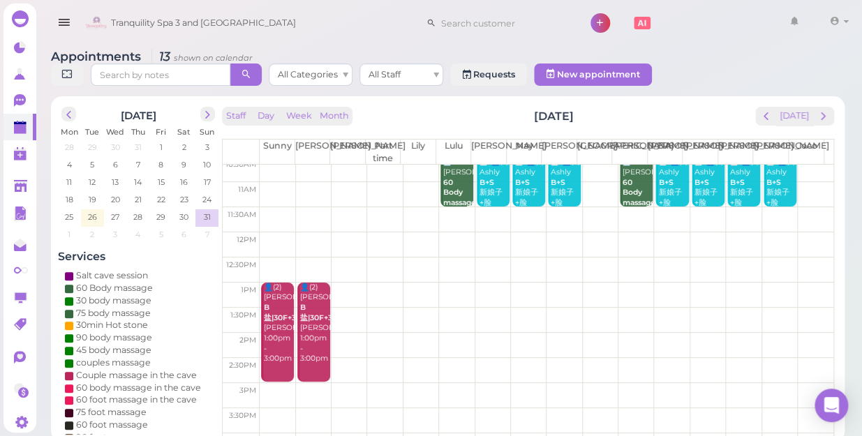
scroll to position [0, 0]
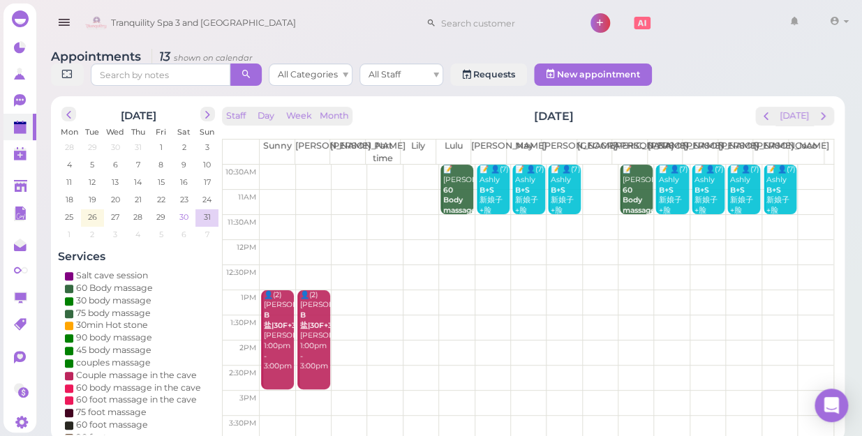
click at [186, 211] on span "30" at bounding box center [184, 217] width 12 height 13
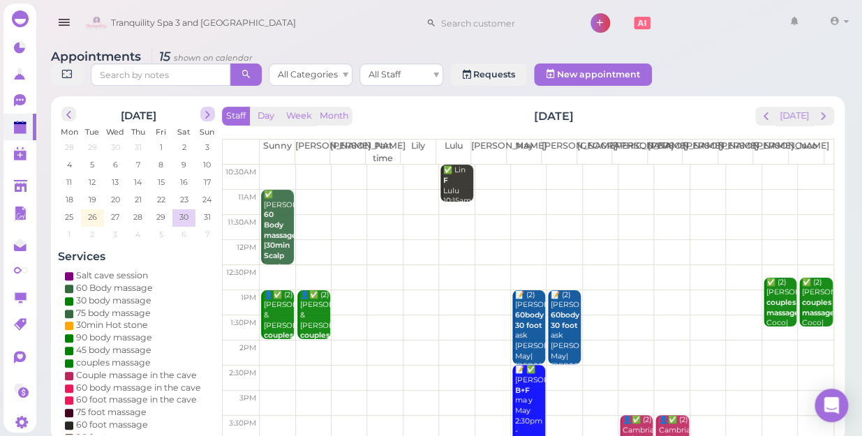
click at [209, 108] on span "next" at bounding box center [207, 114] width 13 height 13
click at [66, 108] on span "prev" at bounding box center [68, 114] width 13 height 13
click at [70, 141] on span "1" at bounding box center [69, 147] width 6 height 13
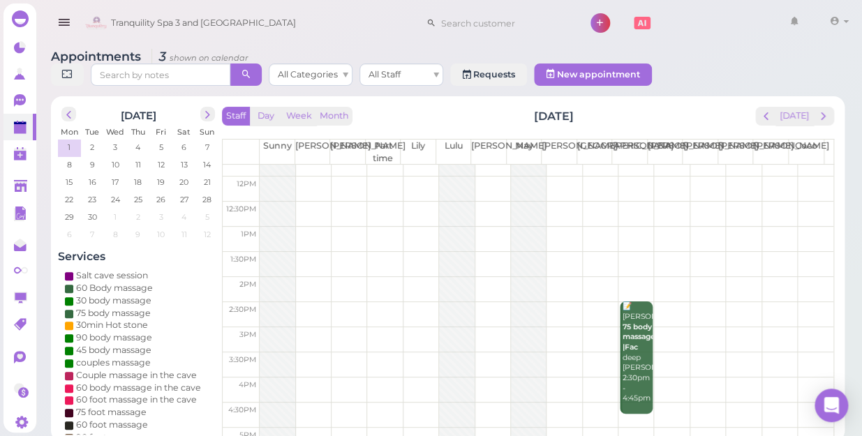
scroll to position [190, 0]
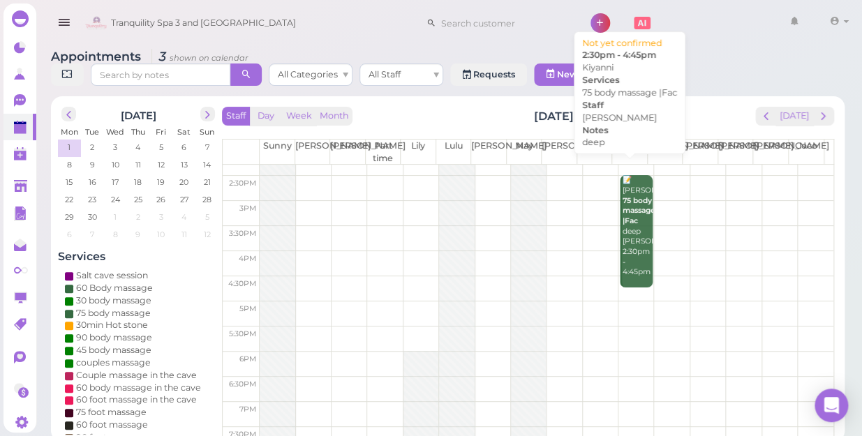
click at [623, 250] on div "📝 [PERSON_NAME] 75 body massage |Fac deep [PERSON_NAME] 2:30pm - 4:45pm" at bounding box center [637, 226] width 31 height 103
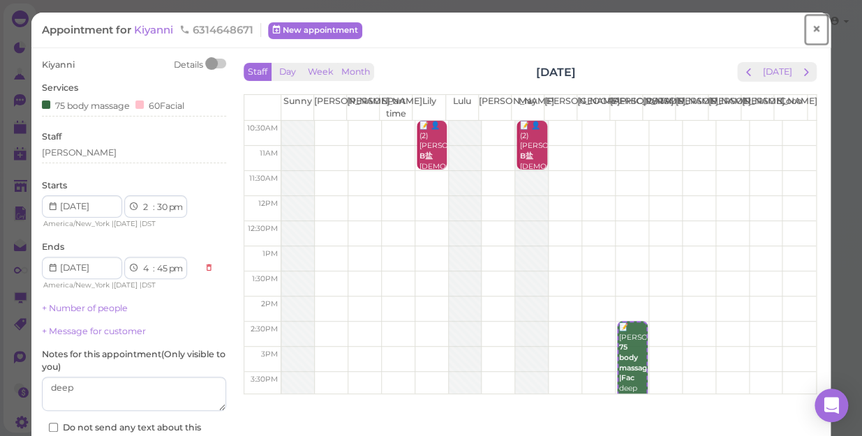
click at [812, 30] on span "×" at bounding box center [816, 30] width 9 height 20
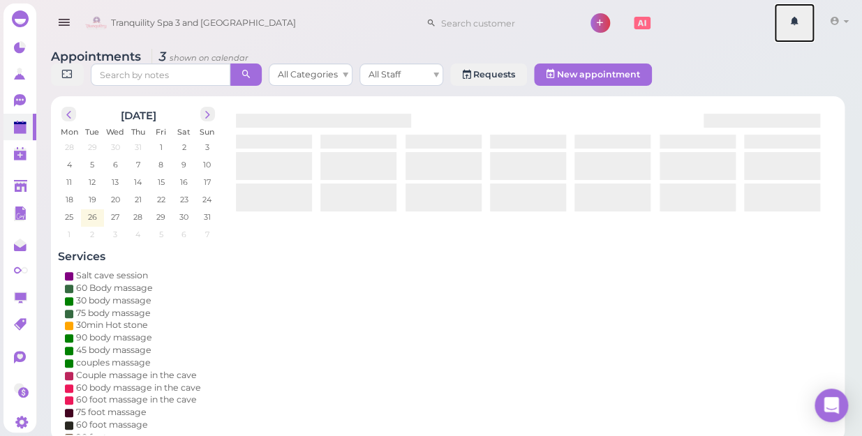
click at [804, 30] on link at bounding box center [794, 22] width 40 height 39
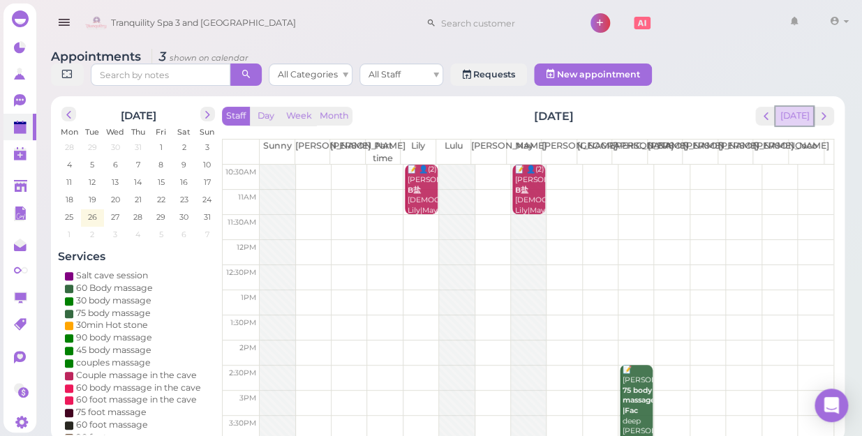
click at [788, 107] on button "[DATE]" at bounding box center [795, 116] width 38 height 19
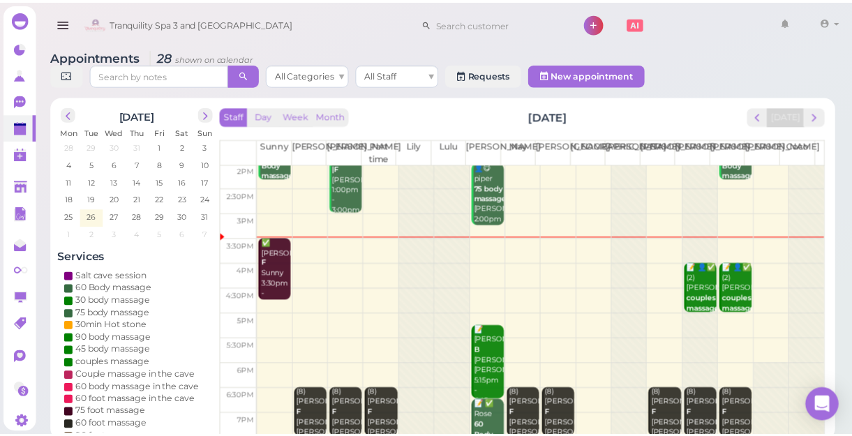
scroll to position [62, 0]
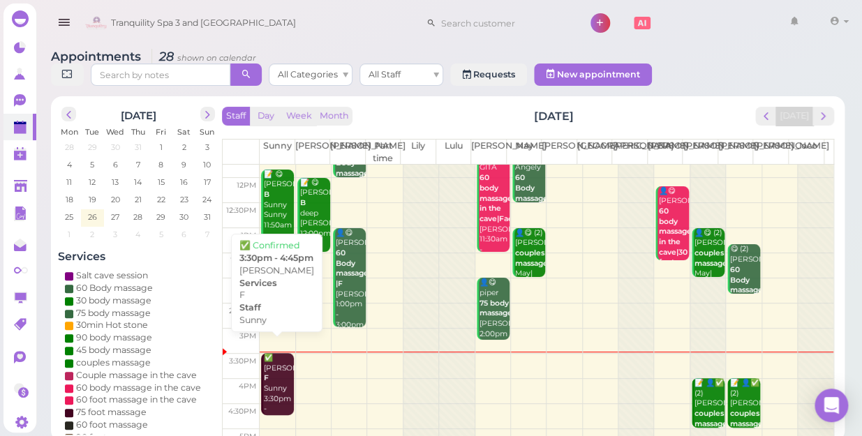
click at [274, 366] on div "✅ [PERSON_NAME] Sunny 3:30pm - 4:45pm" at bounding box center [278, 389] width 31 height 72
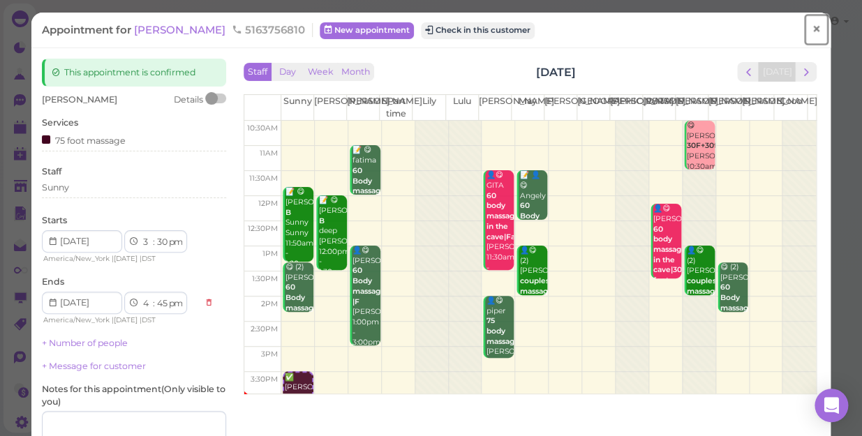
click at [812, 27] on span "×" at bounding box center [816, 30] width 9 height 20
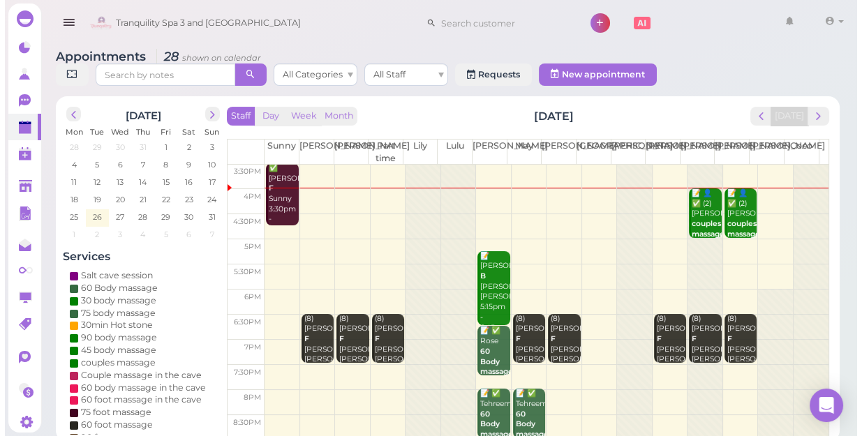
scroll to position [126, 0]
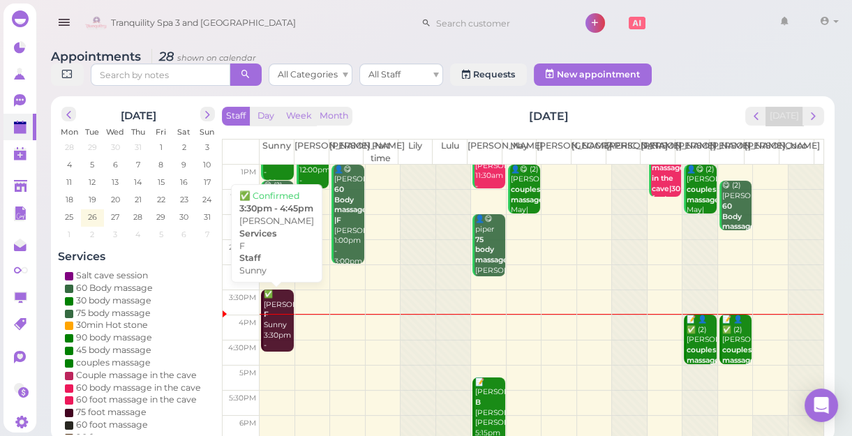
click at [280, 320] on div "✅ [PERSON_NAME] Sunny 3:30pm - 4:45pm" at bounding box center [278, 326] width 30 height 72
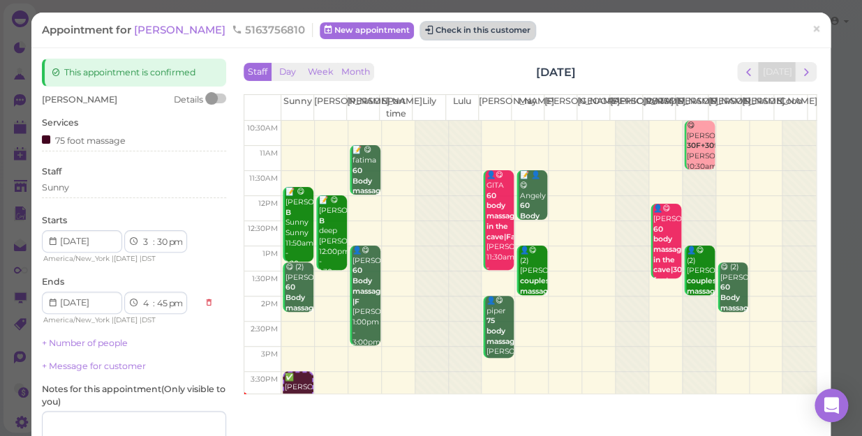
click at [466, 27] on button "Check in this customer" at bounding box center [478, 30] width 114 height 17
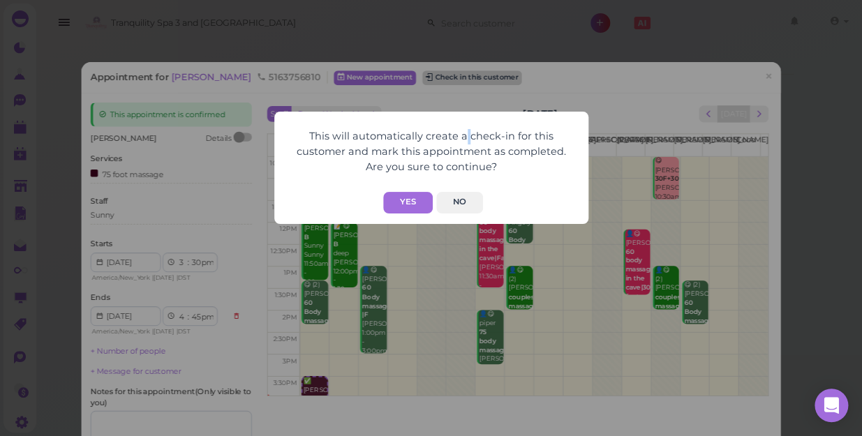
click at [466, 27] on div "This will automatically create a check-in for this customer and mark this appoi…" at bounding box center [431, 218] width 862 height 436
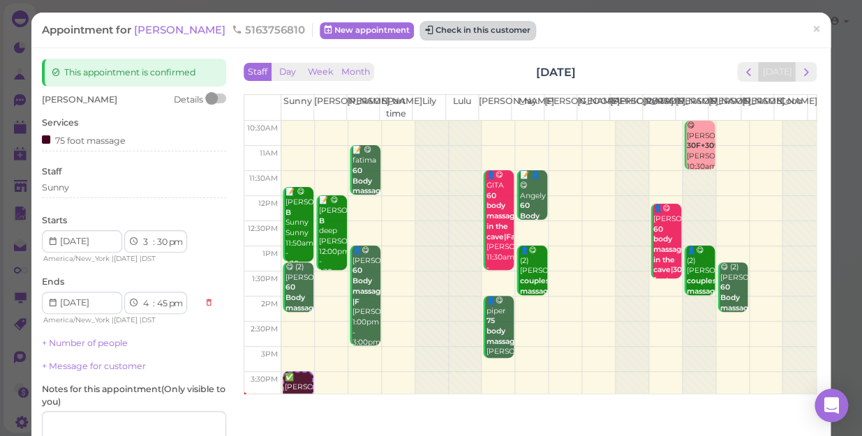
click at [433, 35] on button "Check in this customer" at bounding box center [478, 30] width 114 height 17
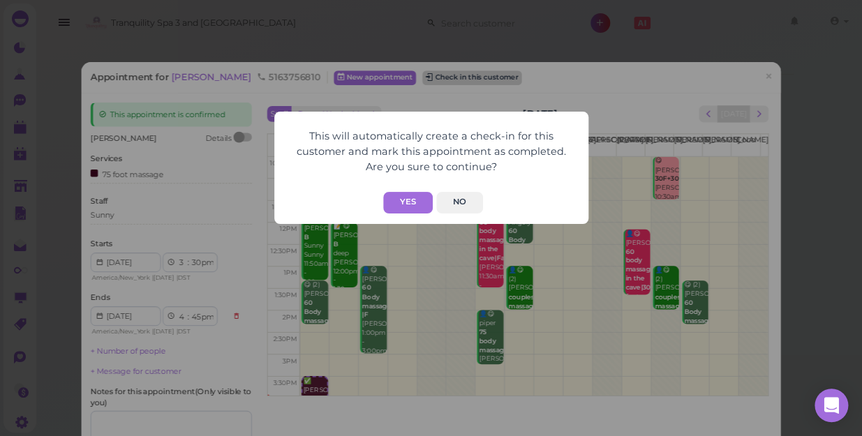
click at [433, 35] on div "This will automatically create a check-in for this customer and mark this appoi…" at bounding box center [431, 218] width 862 height 436
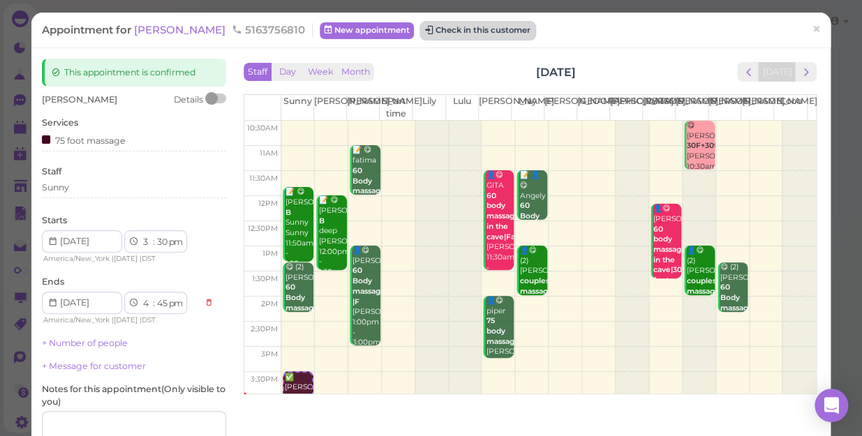
drag, startPoint x: 433, startPoint y: 35, endPoint x: 417, endPoint y: 38, distance: 16.4
click at [421, 38] on button "Check in this customer" at bounding box center [478, 30] width 114 height 17
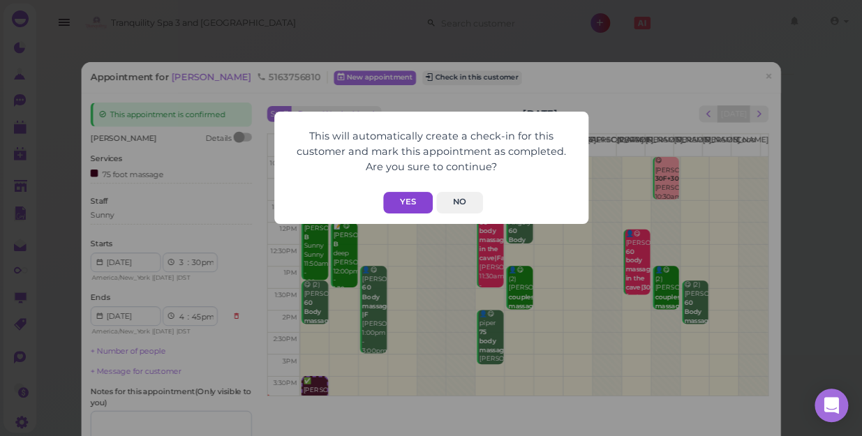
click at [400, 195] on button "Yes" at bounding box center [408, 203] width 50 height 22
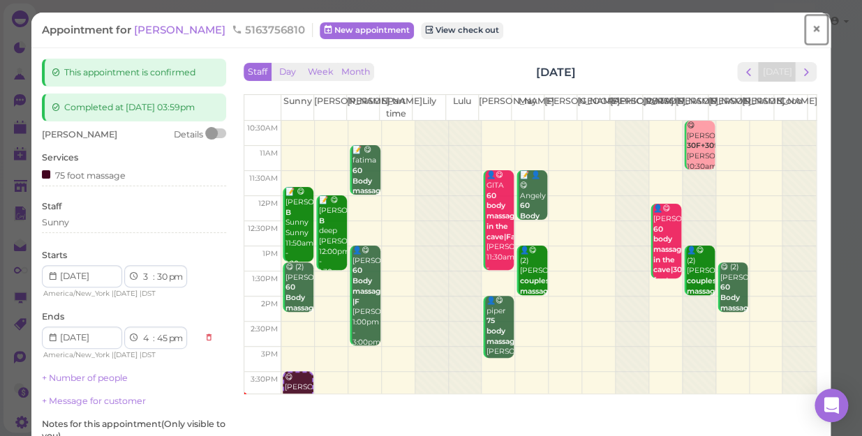
click at [812, 26] on span "×" at bounding box center [816, 30] width 9 height 20
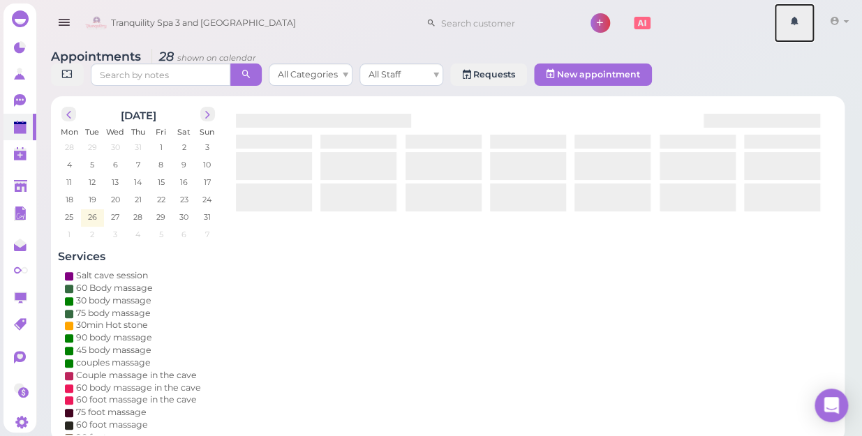
click at [801, 26] on link at bounding box center [794, 22] width 40 height 39
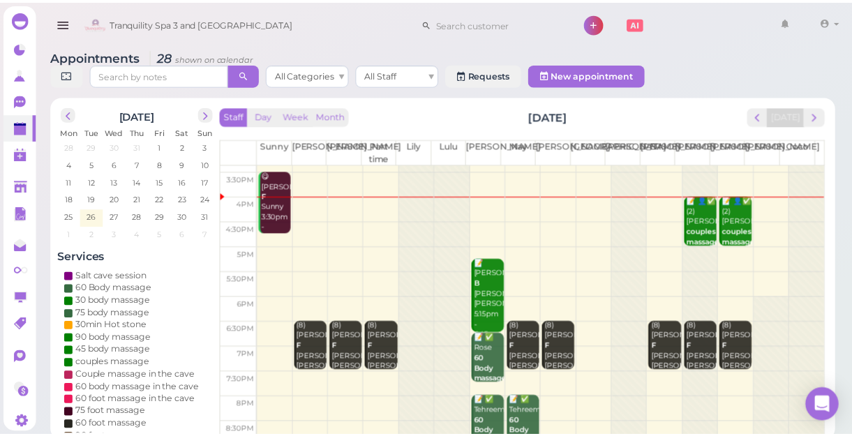
scroll to position [252, 0]
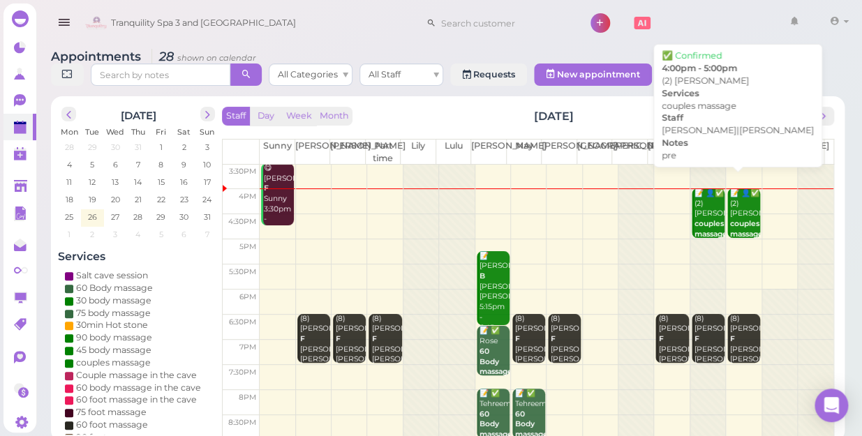
click at [702, 195] on div "📝 👤✅ (2) [PERSON_NAME] couples massage pre [PERSON_NAME]|[PERSON_NAME] 4:00pm -…" at bounding box center [709, 245] width 31 height 113
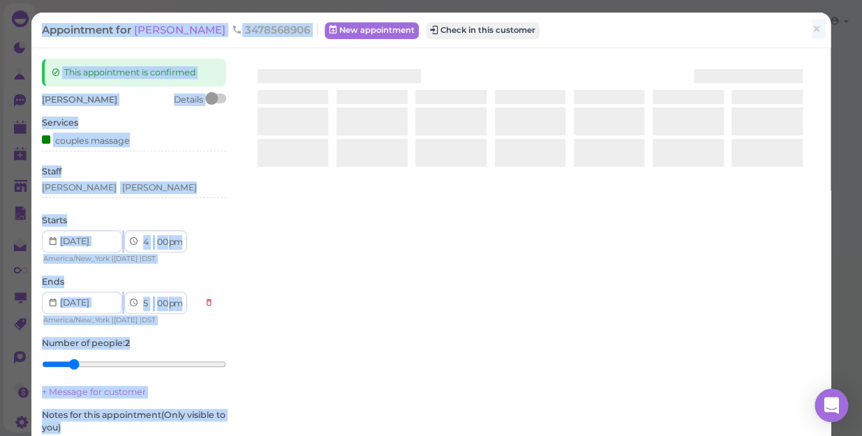
click at [702, 195] on div at bounding box center [530, 225] width 580 height 332
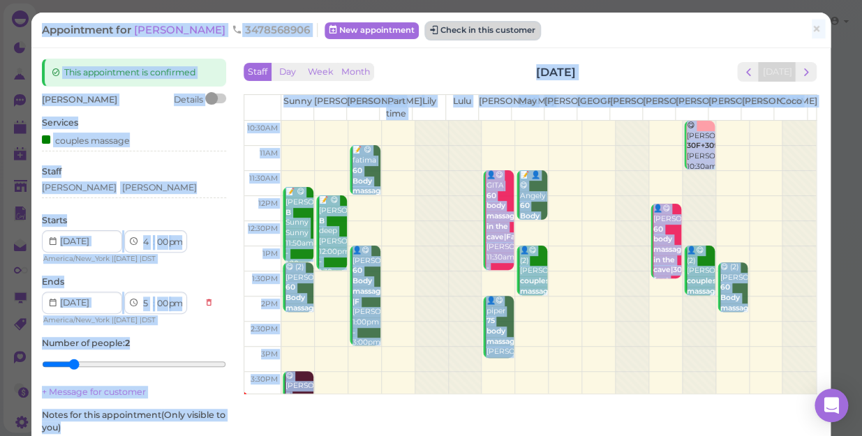
click at [447, 27] on button "Check in this customer" at bounding box center [483, 30] width 114 height 17
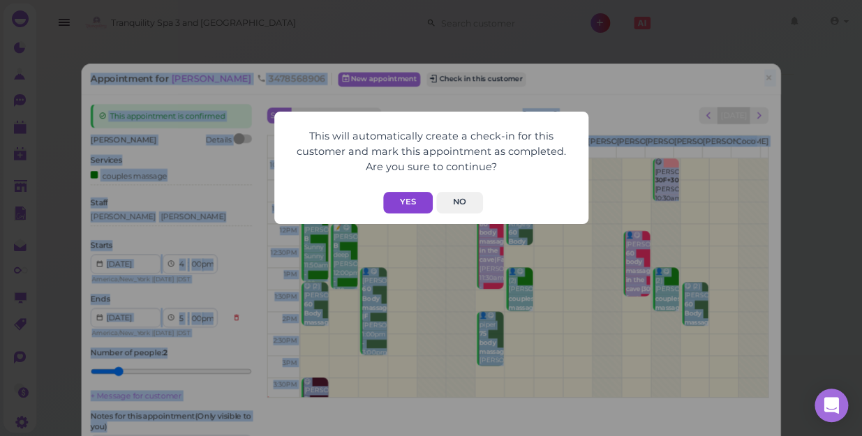
click at [399, 200] on button "Yes" at bounding box center [408, 203] width 50 height 22
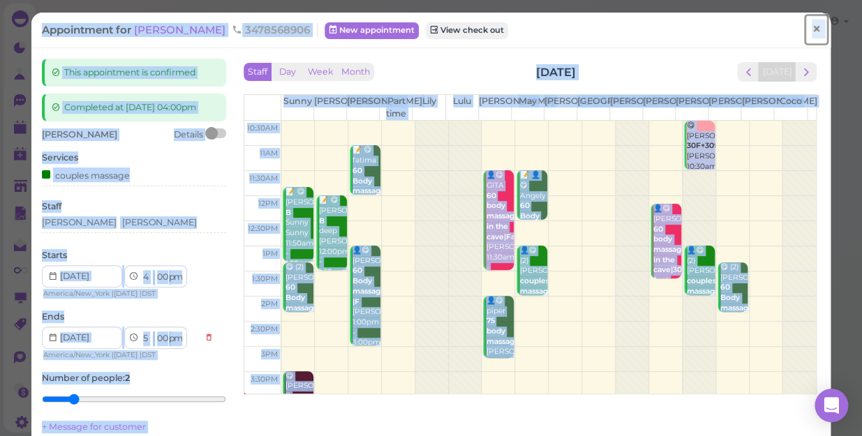
click at [812, 27] on span "×" at bounding box center [816, 30] width 9 height 20
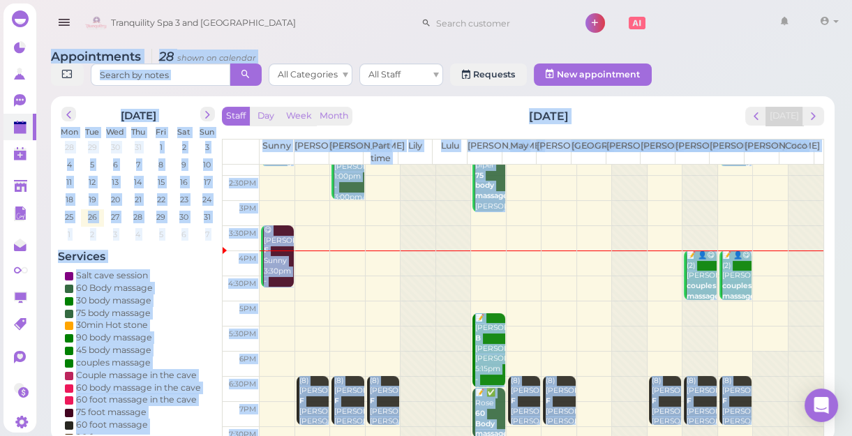
scroll to position [252, 0]
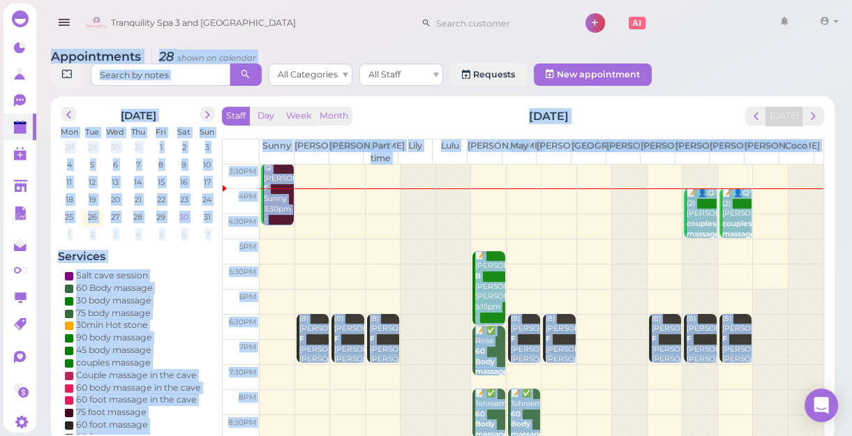
click at [187, 216] on span "30" at bounding box center [184, 217] width 12 height 13
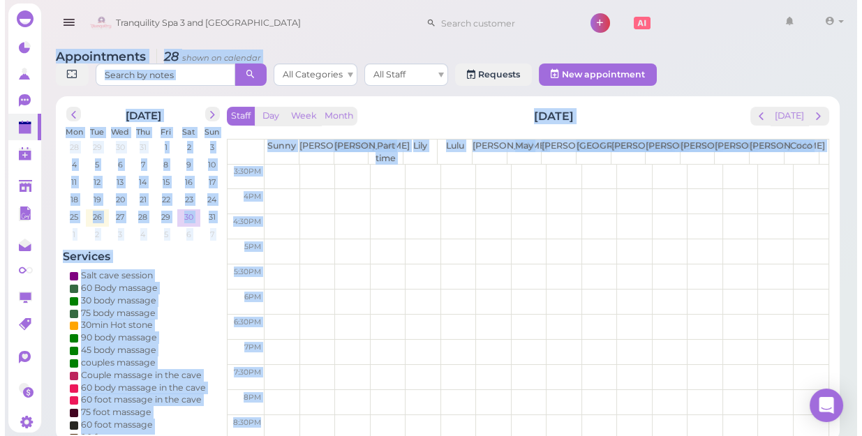
scroll to position [0, 0]
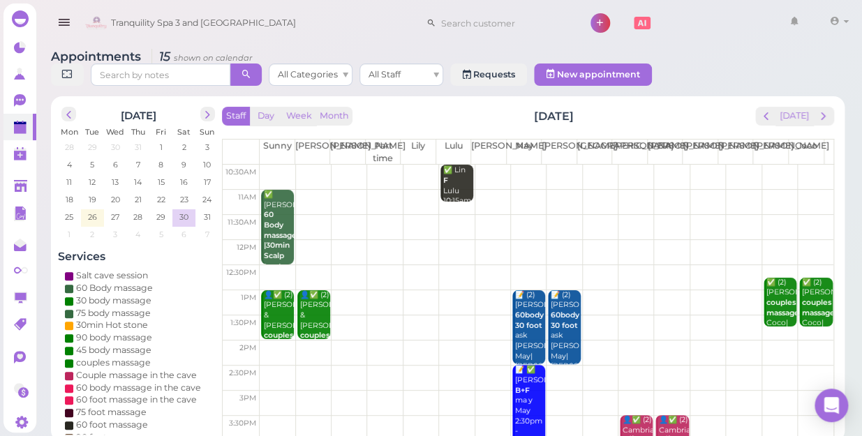
click at [493, 265] on td at bounding box center [547, 277] width 574 height 25
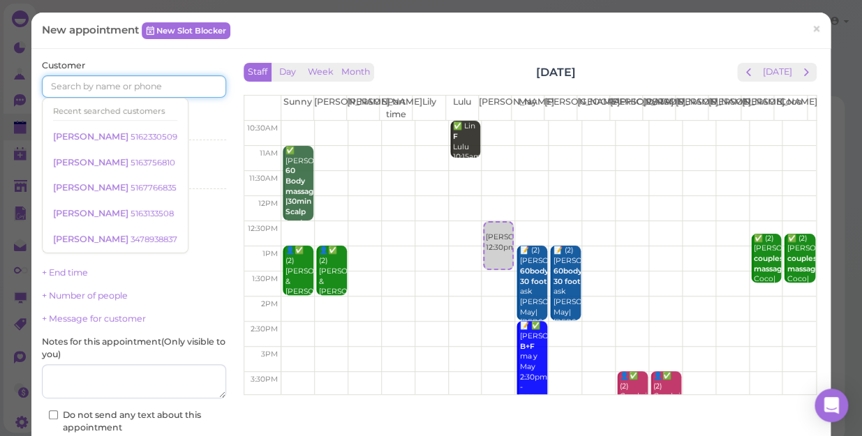
click at [161, 86] on input at bounding box center [134, 86] width 184 height 22
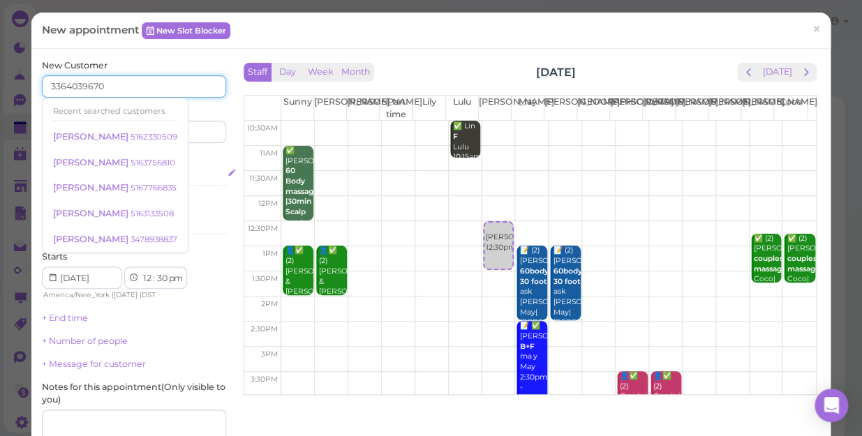
type input "3364039670"
click at [191, 172] on div "Select services" at bounding box center [134, 175] width 184 height 13
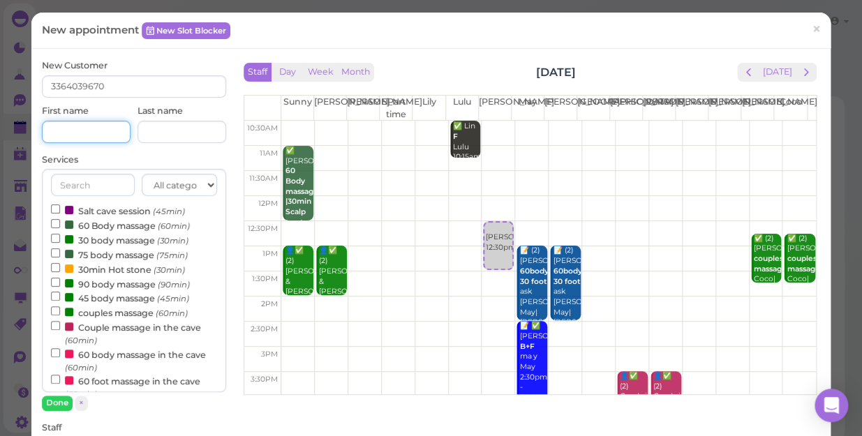
click at [96, 138] on input at bounding box center [86, 132] width 89 height 22
type input "Y"
type input "Tyquail"
click at [98, 228] on label "60 Body massage (60min)" at bounding box center [120, 225] width 139 height 15
click at [60, 228] on input "60 Body massage (60min)" at bounding box center [55, 223] width 9 height 9
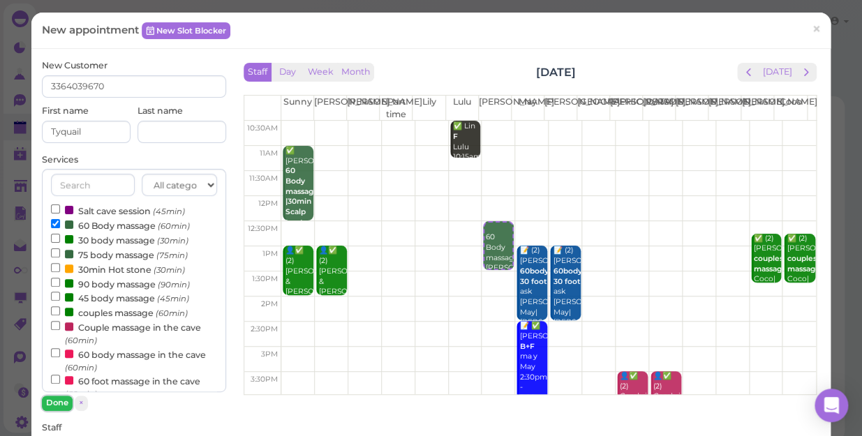
click at [58, 401] on button "Done" at bounding box center [57, 403] width 31 height 15
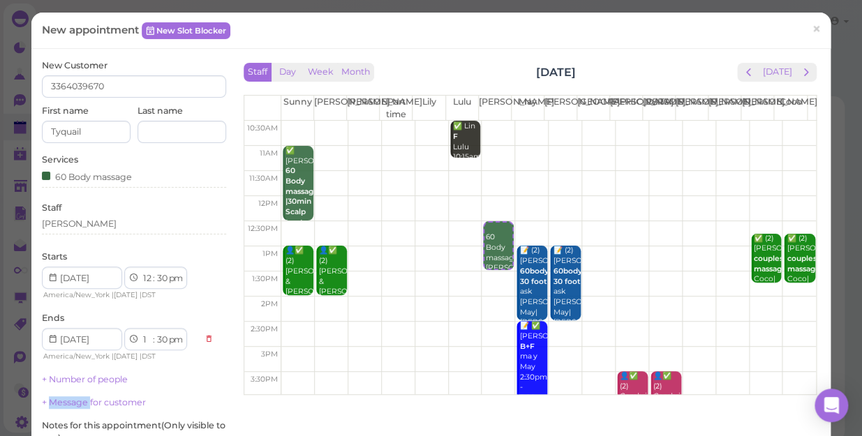
click at [58, 401] on link "+ Message for customer" at bounding box center [94, 402] width 104 height 10
click at [75, 228] on div "[PERSON_NAME]" at bounding box center [134, 224] width 184 height 13
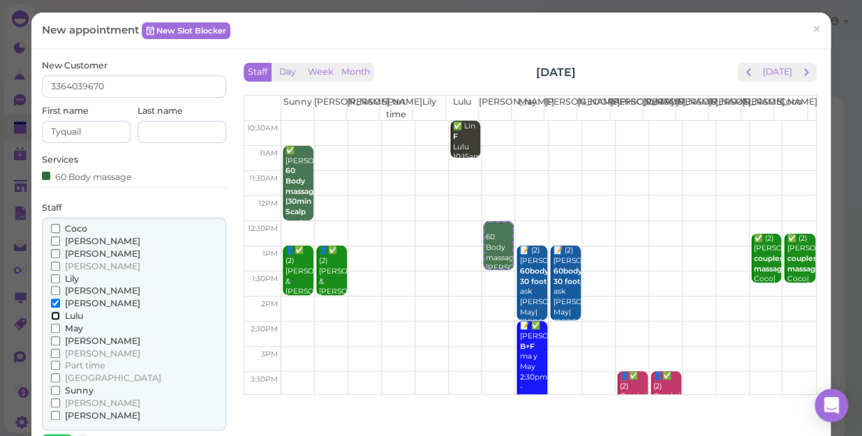
click at [56, 313] on input "Lulu" at bounding box center [55, 315] width 9 height 9
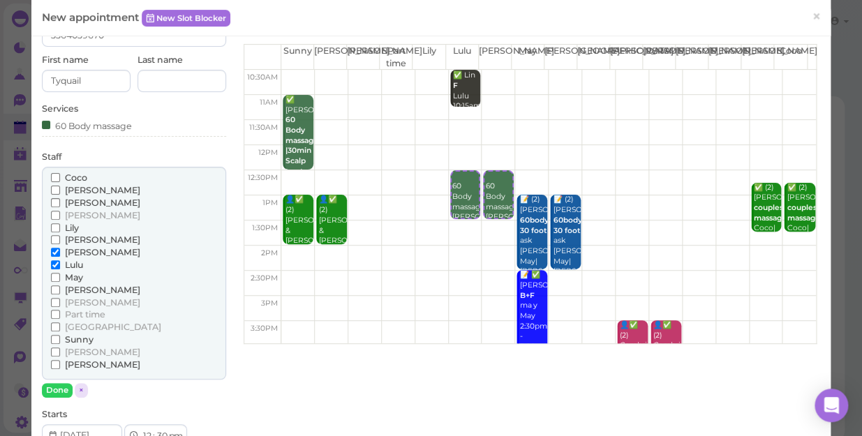
scroll to position [126, 0]
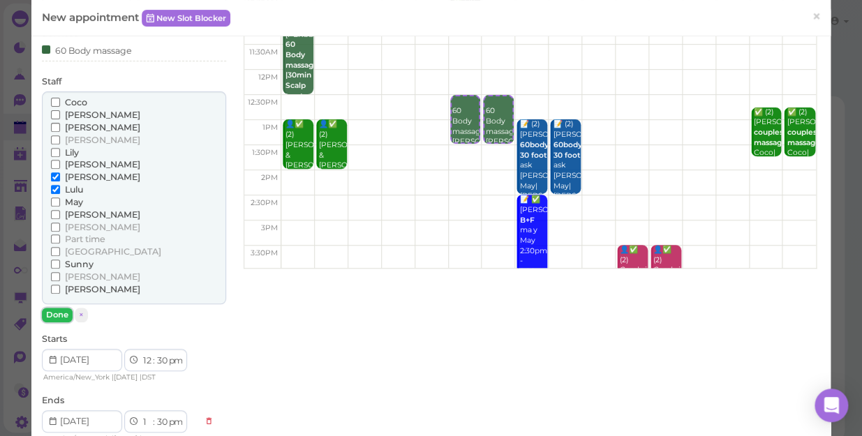
click at [47, 308] on button "Done" at bounding box center [57, 315] width 31 height 15
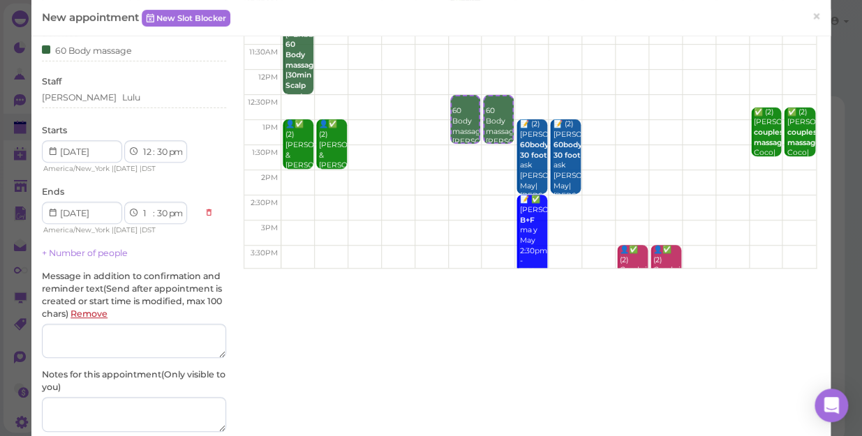
click at [108, 313] on link "Remove" at bounding box center [89, 314] width 37 height 10
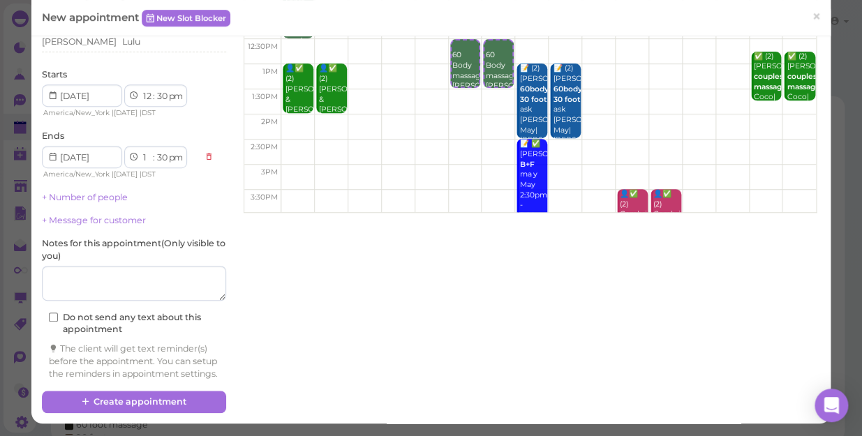
scroll to position [193, 0]
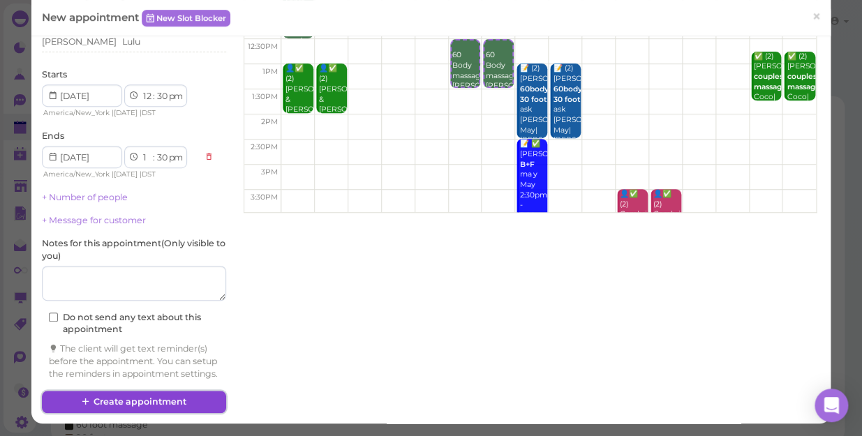
click at [185, 392] on button "Create appointment" at bounding box center [134, 402] width 184 height 22
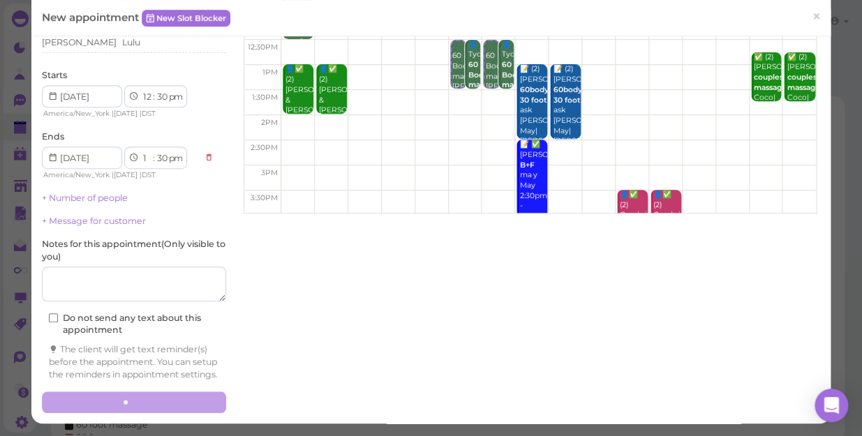
scroll to position [0, 0]
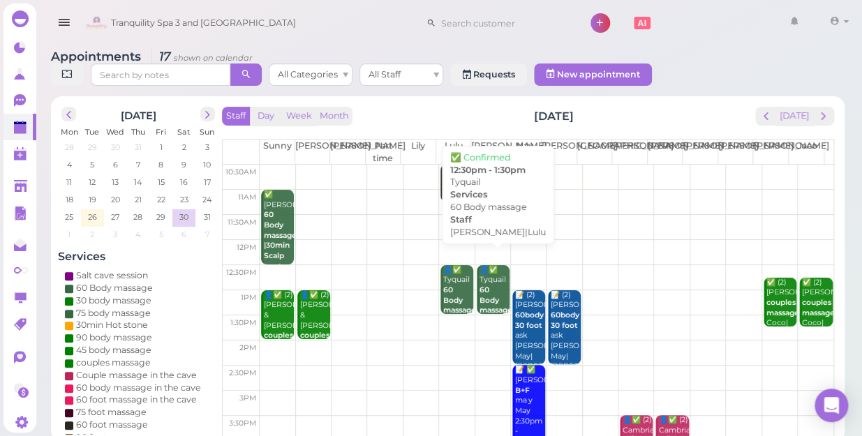
click at [481, 286] on b "60 Body massage" at bounding box center [496, 300] width 33 height 29
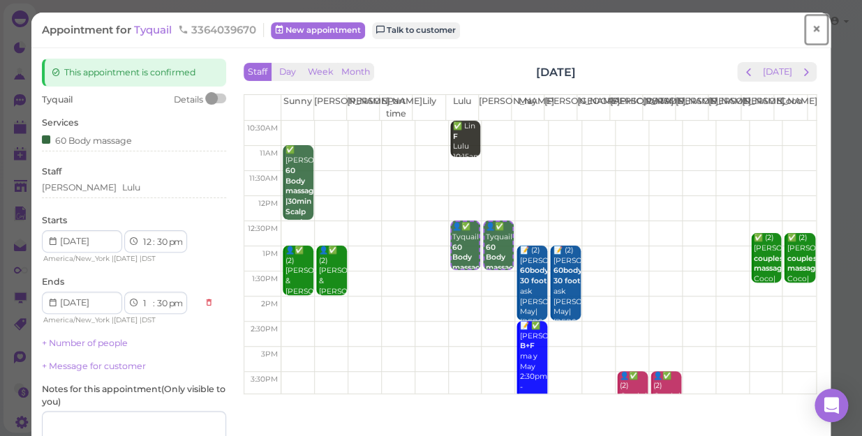
click at [812, 34] on span "×" at bounding box center [816, 30] width 9 height 20
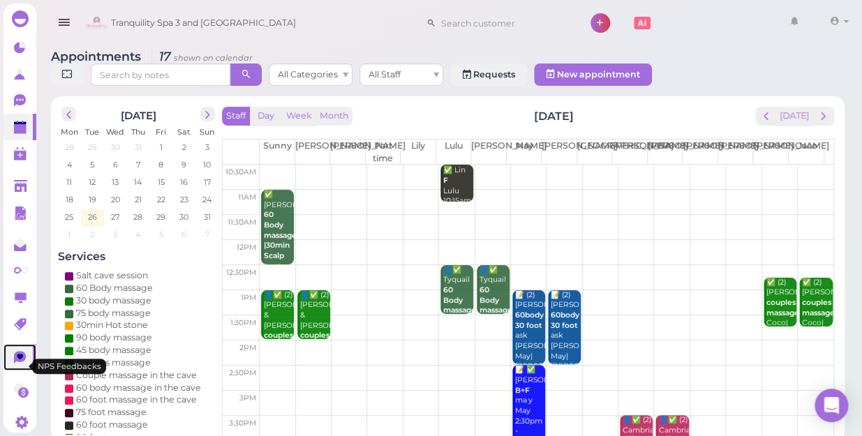
click at [19, 360] on icon at bounding box center [20, 357] width 6 height 6
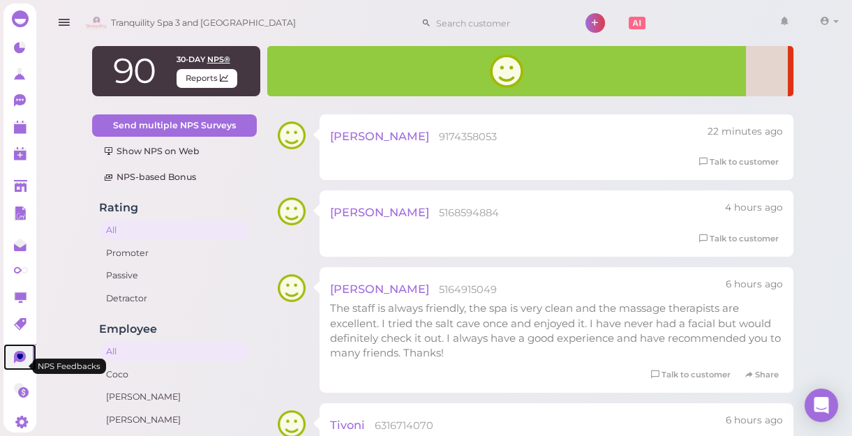
click at [19, 360] on icon at bounding box center [20, 357] width 6 height 6
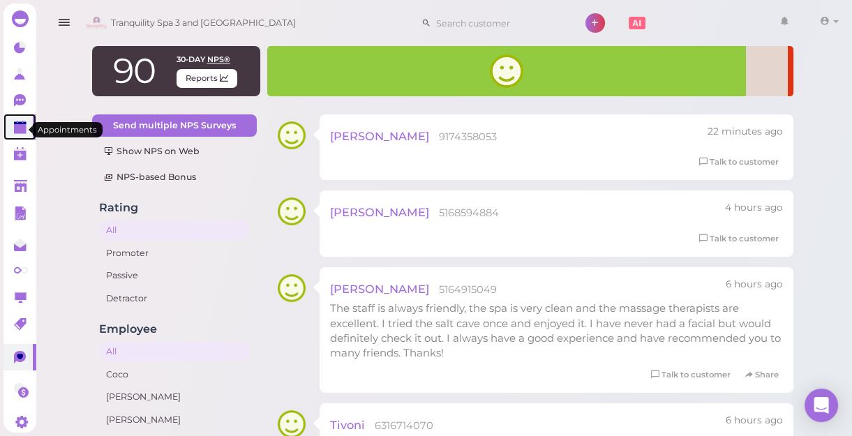
click at [17, 132] on polygon at bounding box center [20, 129] width 13 height 10
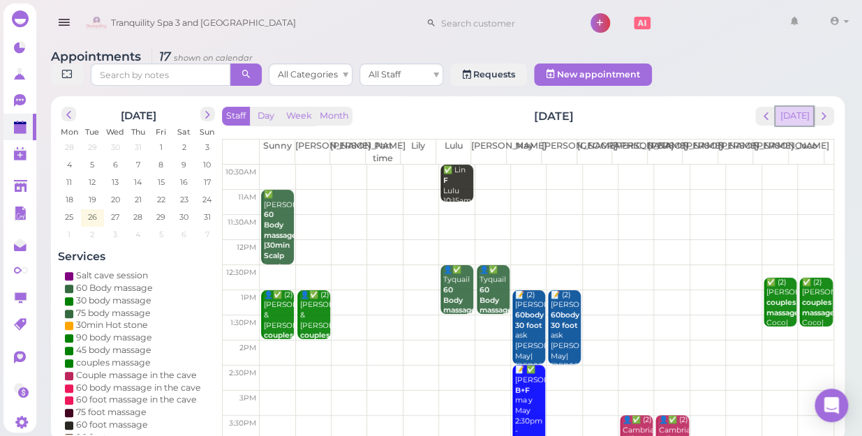
click at [801, 107] on button "[DATE]" at bounding box center [795, 116] width 38 height 19
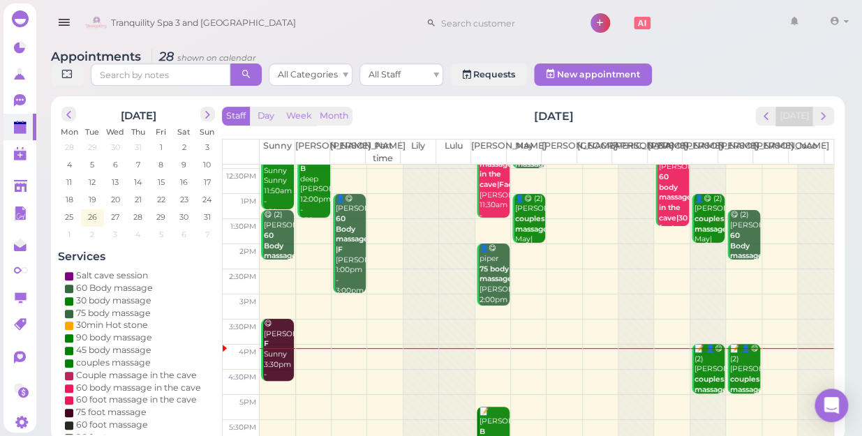
scroll to position [252, 0]
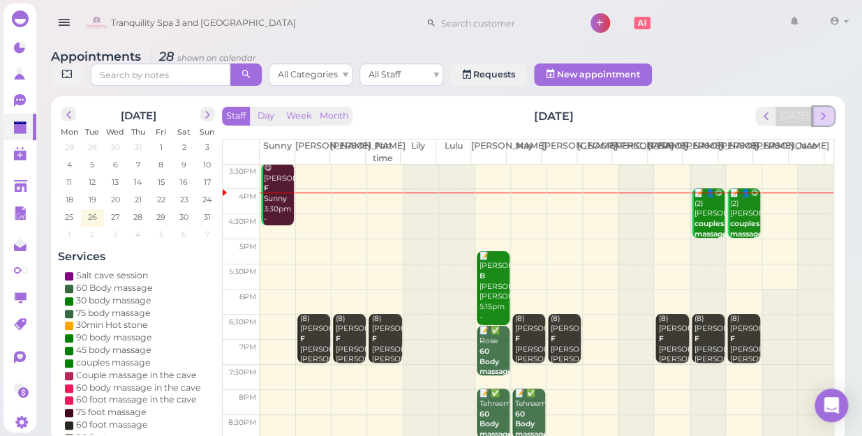
click at [825, 110] on button "next" at bounding box center [824, 116] width 22 height 19
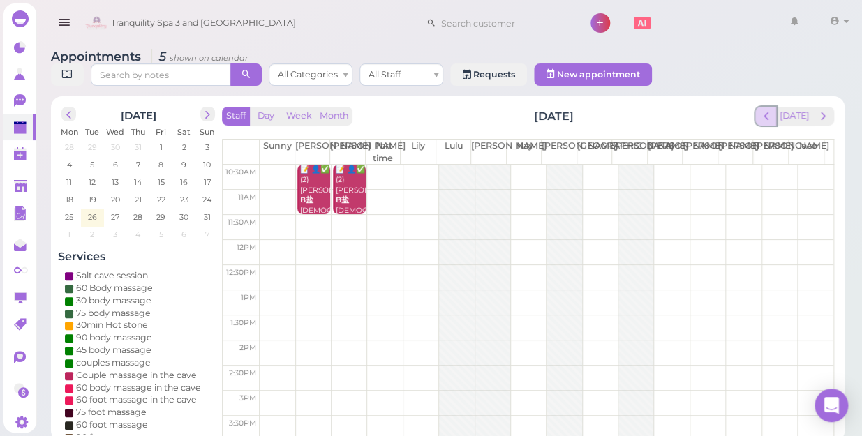
click at [770, 110] on span "prev" at bounding box center [766, 116] width 13 height 13
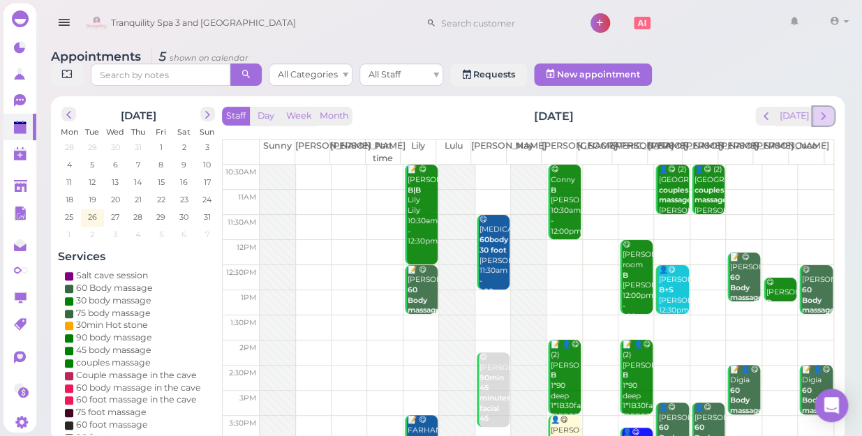
click at [829, 110] on span "next" at bounding box center [823, 116] width 13 height 13
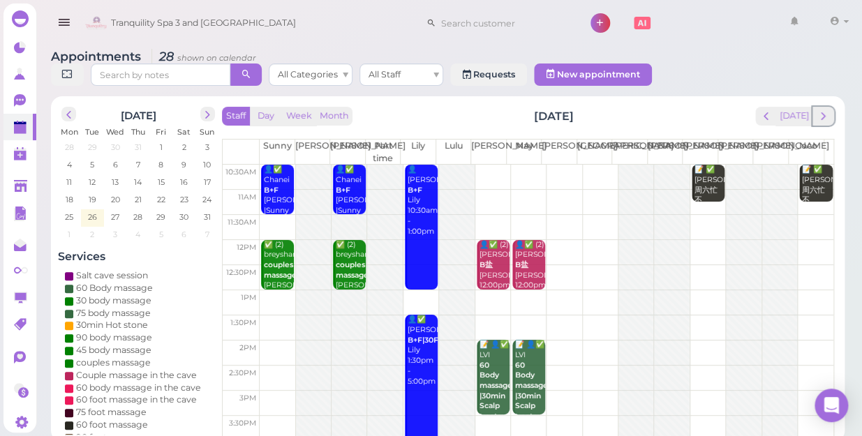
click at [829, 110] on span "next" at bounding box center [823, 116] width 13 height 13
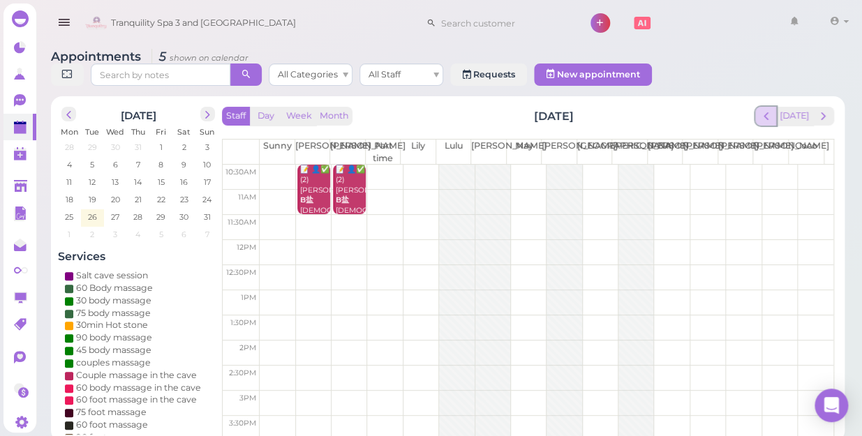
click at [772, 110] on span "prev" at bounding box center [766, 116] width 13 height 13
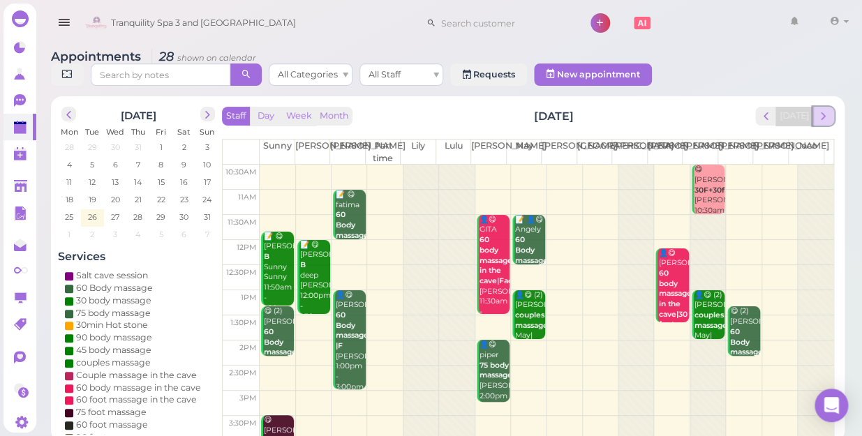
click at [826, 110] on span "next" at bounding box center [823, 116] width 13 height 13
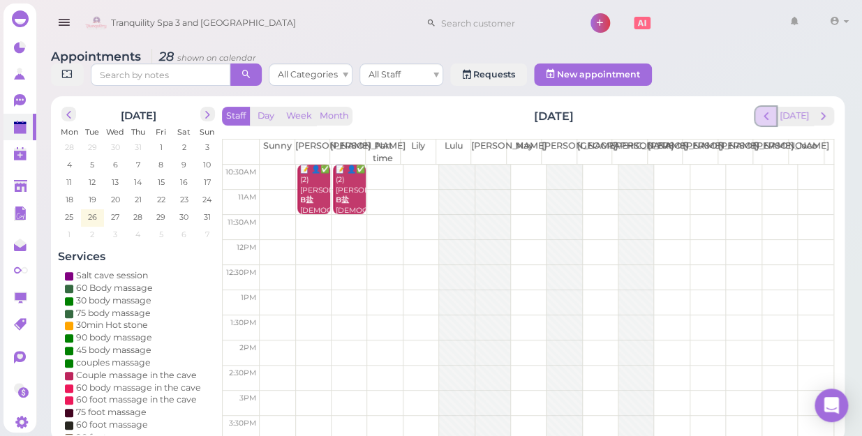
click at [773, 110] on span "prev" at bounding box center [766, 116] width 13 height 13
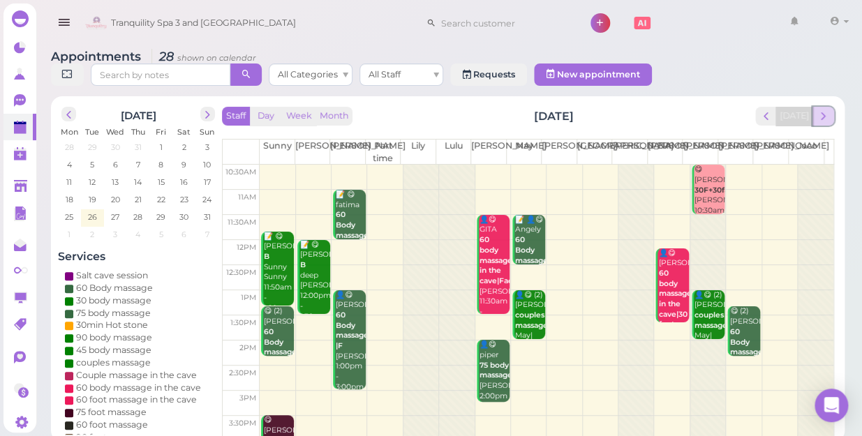
click at [821, 110] on span "next" at bounding box center [823, 116] width 13 height 13
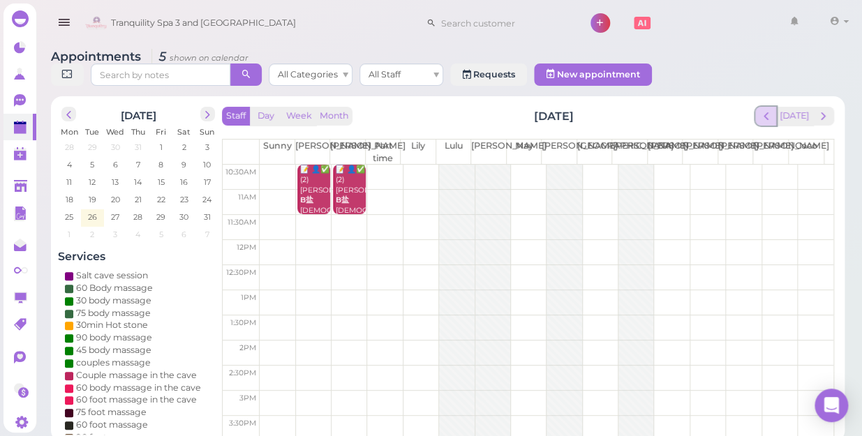
click at [776, 107] on button "prev" at bounding box center [766, 116] width 22 height 19
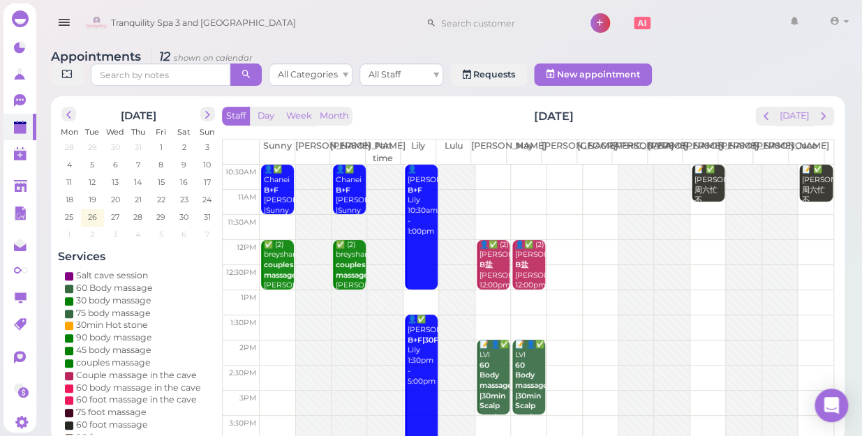
scroll to position [63, 0]
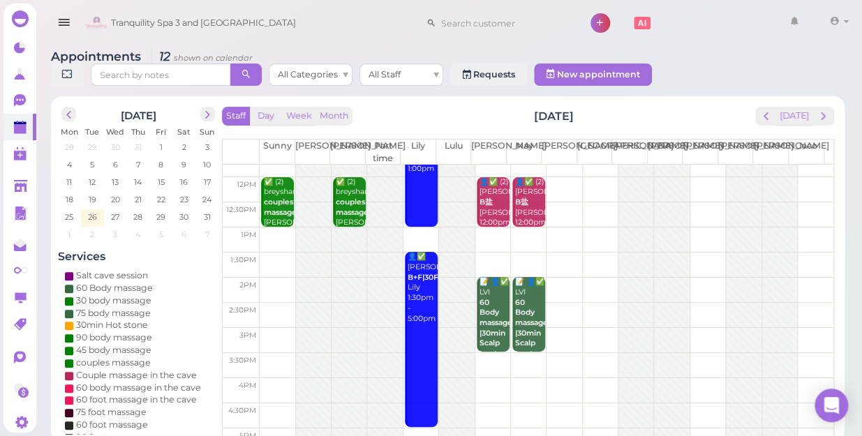
click at [806, 328] on td at bounding box center [547, 340] width 574 height 25
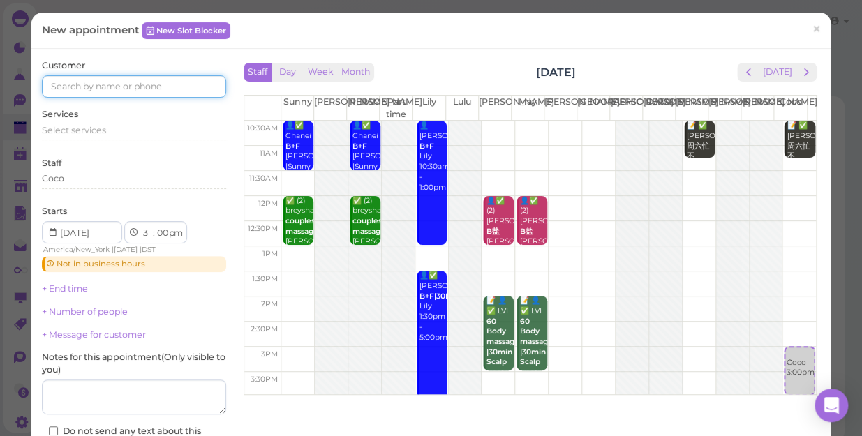
click at [161, 87] on input at bounding box center [134, 86] width 184 height 22
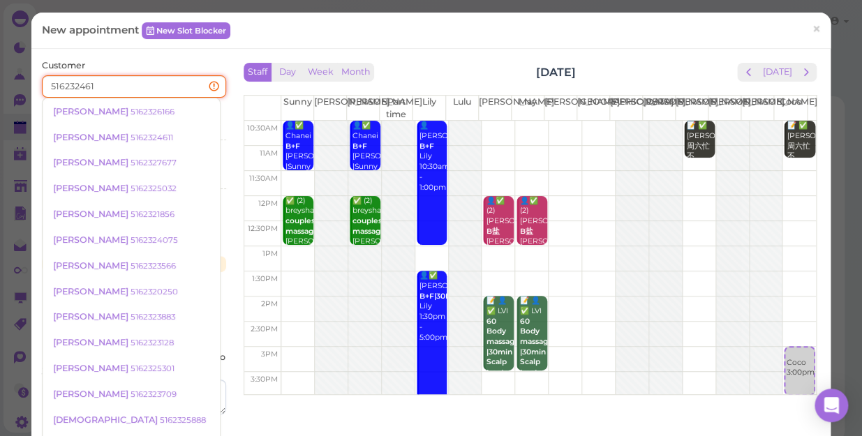
type input "5162324611"
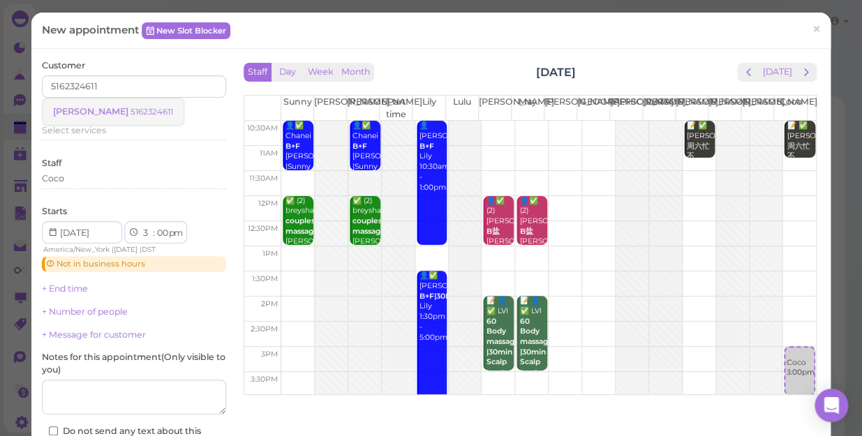
click at [131, 110] on small "5162324611" at bounding box center [152, 112] width 43 height 10
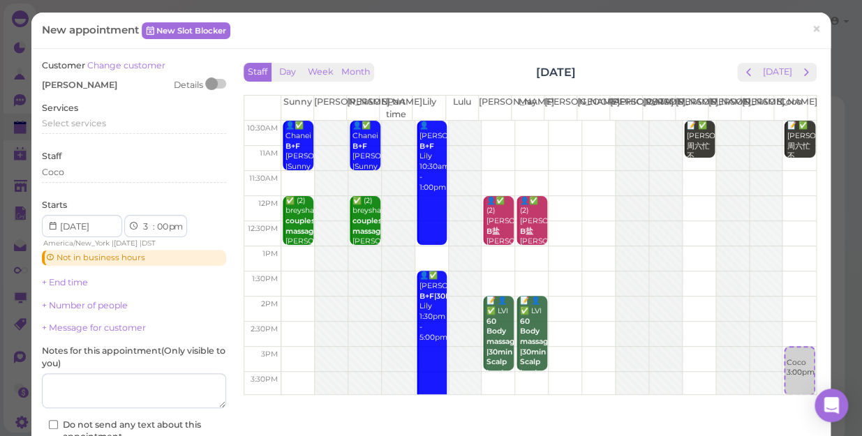
click at [101, 110] on div "Services Select services" at bounding box center [134, 121] width 184 height 38
click at [101, 121] on span "Select services" at bounding box center [74, 123] width 64 height 10
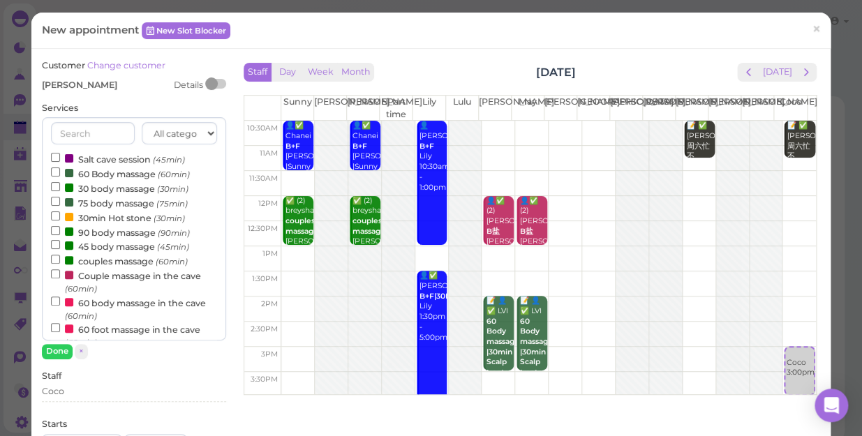
click at [105, 232] on label "90 body massage (90min)" at bounding box center [120, 232] width 139 height 15
click at [60, 232] on input "90 body massage (90min)" at bounding box center [55, 230] width 9 height 9
click at [53, 348] on button "Done" at bounding box center [57, 351] width 31 height 15
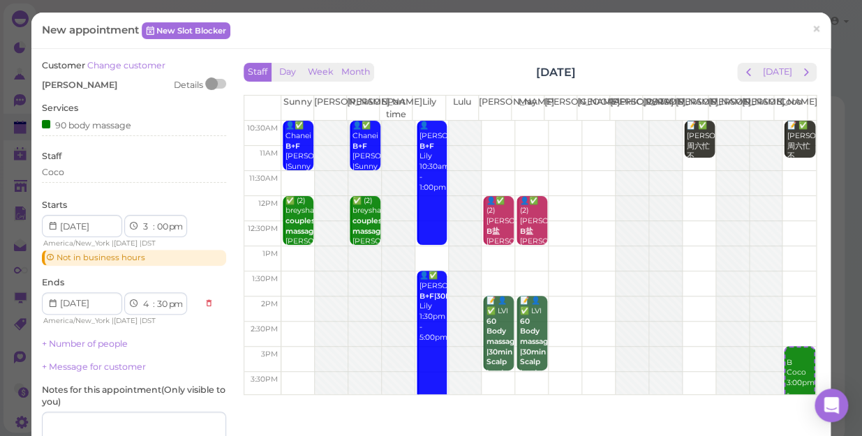
scroll to position [157, 0]
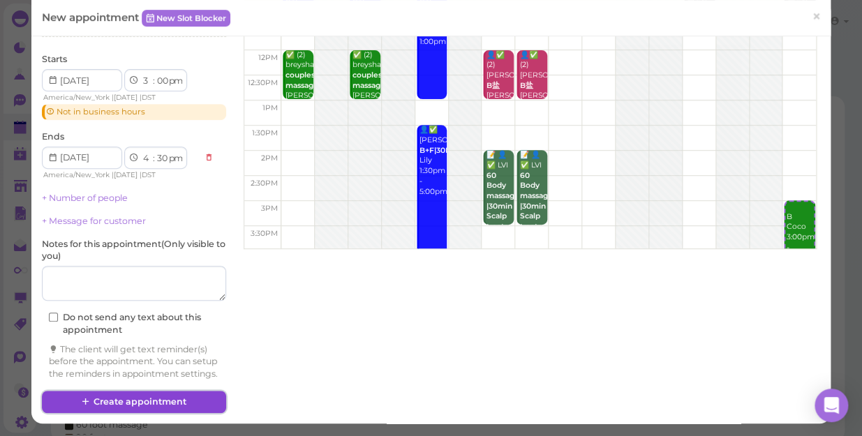
click at [154, 396] on button "Create appointment" at bounding box center [134, 402] width 184 height 22
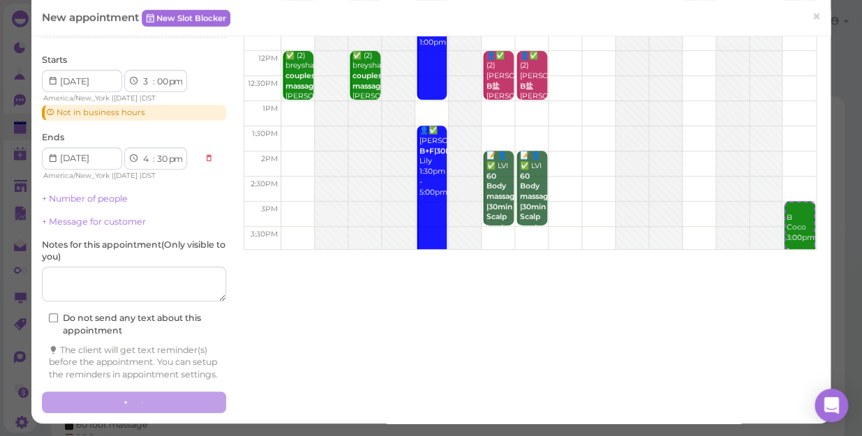
scroll to position [0, 0]
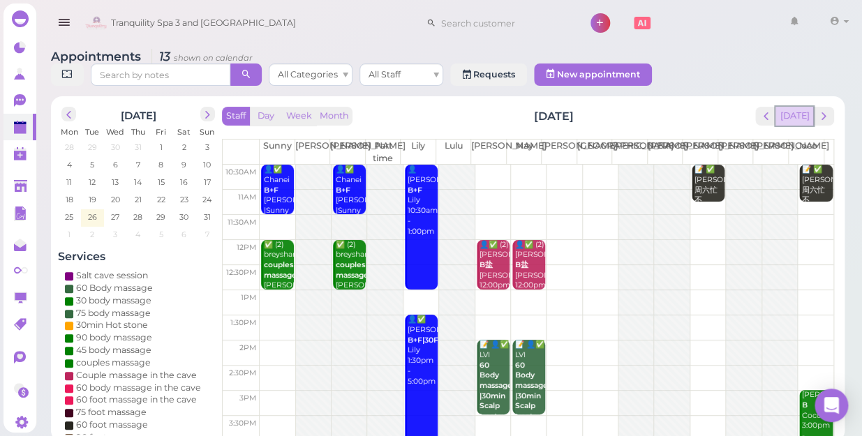
click at [793, 107] on button "[DATE]" at bounding box center [795, 116] width 38 height 19
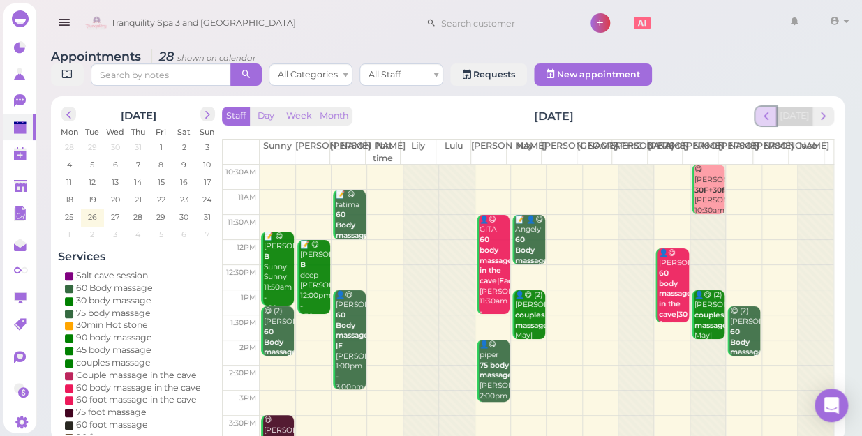
click at [776, 107] on button "prev" at bounding box center [766, 116] width 22 height 19
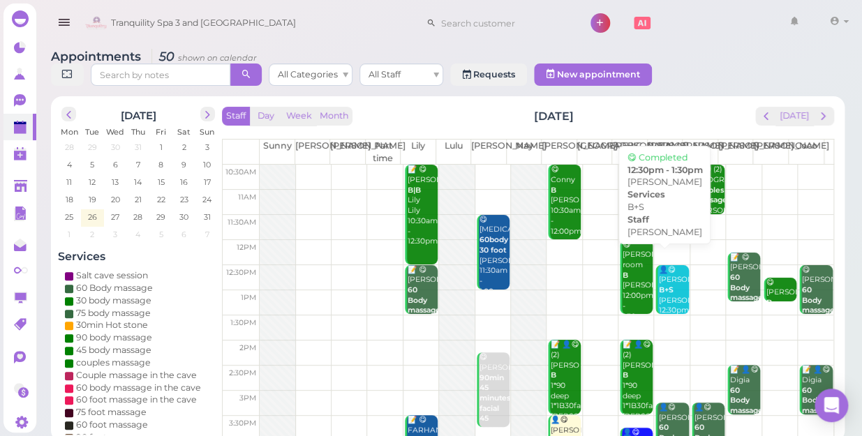
click at [663, 270] on div "👤😋 [PERSON_NAME]+S [PERSON_NAME] 12:30pm - 1:30pm" at bounding box center [673, 301] width 31 height 72
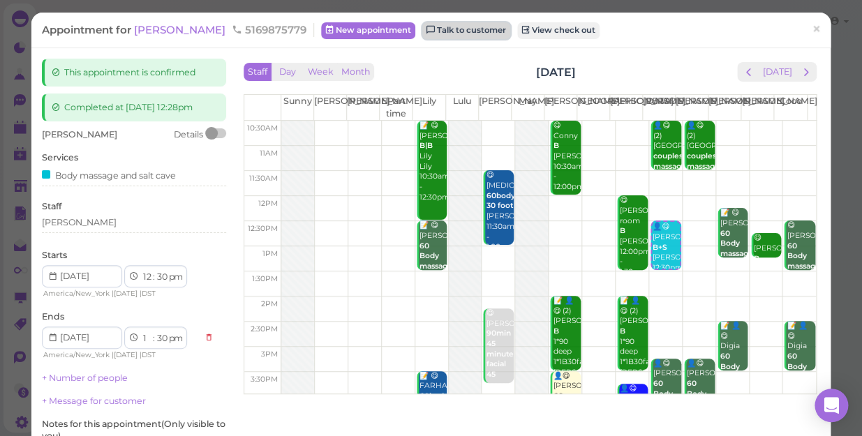
click at [440, 31] on link "Talk to customer" at bounding box center [466, 30] width 88 height 17
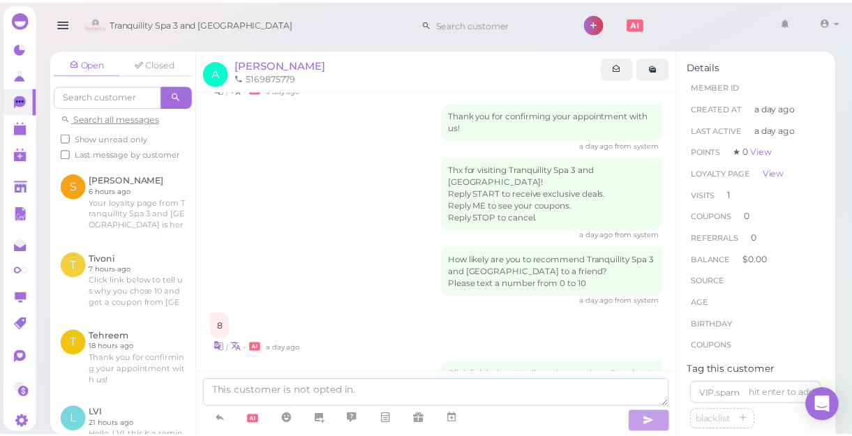
scroll to position [235, 0]
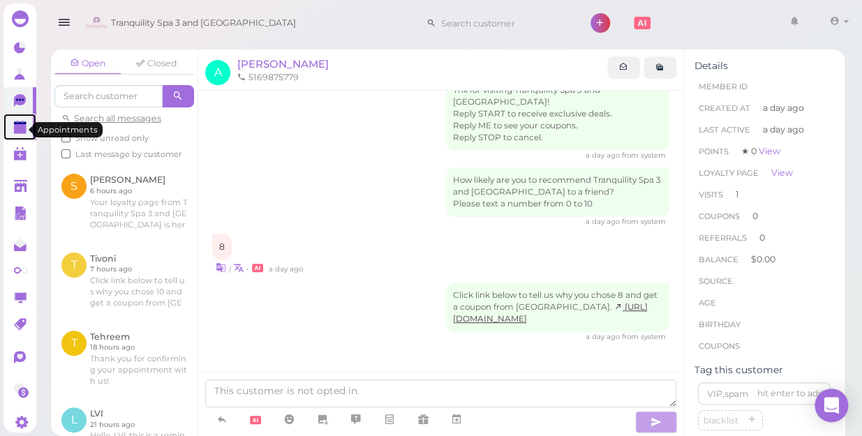
click at [20, 131] on polygon at bounding box center [20, 129] width 13 height 10
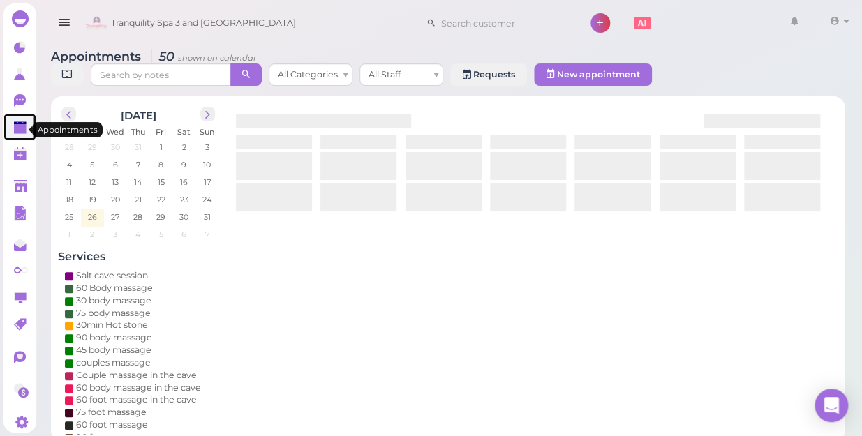
click at [20, 131] on polygon at bounding box center [20, 129] width 13 height 10
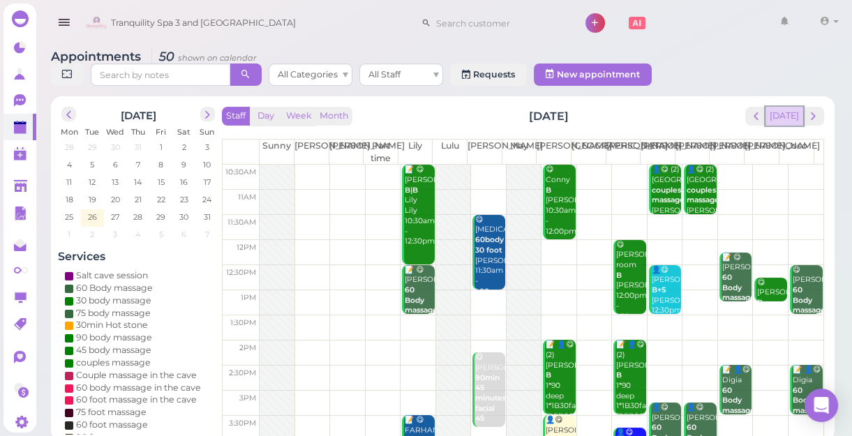
click at [790, 117] on button "[DATE]" at bounding box center [785, 116] width 38 height 19
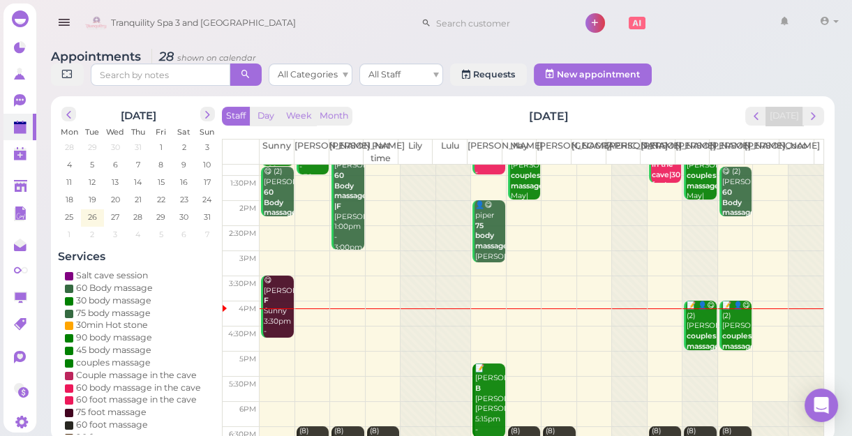
scroll to position [252, 0]
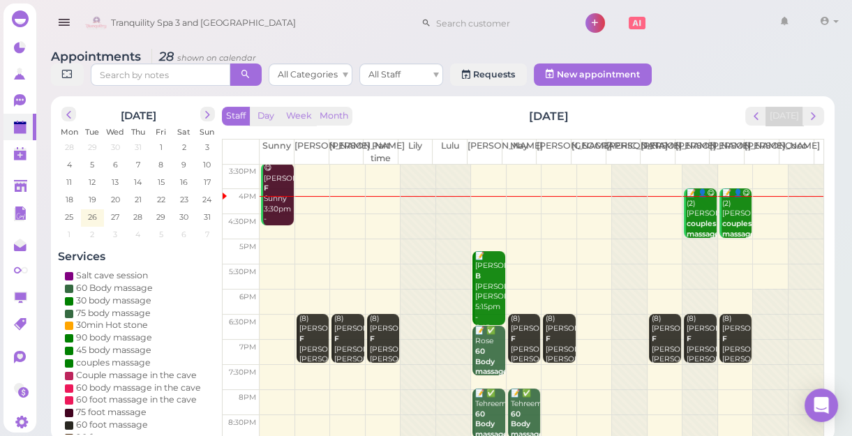
click at [342, 244] on td at bounding box center [542, 251] width 564 height 25
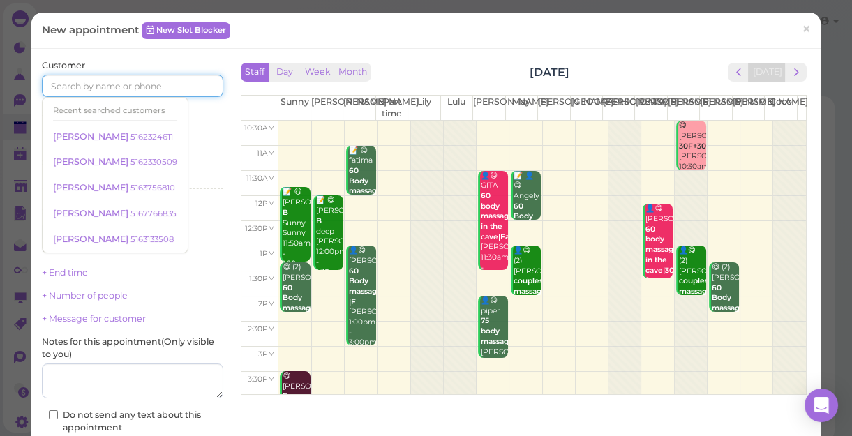
click at [189, 83] on input at bounding box center [133, 86] width 182 height 22
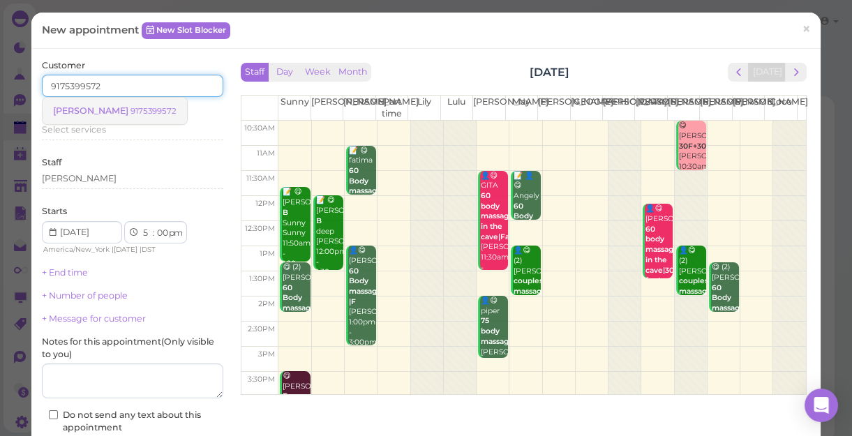
type input "9175399572"
click at [152, 111] on small "9175399572" at bounding box center [154, 111] width 46 height 10
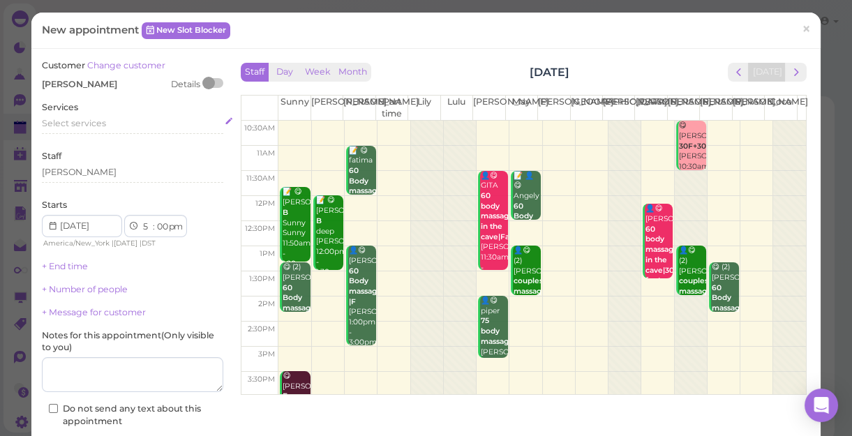
click at [110, 125] on div "Select services" at bounding box center [133, 123] width 182 height 13
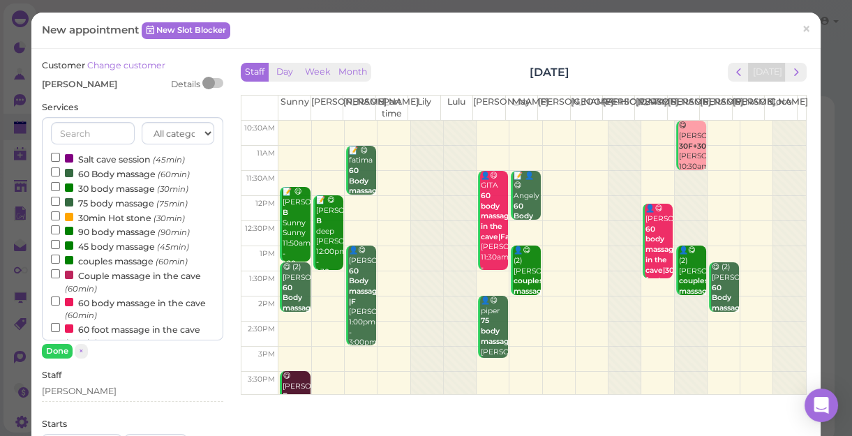
click at [100, 169] on label "60 Body massage (60min)" at bounding box center [120, 173] width 139 height 15
click at [60, 169] on input "60 Body massage (60min)" at bounding box center [55, 172] width 9 height 9
click at [56, 348] on button "Done" at bounding box center [57, 351] width 31 height 15
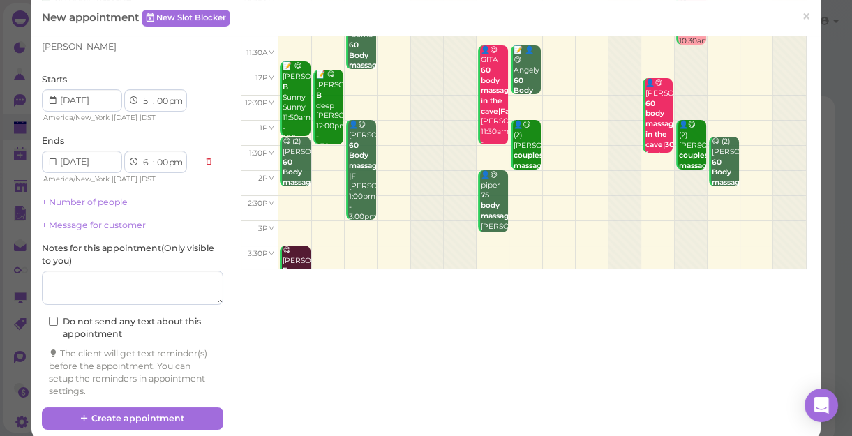
scroll to position [126, 0]
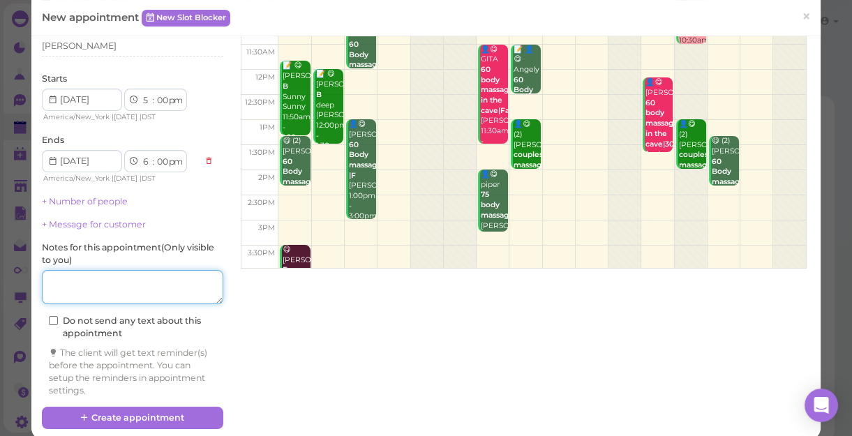
click at [128, 279] on textarea at bounding box center [133, 287] width 182 height 35
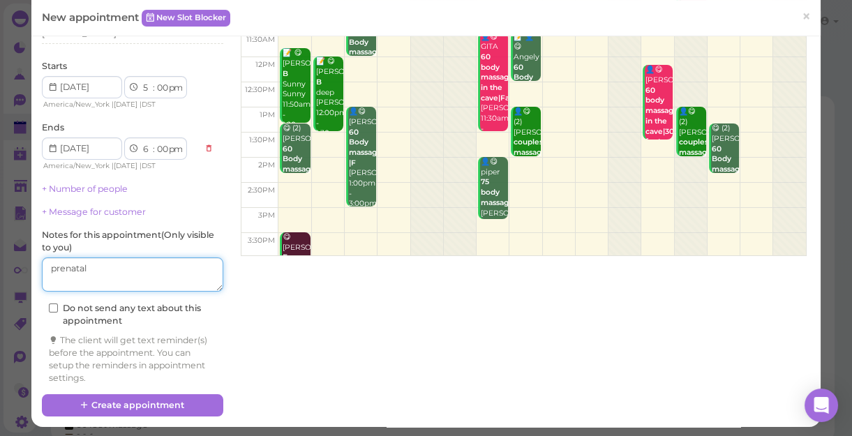
scroll to position [142, 0]
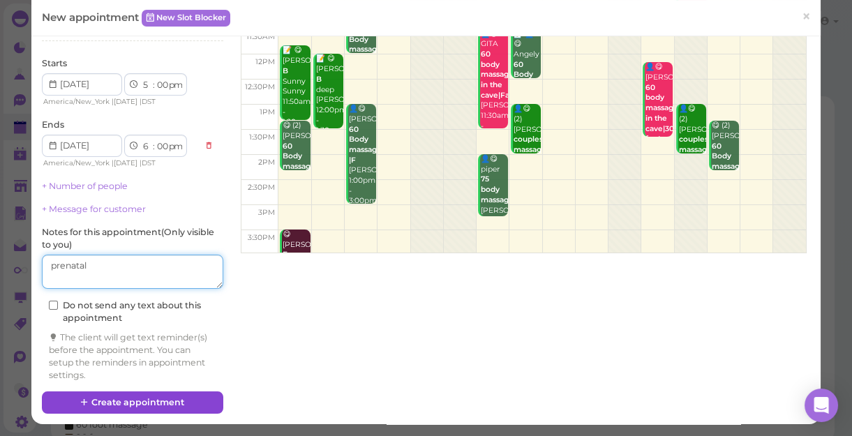
type textarea "prenatal"
click at [140, 397] on button "Create appointment" at bounding box center [133, 403] width 182 height 22
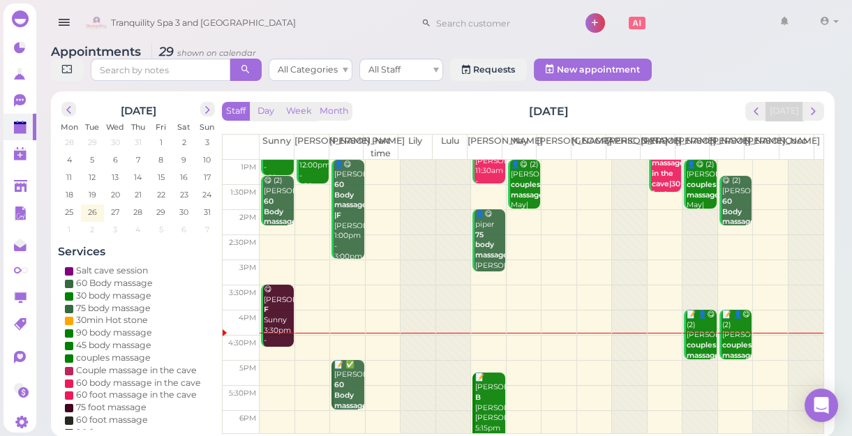
scroll to position [252, 0]
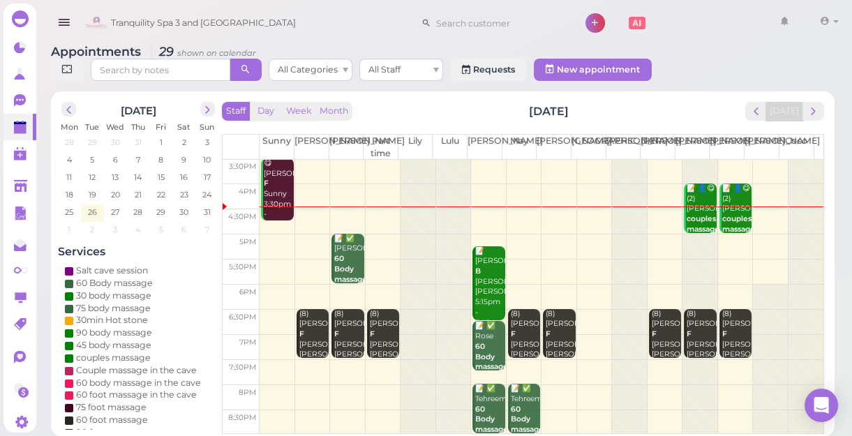
click at [314, 261] on td at bounding box center [542, 272] width 564 height 25
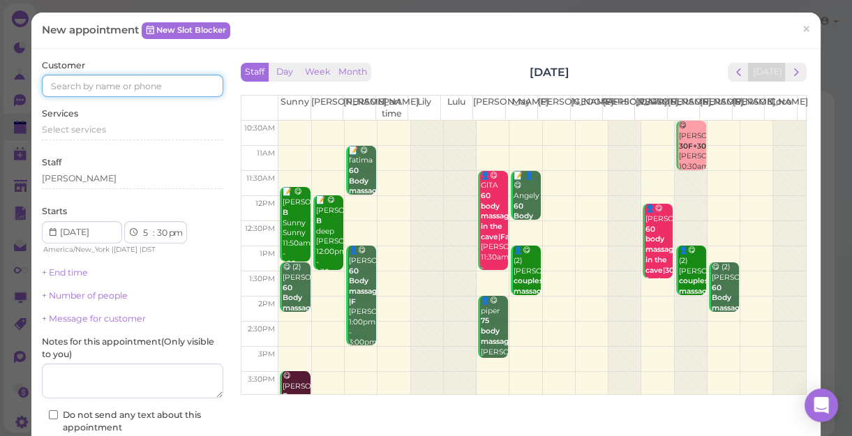
click at [145, 80] on input at bounding box center [133, 86] width 182 height 22
type input "5164447209"
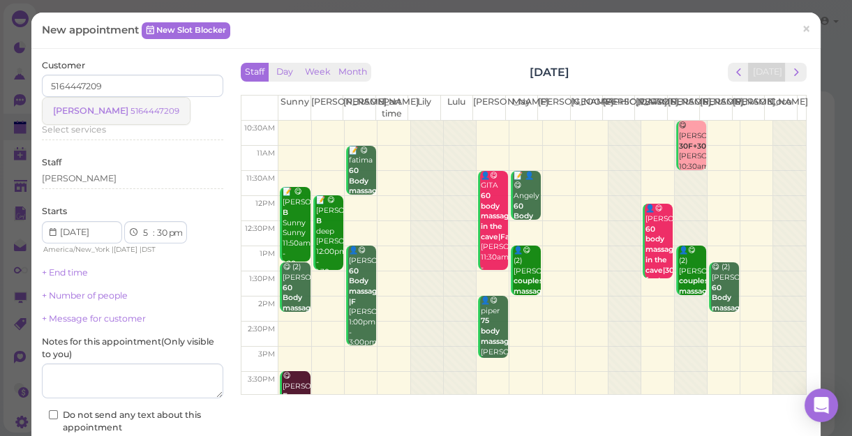
click at [131, 114] on small "5164447209" at bounding box center [155, 111] width 49 height 10
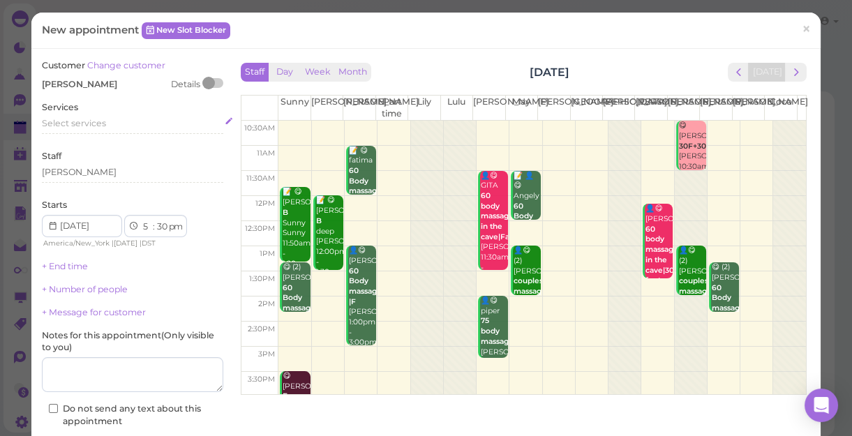
click at [110, 121] on div "Select services" at bounding box center [133, 123] width 182 height 13
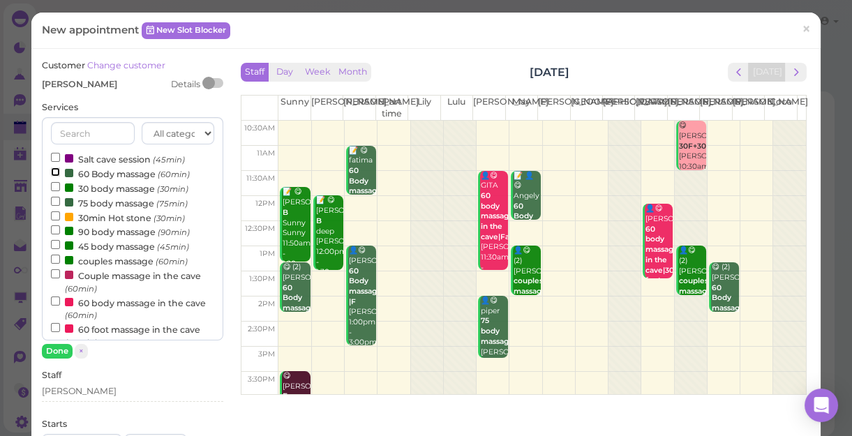
click at [56, 170] on input "60 Body massage (60min)" at bounding box center [55, 172] width 9 height 9
click at [56, 171] on input "60 Body massage (60min)" at bounding box center [55, 172] width 9 height 9
click at [52, 348] on button "Done" at bounding box center [57, 351] width 31 height 15
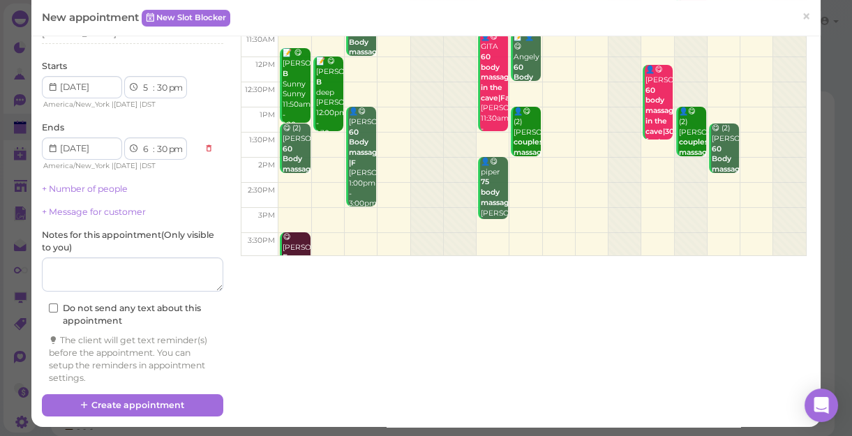
scroll to position [142, 0]
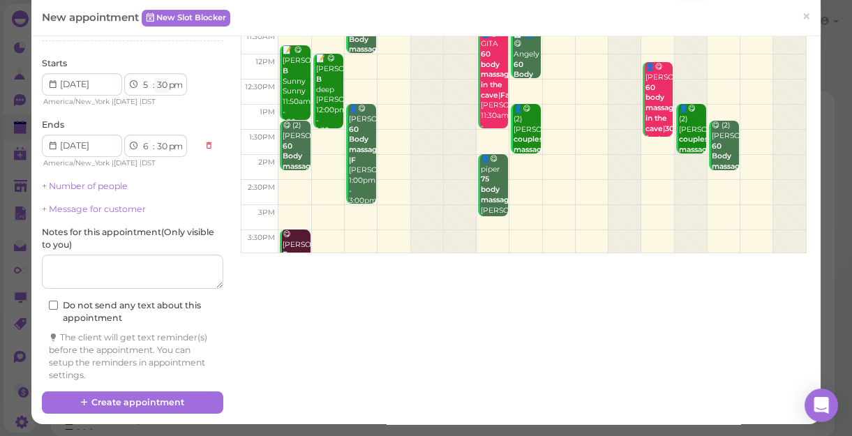
click at [164, 87] on select "00 05 10 15 20 25 30 35 40 45 50 55" at bounding box center [162, 85] width 14 height 15
select select "15"
click at [155, 78] on select "00 05 10 15 20 25 30 35 40 45 50 55" at bounding box center [162, 85] width 14 height 15
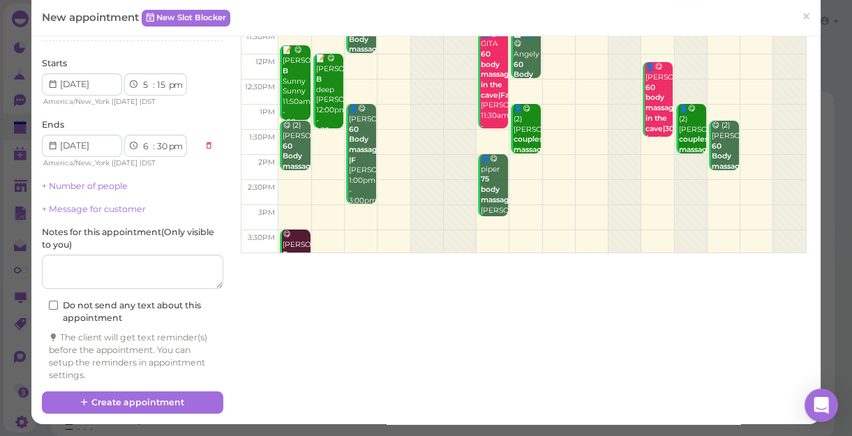
select select "15"
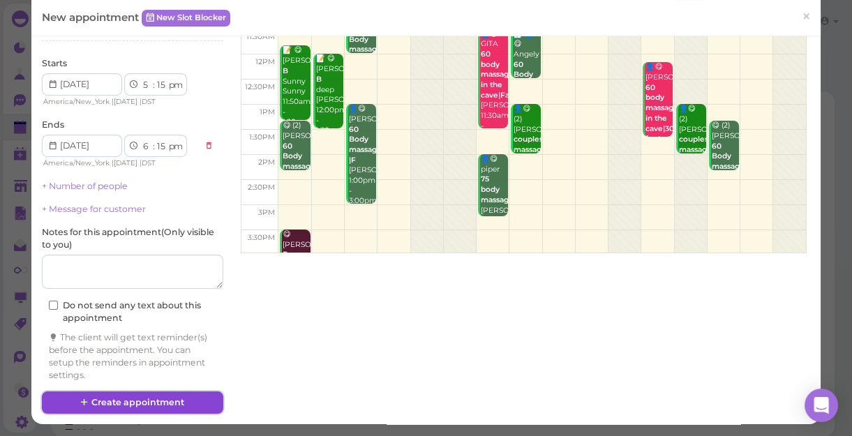
click at [166, 398] on button "Create appointment" at bounding box center [133, 403] width 182 height 22
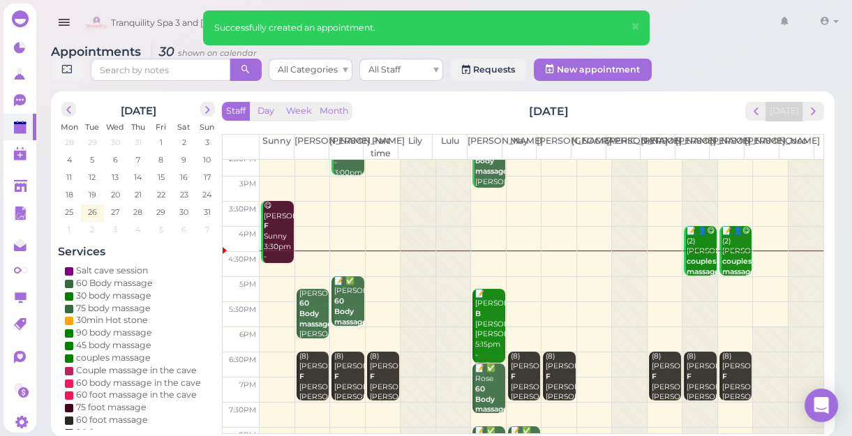
scroll to position [252, 0]
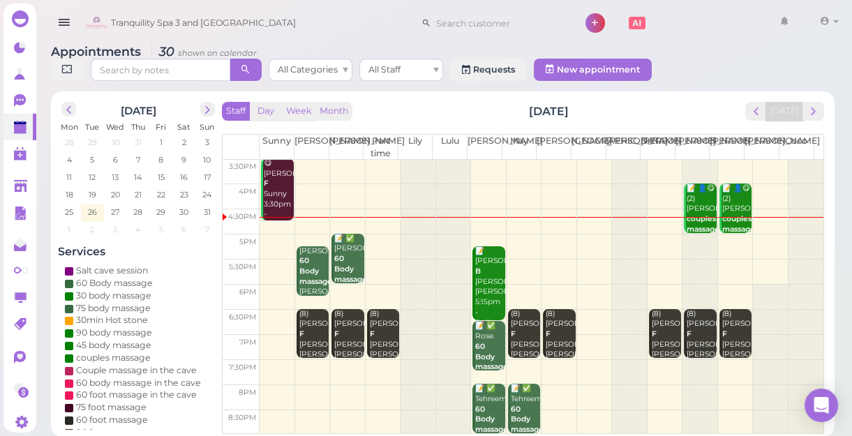
click at [519, 238] on td at bounding box center [542, 247] width 564 height 25
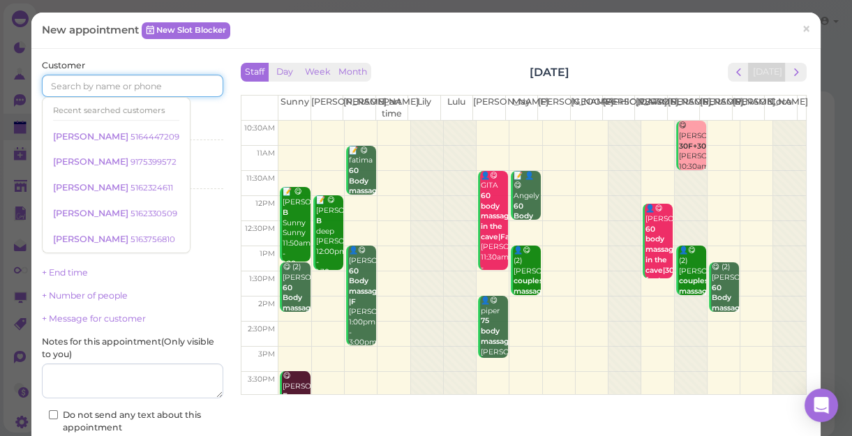
click at [166, 79] on input at bounding box center [133, 86] width 182 height 22
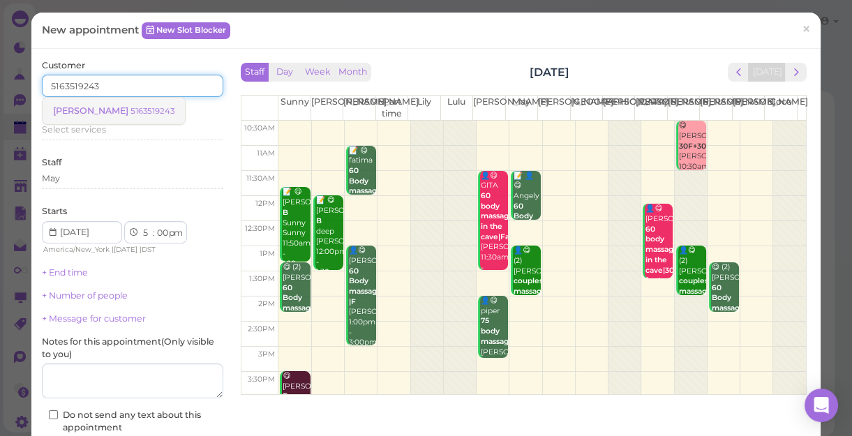
type input "5163519243"
click at [131, 112] on small "5163519243" at bounding box center [153, 111] width 44 height 10
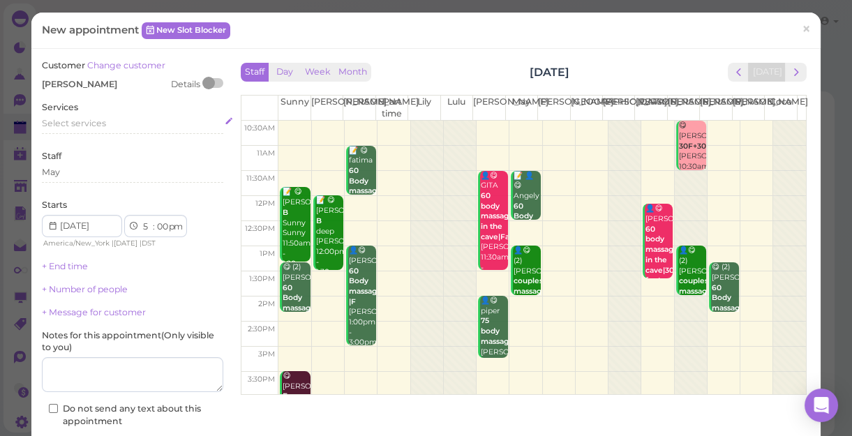
click at [105, 120] on div "Select services" at bounding box center [133, 123] width 182 height 13
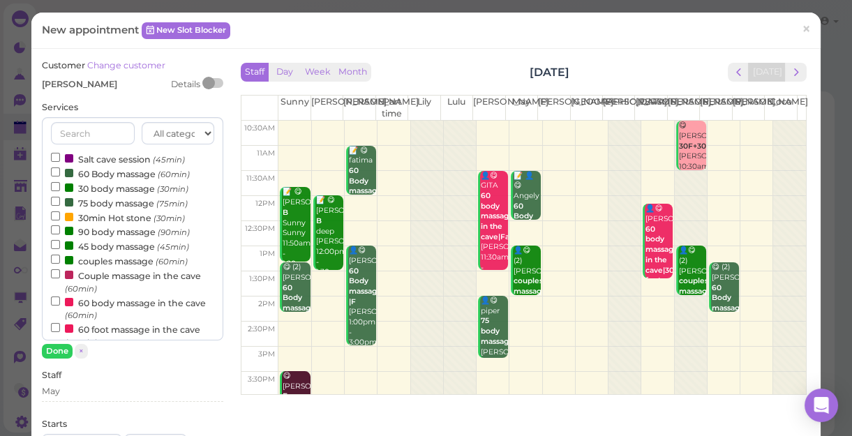
click at [109, 235] on label "90 body massage (90min)" at bounding box center [120, 231] width 139 height 15
click at [60, 235] on input "90 body massage (90min)" at bounding box center [55, 230] width 9 height 9
click at [56, 354] on button "Done" at bounding box center [57, 351] width 31 height 15
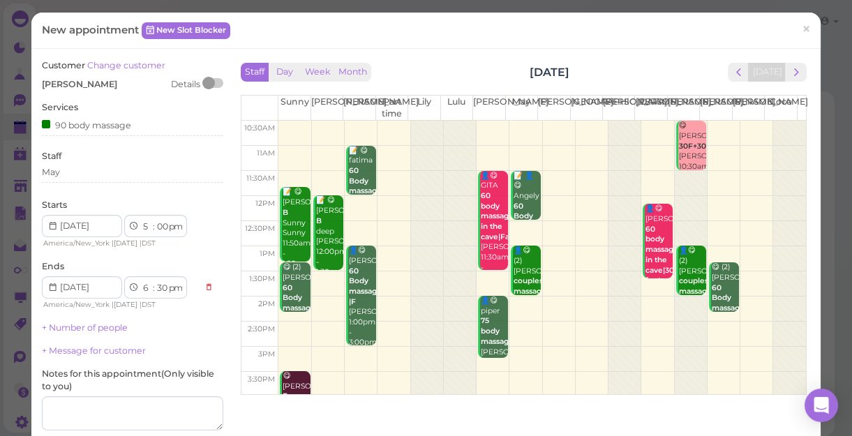
scroll to position [142, 0]
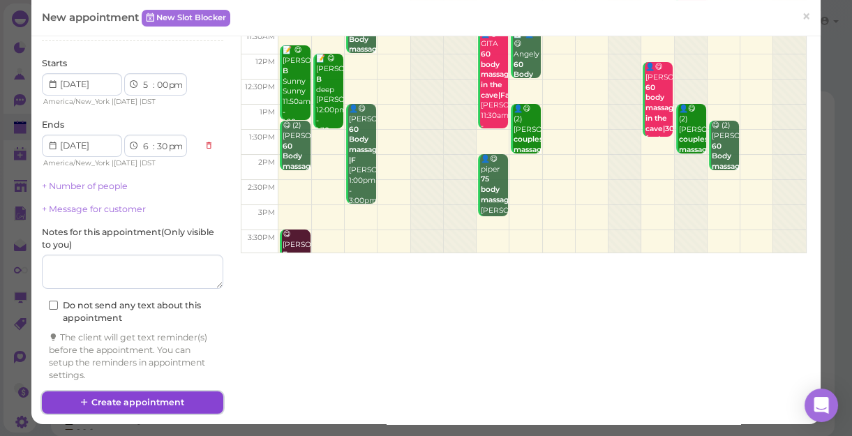
click at [143, 399] on button "Create appointment" at bounding box center [133, 403] width 182 height 22
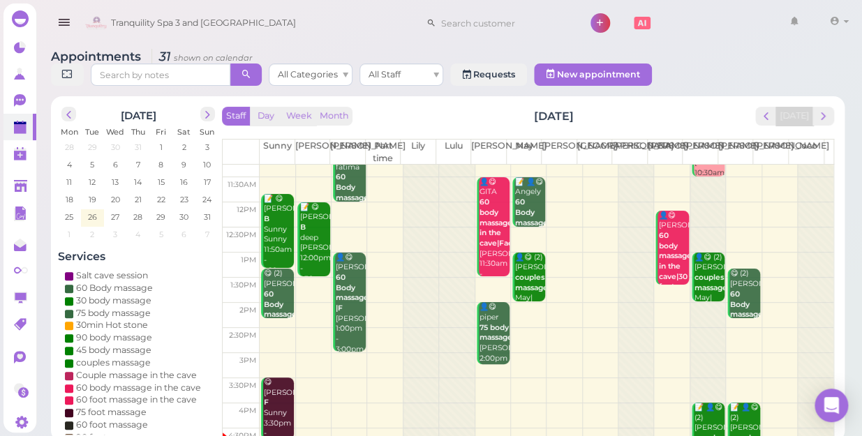
scroll to position [190, 0]
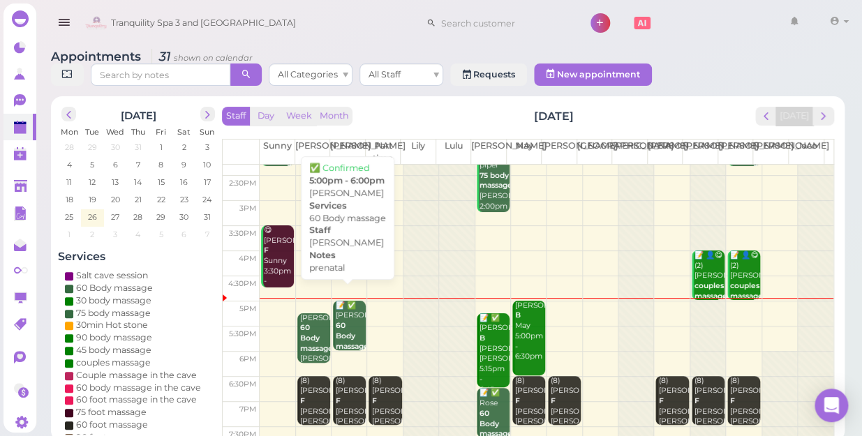
click at [340, 314] on div "📝 ✅ [PERSON_NAME] 60 Body massage prenatal [PERSON_NAME] 5:00pm - 6:00pm" at bounding box center [350, 352] width 31 height 103
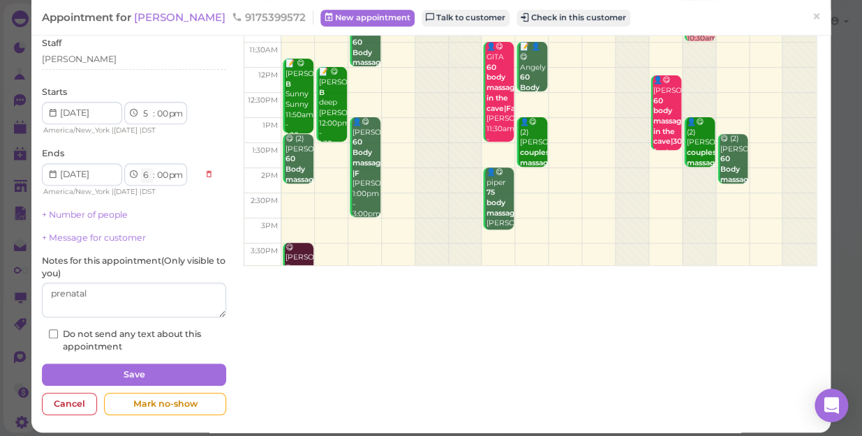
scroll to position [136, 0]
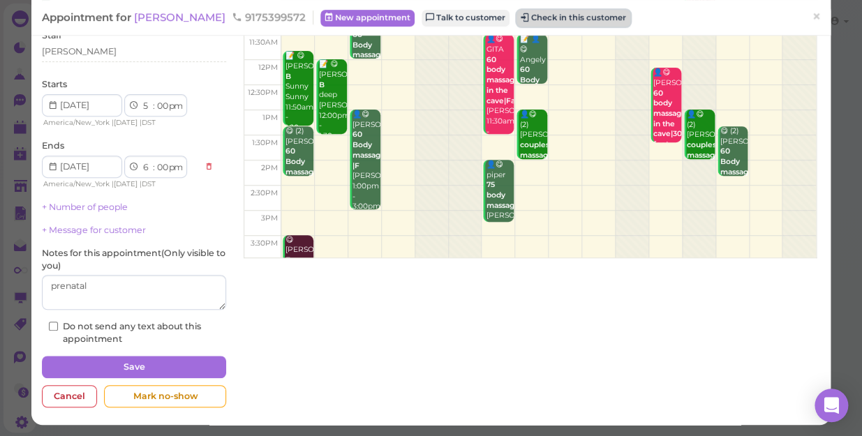
click at [584, 19] on button "Check in this customer" at bounding box center [574, 18] width 114 height 17
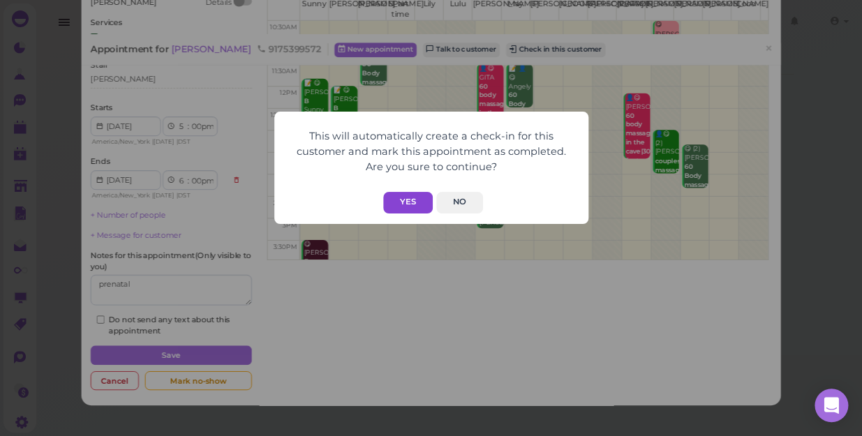
click at [411, 200] on button "Yes" at bounding box center [408, 203] width 50 height 22
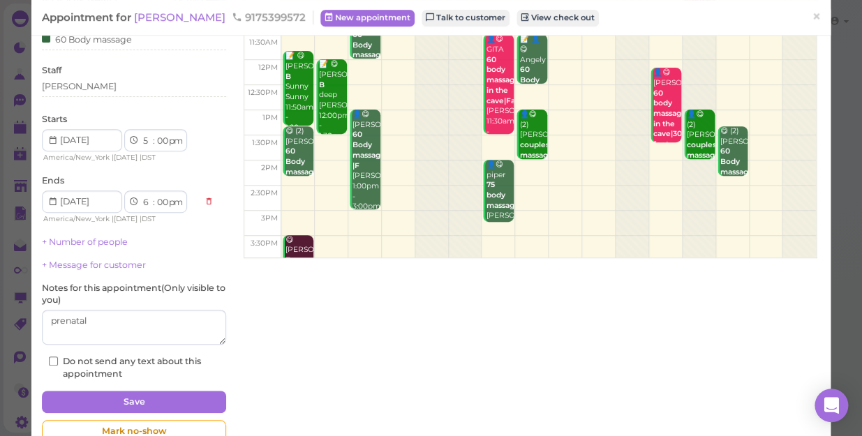
scroll to position [171, 0]
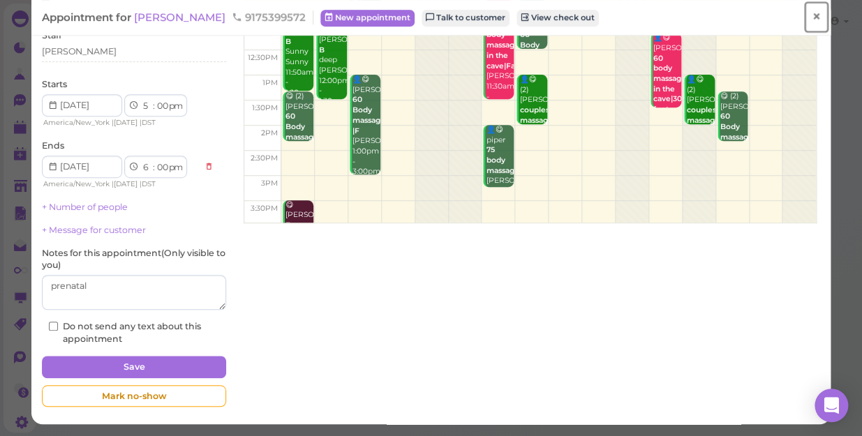
click at [812, 15] on span "×" at bounding box center [816, 17] width 9 height 20
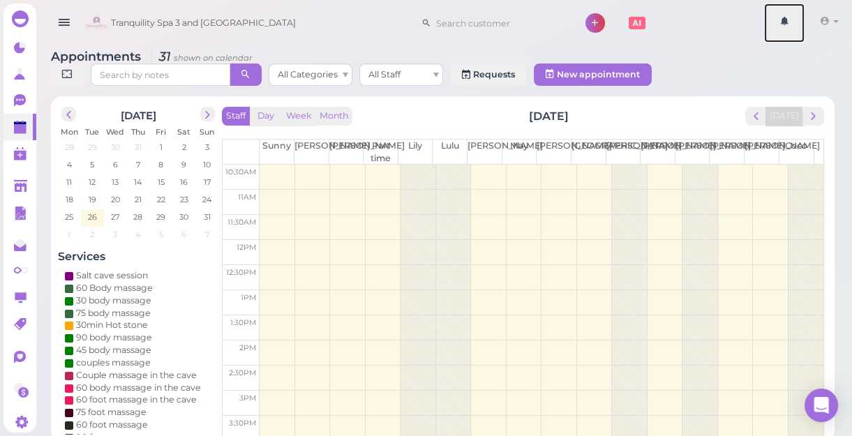
click at [805, 15] on ul "1 Account Refer Friends [PERSON_NAME] Logout" at bounding box center [809, 23] width 90 height 40
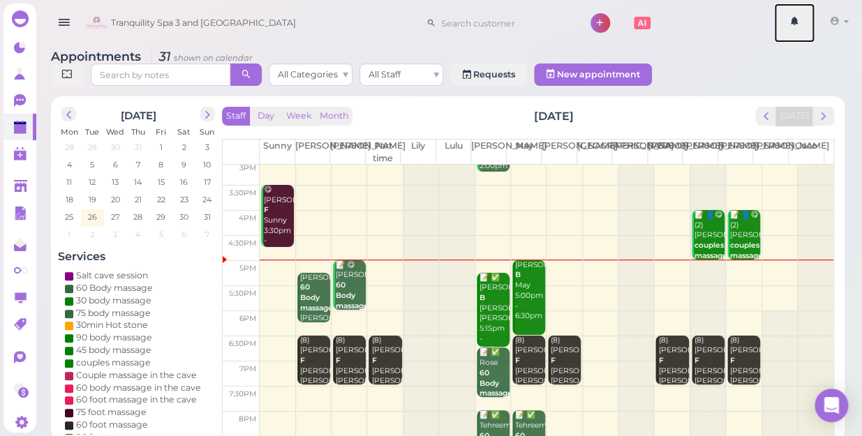
scroll to position [252, 0]
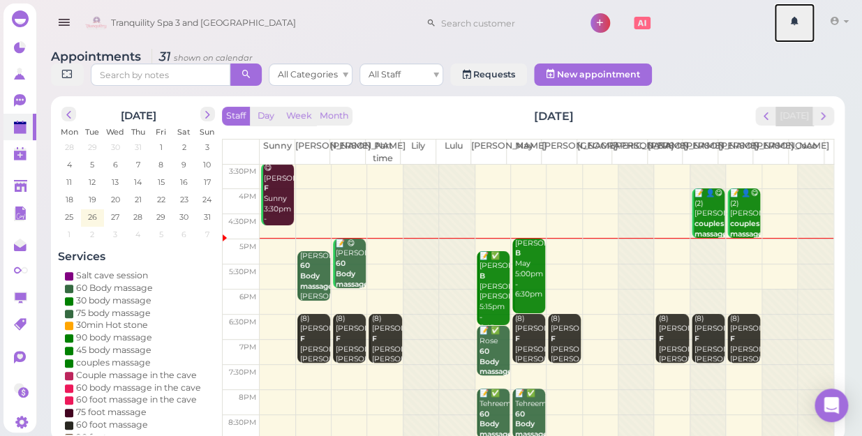
click at [697, 378] on div at bounding box center [707, 176] width 35 height 526
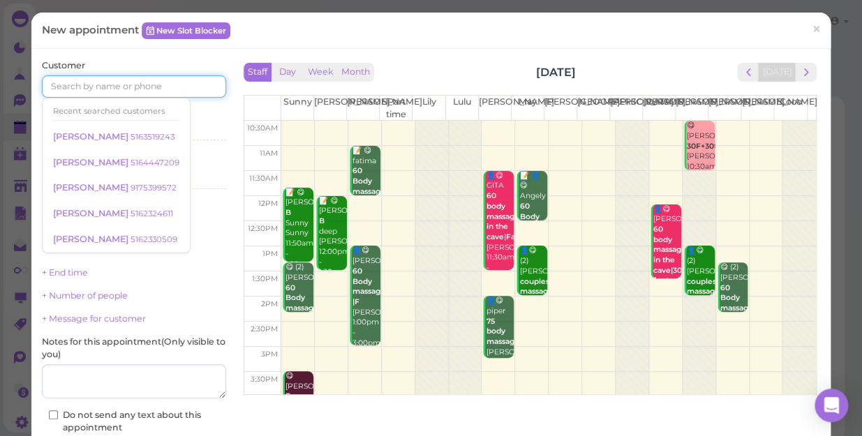
click at [163, 83] on input at bounding box center [134, 86] width 184 height 22
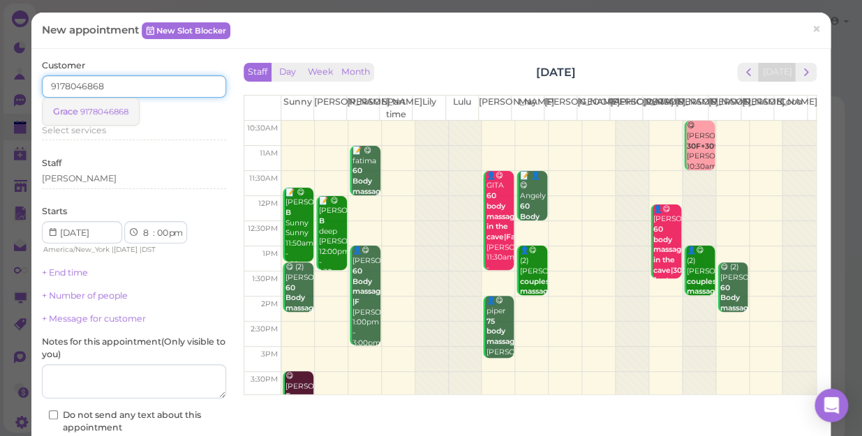
type input "9178046868"
click at [111, 112] on small "9178046868" at bounding box center [104, 112] width 48 height 10
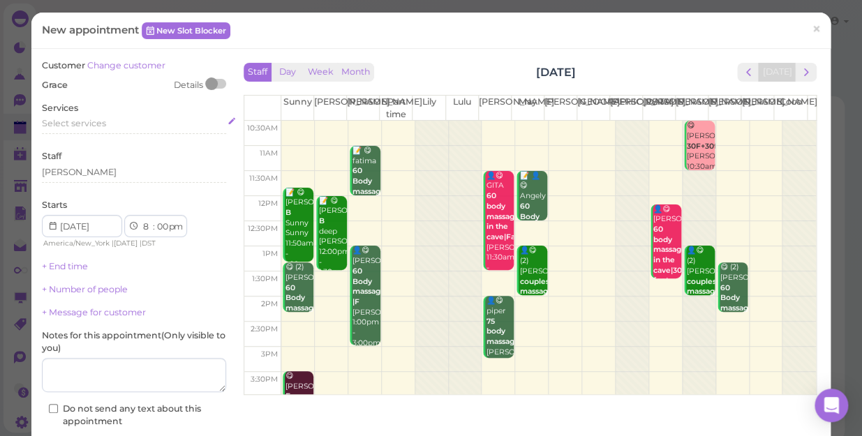
click at [108, 126] on div "Select services" at bounding box center [134, 123] width 184 height 13
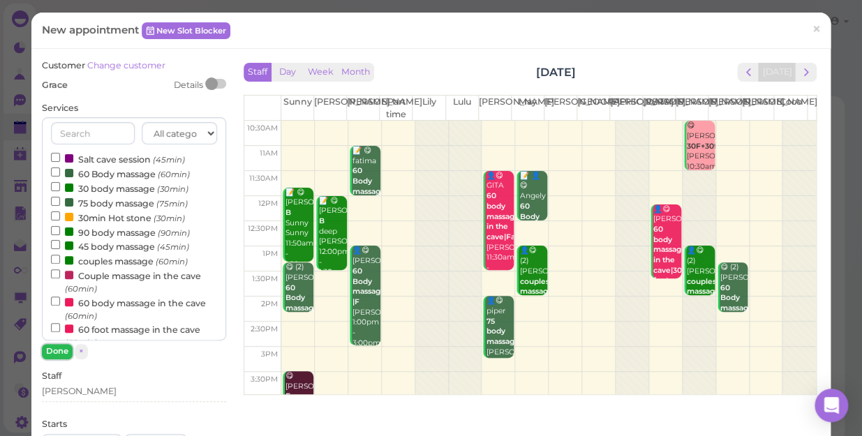
click at [63, 355] on button "Done" at bounding box center [57, 351] width 31 height 15
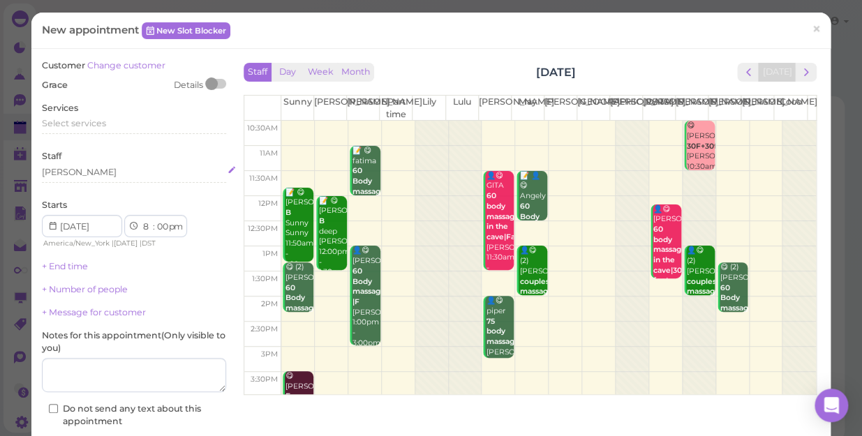
click at [78, 173] on div "[PERSON_NAME]" at bounding box center [134, 172] width 184 height 13
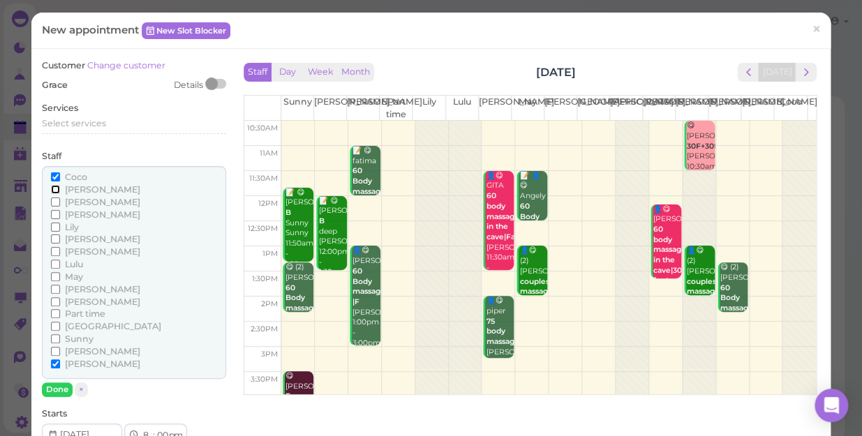
click at [51, 188] on input "[PERSON_NAME]" at bounding box center [55, 189] width 9 height 9
click at [53, 174] on input "Coco" at bounding box center [55, 176] width 9 height 9
click at [59, 391] on button "Done" at bounding box center [57, 390] width 31 height 15
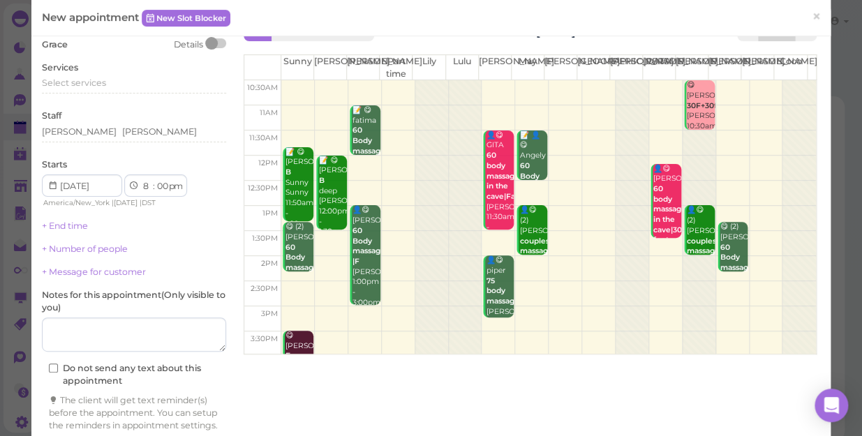
scroll to position [63, 0]
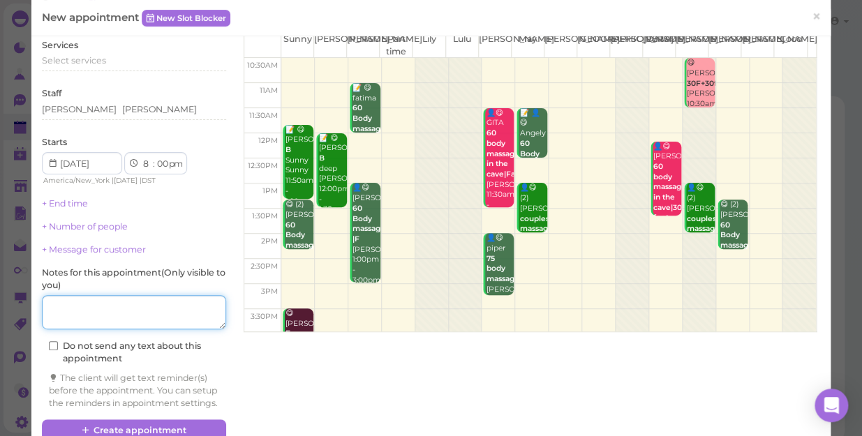
click at [118, 311] on textarea at bounding box center [134, 312] width 184 height 35
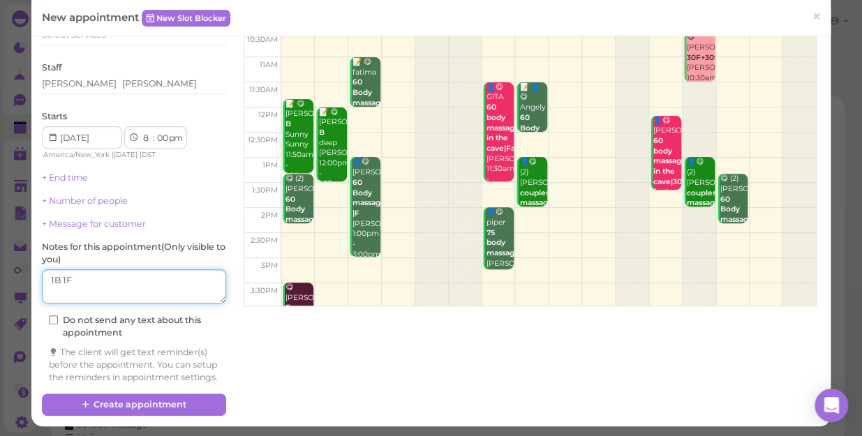
scroll to position [103, 0]
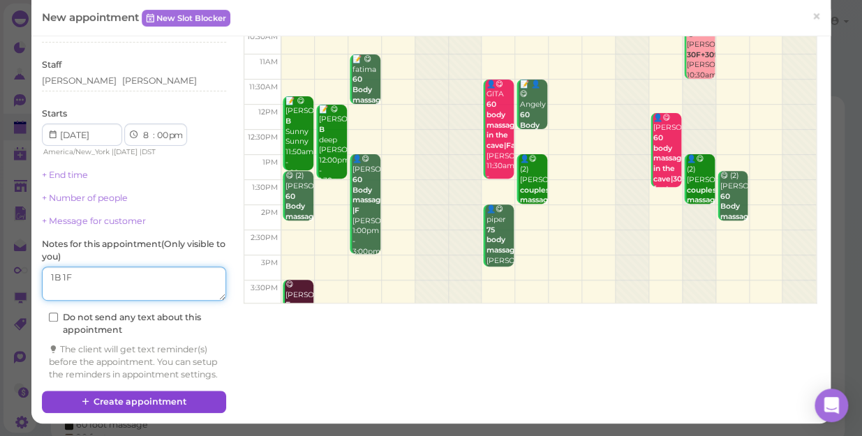
type textarea "1B 1F"
click at [163, 402] on button "Create appointment" at bounding box center [134, 402] width 184 height 22
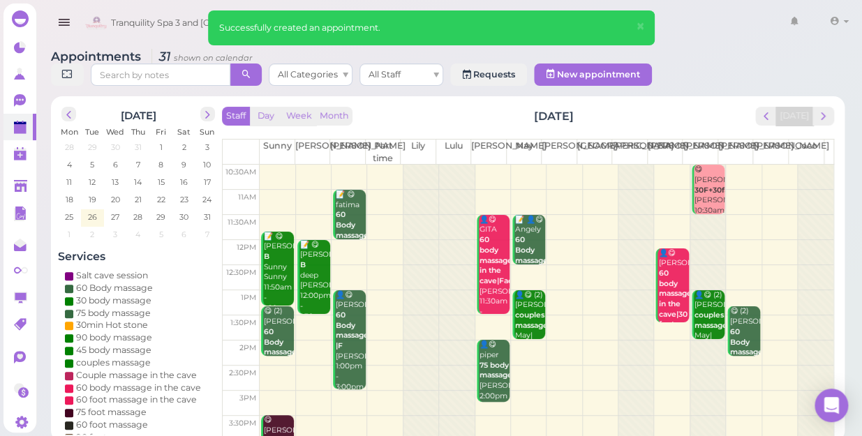
scroll to position [252, 0]
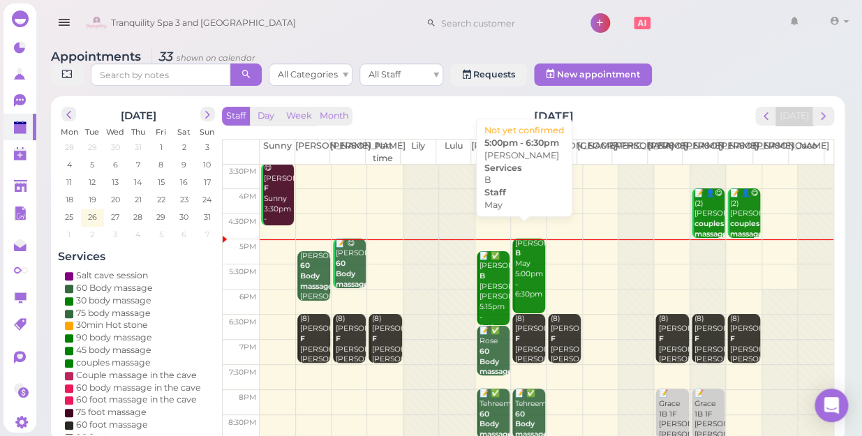
click at [521, 269] on div "[PERSON_NAME] B May 5:00pm - 6:30pm" at bounding box center [530, 269] width 31 height 61
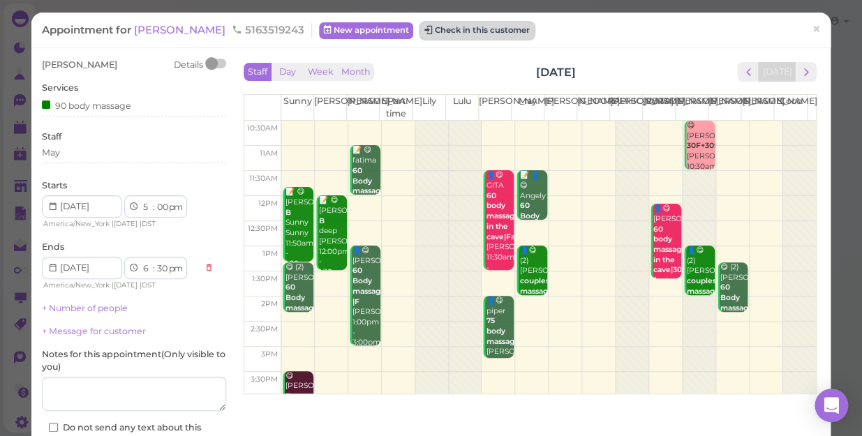
click at [423, 36] on button "Check in this customer" at bounding box center [477, 30] width 114 height 17
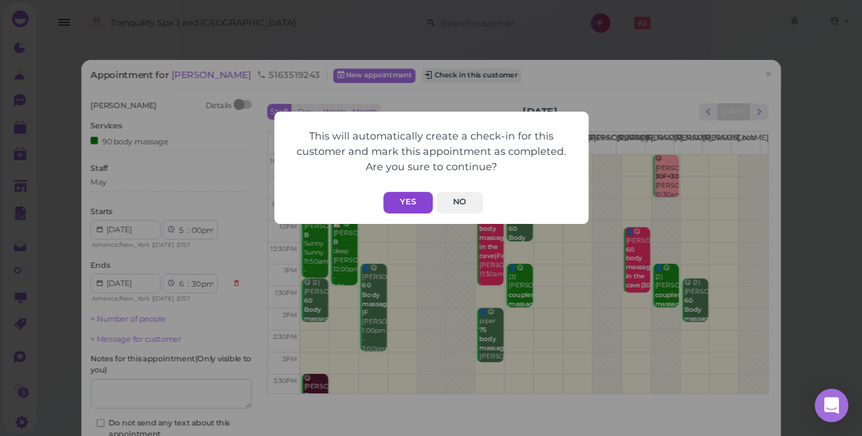
drag, startPoint x: 415, startPoint y: 207, endPoint x: 427, endPoint y: 202, distance: 11.9
click at [421, 211] on button "Yes" at bounding box center [408, 203] width 50 height 22
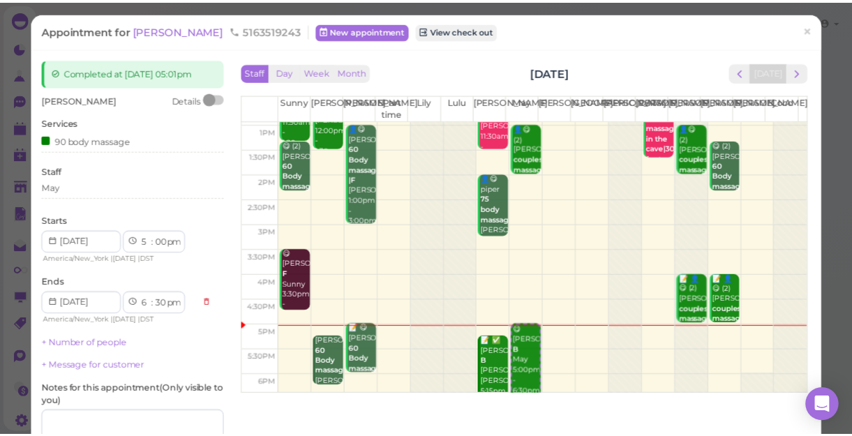
scroll to position [126, 0]
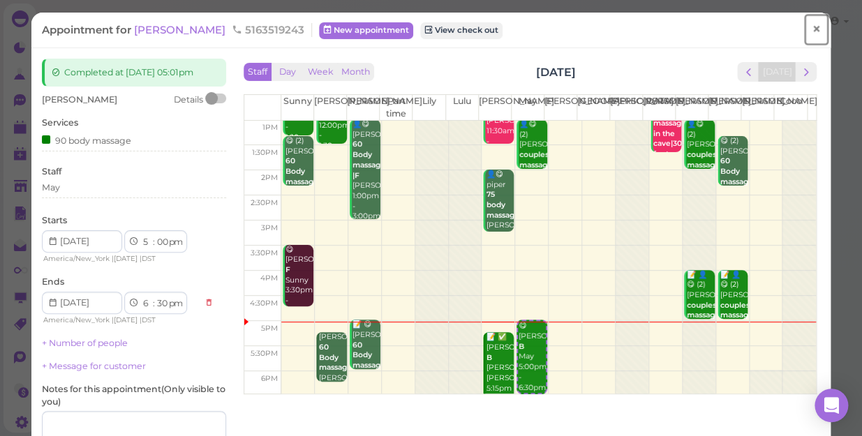
click at [812, 28] on span "×" at bounding box center [816, 30] width 9 height 20
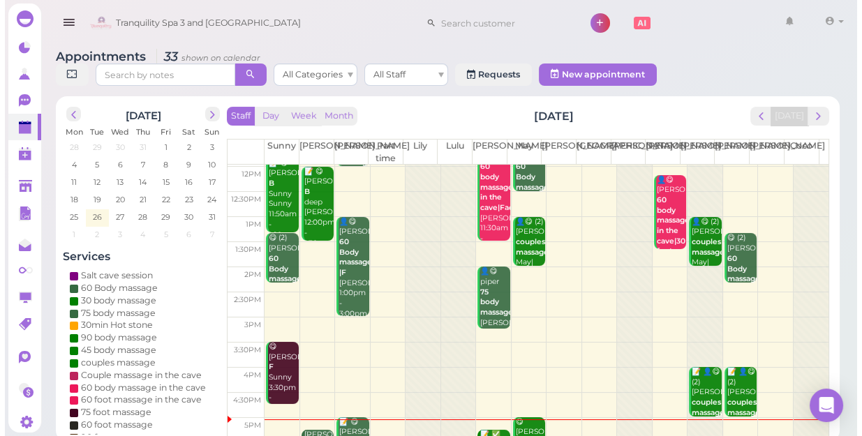
scroll to position [190, 0]
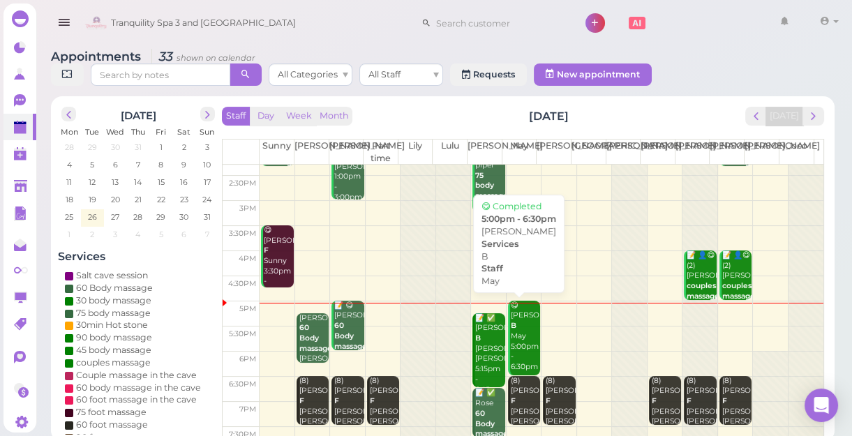
click at [516, 357] on div "😋 [PERSON_NAME] B May 5:00pm - 6:30pm" at bounding box center [525, 337] width 30 height 72
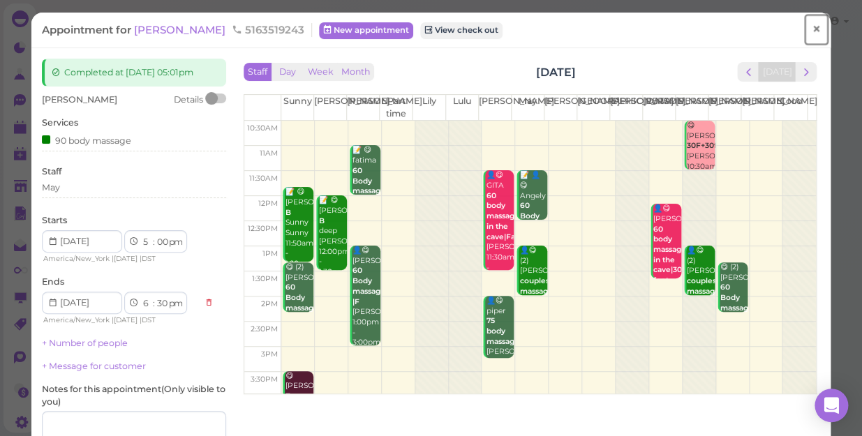
click at [812, 29] on span "×" at bounding box center [816, 30] width 9 height 20
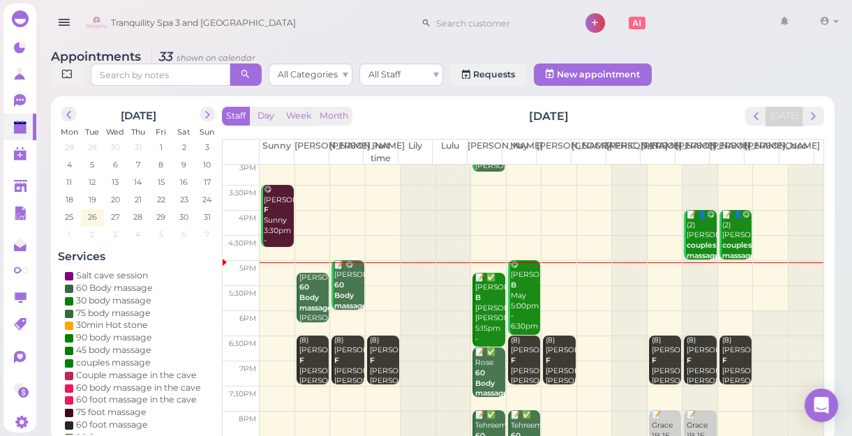
scroll to position [252, 0]
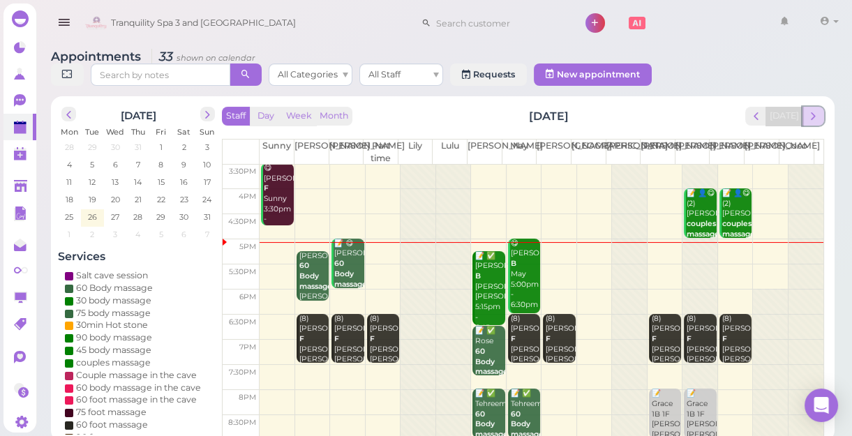
click at [811, 119] on span "next" at bounding box center [813, 116] width 13 height 13
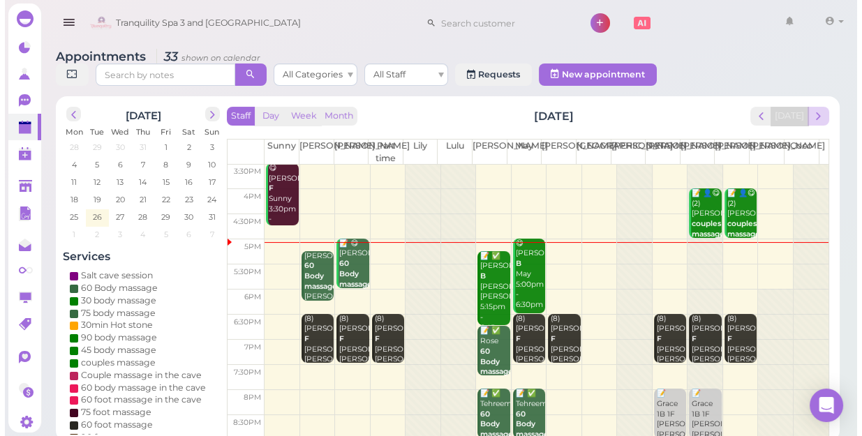
scroll to position [0, 0]
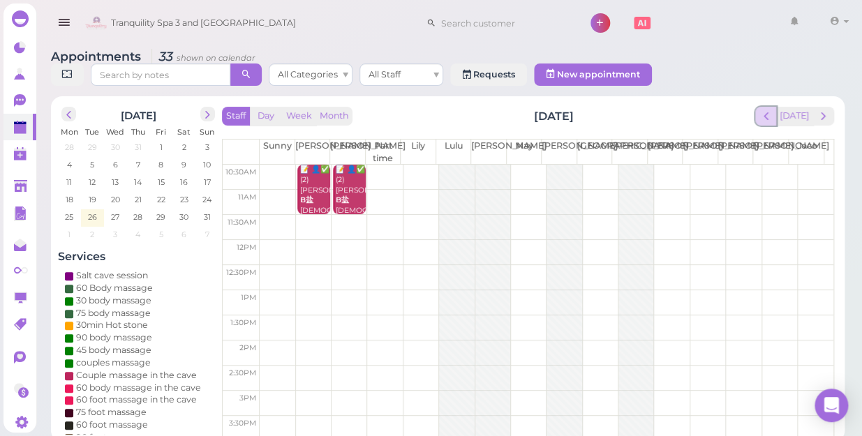
click at [764, 118] on div "Staff Day Week Month [DATE] [DATE] [PERSON_NAME] Part time [PERSON_NAME] [PERSO…" at bounding box center [528, 273] width 612 height 332
click at [768, 110] on span "prev" at bounding box center [766, 116] width 13 height 13
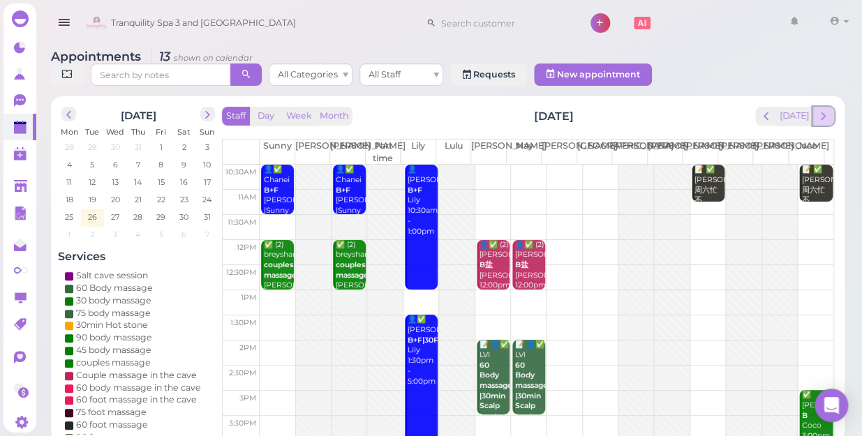
click at [819, 110] on span "next" at bounding box center [823, 116] width 13 height 13
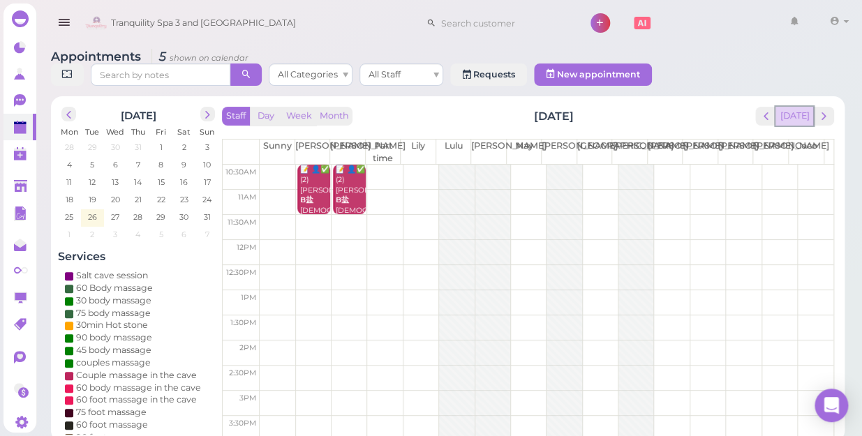
click at [797, 107] on button "[DATE]" at bounding box center [795, 116] width 38 height 19
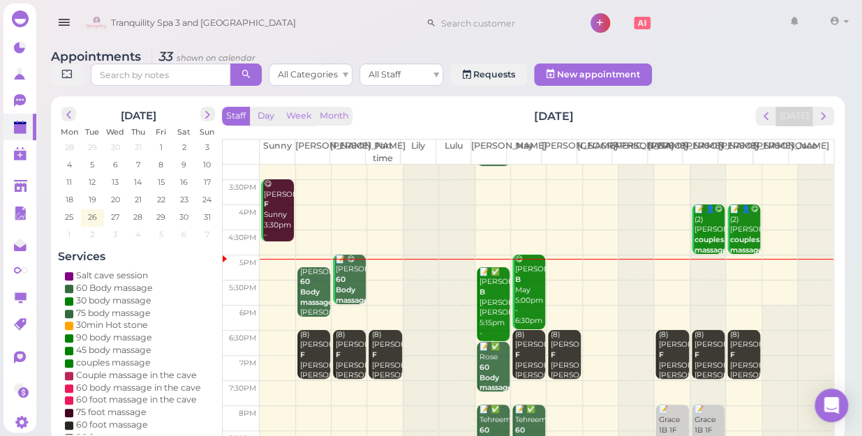
scroll to position [252, 0]
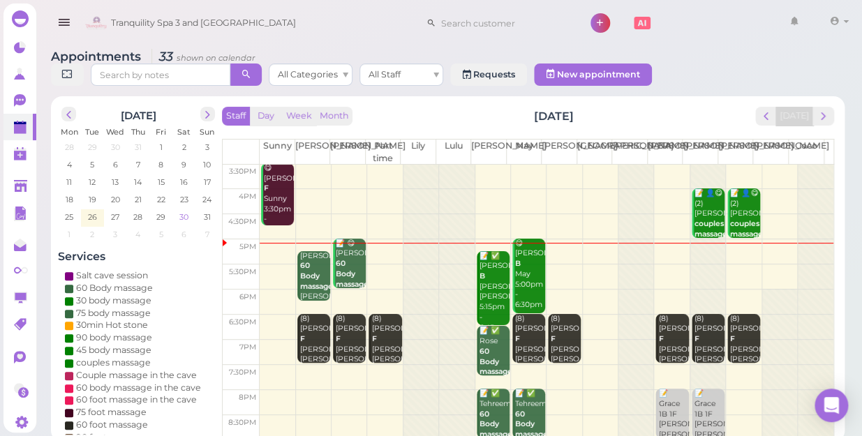
click at [183, 211] on span "30" at bounding box center [184, 217] width 12 height 13
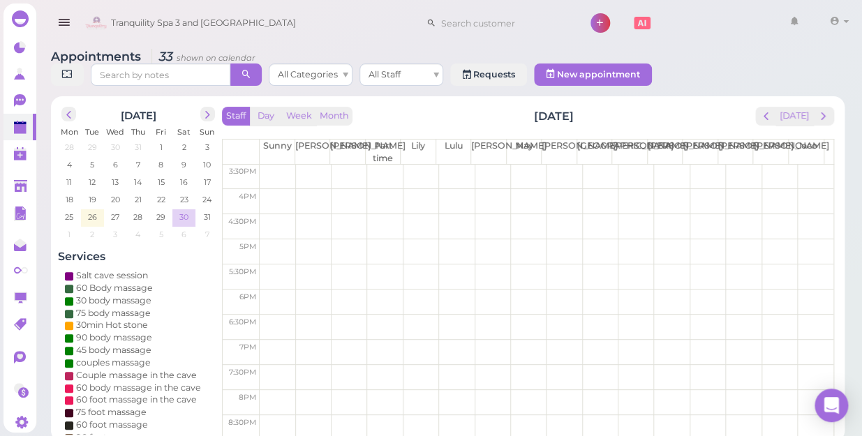
scroll to position [0, 0]
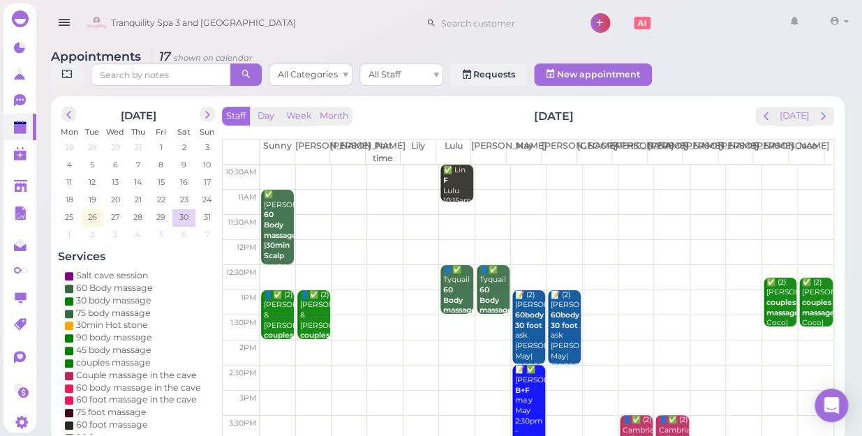
click at [526, 215] on td at bounding box center [547, 227] width 574 height 25
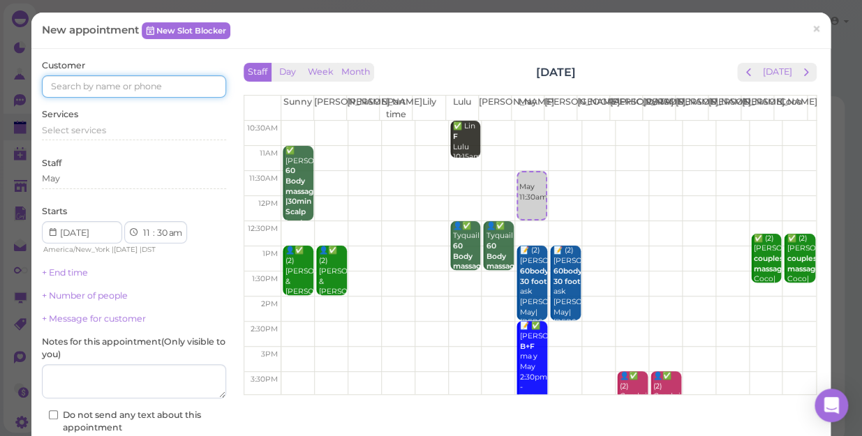
click at [199, 89] on input at bounding box center [134, 86] width 184 height 22
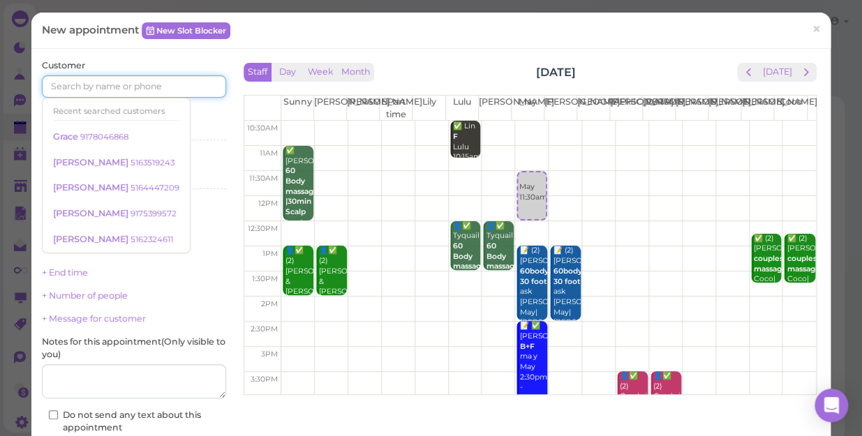
click at [199, 89] on input at bounding box center [134, 86] width 184 height 22
click at [786, 174] on td at bounding box center [548, 183] width 535 height 25
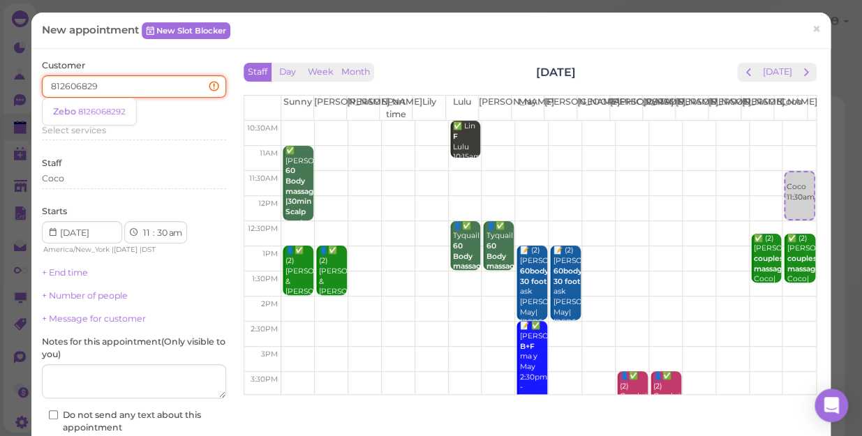
type input "8126068292"
click at [112, 112] on small "8126068292" at bounding box center [101, 112] width 47 height 10
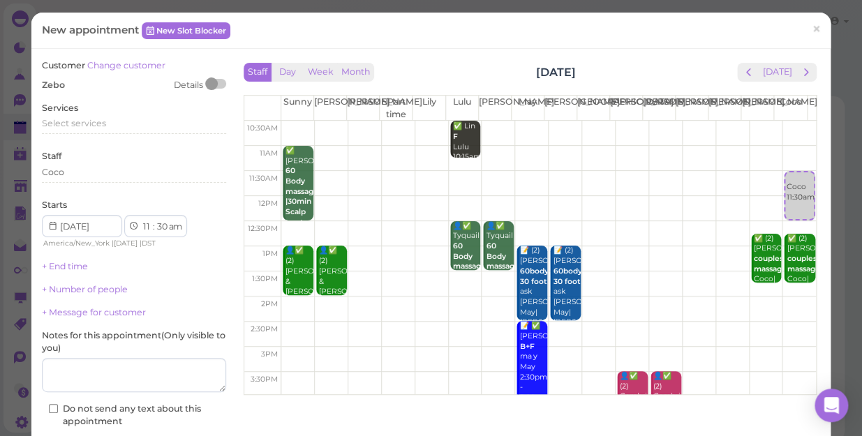
click at [112, 112] on div "Services Select services" at bounding box center [134, 121] width 184 height 38
click at [105, 126] on div "Select services" at bounding box center [134, 123] width 184 height 13
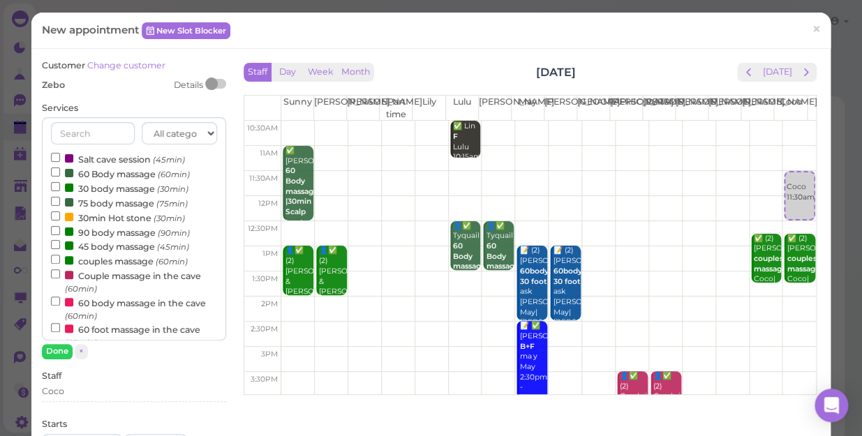
click at [90, 171] on label "60 Body massage (60min)" at bounding box center [120, 173] width 139 height 15
click at [60, 171] on input "60 Body massage (60min)" at bounding box center [55, 172] width 9 height 9
click at [54, 348] on button "Done" at bounding box center [57, 351] width 31 height 15
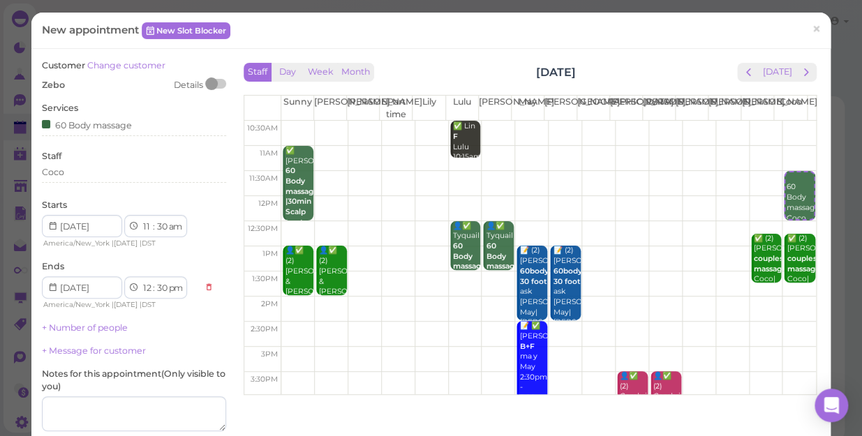
click at [76, 161] on div "Staff Coco" at bounding box center [134, 169] width 184 height 38
click at [71, 177] on div "Coco" at bounding box center [134, 172] width 184 height 13
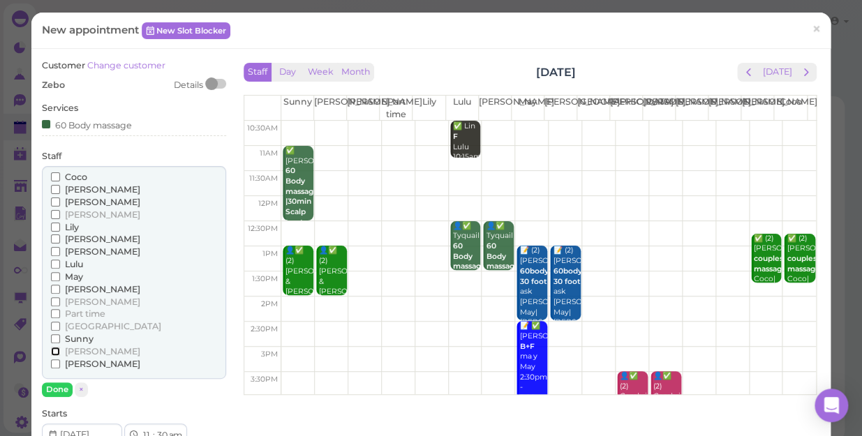
click at [53, 351] on input "[PERSON_NAME]" at bounding box center [55, 351] width 9 height 9
click at [52, 175] on input "Coco" at bounding box center [55, 176] width 9 height 9
click at [56, 387] on button "Done" at bounding box center [57, 390] width 31 height 15
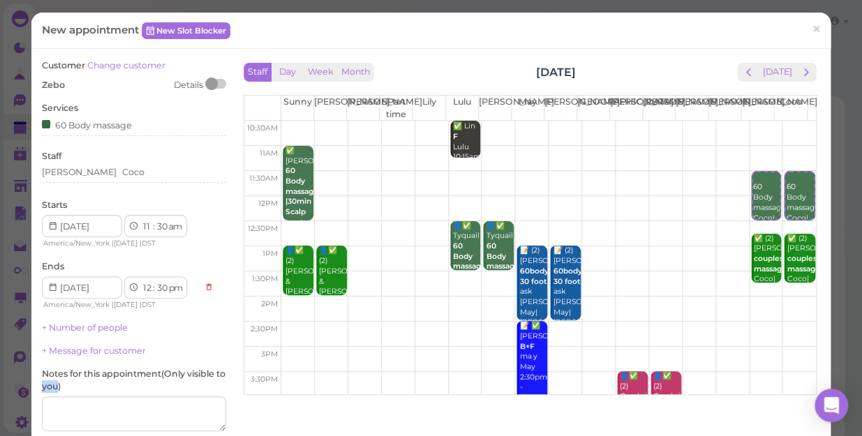
click at [56, 387] on label "Notes for this appointment ( Only visible to you )" at bounding box center [134, 380] width 184 height 25
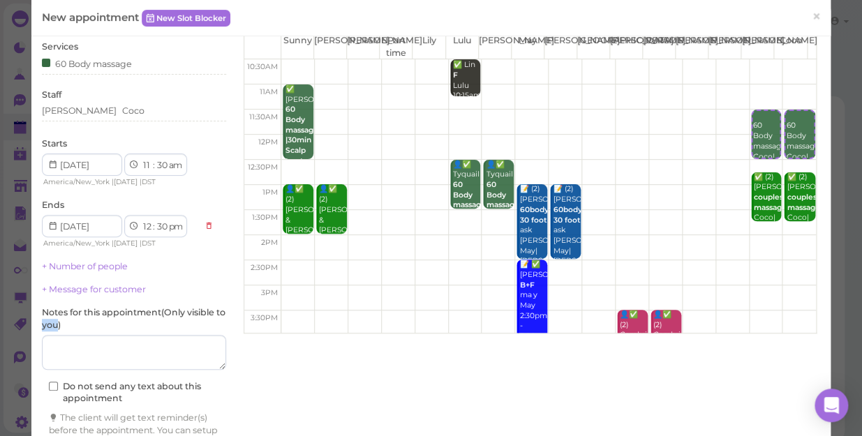
scroll to position [126, 0]
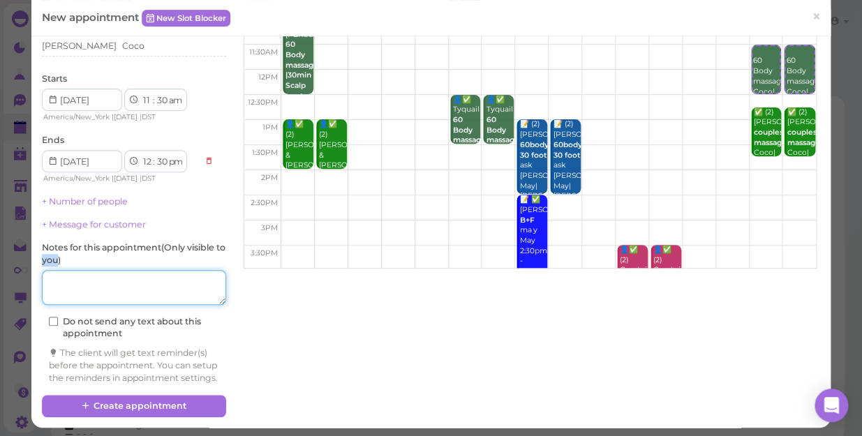
click at [116, 281] on textarea at bounding box center [134, 287] width 184 height 35
type textarea "F"
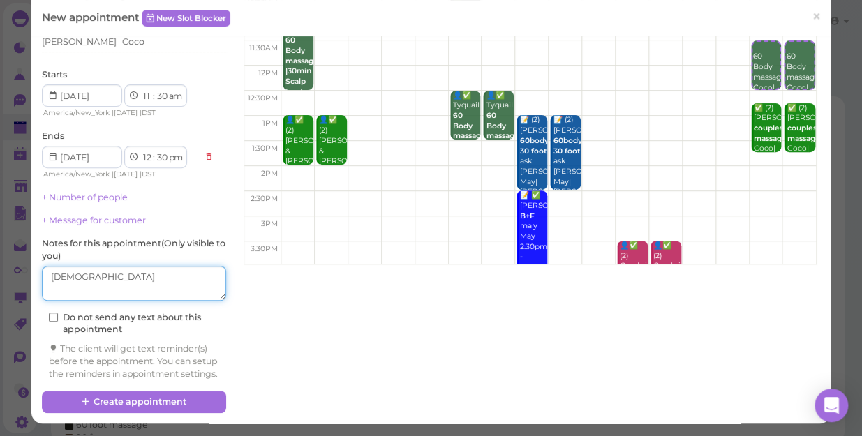
scroll to position [142, 0]
type textarea "[DEMOGRAPHIC_DATA]"
click at [117, 192] on link "+ Number of people" at bounding box center [85, 197] width 86 height 10
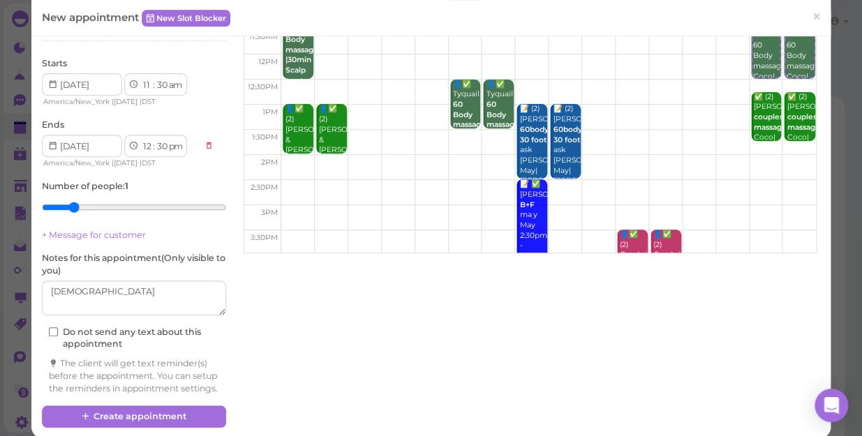
type input "2"
click at [77, 203] on input "range" at bounding box center [134, 207] width 184 height 22
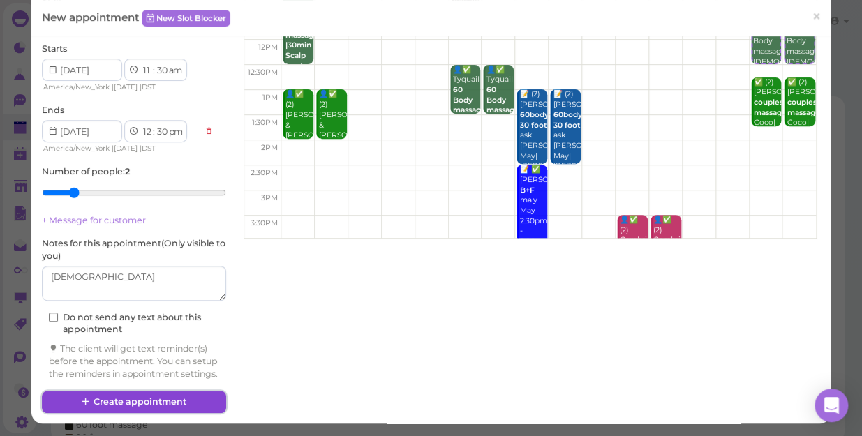
click at [144, 401] on button "Create appointment" at bounding box center [134, 402] width 184 height 22
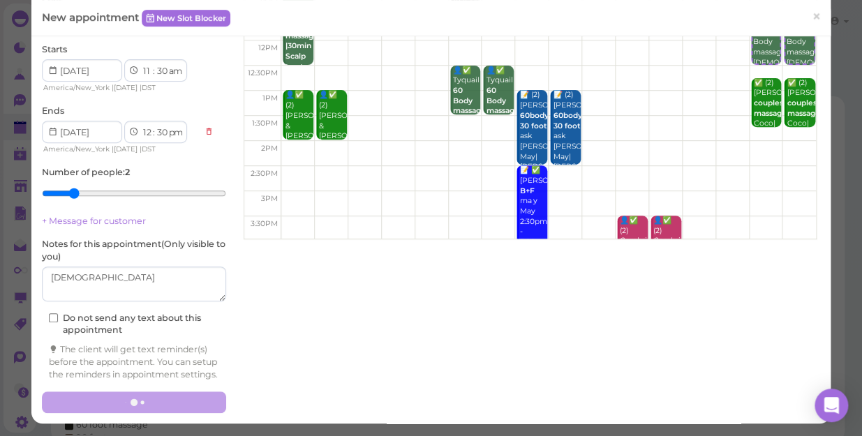
scroll to position [168, 0]
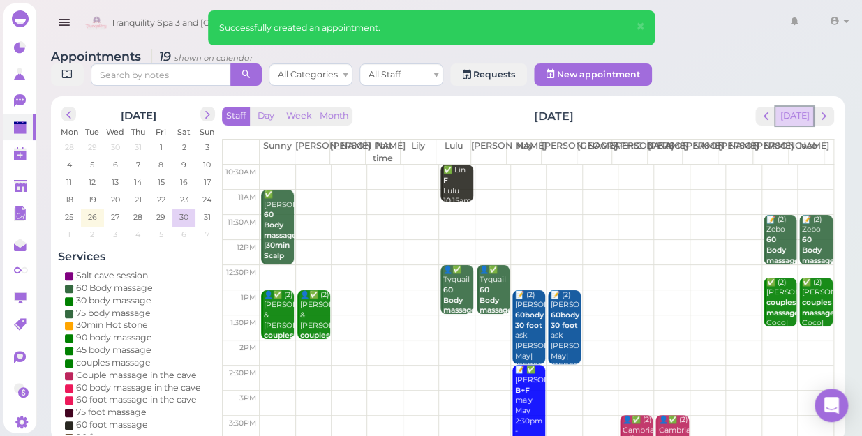
click at [789, 107] on button "[DATE]" at bounding box center [795, 116] width 38 height 19
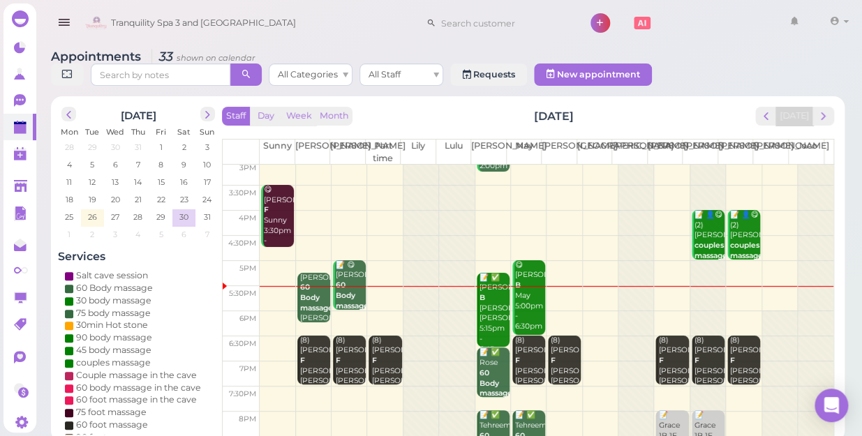
scroll to position [252, 0]
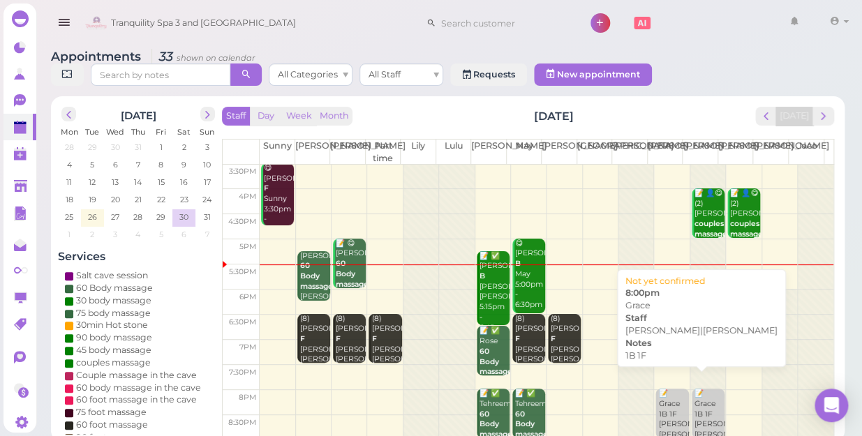
click at [662, 391] on div "📝 Grace 1B 1F [PERSON_NAME]|[PERSON_NAME] 8:00pm" at bounding box center [673, 419] width 31 height 61
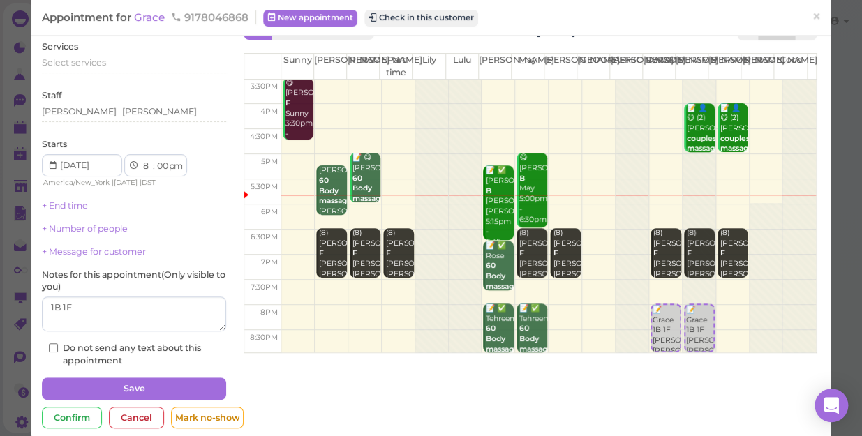
scroll to position [63, 0]
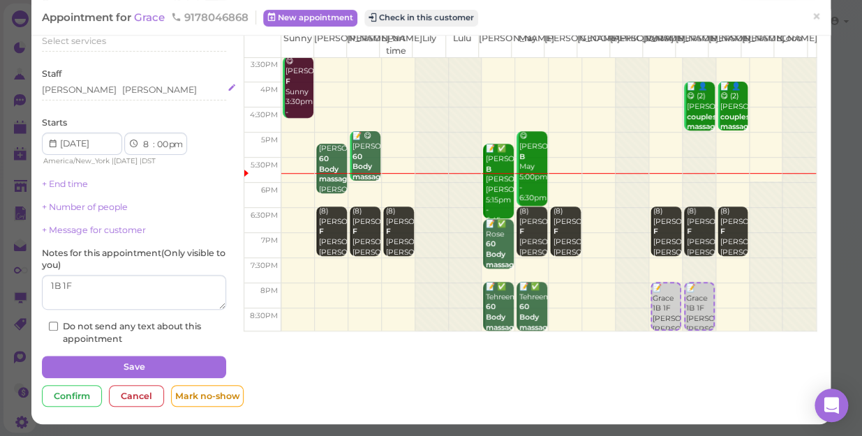
click at [103, 91] on div "[PERSON_NAME] [PERSON_NAME]" at bounding box center [134, 90] width 184 height 13
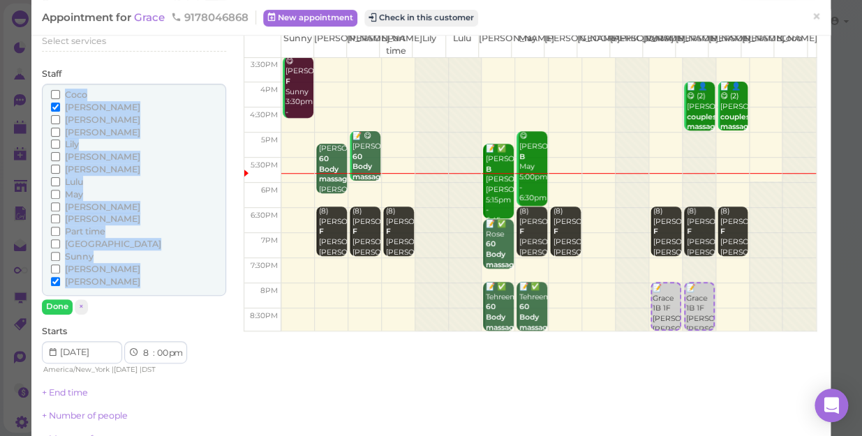
click at [103, 91] on div "Coco" at bounding box center [134, 95] width 166 height 13
click at [54, 154] on input "[PERSON_NAME]" at bounding box center [55, 156] width 9 height 9
click at [56, 156] on input "[PERSON_NAME]" at bounding box center [55, 156] width 9 height 9
click at [52, 106] on input "[PERSON_NAME]" at bounding box center [55, 107] width 9 height 9
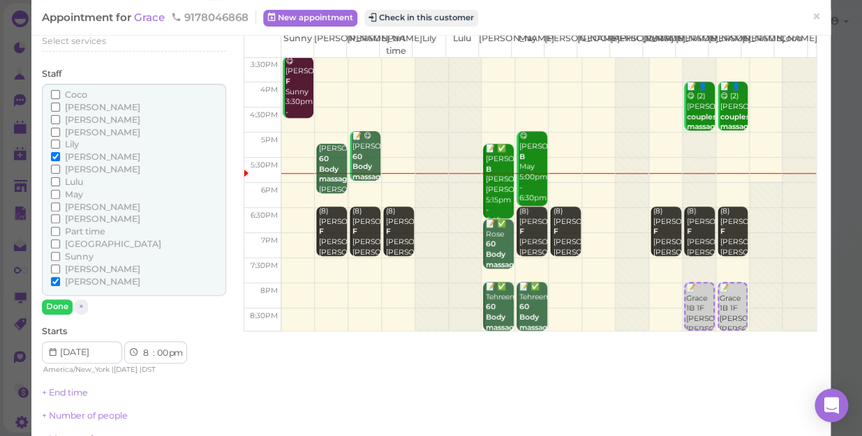
click at [56, 297] on div "[PERSON_NAME] [PERSON_NAME] [PERSON_NAME] [PERSON_NAME] [PERSON_NAME] Lulu" at bounding box center [134, 199] width 184 height 231
click at [52, 306] on button "Done" at bounding box center [57, 307] width 31 height 15
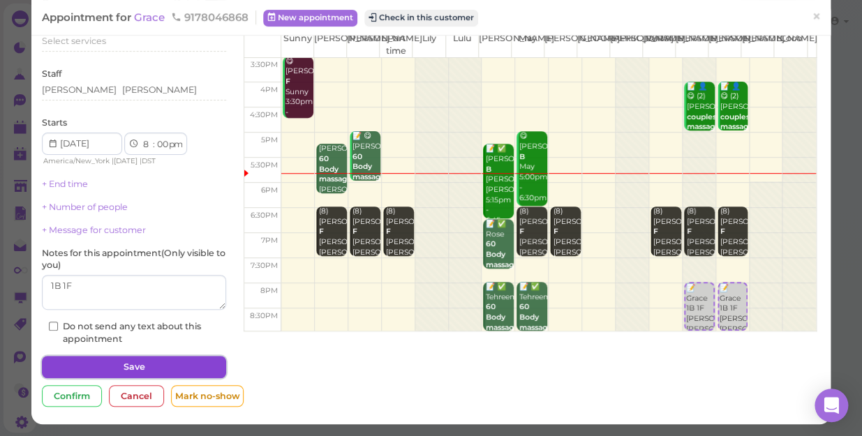
click at [155, 364] on button "Save" at bounding box center [134, 367] width 184 height 22
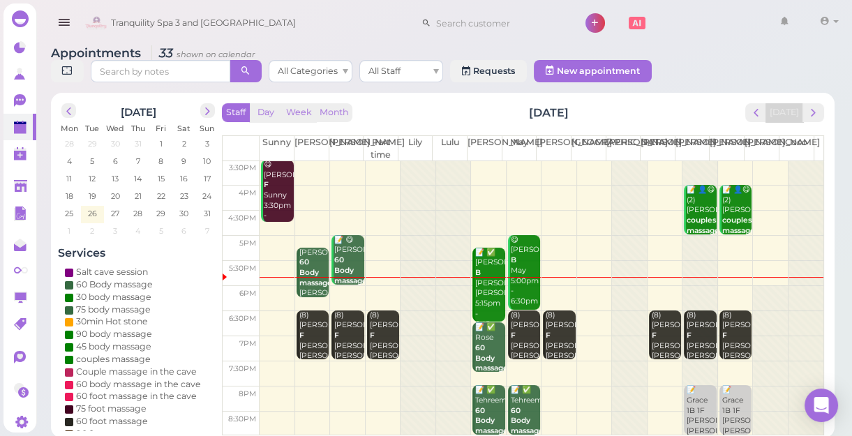
scroll to position [5, 0]
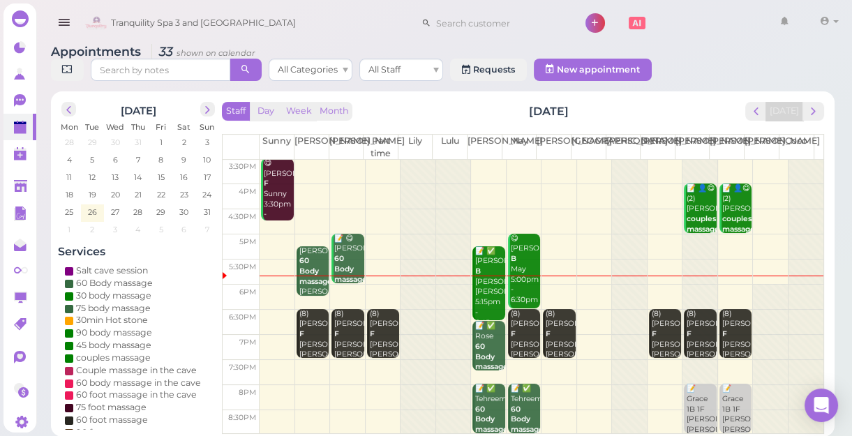
click at [655, 364] on td at bounding box center [542, 372] width 564 height 25
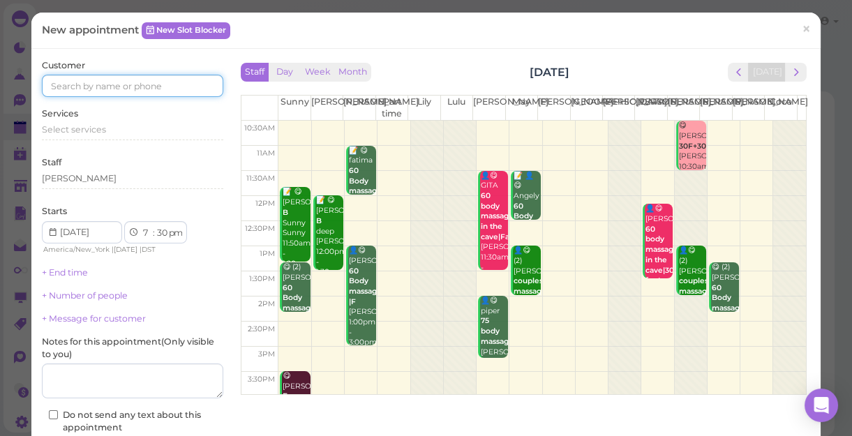
click at [182, 83] on input at bounding box center [133, 86] width 182 height 22
type input "5163611205"
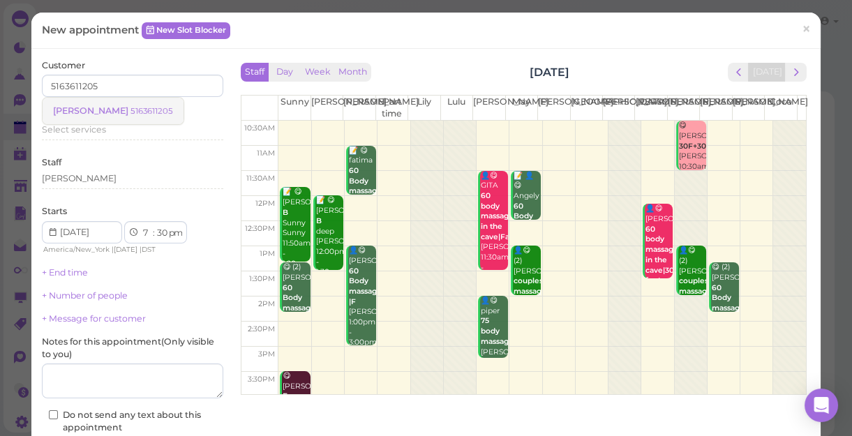
click at [114, 104] on link "[PERSON_NAME] 5163611205" at bounding box center [113, 111] width 141 height 27
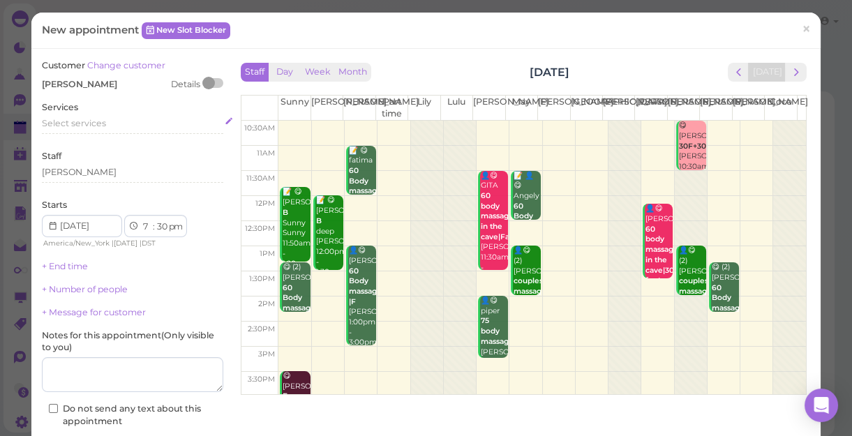
click at [106, 119] on div "Select services" at bounding box center [133, 123] width 182 height 13
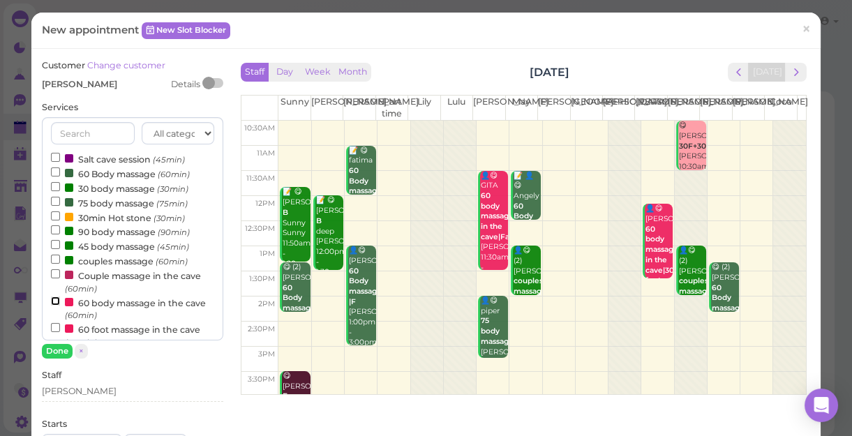
click at [53, 299] on input "60 body massage in the cave (60min)" at bounding box center [55, 301] width 9 height 9
click at [54, 302] on input "60 body massage in the cave (60min)" at bounding box center [55, 301] width 9 height 9
click at [61, 351] on button "Done" at bounding box center [57, 351] width 31 height 15
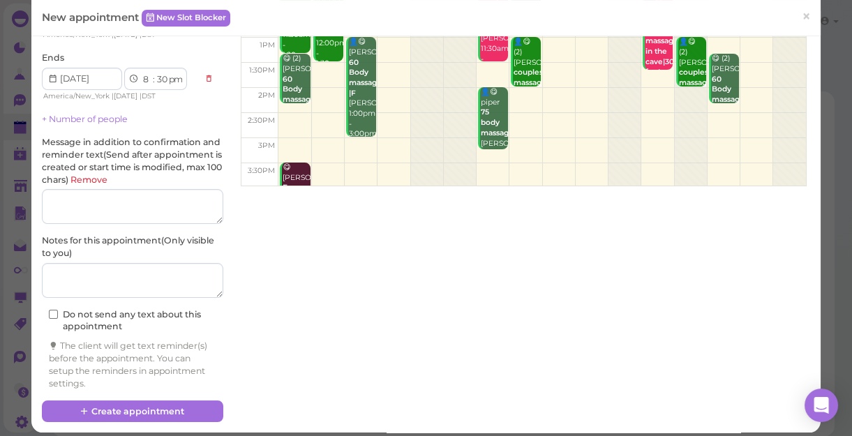
scroll to position [216, 0]
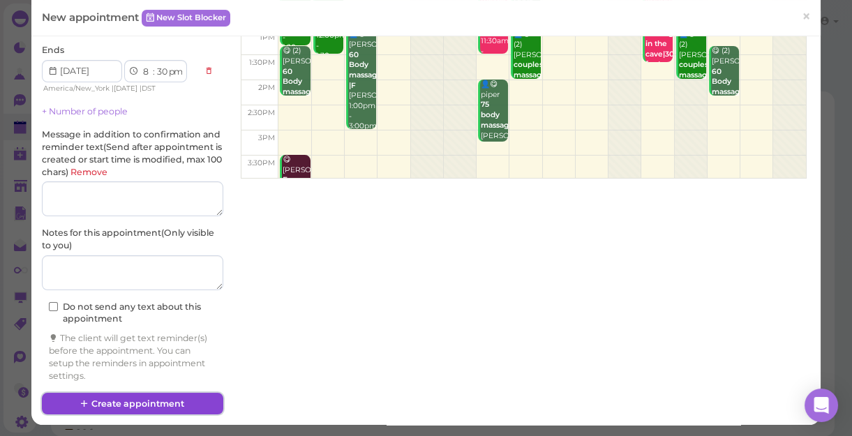
click at [160, 402] on button "Create appointment" at bounding box center [133, 404] width 182 height 22
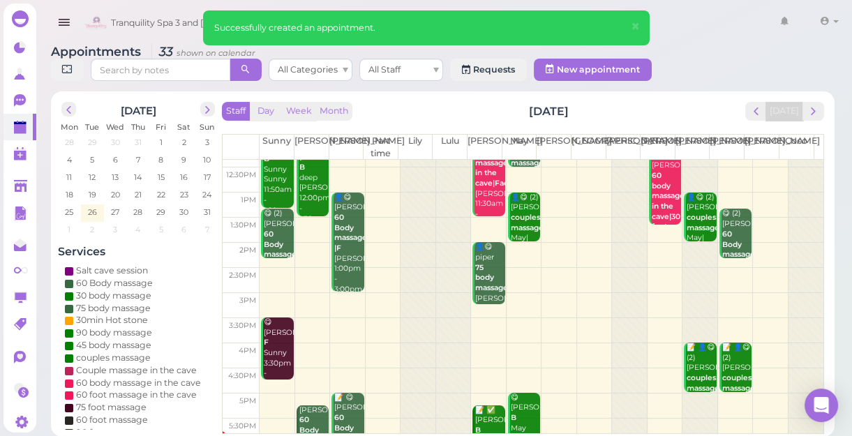
scroll to position [252, 0]
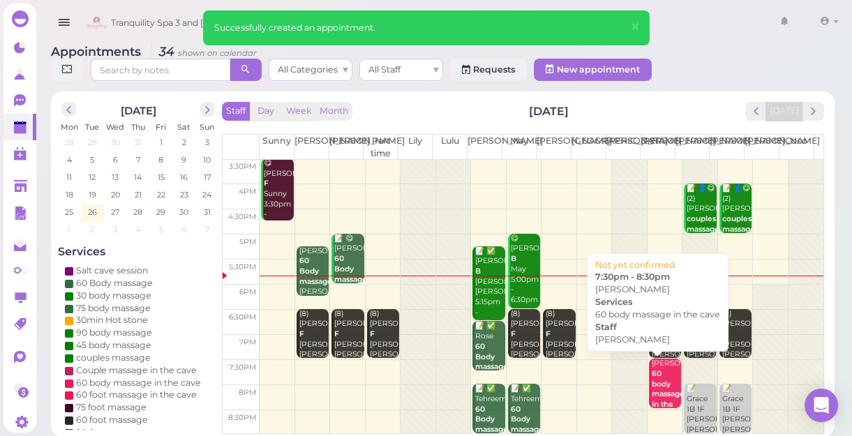
click at [656, 362] on div "[PERSON_NAME] 60 body massage in the [PERSON_NAME] 7:30pm - 8:30pm" at bounding box center [666, 410] width 30 height 103
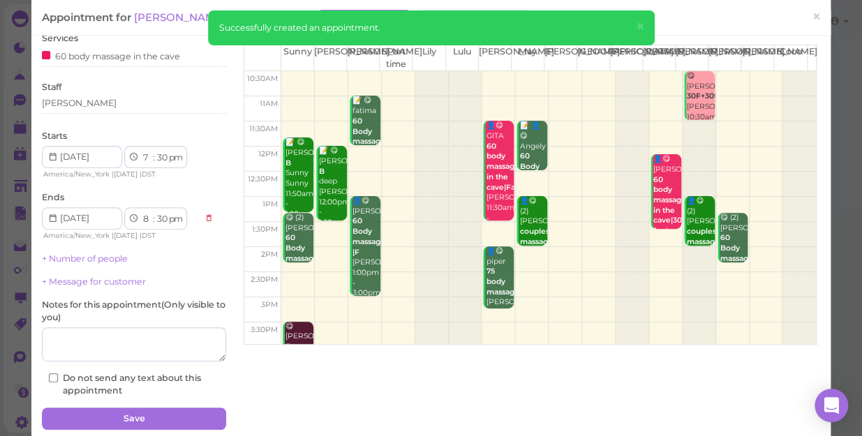
scroll to position [63, 0]
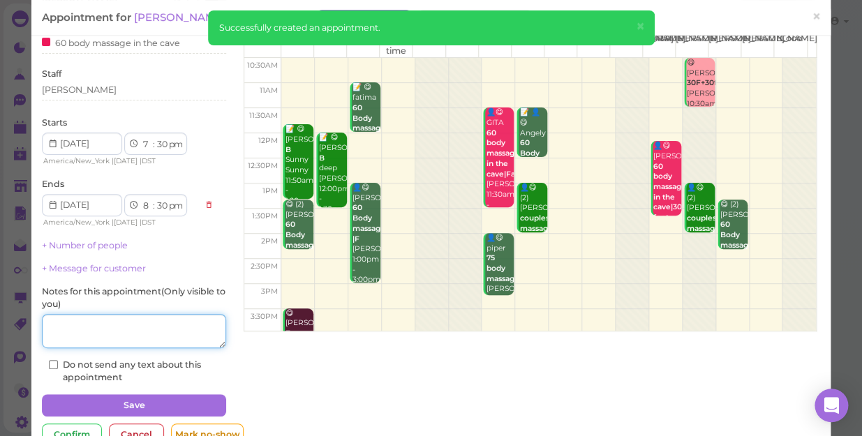
click at [84, 339] on textarea at bounding box center [134, 331] width 184 height 35
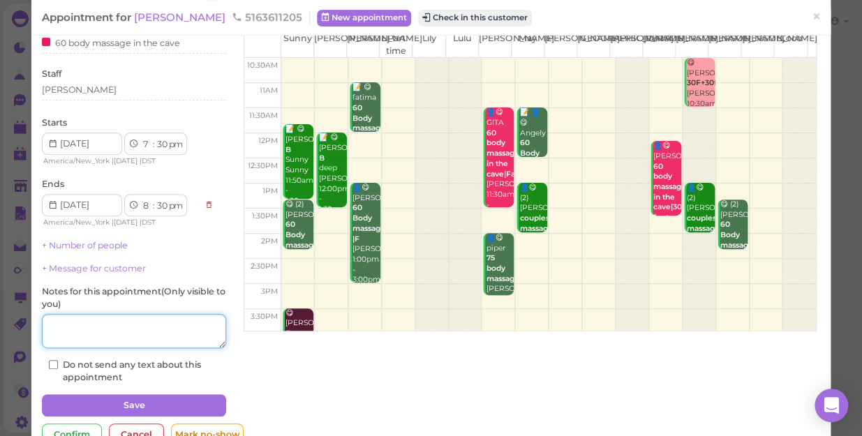
type textarea "h"
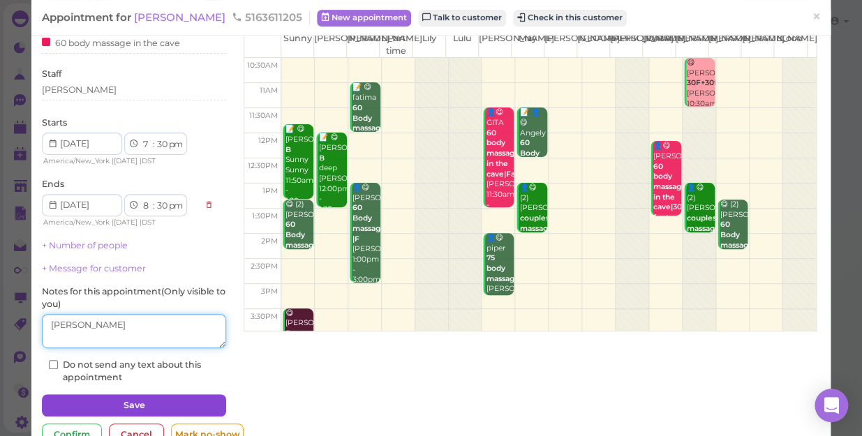
type textarea "[PERSON_NAME]"
click at [120, 397] on button "Save" at bounding box center [134, 405] width 184 height 22
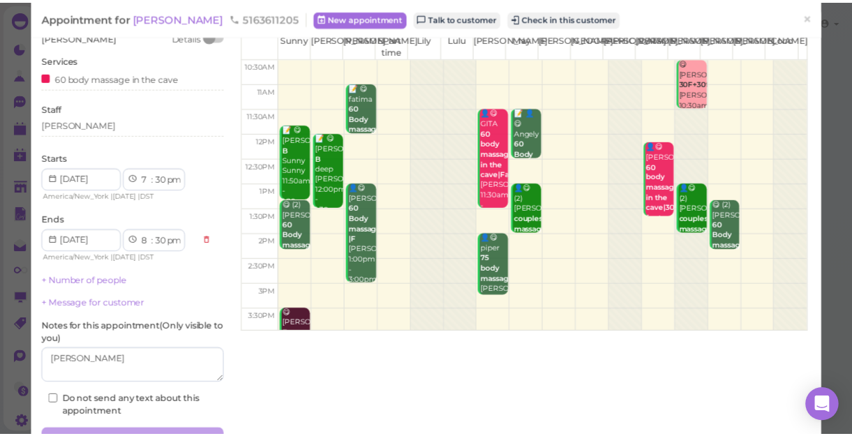
scroll to position [98, 0]
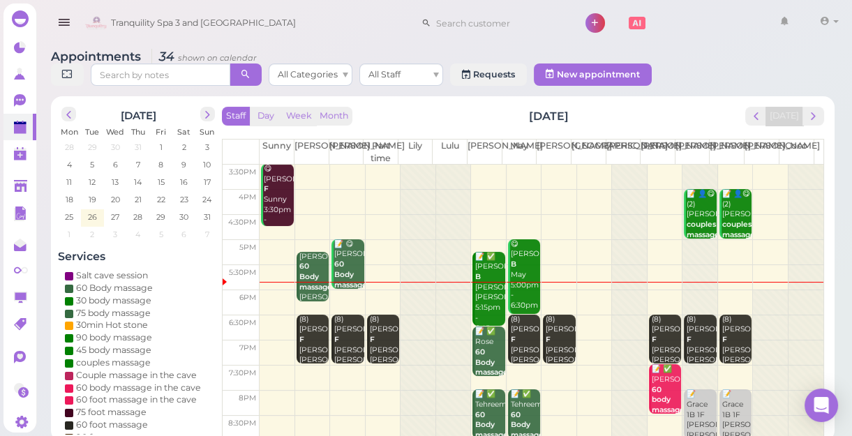
scroll to position [252, 0]
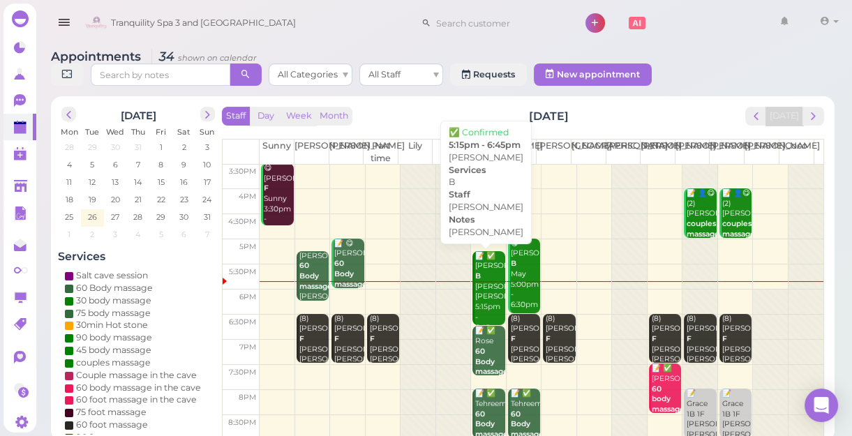
click at [479, 303] on div "📝 ✅ [PERSON_NAME] B [PERSON_NAME] [PERSON_NAME] 5:15pm - 6:45pm" at bounding box center [490, 292] width 30 height 82
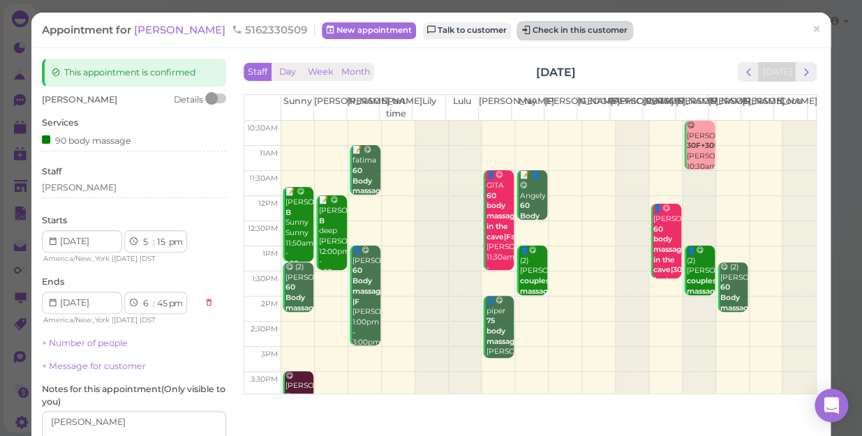
click at [518, 31] on button "Check in this customer" at bounding box center [575, 30] width 114 height 17
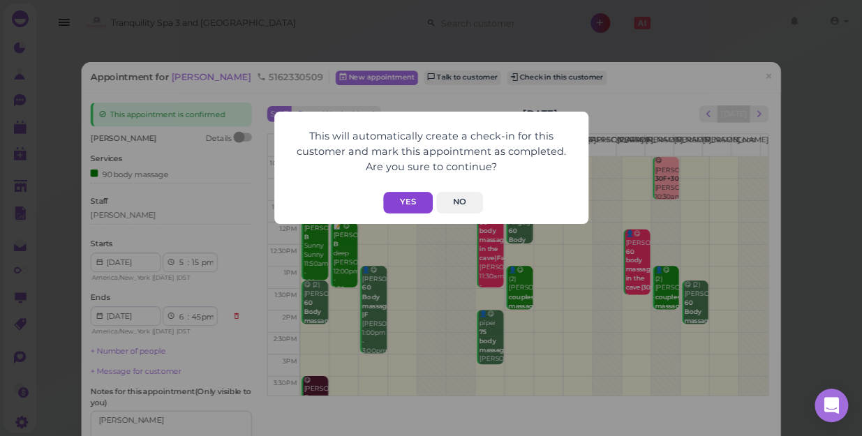
click at [406, 202] on button "Yes" at bounding box center [408, 203] width 50 height 22
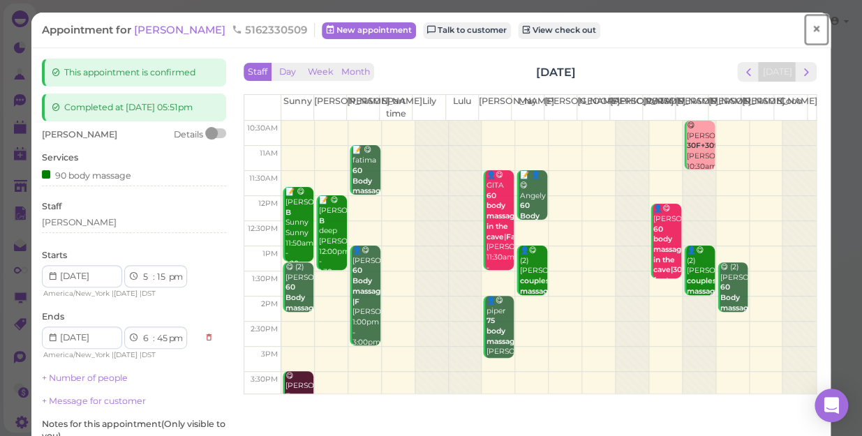
click at [812, 28] on span "×" at bounding box center [816, 30] width 9 height 20
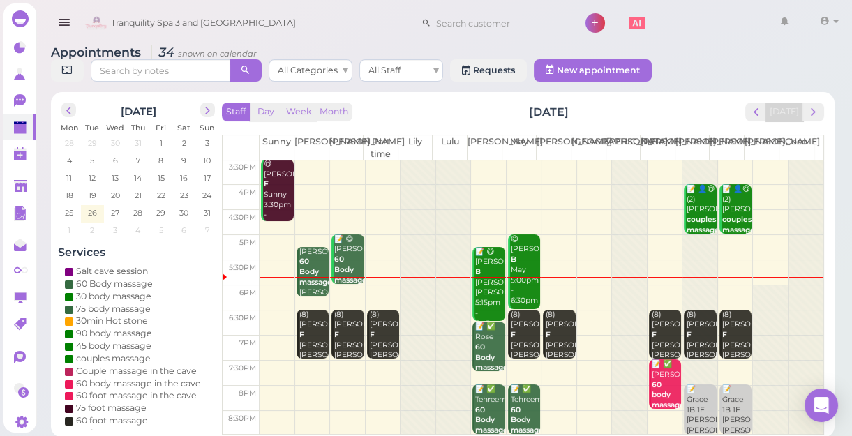
scroll to position [5, 0]
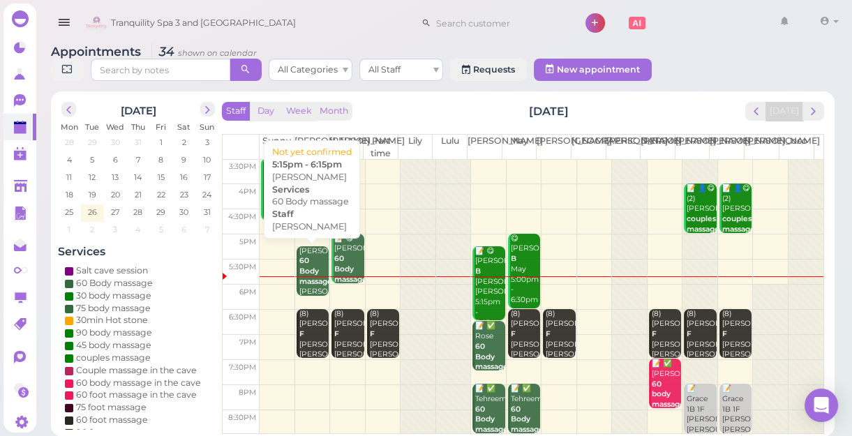
click at [313, 274] on b "60 Body massage" at bounding box center [316, 270] width 33 height 29
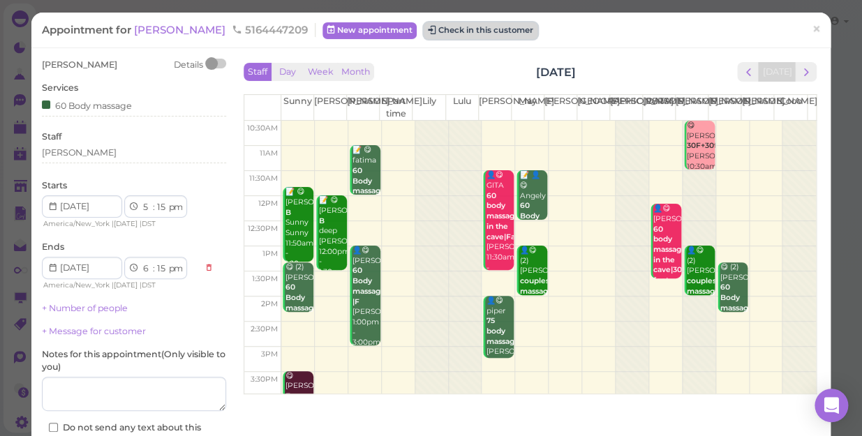
click at [442, 35] on button "Check in this customer" at bounding box center [481, 30] width 114 height 17
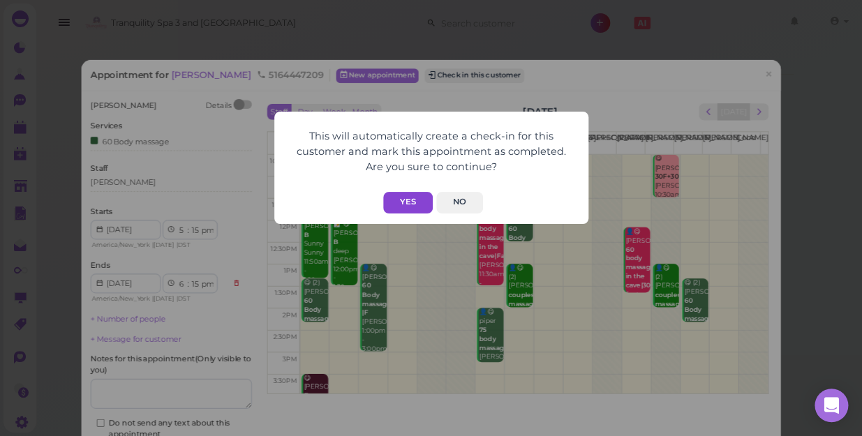
click at [405, 195] on button "Yes" at bounding box center [408, 203] width 50 height 22
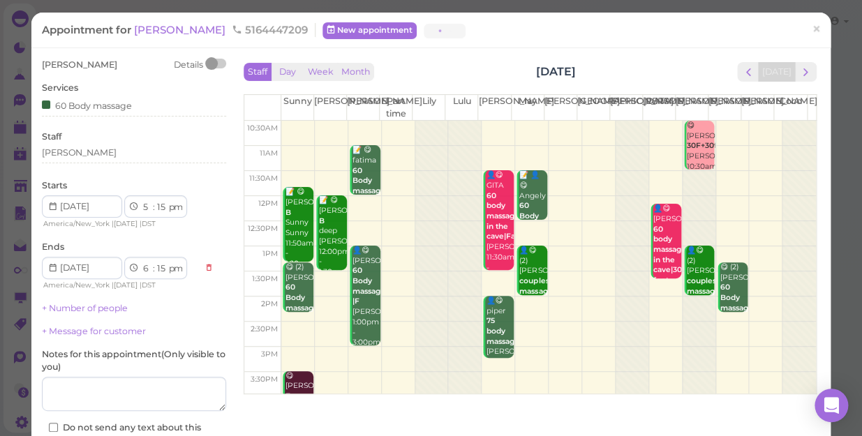
click at [405, 186] on button "Yes" at bounding box center [408, 175] width 50 height 22
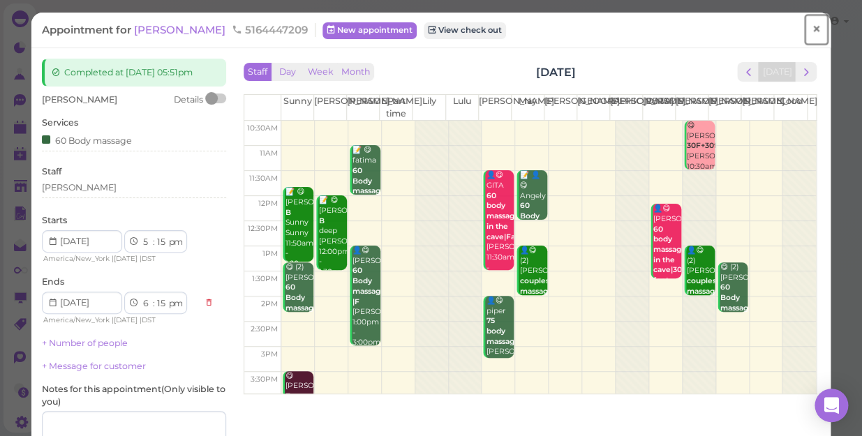
click at [812, 29] on span "×" at bounding box center [816, 30] width 9 height 20
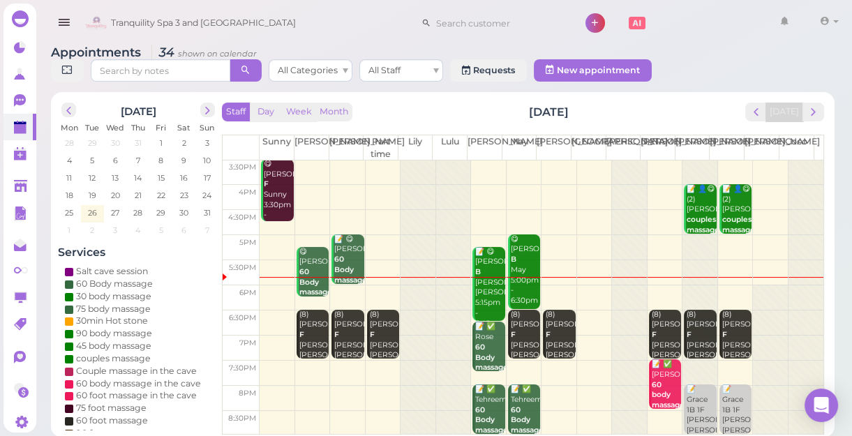
scroll to position [5, 0]
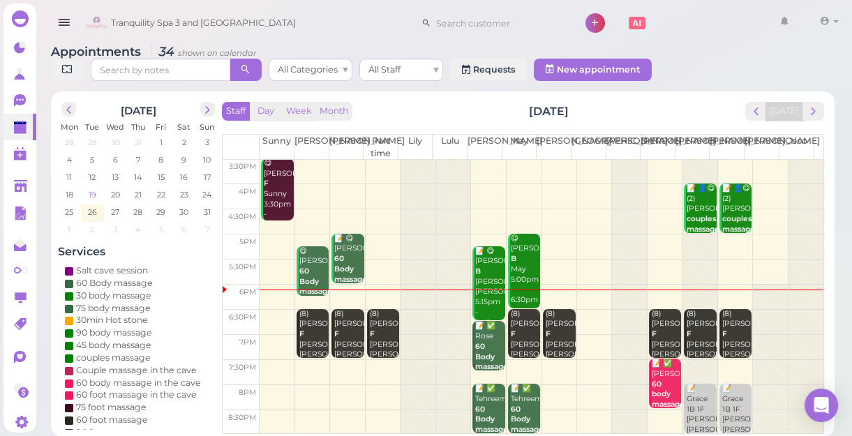
click at [93, 195] on span "19" at bounding box center [92, 195] width 10 height 13
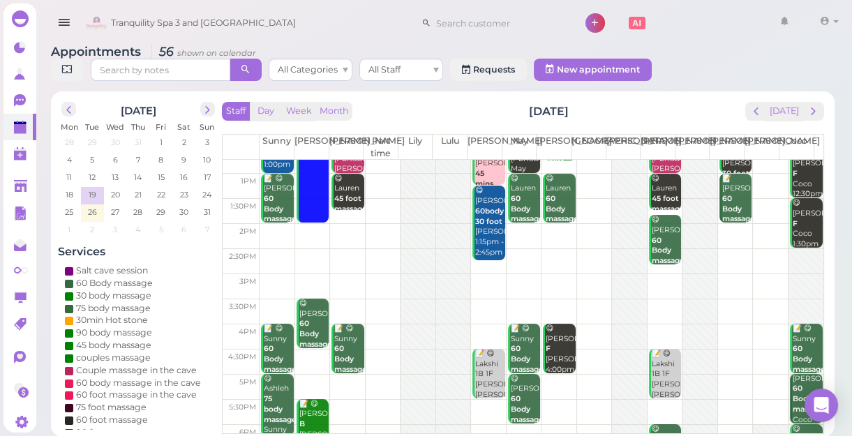
scroll to position [252, 0]
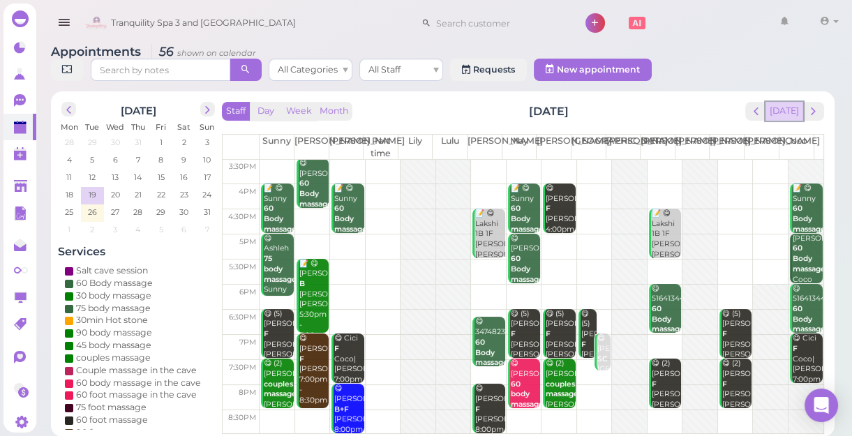
click at [786, 109] on button "[DATE]" at bounding box center [785, 111] width 38 height 19
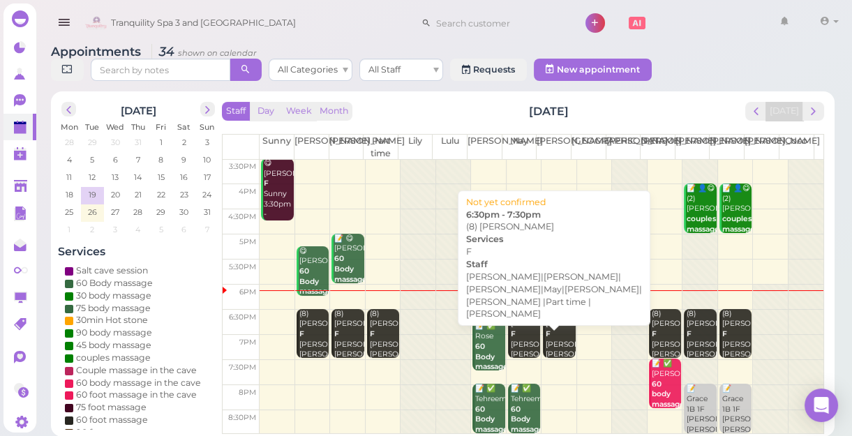
click at [550, 325] on div "(8) [PERSON_NAME] F [PERSON_NAME]|[PERSON_NAME]|[PERSON_NAME]|May|[PERSON_NAME]…" at bounding box center [560, 381] width 30 height 144
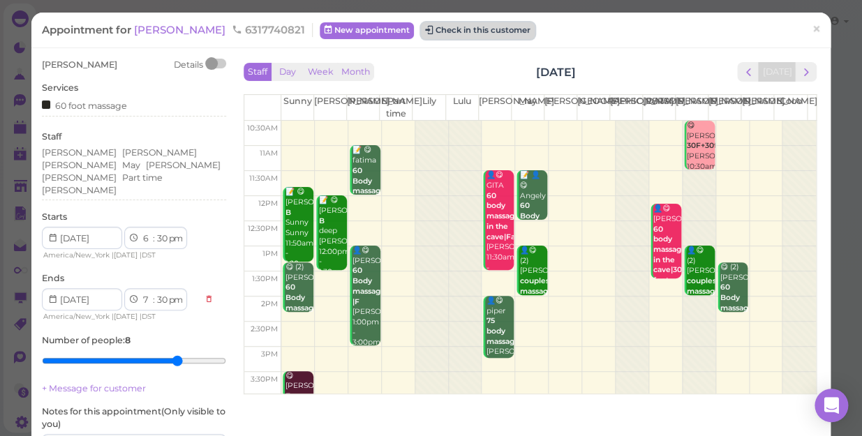
click at [442, 29] on button "Check in this customer" at bounding box center [478, 30] width 114 height 17
drag, startPoint x: 442, startPoint y: 29, endPoint x: 415, endPoint y: 32, distance: 27.4
click at [421, 32] on button "Check in this customer" at bounding box center [478, 30] width 114 height 17
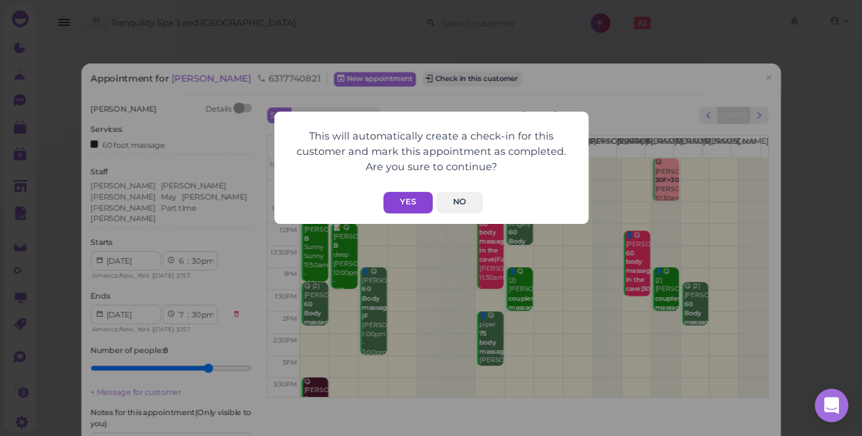
click at [410, 199] on button "Yes" at bounding box center [408, 203] width 50 height 22
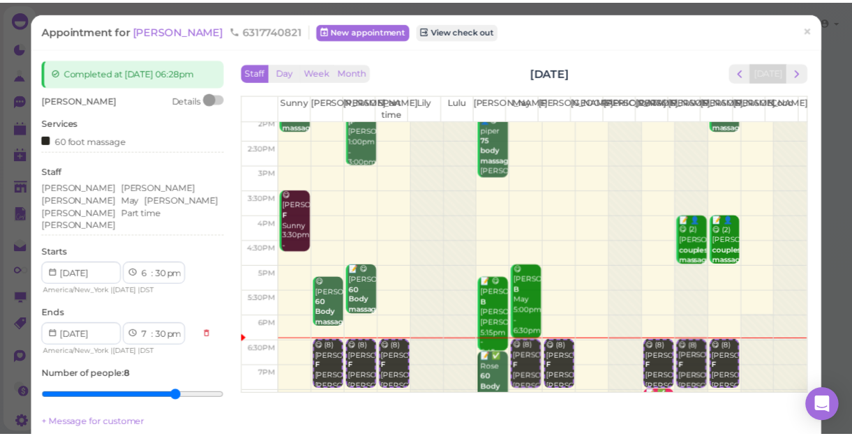
scroll to position [252, 0]
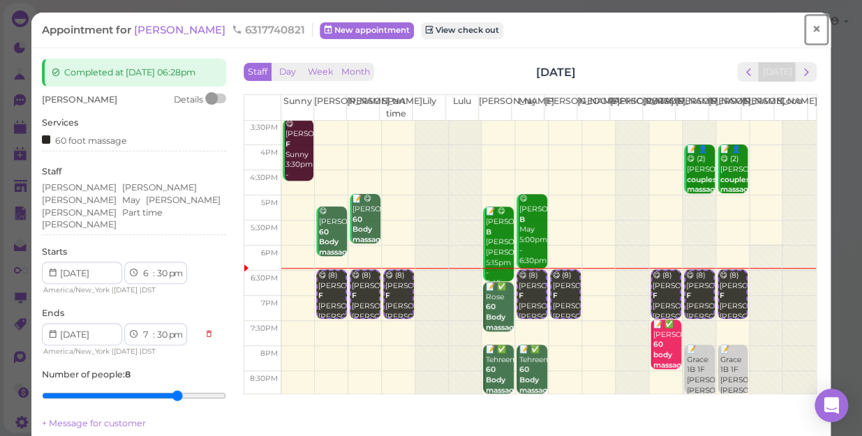
click at [812, 34] on span "×" at bounding box center [816, 30] width 9 height 20
